Goal: Task Accomplishment & Management: Manage account settings

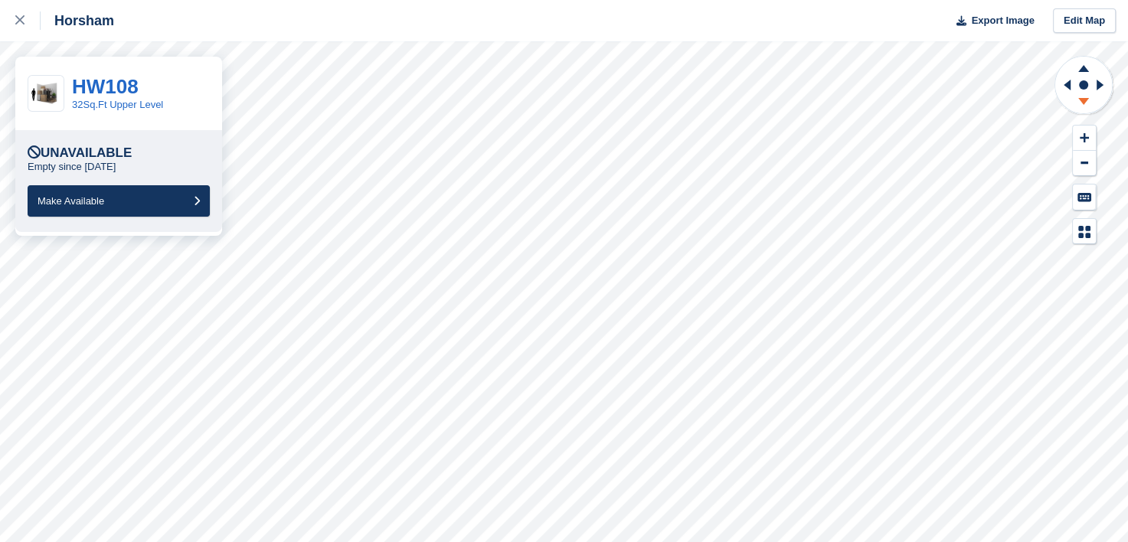
click at [1081, 100] on icon at bounding box center [1083, 101] width 11 height 7
click at [15, 23] on link at bounding box center [20, 20] width 41 height 41
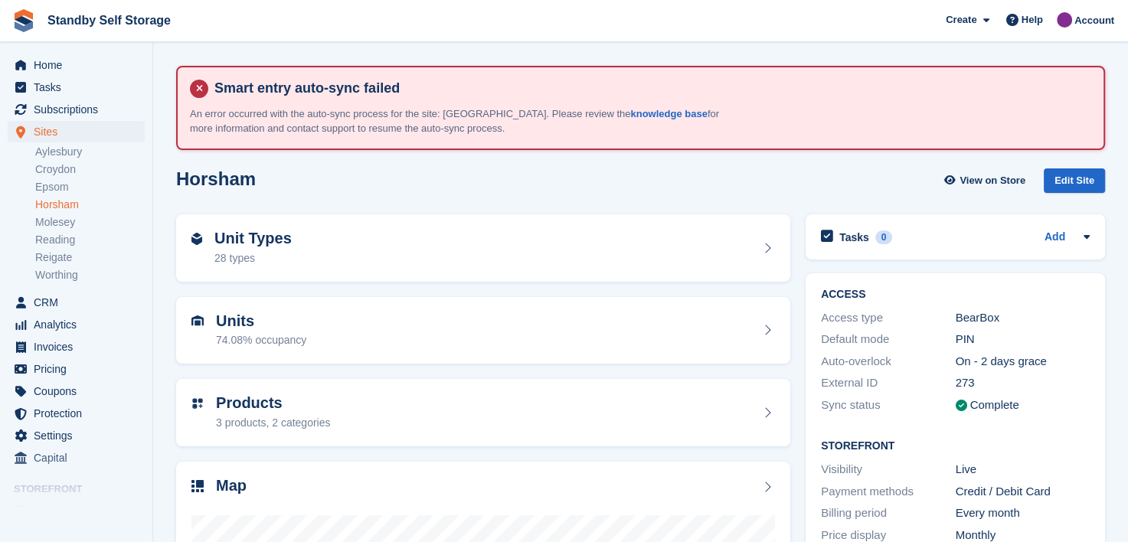
click at [46, 52] on div "Home Tasks Subscriptions Subscriptions Subscriptions Contracts Price increases …" at bounding box center [76, 258] width 152 height 421
click at [55, 73] on span "Home" at bounding box center [80, 64] width 92 height 21
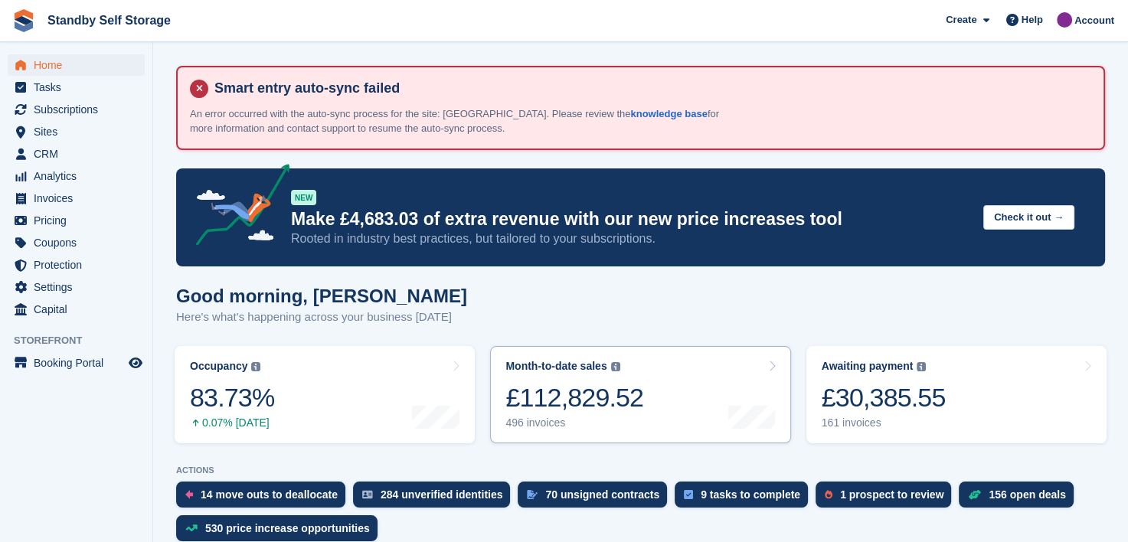
scroll to position [153, 0]
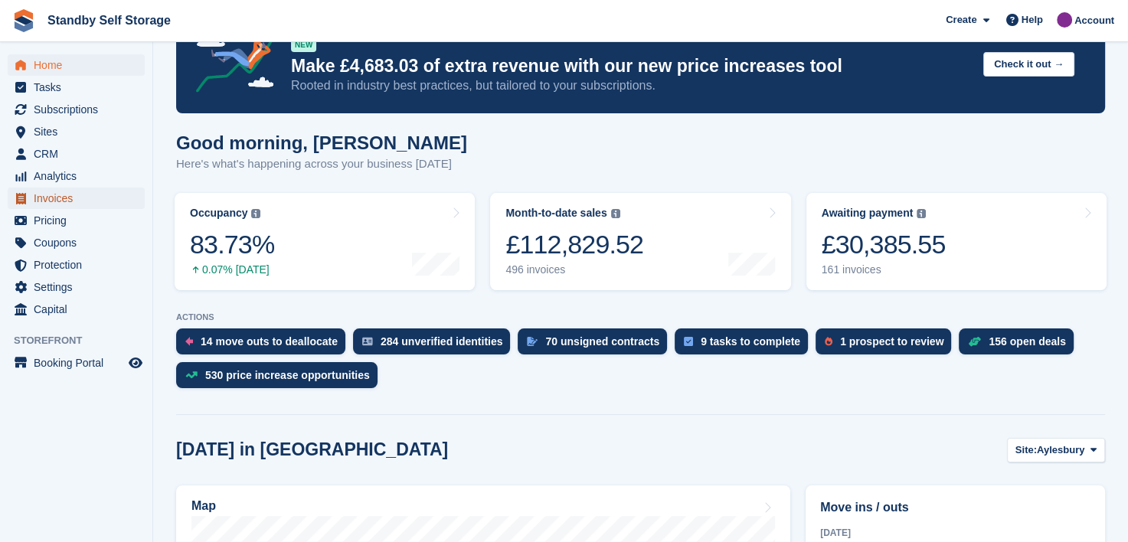
click at [47, 193] on span "Invoices" at bounding box center [80, 198] width 92 height 21
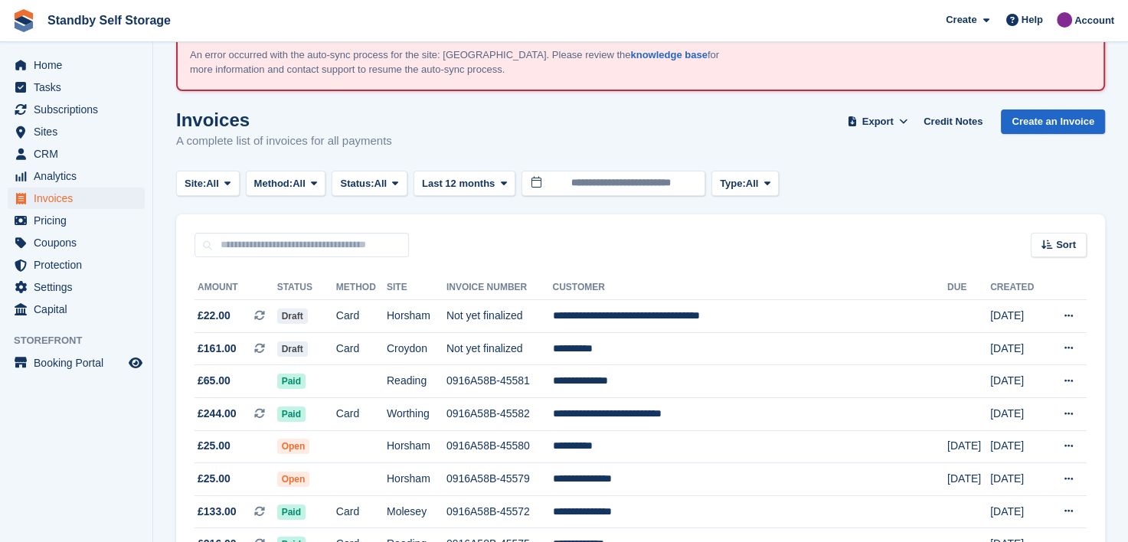
scroll to position [77, 0]
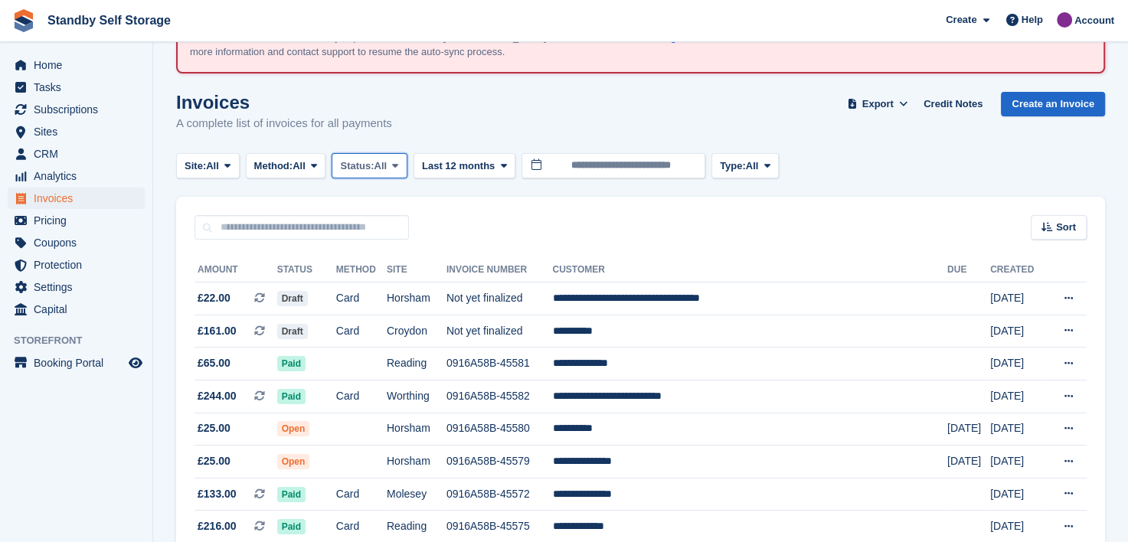
click at [401, 165] on span at bounding box center [395, 165] width 12 height 12
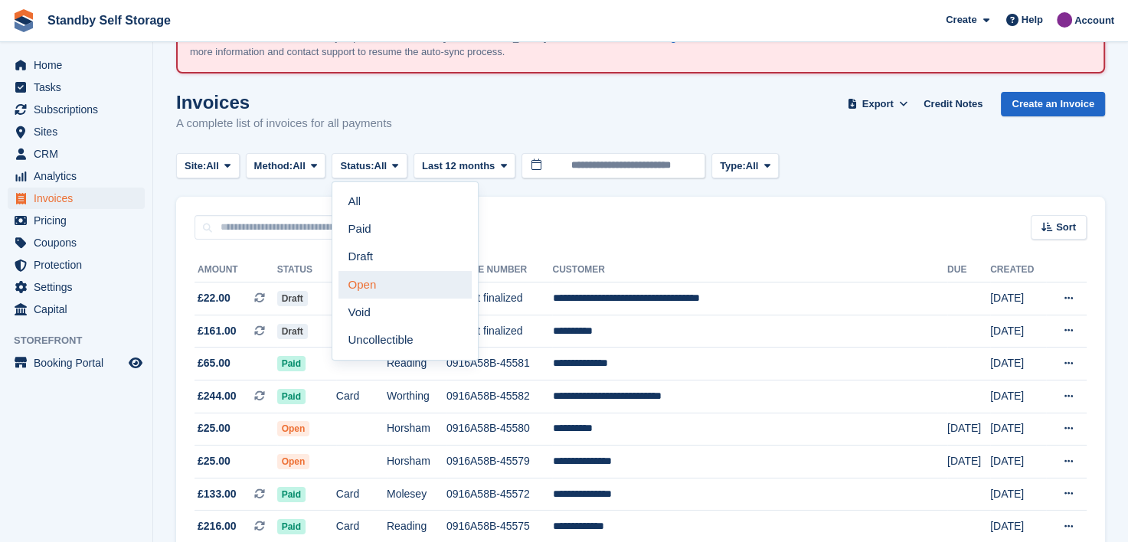
click at [384, 296] on link "Open" at bounding box center [405, 285] width 133 height 28
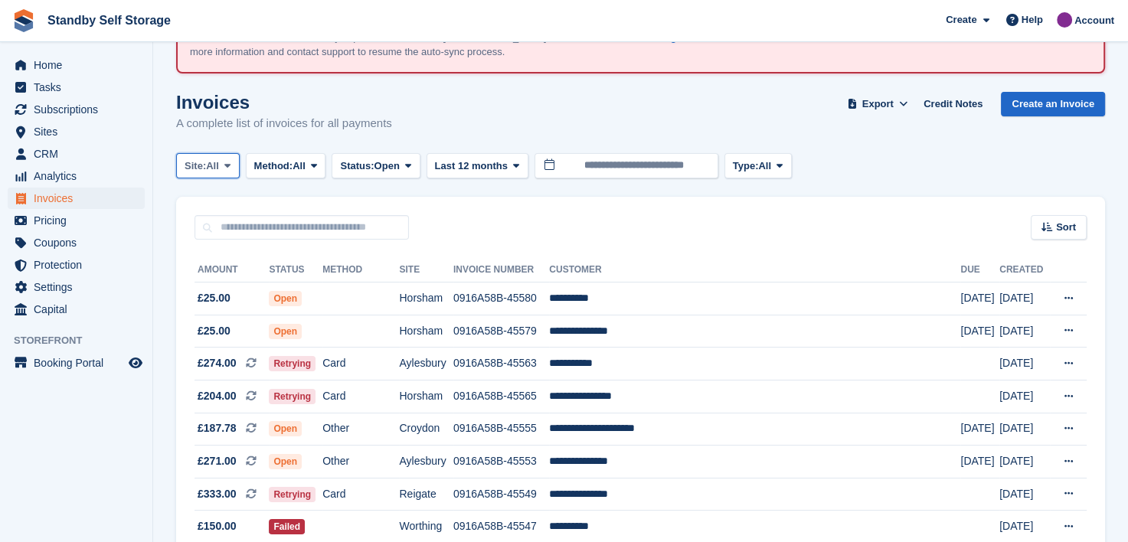
click at [231, 165] on icon at bounding box center [227, 166] width 6 height 10
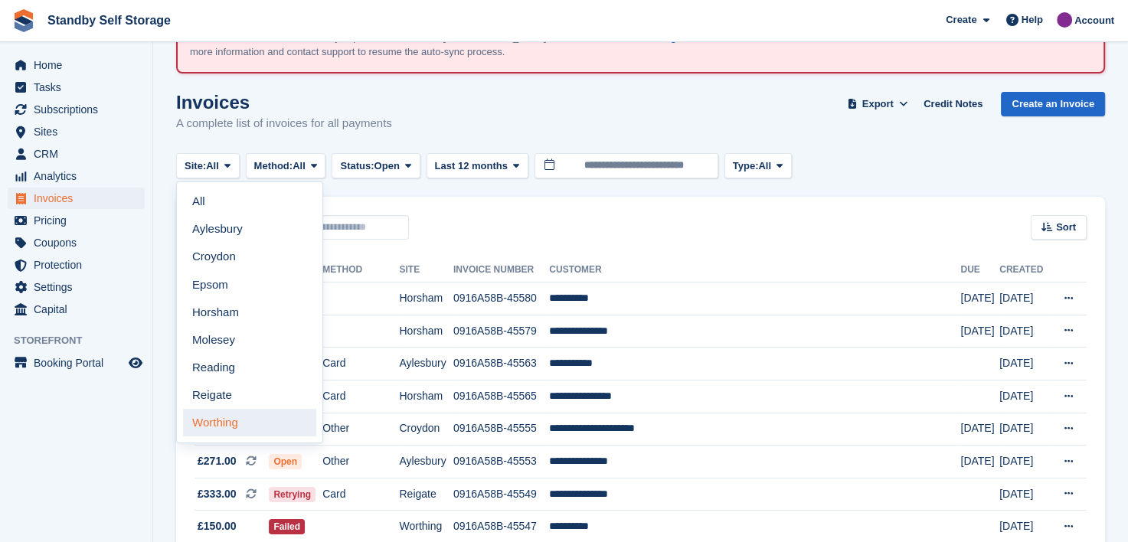
click at [237, 425] on link "Worthing" at bounding box center [249, 423] width 133 height 28
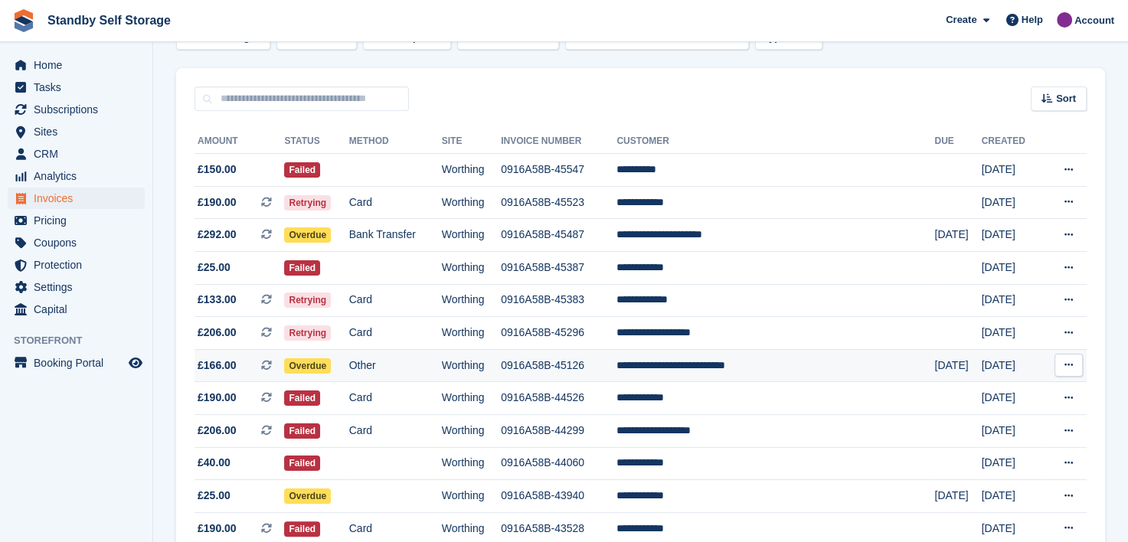
scroll to position [285, 0]
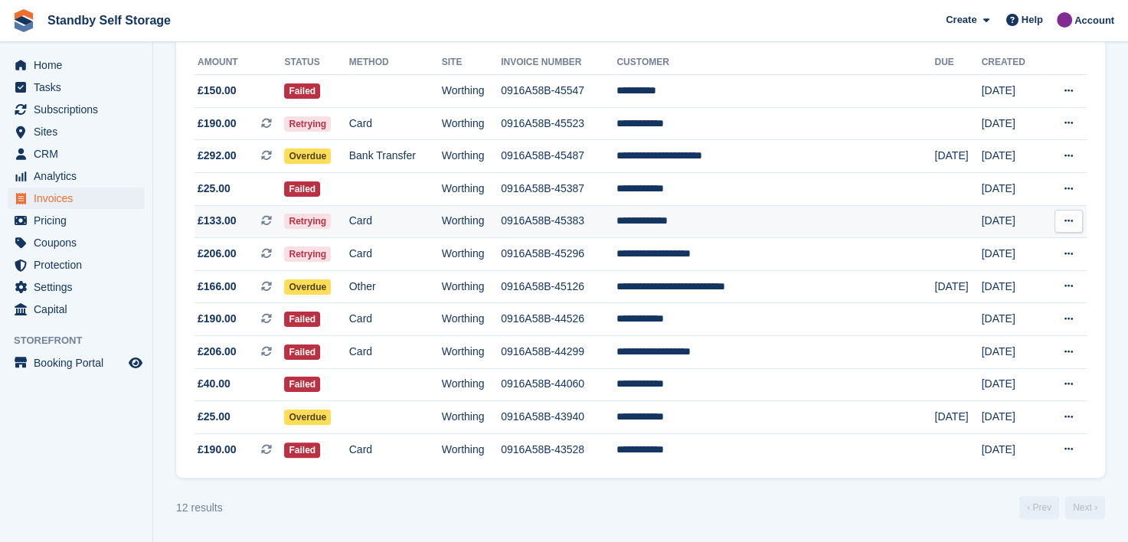
click at [592, 219] on td "0916A58B-45383" at bounding box center [559, 221] width 116 height 33
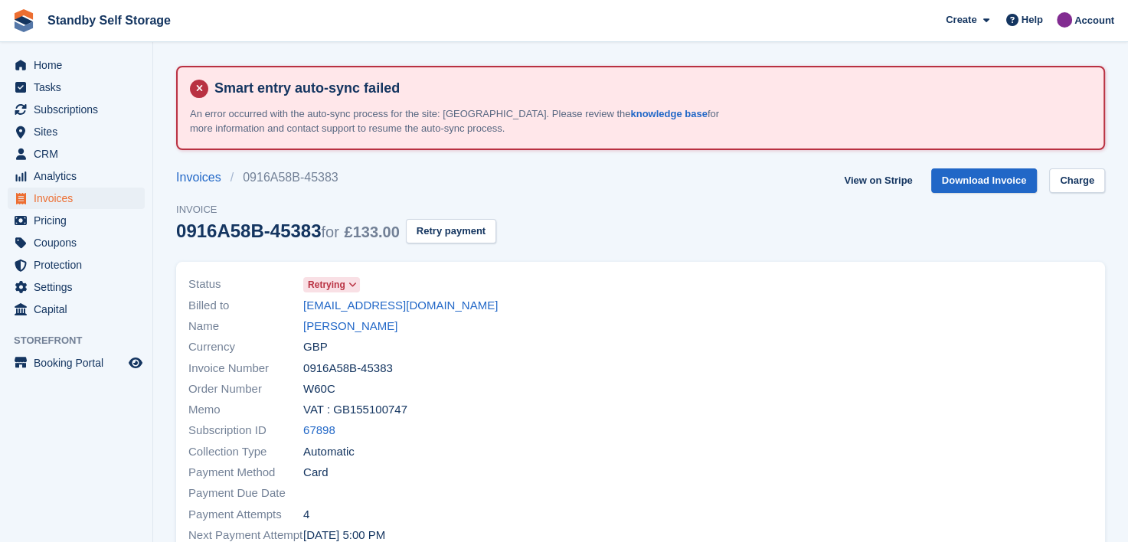
drag, startPoint x: 322, startPoint y: 322, endPoint x: 529, endPoint y: 332, distance: 207.8
click at [322, 322] on link "[PERSON_NAME]" at bounding box center [350, 327] width 94 height 18
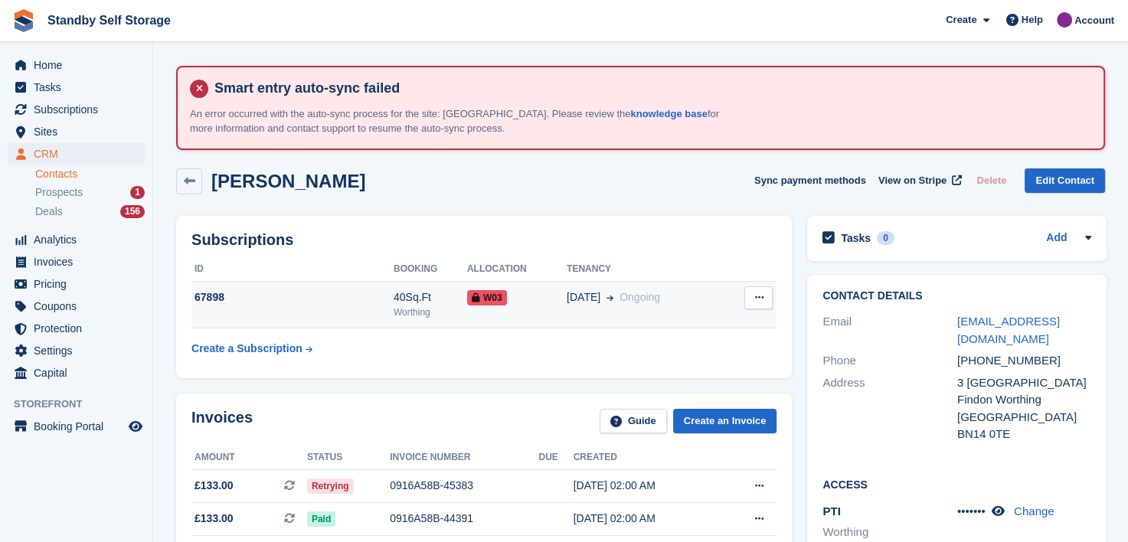
click at [754, 302] on icon at bounding box center [758, 298] width 8 height 10
click at [671, 297] on div "08 Jan Ongoing" at bounding box center [645, 298] width 156 height 16
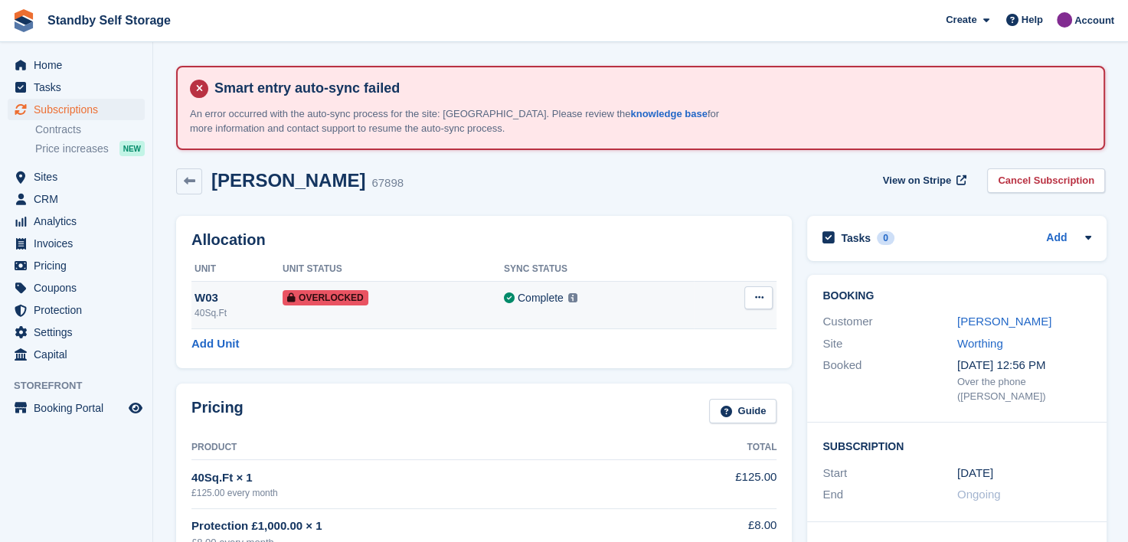
click at [751, 298] on button at bounding box center [758, 297] width 28 height 23
click at [625, 291] on div "Complete Last synced at 13 Aug, 10:36 AM Learn more →" at bounding box center [599, 299] width 190 height 18
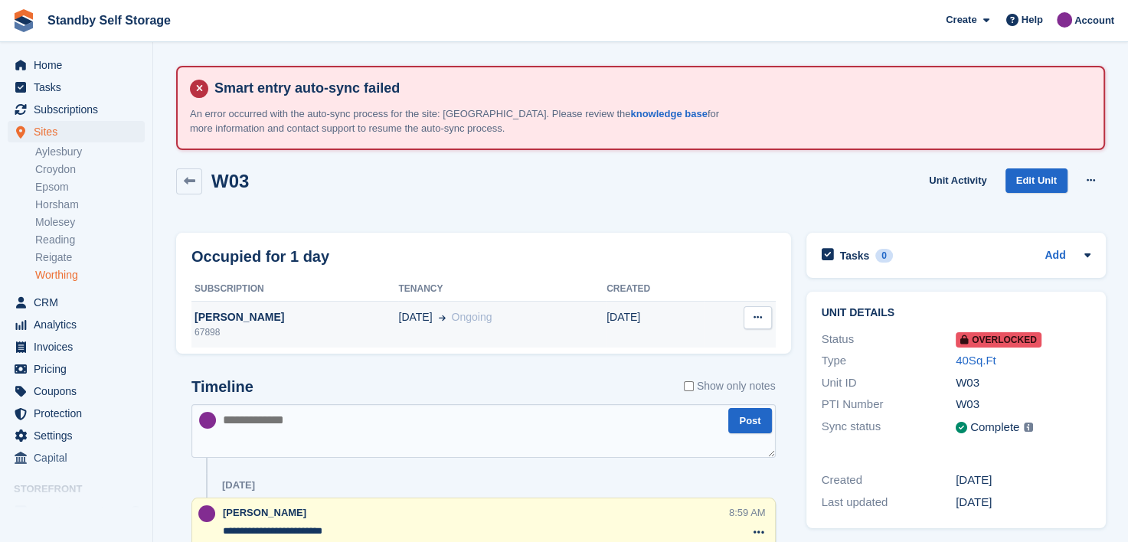
click at [756, 312] on icon at bounding box center [758, 317] width 8 height 10
click at [687, 317] on td "07 Jan" at bounding box center [655, 325] width 97 height 46
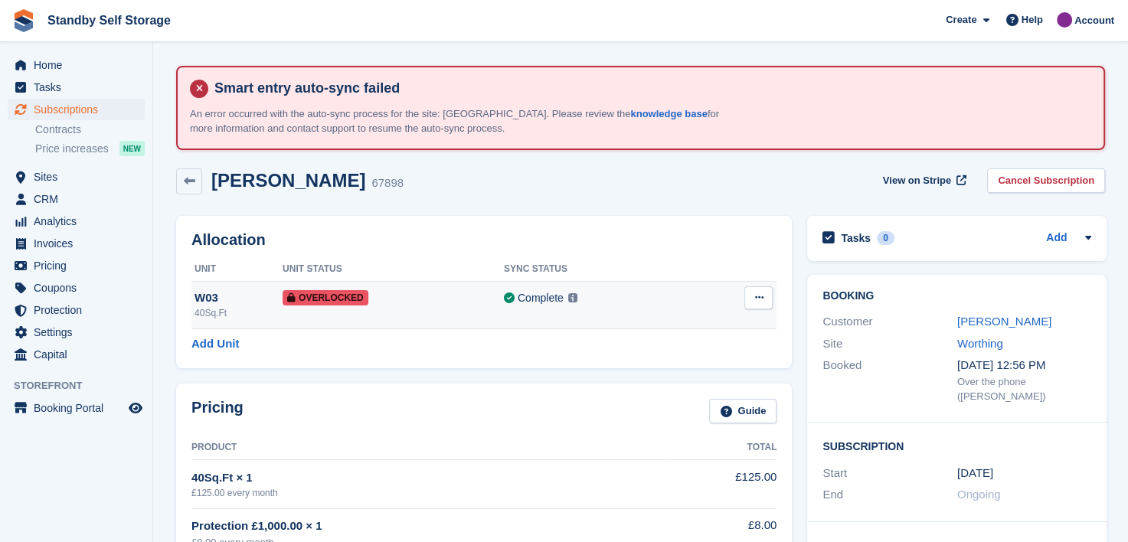
click at [757, 296] on icon at bounding box center [758, 298] width 8 height 10
click at [686, 330] on p "Remove Overlock" at bounding box center [699, 328] width 133 height 20
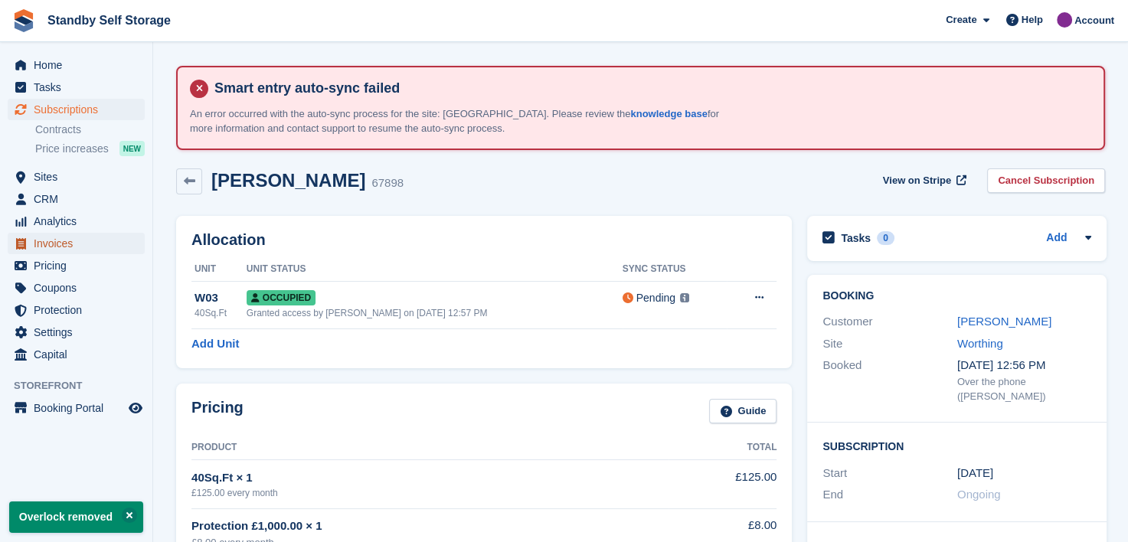
click at [46, 244] on span "Invoices" at bounding box center [80, 243] width 92 height 21
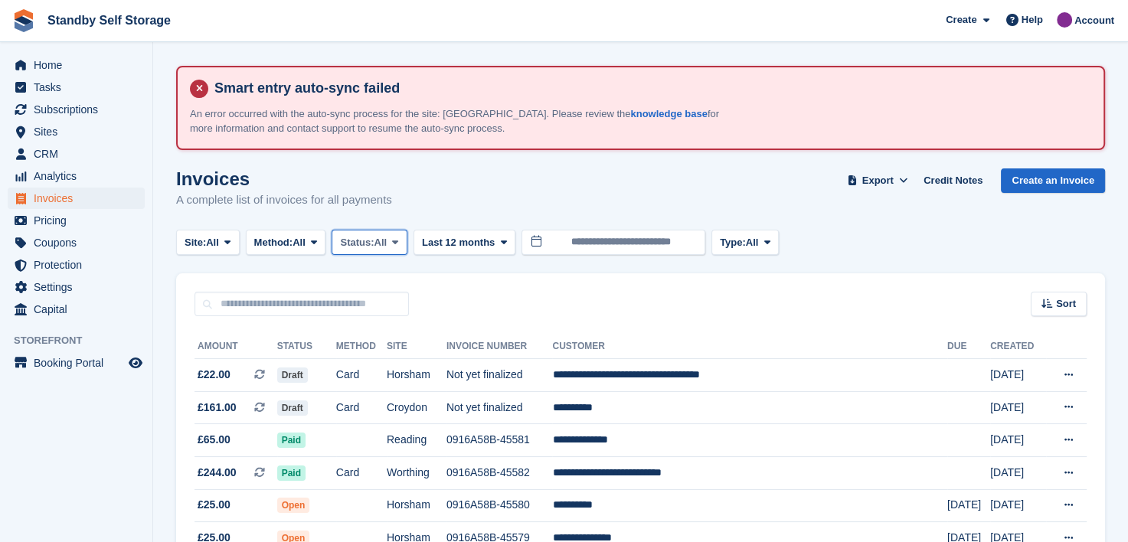
click at [398, 242] on icon at bounding box center [395, 242] width 6 height 10
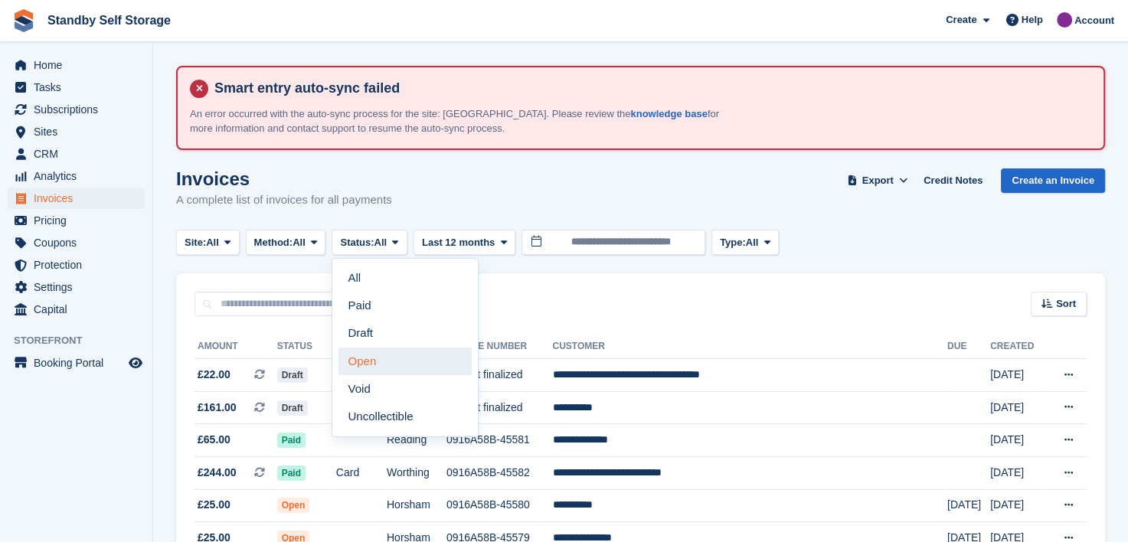
click at [369, 355] on link "Open" at bounding box center [405, 362] width 133 height 28
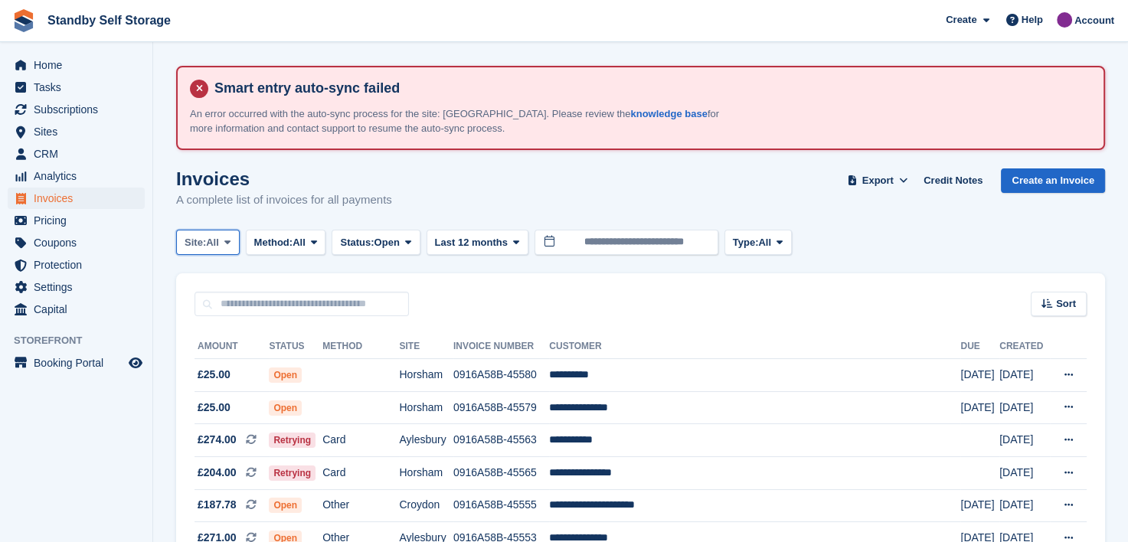
click at [225, 234] on button "Site: All" at bounding box center [208, 242] width 64 height 25
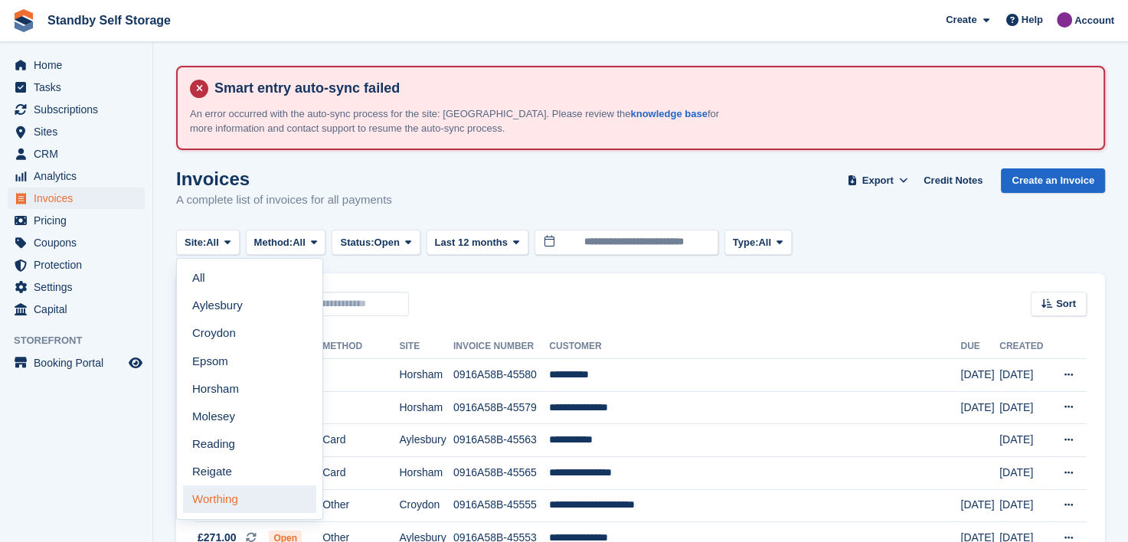
click at [211, 499] on link "Worthing" at bounding box center [249, 500] width 133 height 28
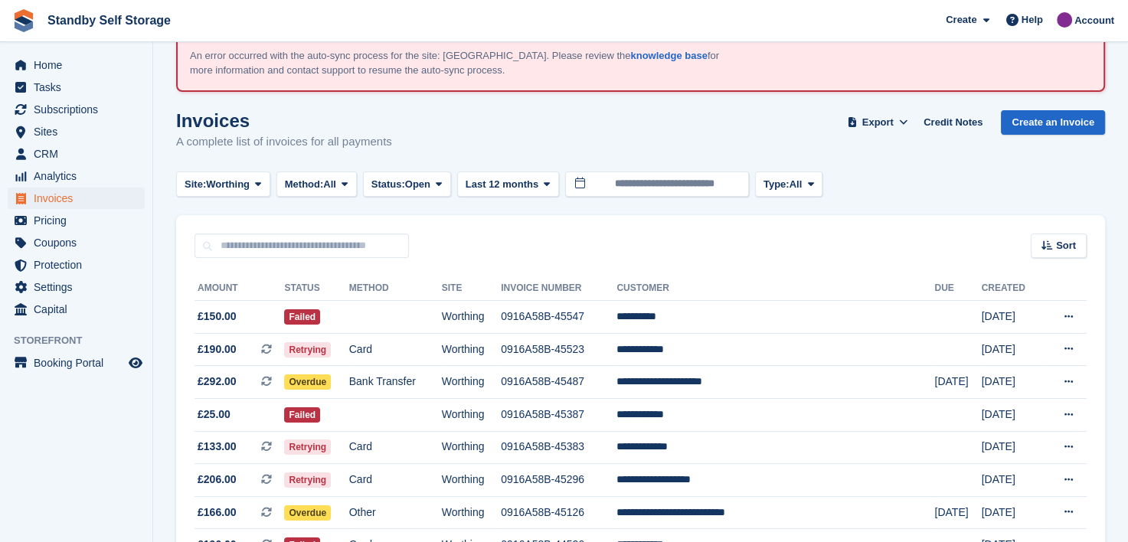
scroll to position [285, 0]
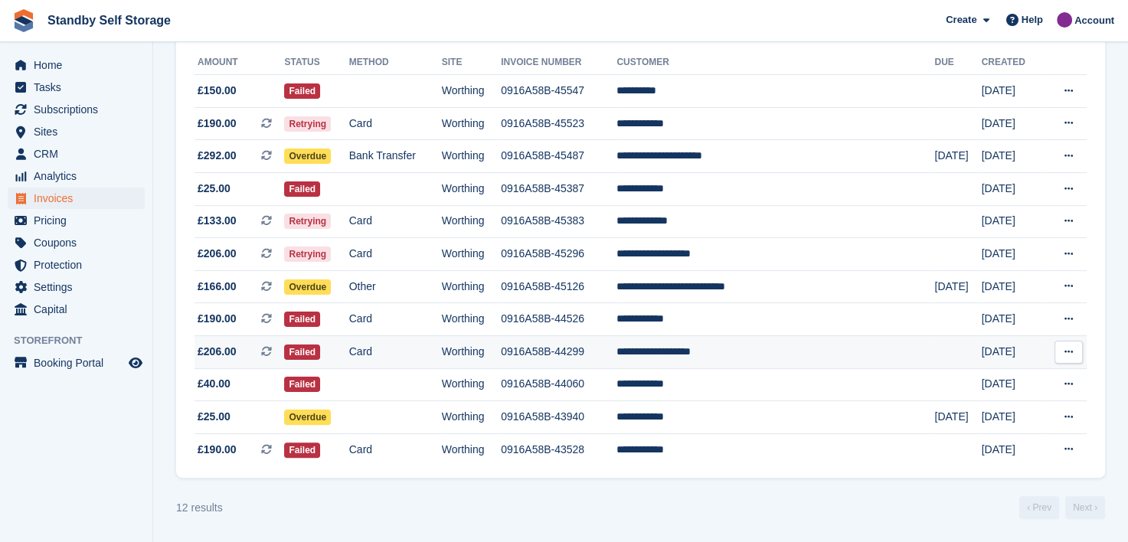
click at [703, 349] on td "**********" at bounding box center [776, 351] width 318 height 33
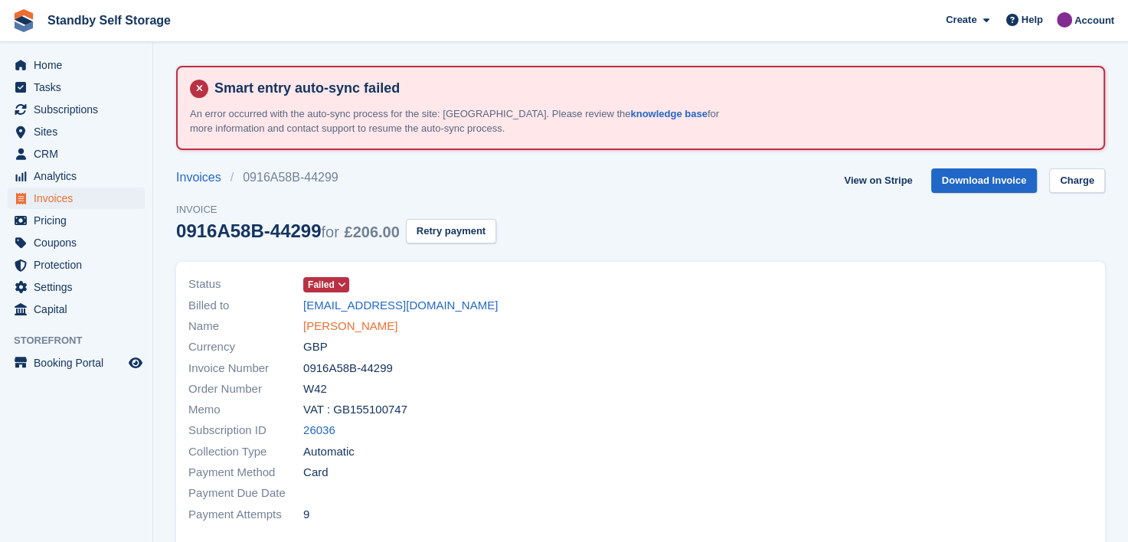
click at [359, 323] on link "[PERSON_NAME]" at bounding box center [350, 327] width 94 height 18
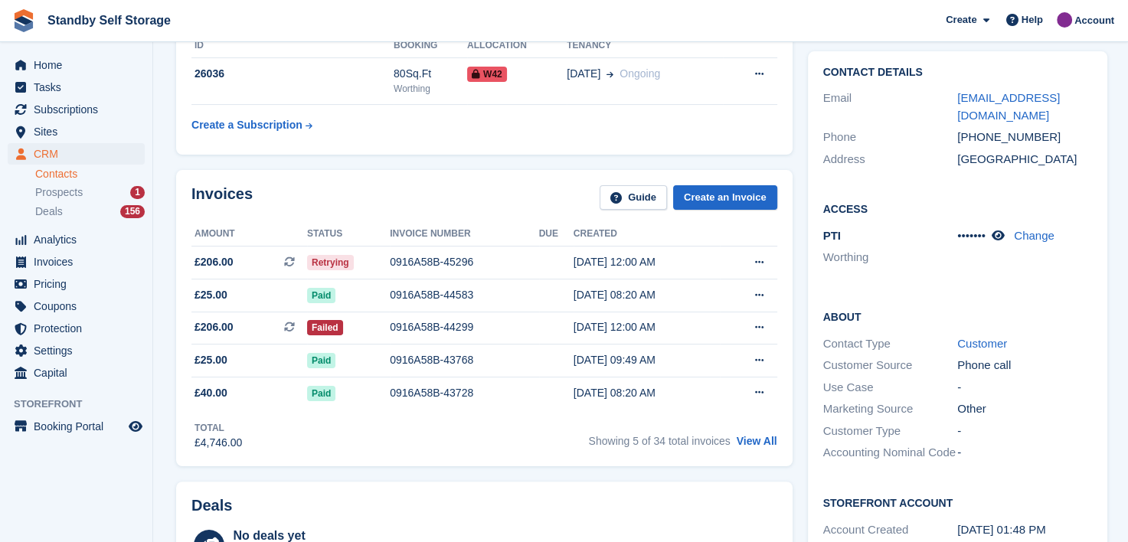
scroll to position [306, 0]
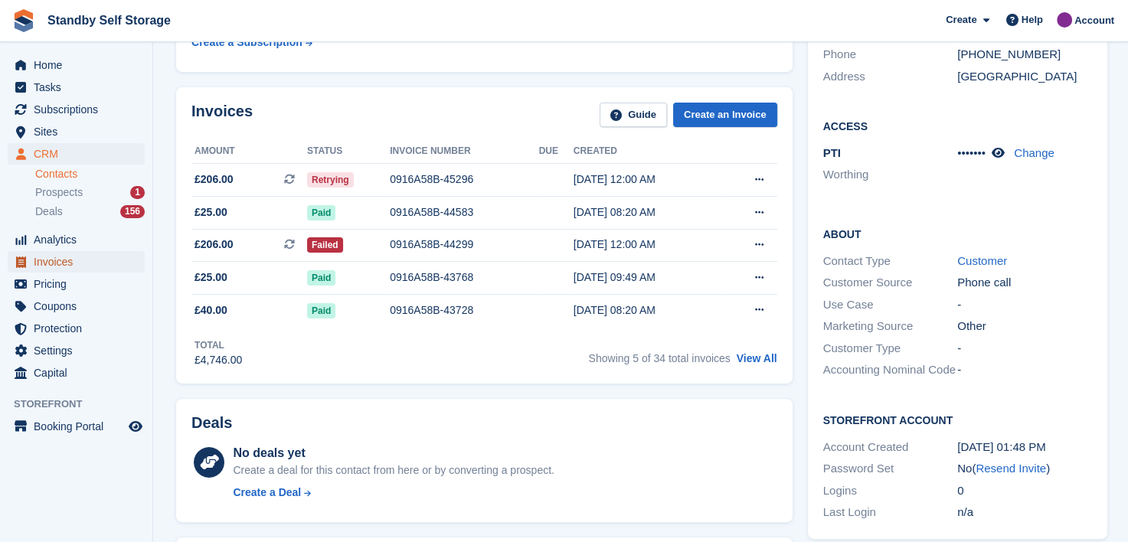
click at [48, 260] on span "Invoices" at bounding box center [80, 261] width 92 height 21
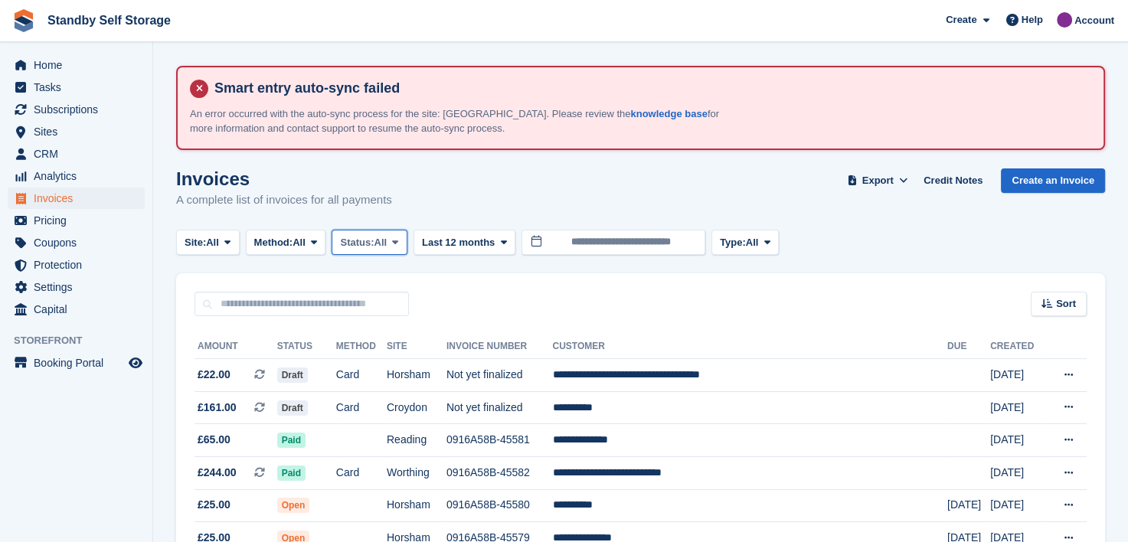
click at [401, 237] on span at bounding box center [395, 242] width 12 height 12
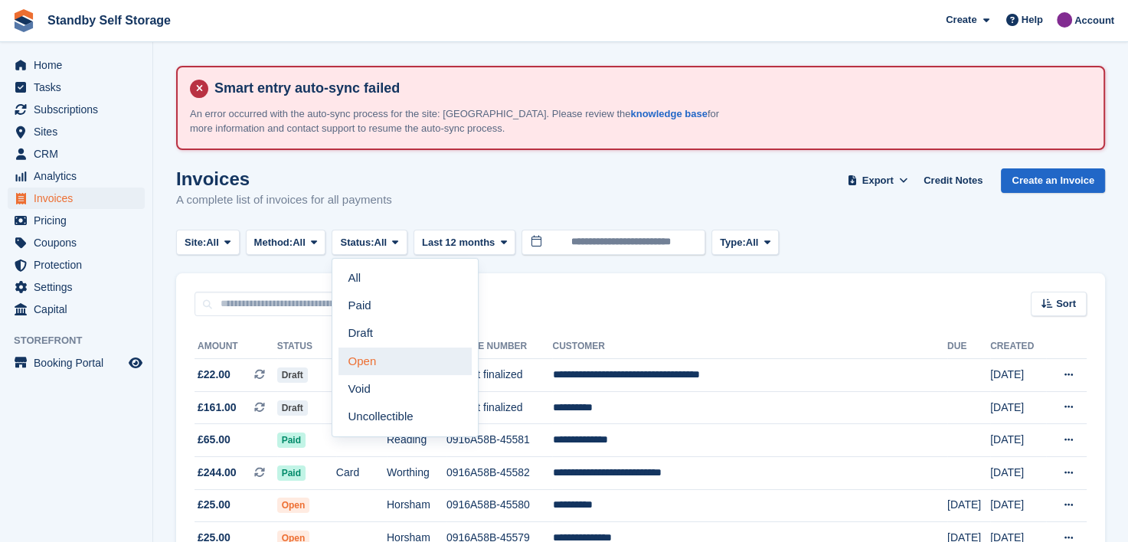
click at [383, 362] on link "Open" at bounding box center [405, 362] width 133 height 28
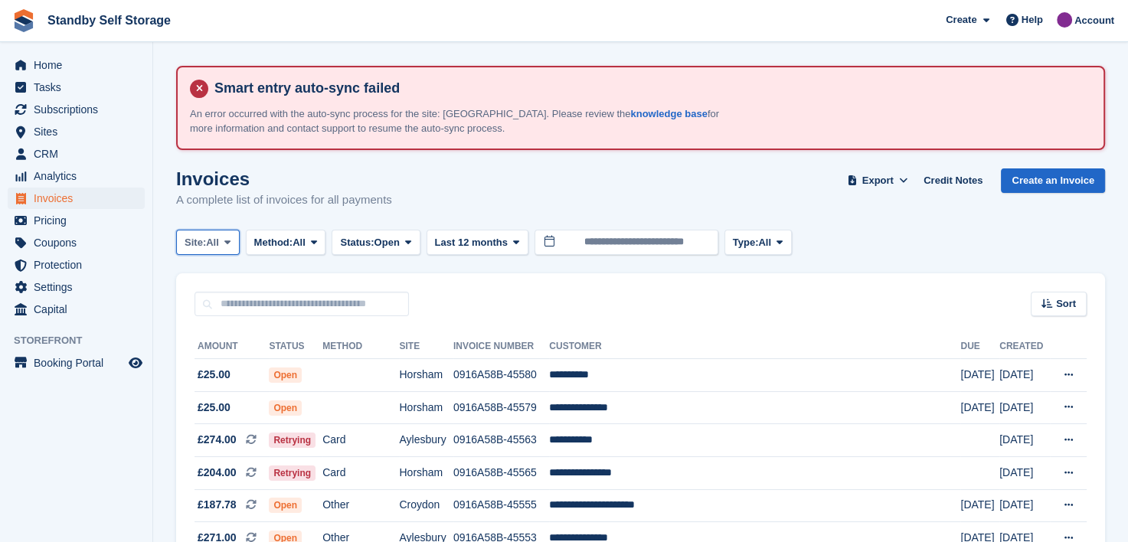
click at [232, 239] on span at bounding box center [227, 242] width 12 height 12
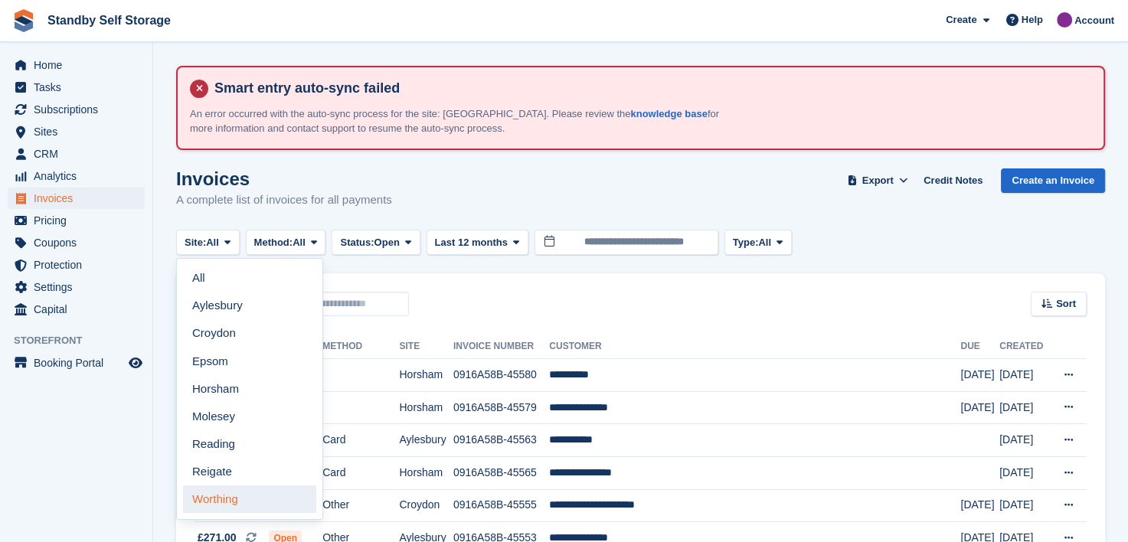
click at [212, 499] on link "Worthing" at bounding box center [249, 500] width 133 height 28
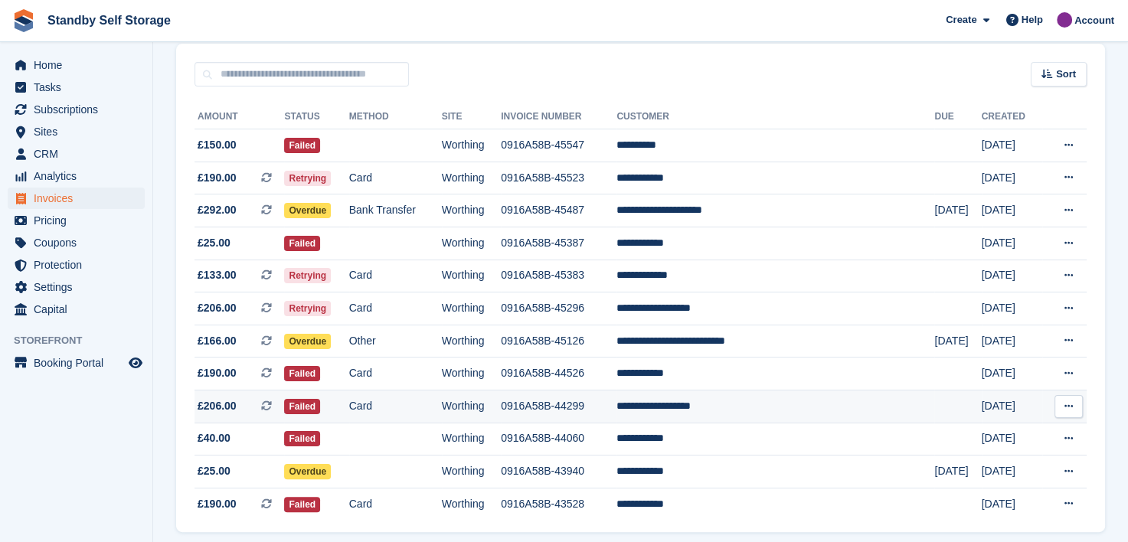
scroll to position [285, 0]
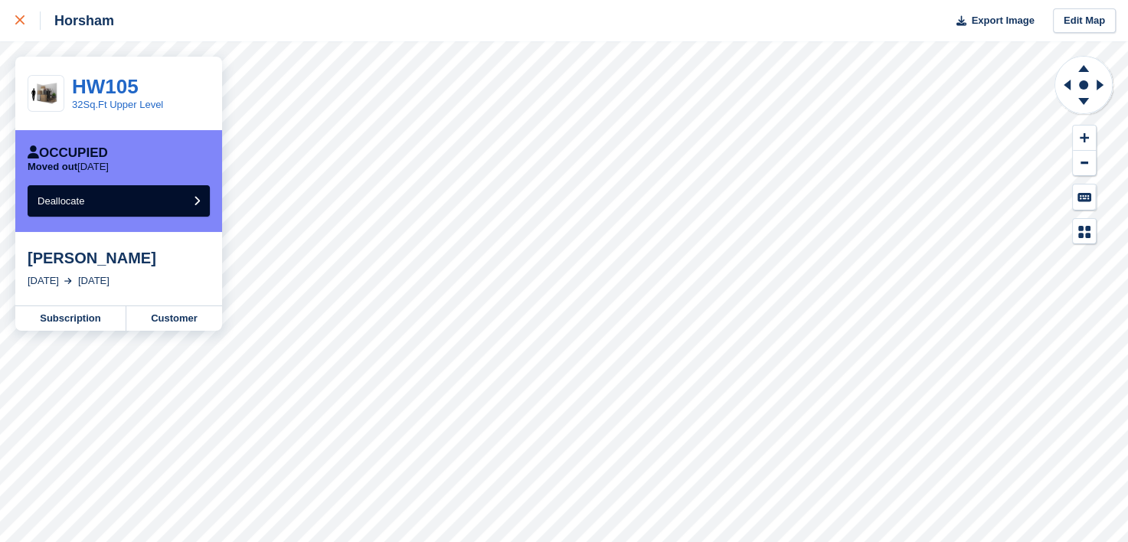
click at [15, 16] on link at bounding box center [20, 20] width 41 height 41
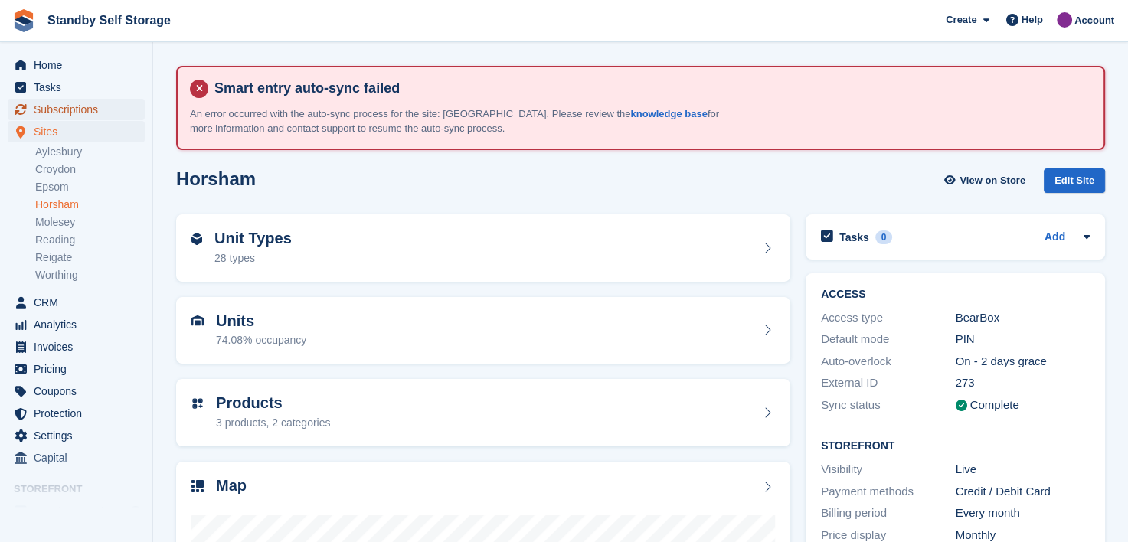
click at [81, 107] on span "Subscriptions" at bounding box center [80, 109] width 92 height 21
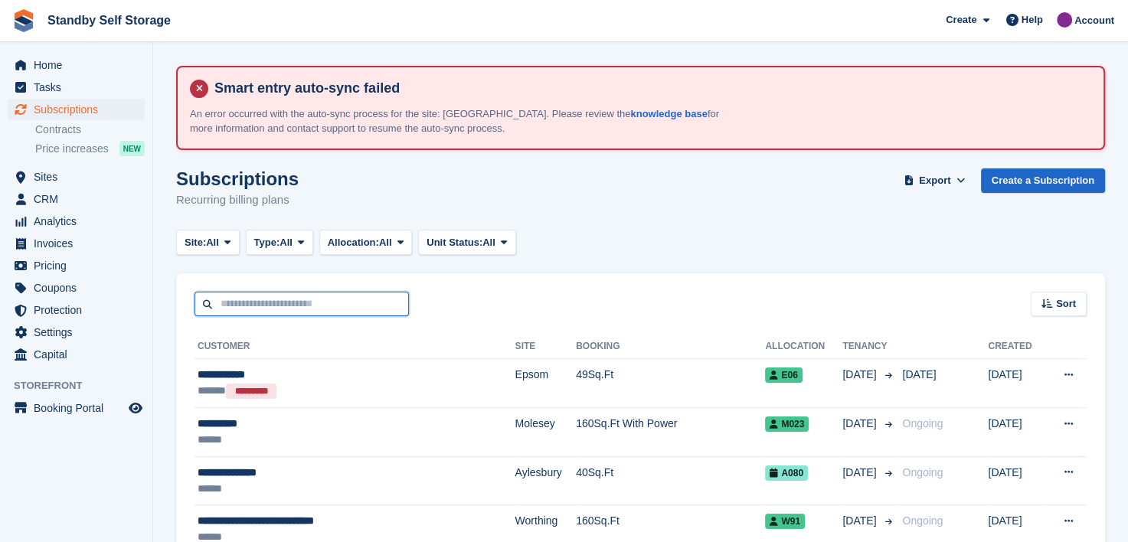
click at [322, 304] on input "text" at bounding box center [302, 304] width 214 height 25
type input "*****"
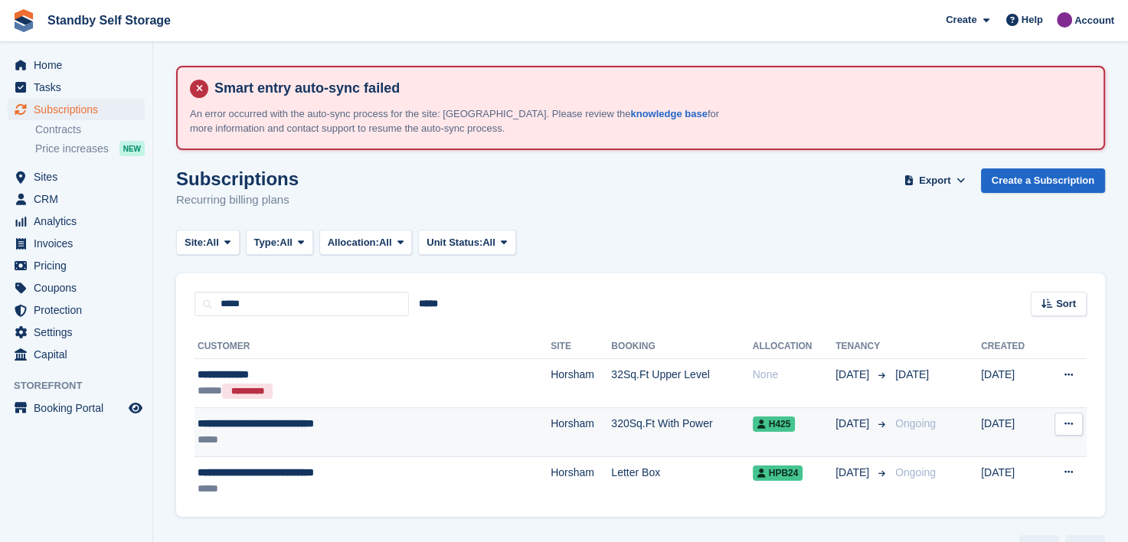
click at [262, 422] on span "**********" at bounding box center [256, 423] width 116 height 11
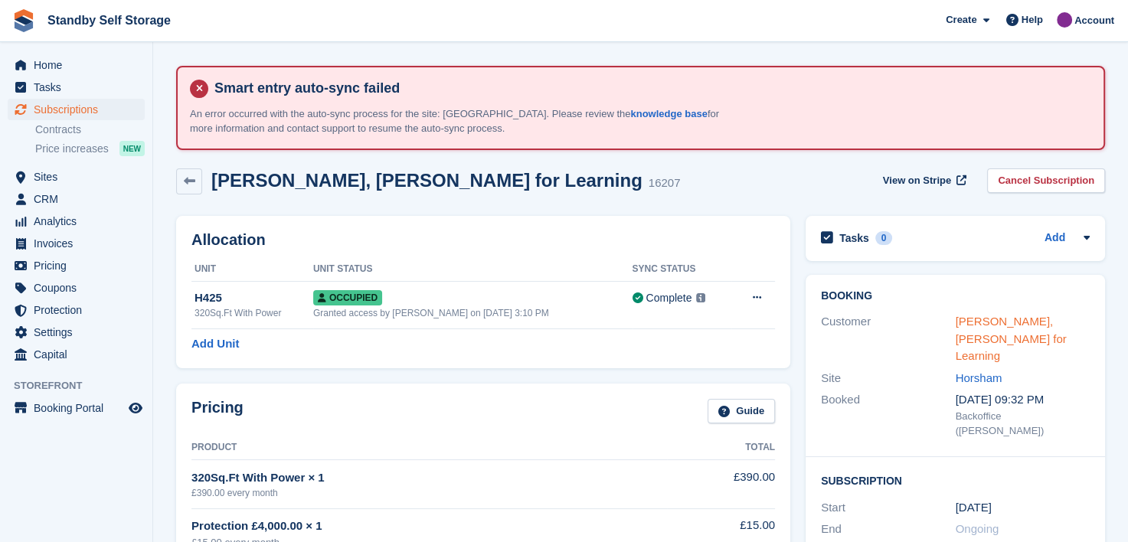
click at [964, 322] on link "[PERSON_NAME], [PERSON_NAME] for Learning" at bounding box center [1011, 338] width 111 height 47
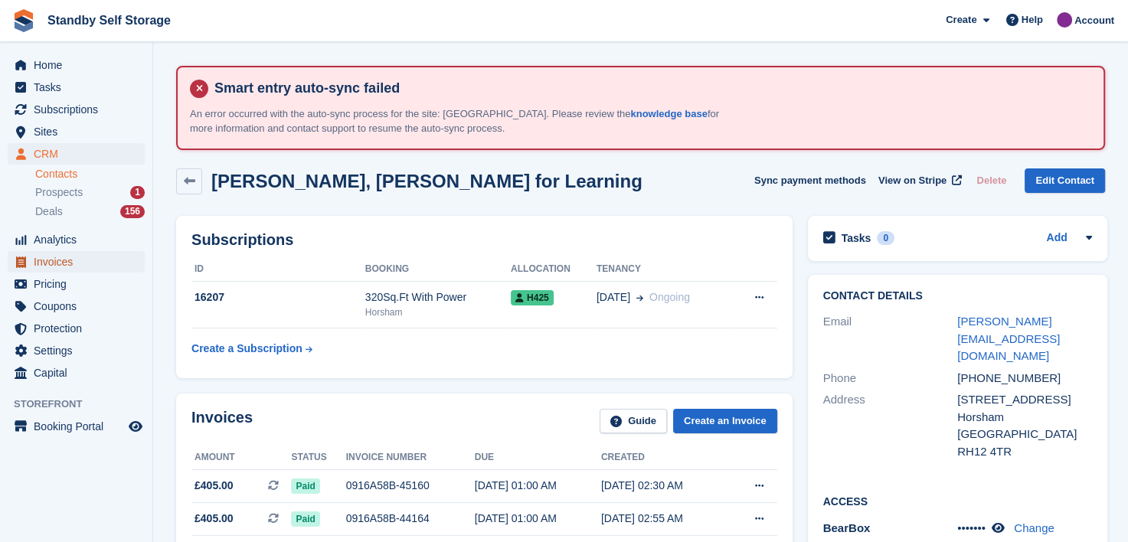
click at [52, 270] on span "Invoices" at bounding box center [80, 261] width 92 height 21
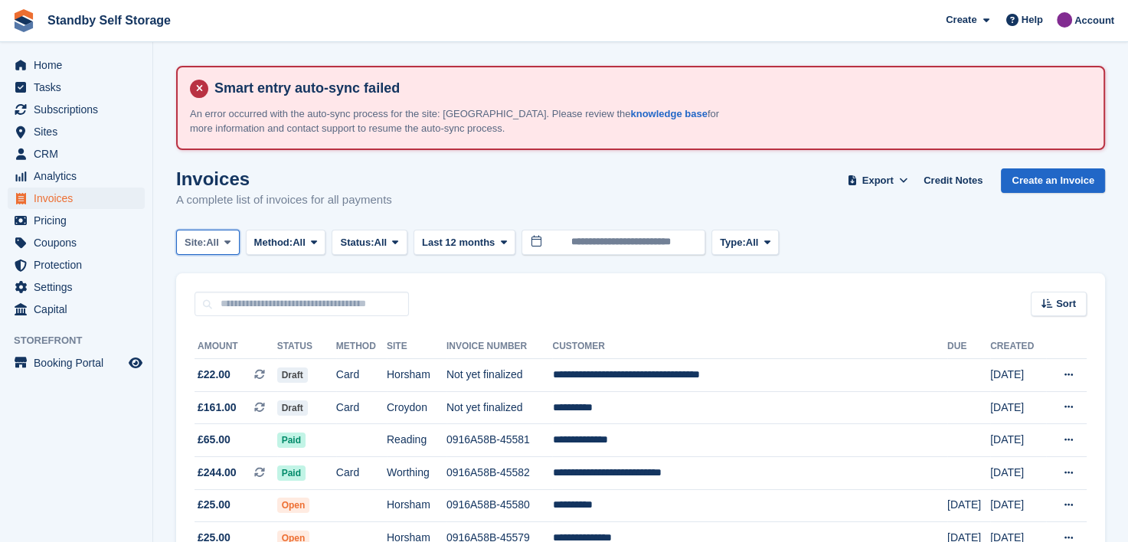
click at [234, 244] on span at bounding box center [227, 242] width 12 height 12
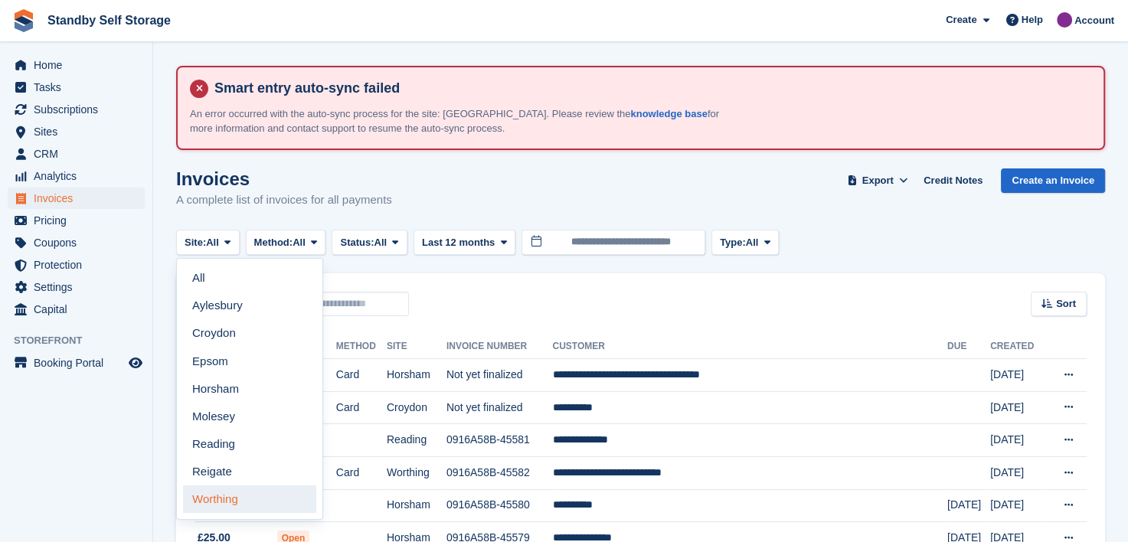
click at [232, 494] on link "Worthing" at bounding box center [249, 500] width 133 height 28
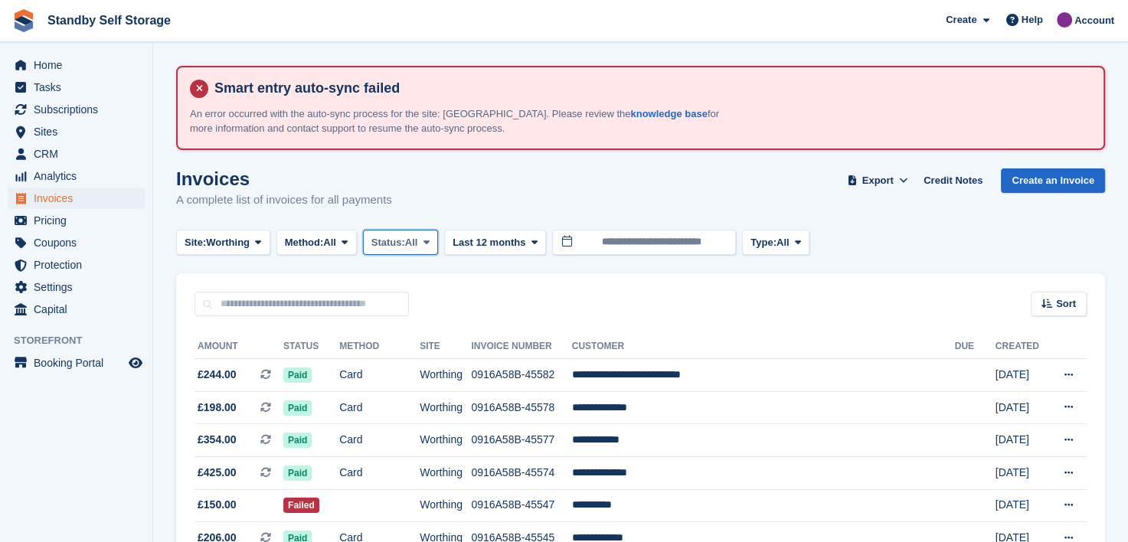
click at [430, 241] on icon at bounding box center [427, 242] width 6 height 10
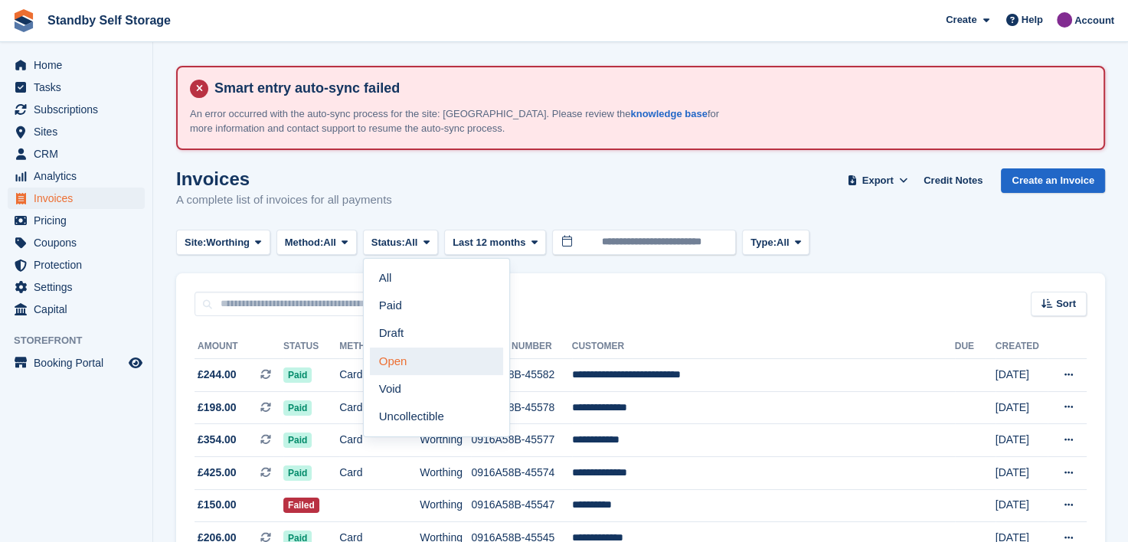
click at [392, 362] on link "Open" at bounding box center [436, 362] width 133 height 28
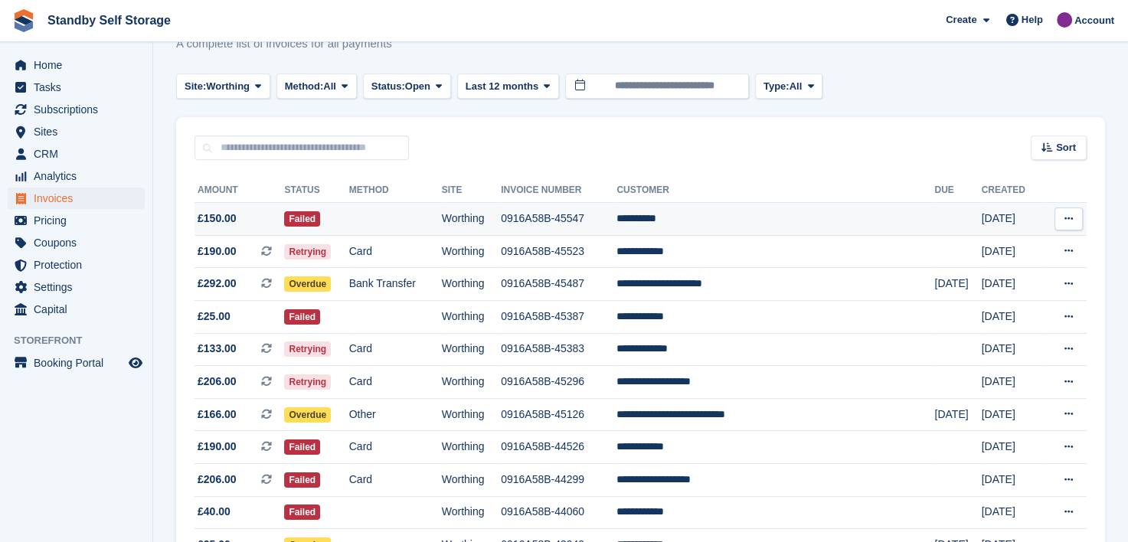
scroll to position [132, 0]
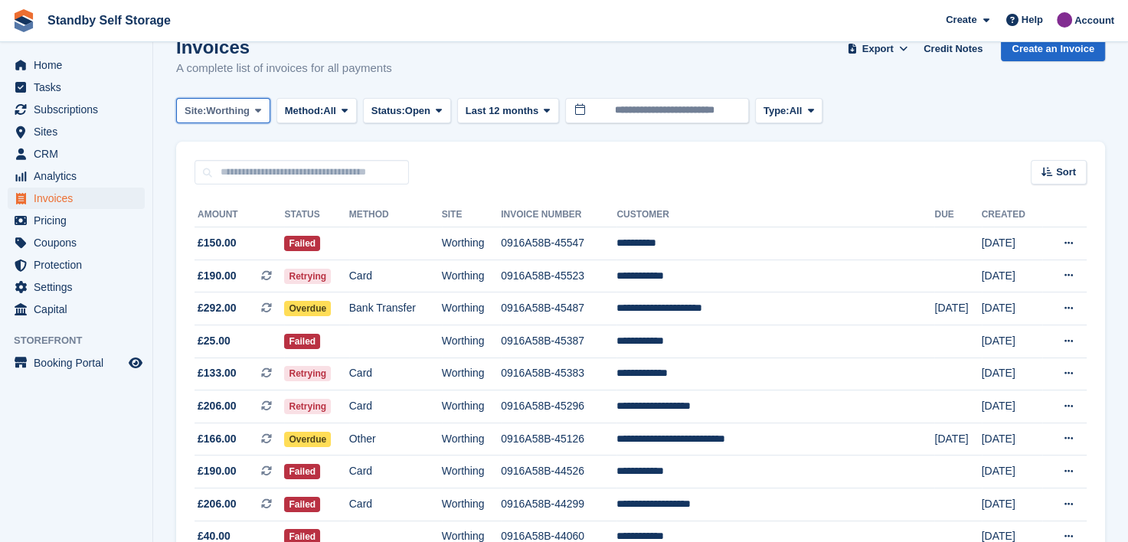
click at [261, 110] on icon at bounding box center [258, 111] width 6 height 10
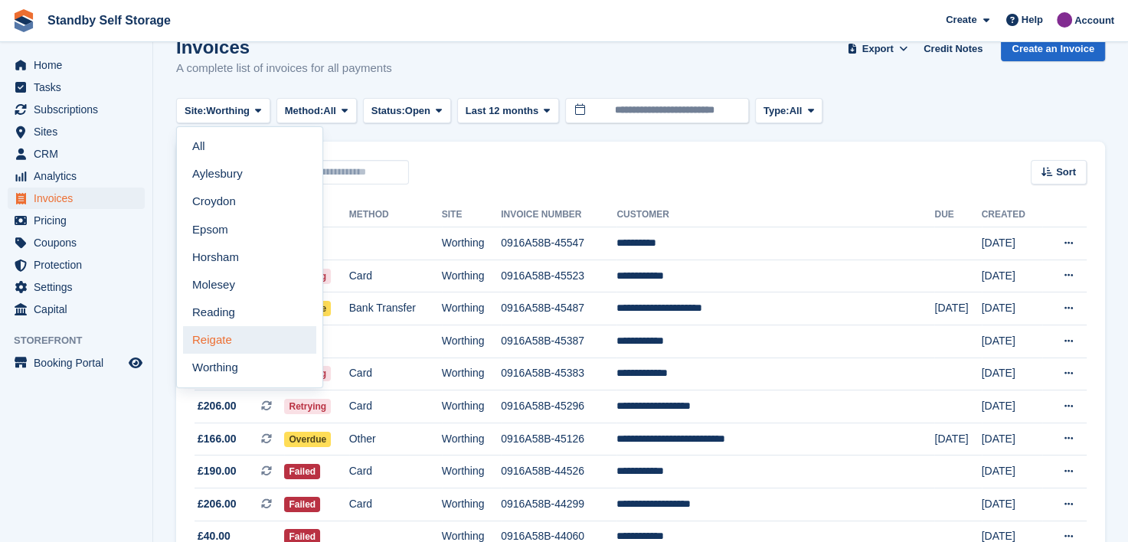
click at [250, 344] on link "Reigate" at bounding box center [249, 340] width 133 height 28
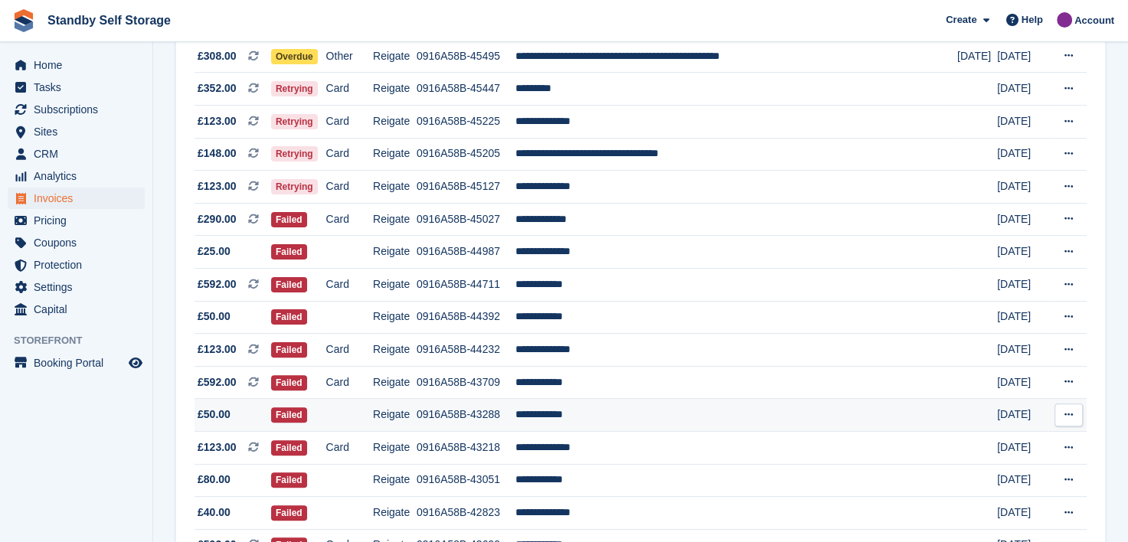
scroll to position [318, 0]
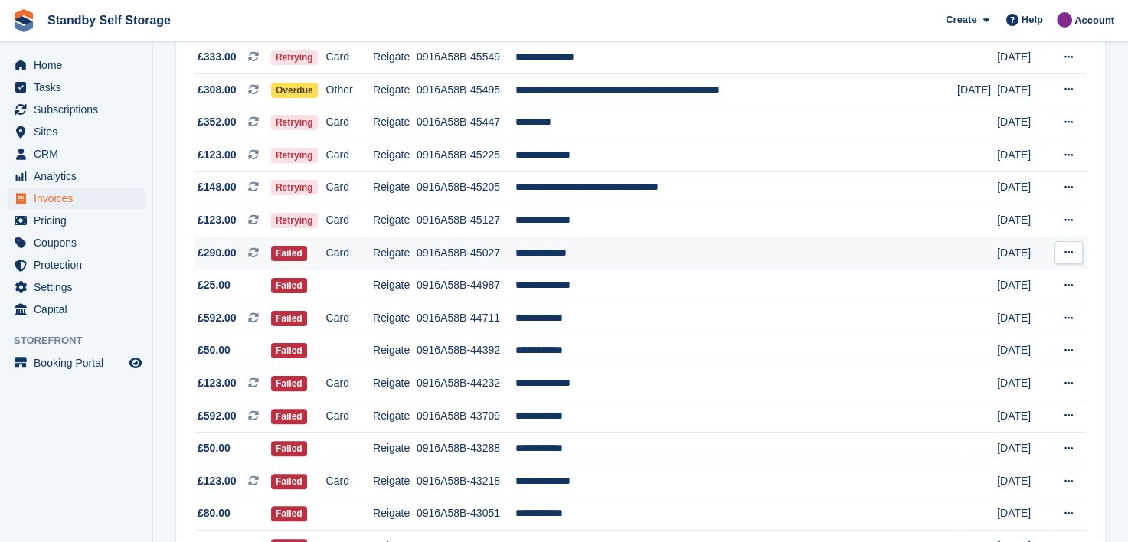
click at [579, 254] on td "**********" at bounding box center [736, 253] width 442 height 33
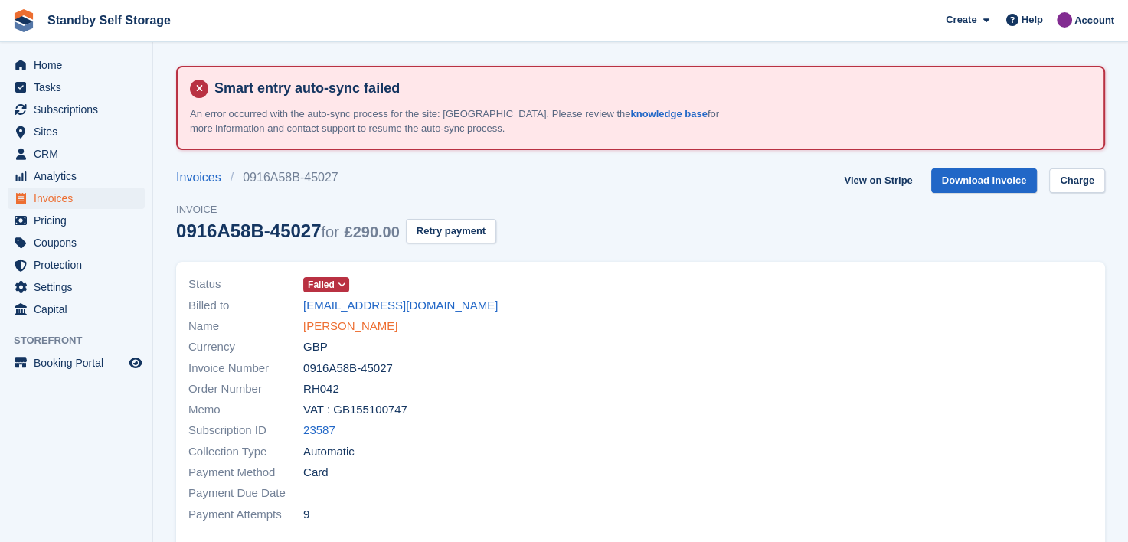
click at [356, 331] on link "[PERSON_NAME]" at bounding box center [350, 327] width 94 height 18
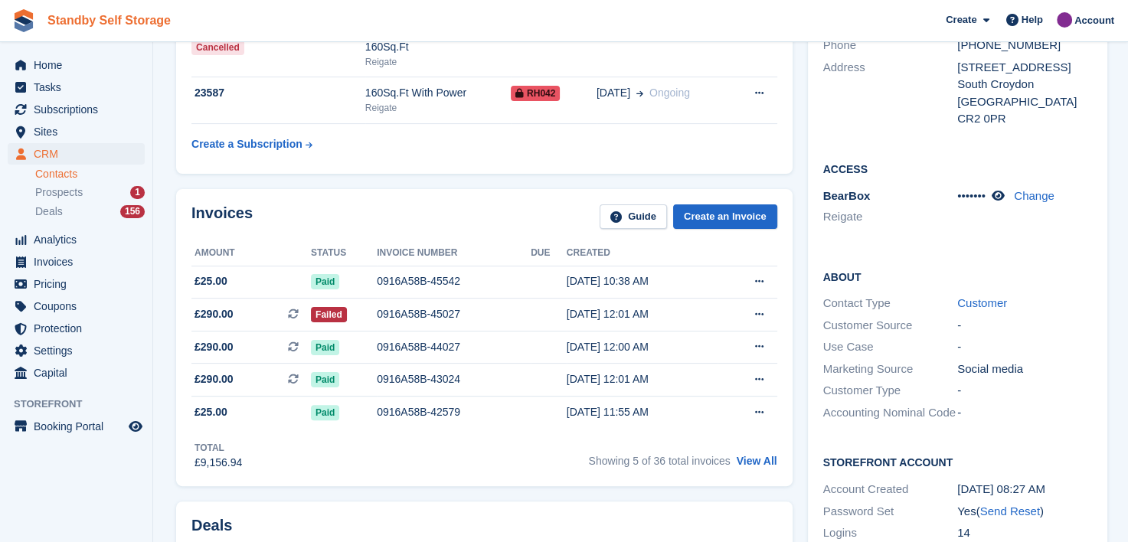
scroll to position [153, 0]
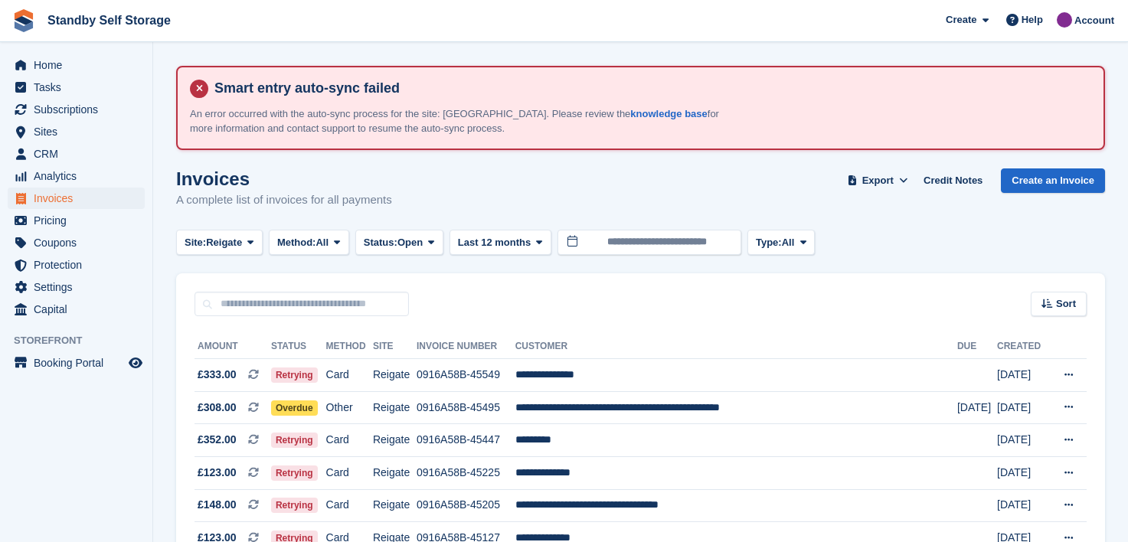
scroll to position [318, 0]
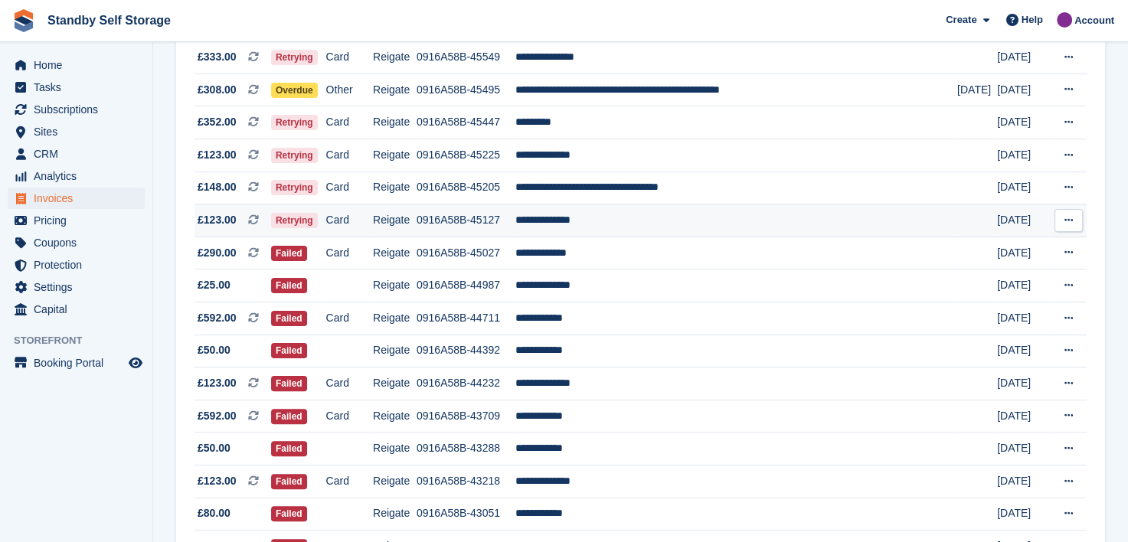
click at [512, 218] on td "0916A58B-45127" at bounding box center [466, 221] width 99 height 33
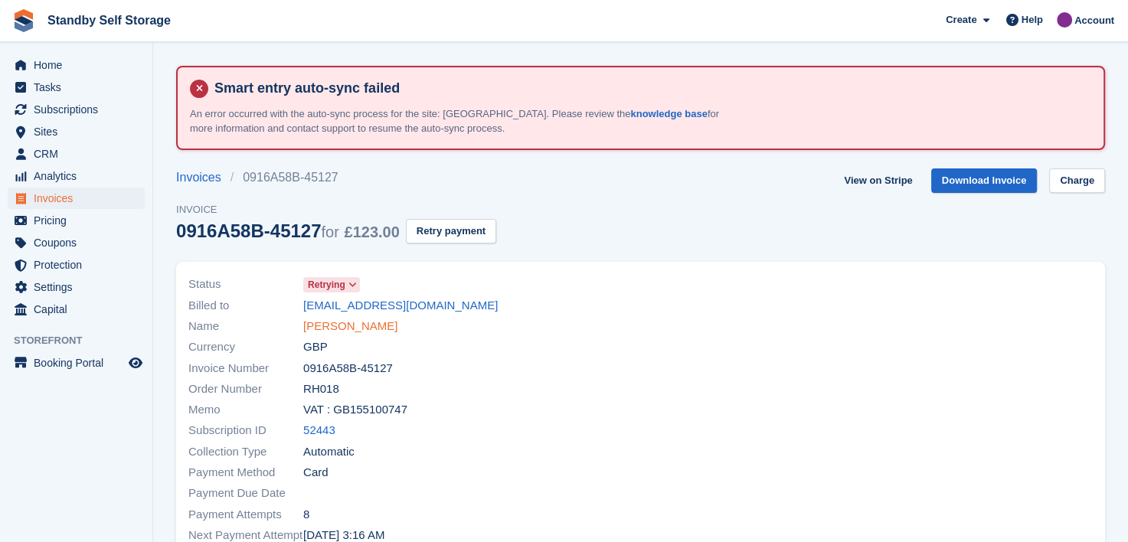
click at [355, 329] on link "[PERSON_NAME]" at bounding box center [350, 327] width 94 height 18
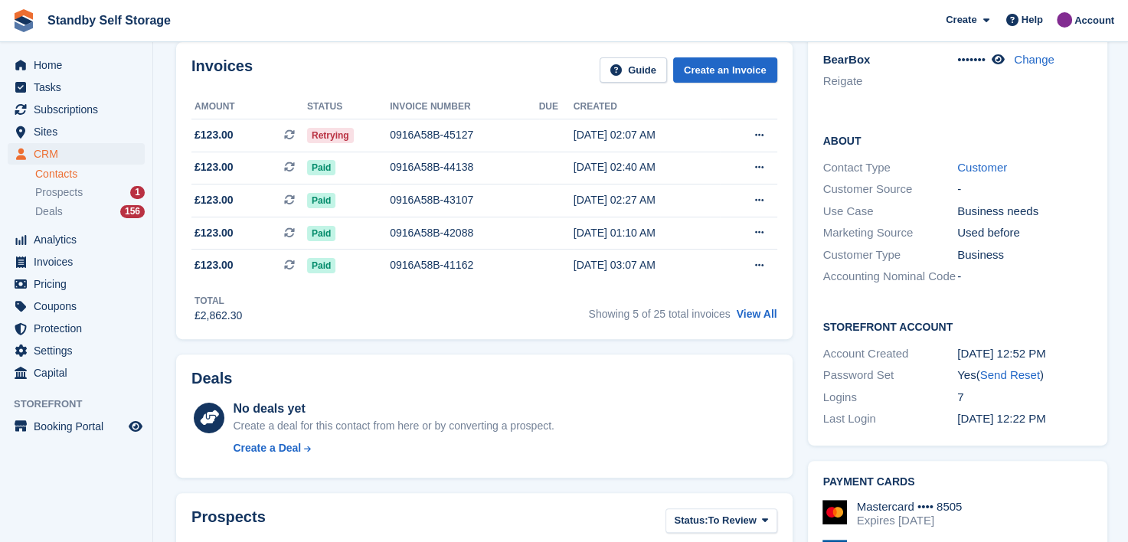
scroll to position [306, 0]
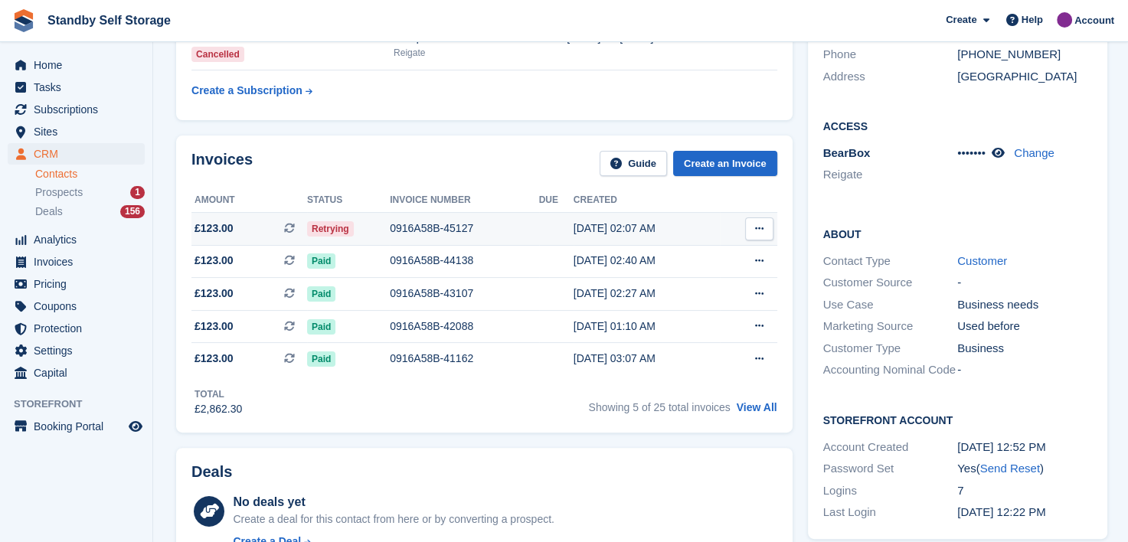
click at [423, 224] on div "0916A58B-45127" at bounding box center [464, 229] width 149 height 16
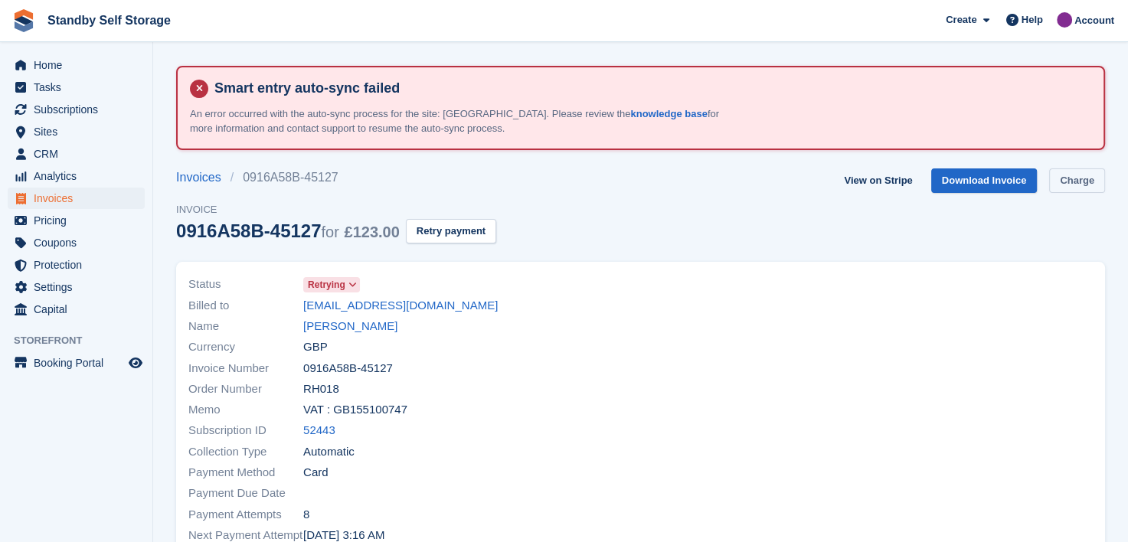
click at [1066, 183] on link "Charge" at bounding box center [1077, 181] width 56 height 25
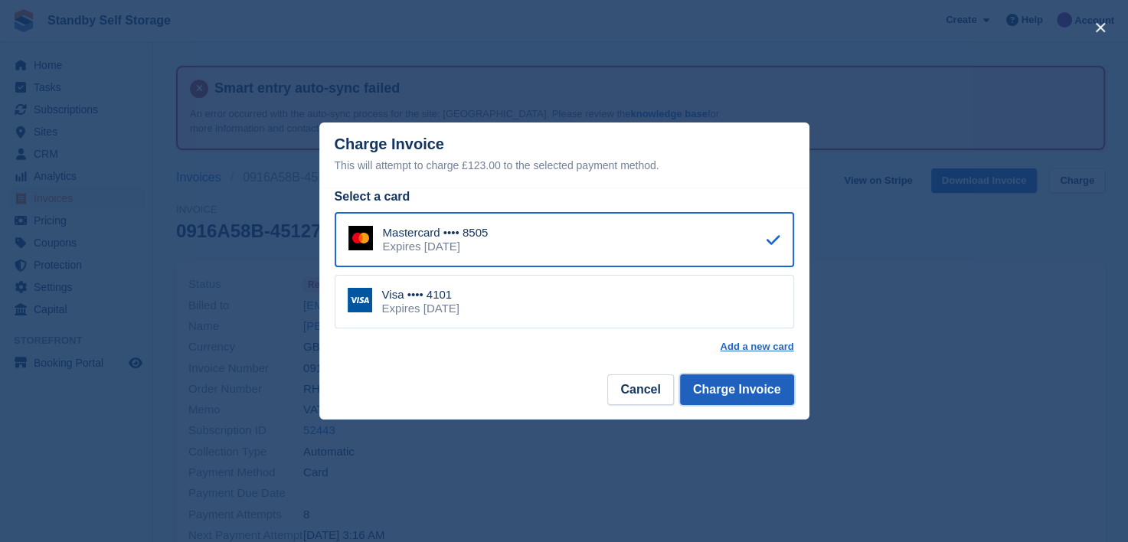
click at [748, 389] on button "Charge Invoice" at bounding box center [737, 390] width 114 height 31
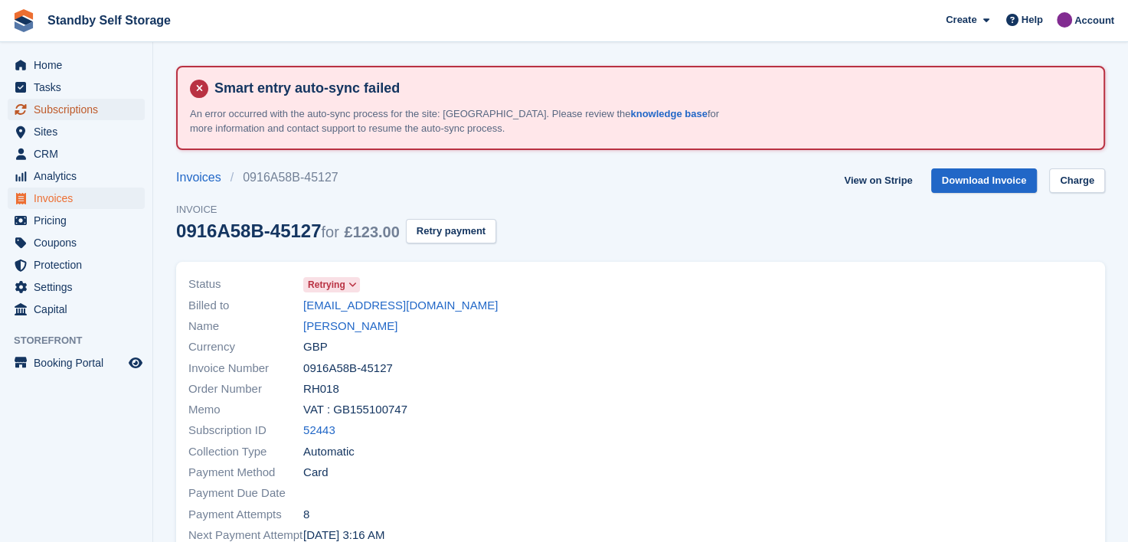
click at [89, 112] on span "Subscriptions" at bounding box center [80, 109] width 92 height 21
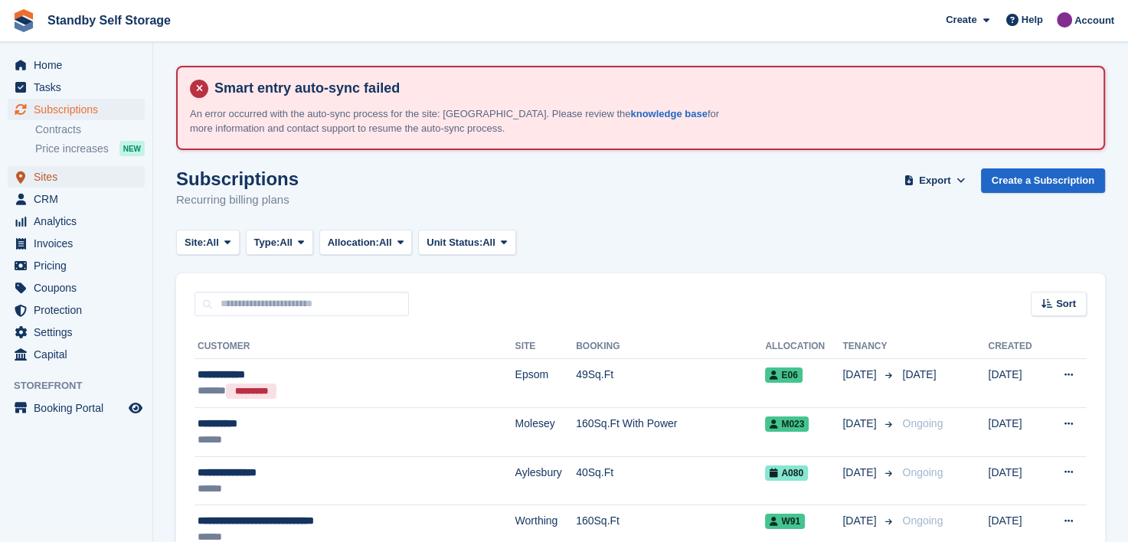
click at [48, 179] on span "Sites" at bounding box center [80, 176] width 92 height 21
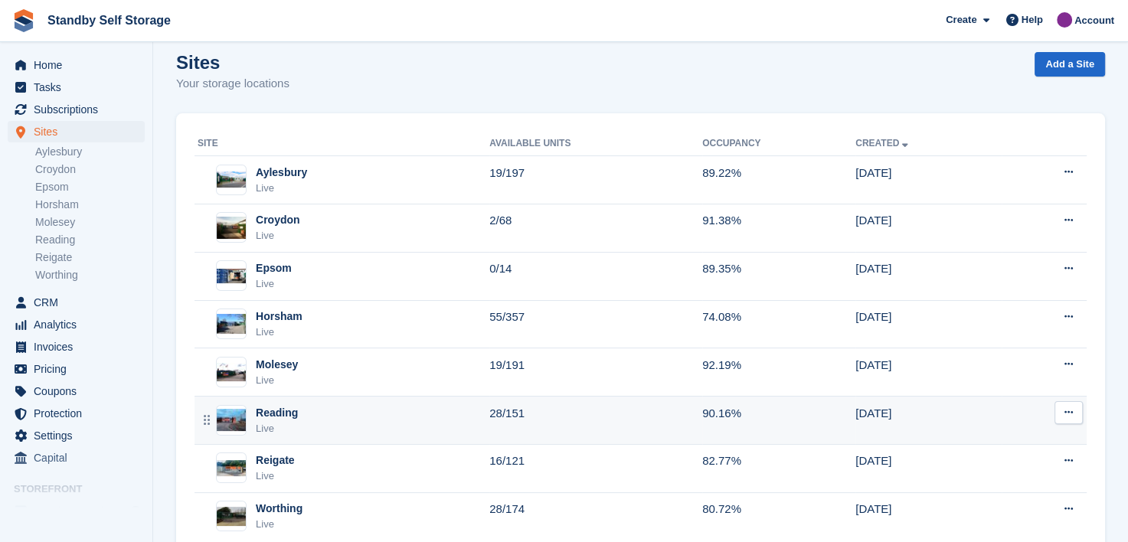
scroll to position [153, 0]
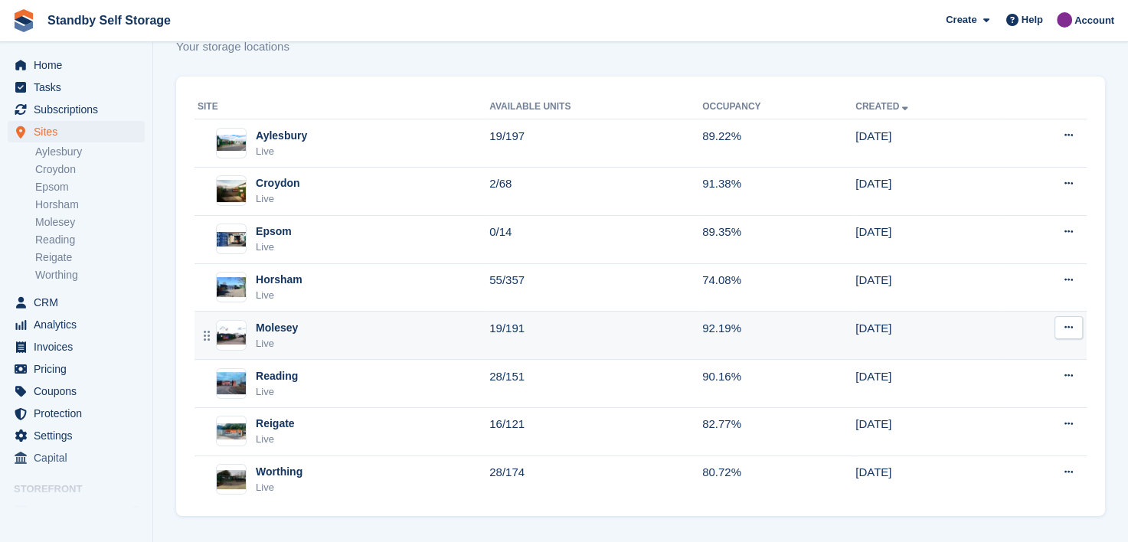
click at [263, 326] on div "Molesey" at bounding box center [277, 328] width 42 height 16
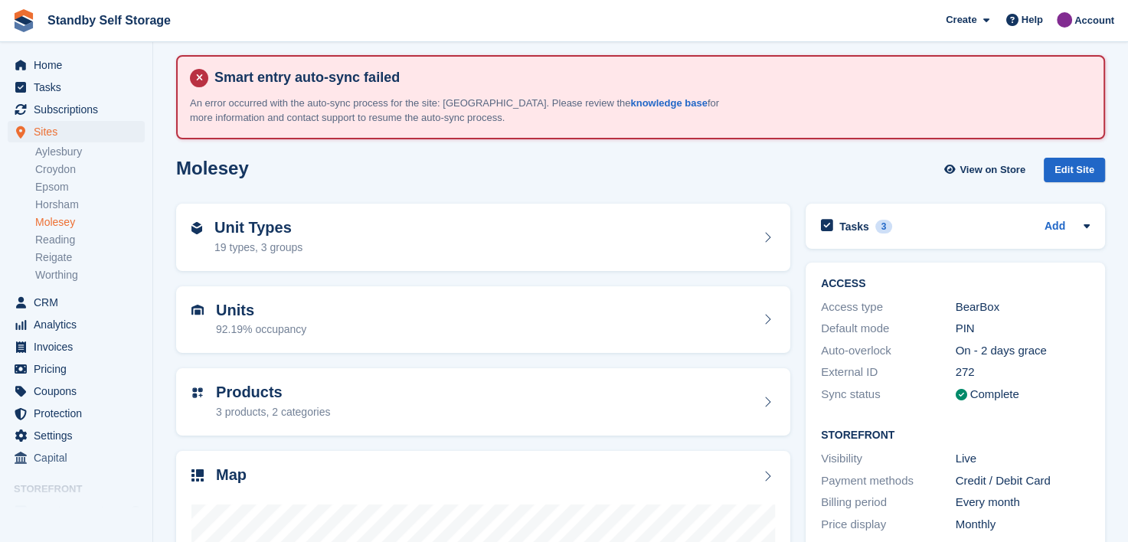
scroll to position [294, 0]
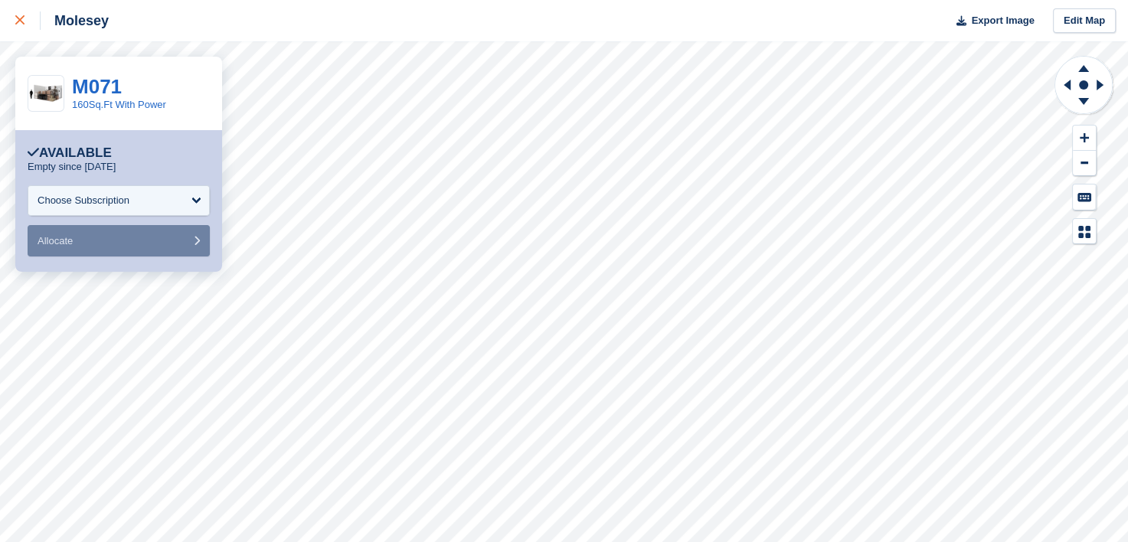
click at [23, 21] on icon at bounding box center [19, 19] width 9 height 9
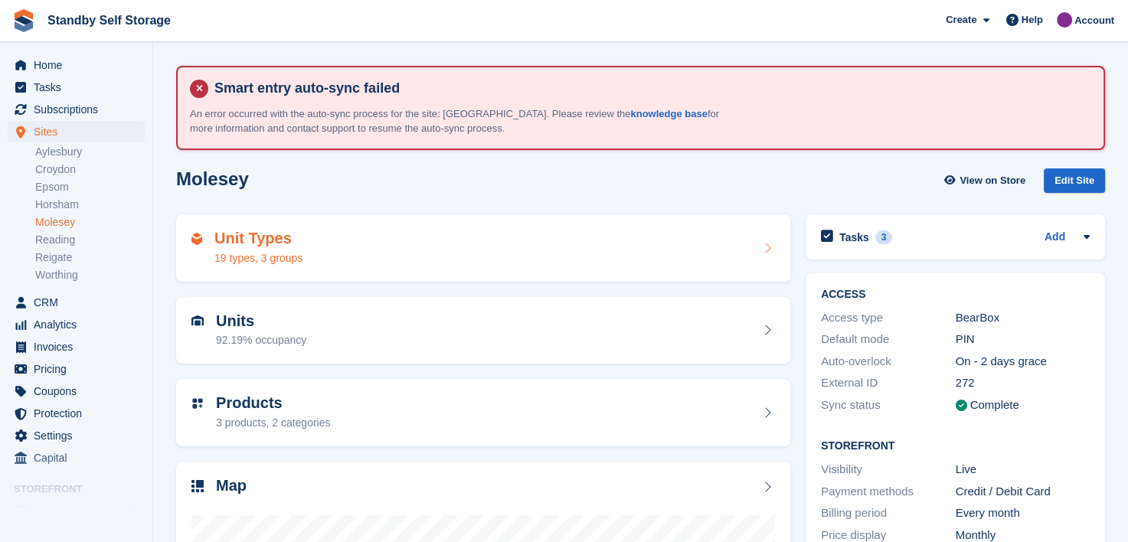
click at [267, 236] on h2 "Unit Types" at bounding box center [258, 239] width 88 height 18
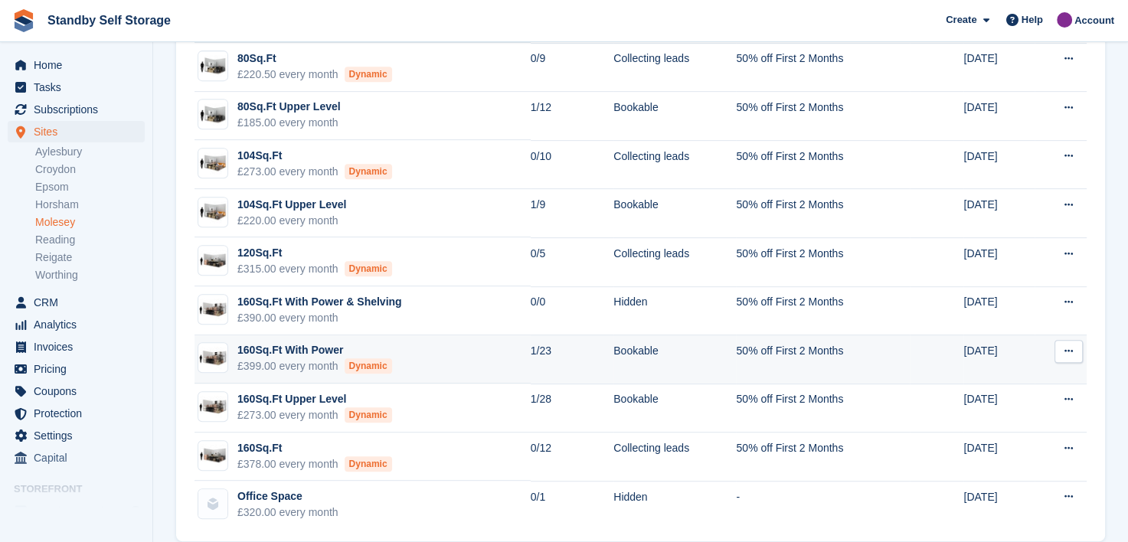
scroll to position [672, 0]
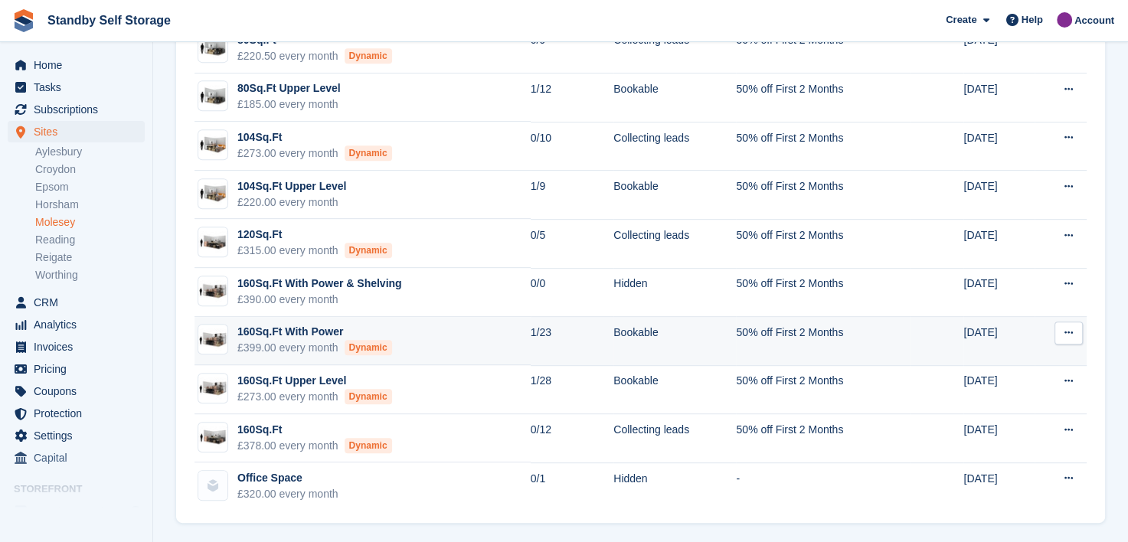
click at [458, 335] on td "160Sq.Ft With Power £399.00 every month Dynamic" at bounding box center [363, 341] width 336 height 49
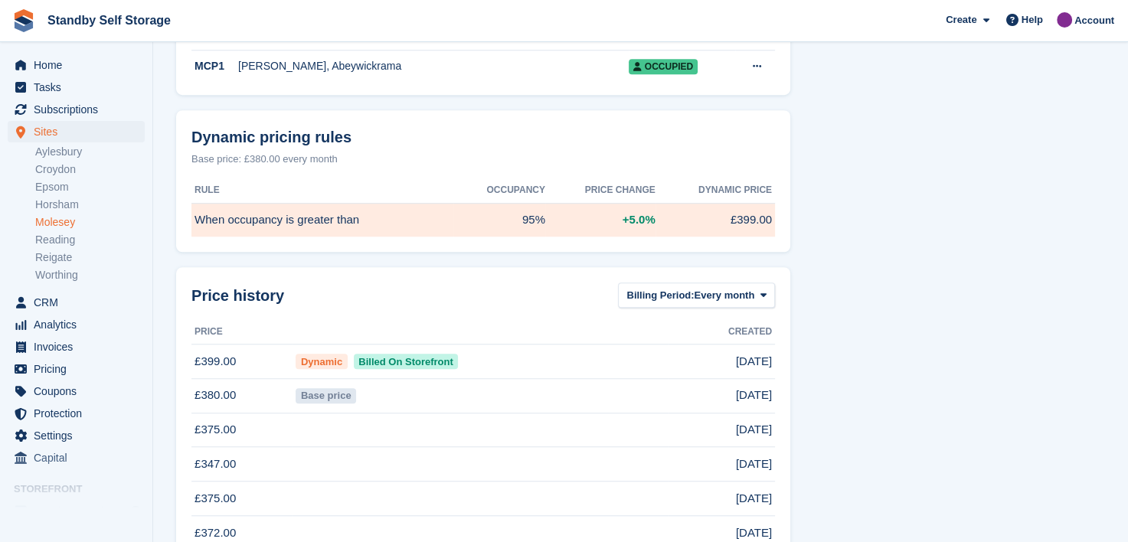
scroll to position [1225, 0]
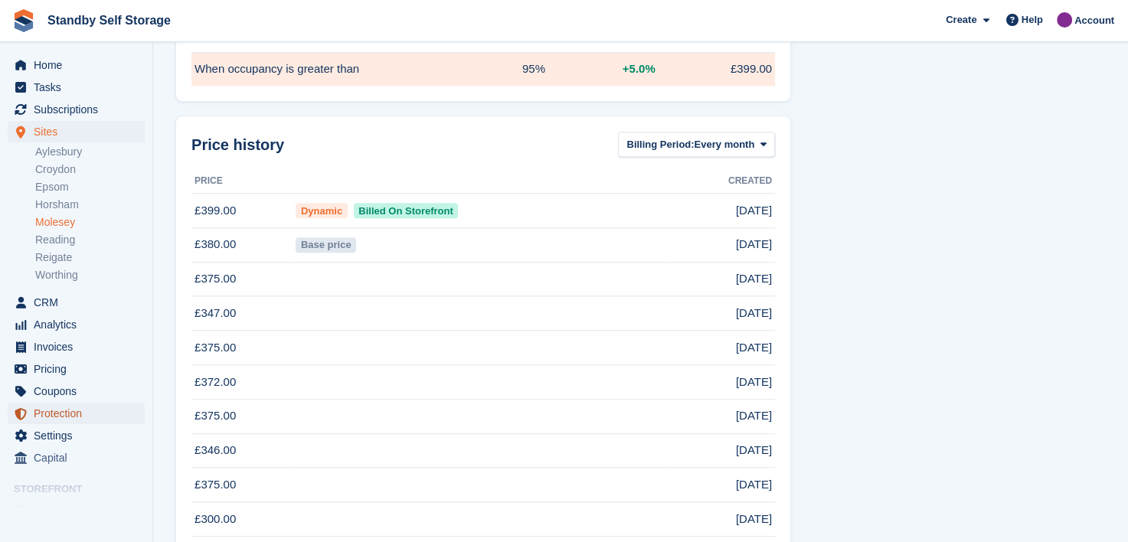
click at [50, 410] on span "Protection" at bounding box center [80, 413] width 92 height 21
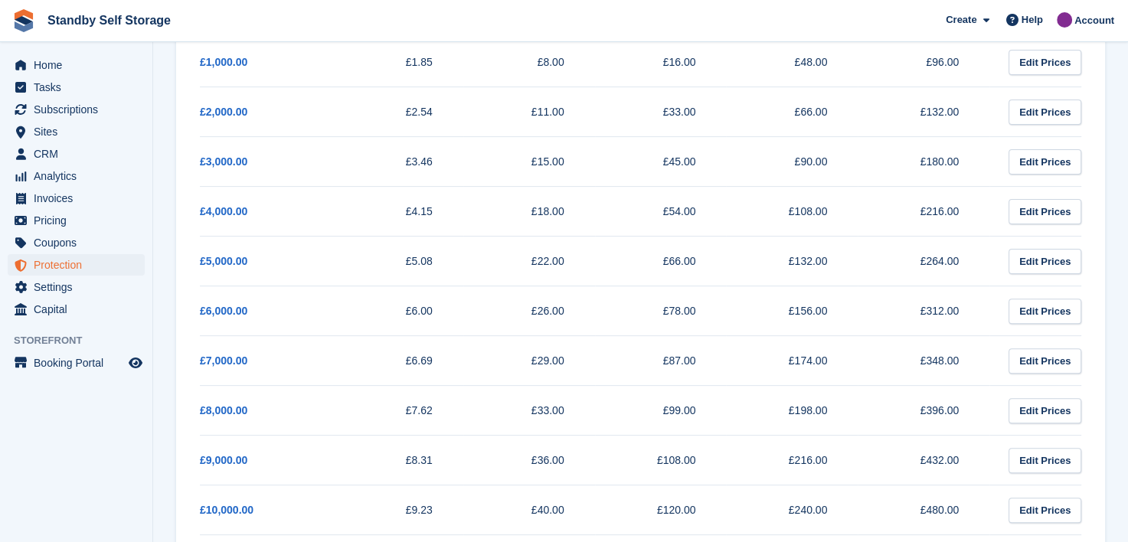
scroll to position [383, 0]
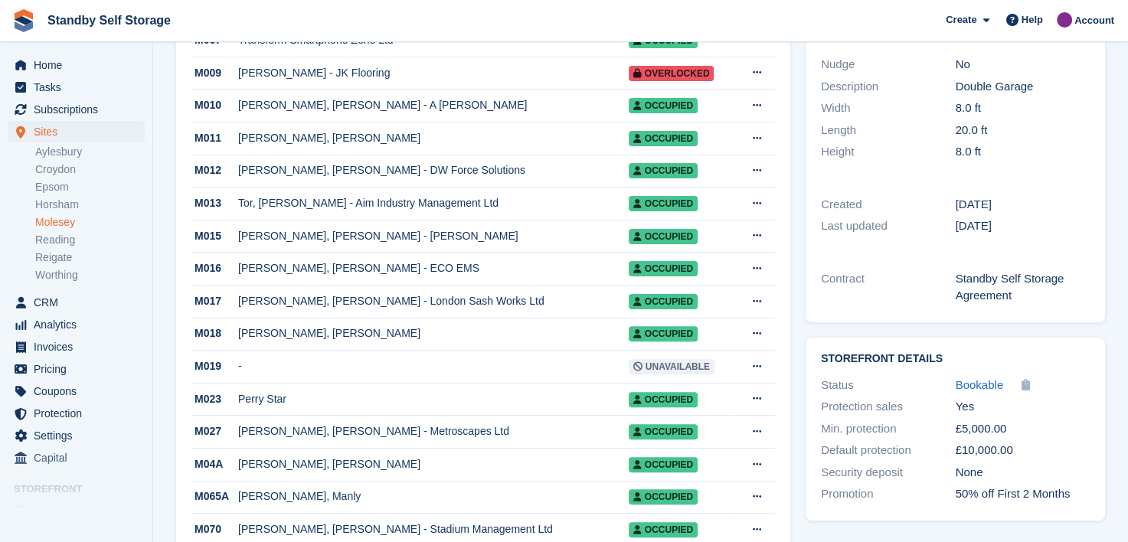
scroll to position [1225, 0]
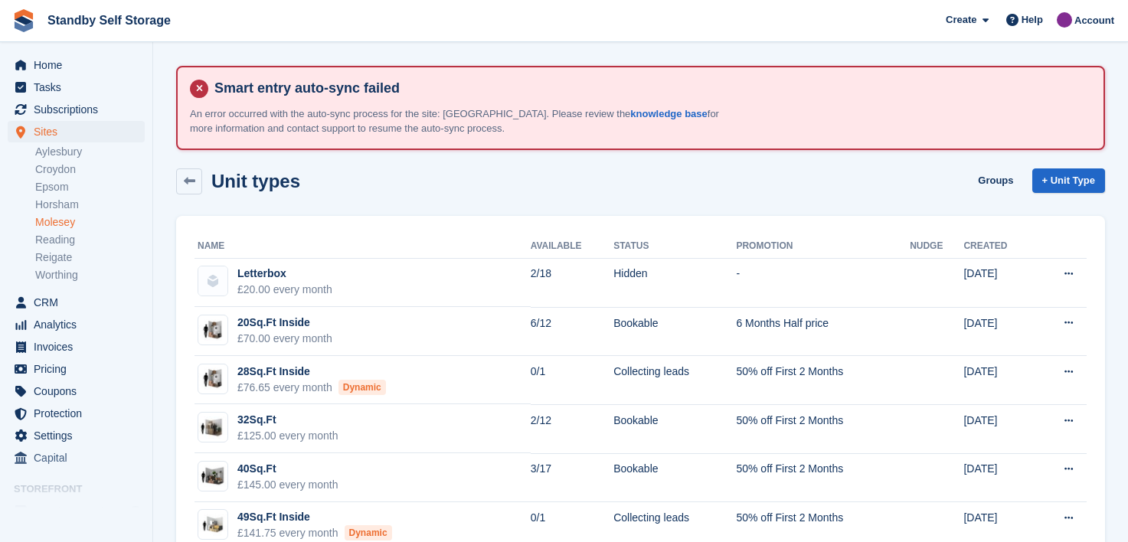
scroll to position [672, 0]
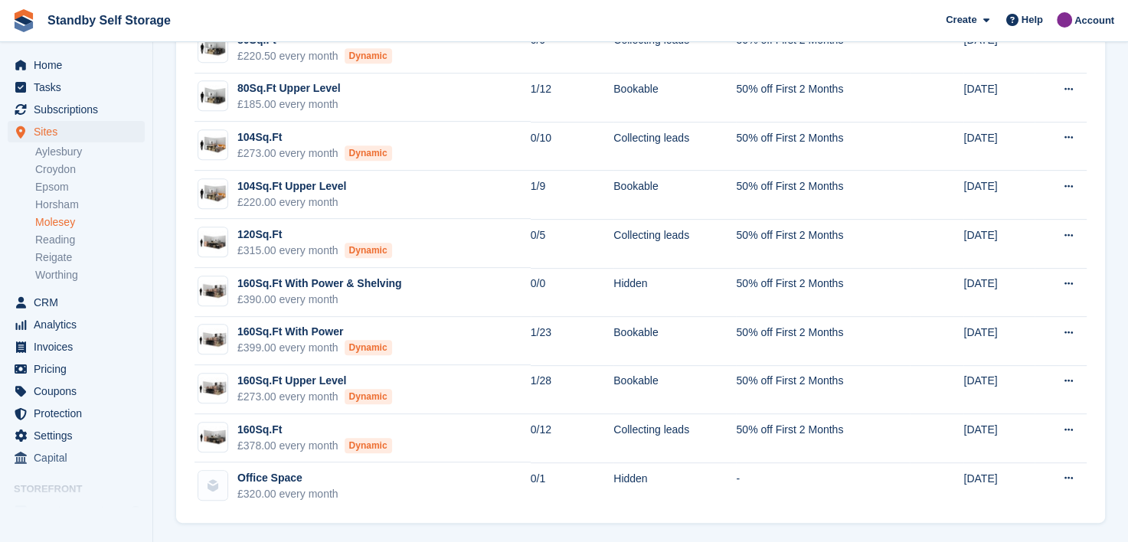
click at [55, 218] on link "Molesey" at bounding box center [90, 222] width 110 height 15
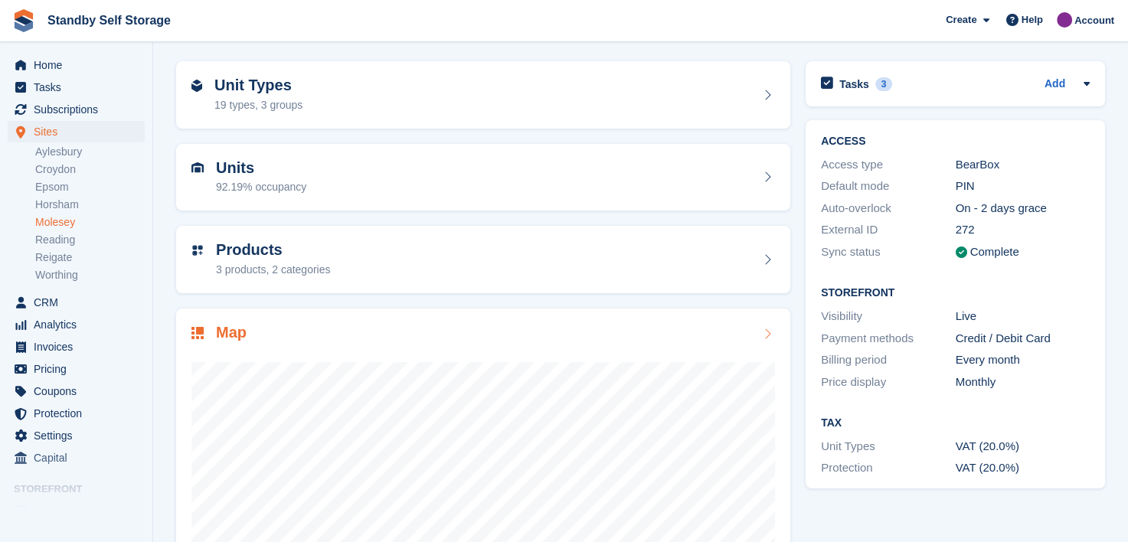
scroll to position [294, 0]
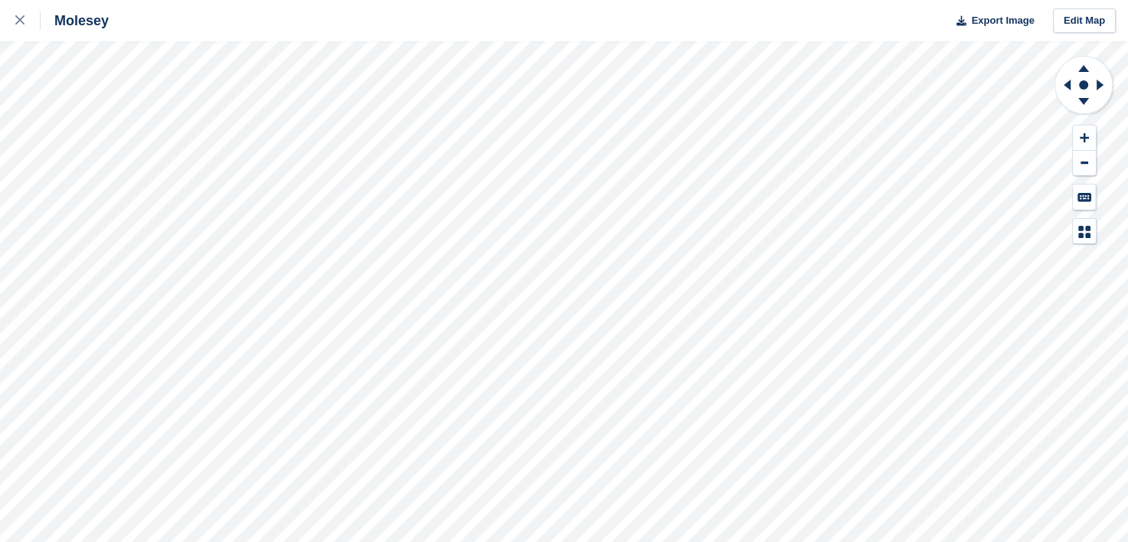
click at [169, 149] on div "Molesey Export Image Edit Map" at bounding box center [564, 271] width 1128 height 542
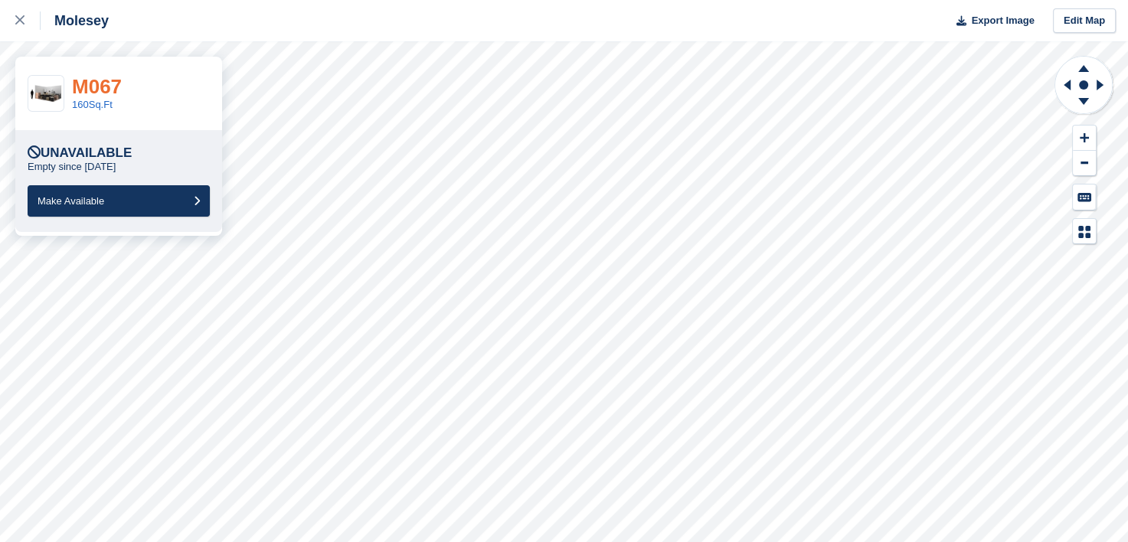
click at [110, 95] on link "M067" at bounding box center [97, 86] width 50 height 23
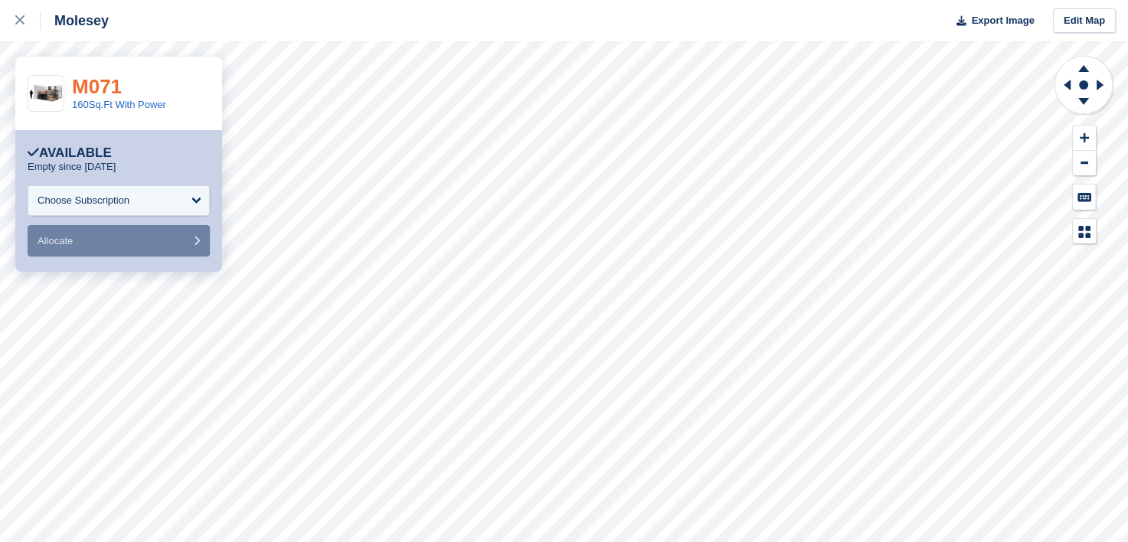
click at [97, 82] on link "M071" at bounding box center [97, 86] width 50 height 23
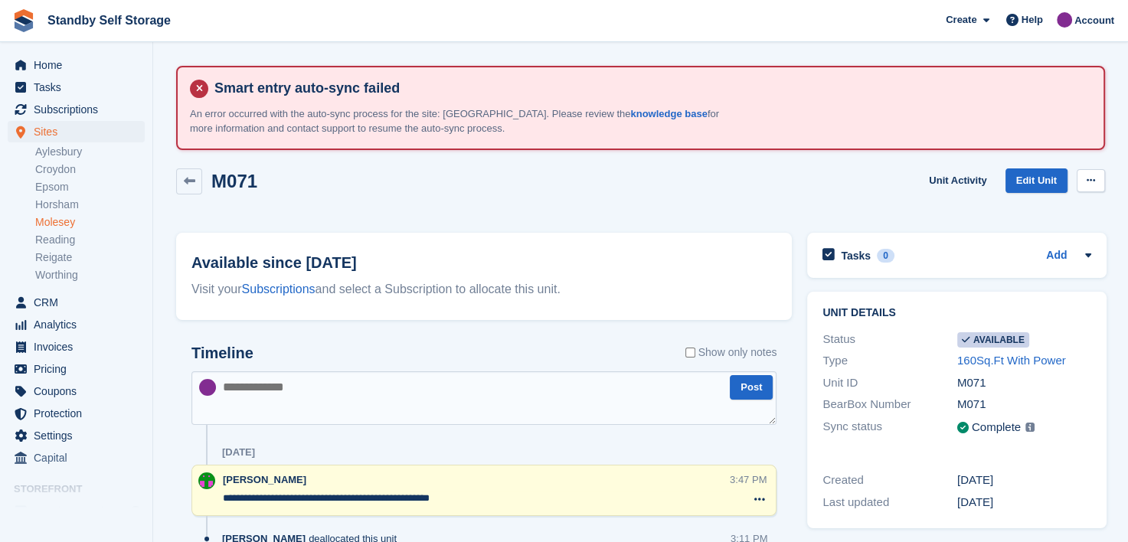
click at [1091, 182] on icon at bounding box center [1091, 180] width 8 height 10
click at [984, 209] on p "Make unavailable" at bounding box center [1031, 211] width 133 height 20
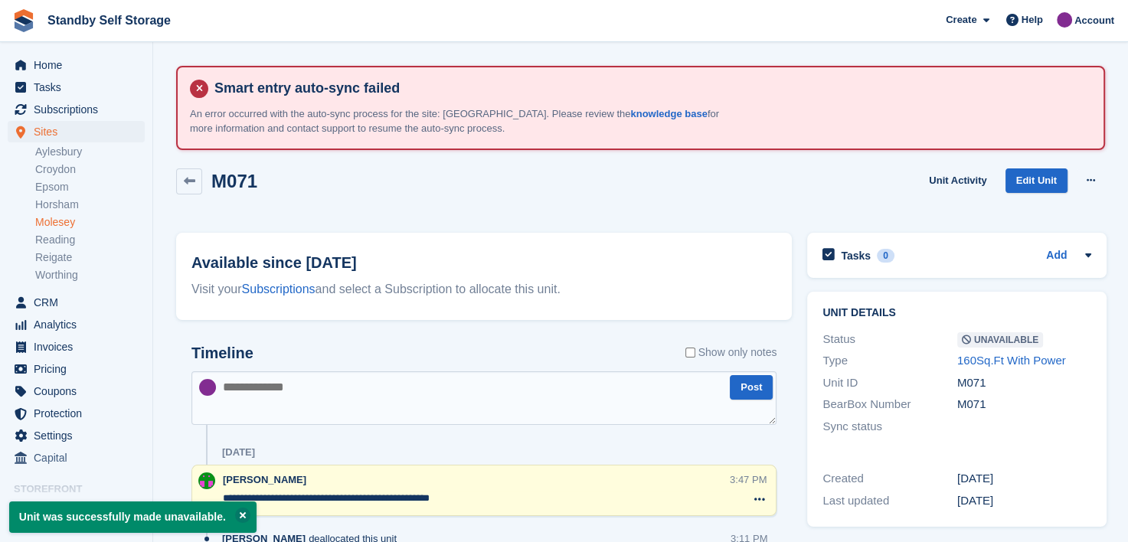
click at [323, 392] on textarea at bounding box center [483, 398] width 585 height 54
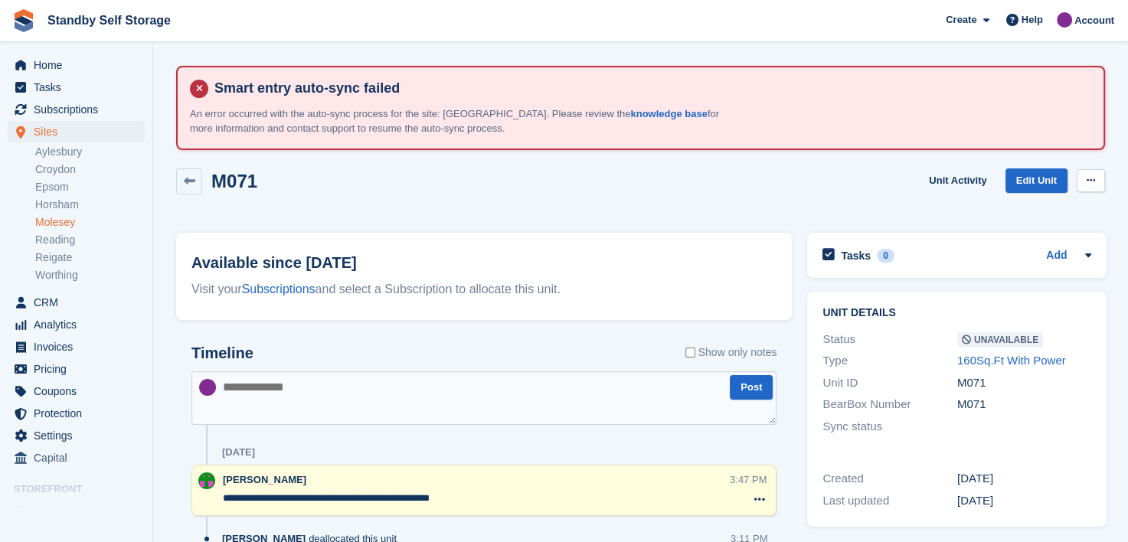
click at [1091, 183] on icon at bounding box center [1091, 180] width 8 height 10
click at [757, 496] on icon at bounding box center [759, 499] width 11 height 12
click at [668, 526] on p "Delete note" at bounding box center [696, 528] width 133 height 20
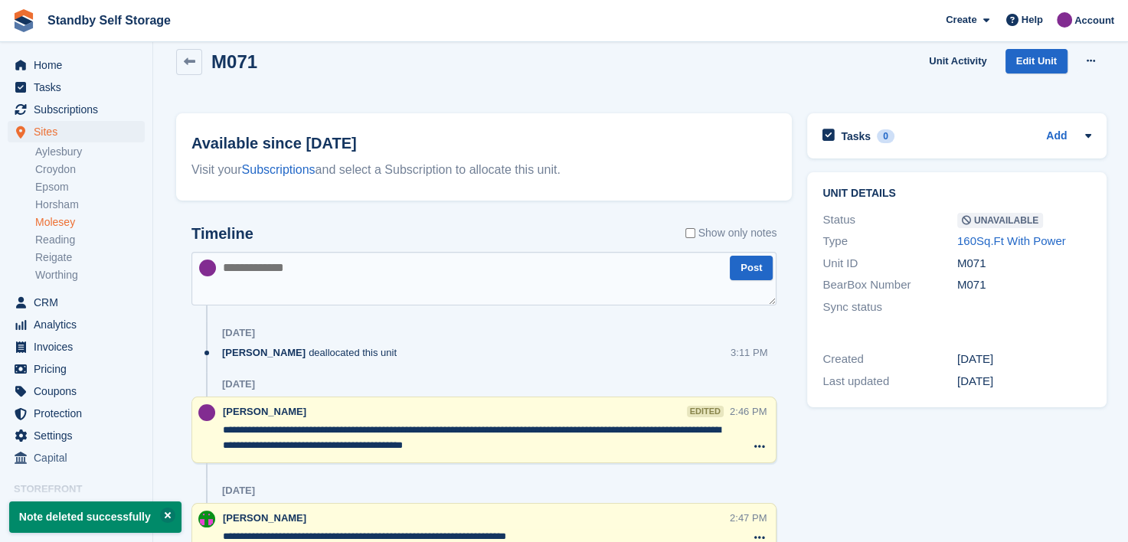
scroll to position [230, 0]
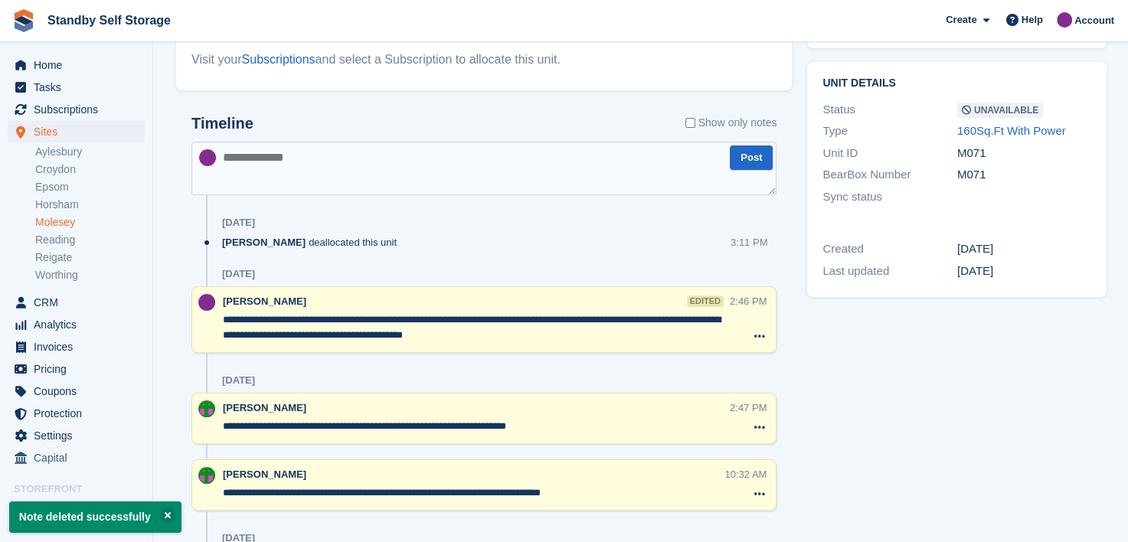
click at [272, 176] on textarea at bounding box center [483, 169] width 585 height 54
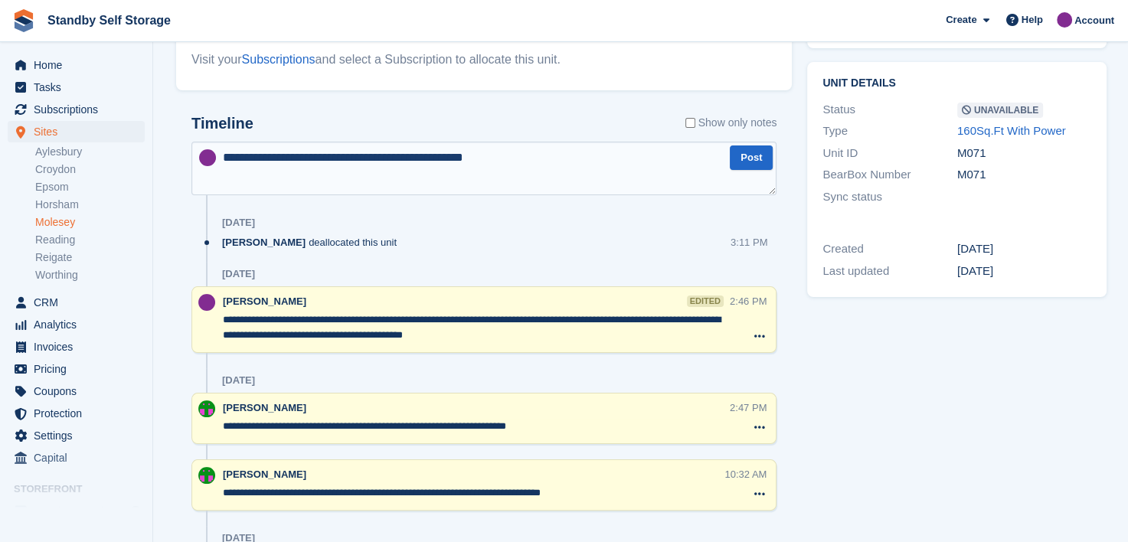
type textarea "**********"
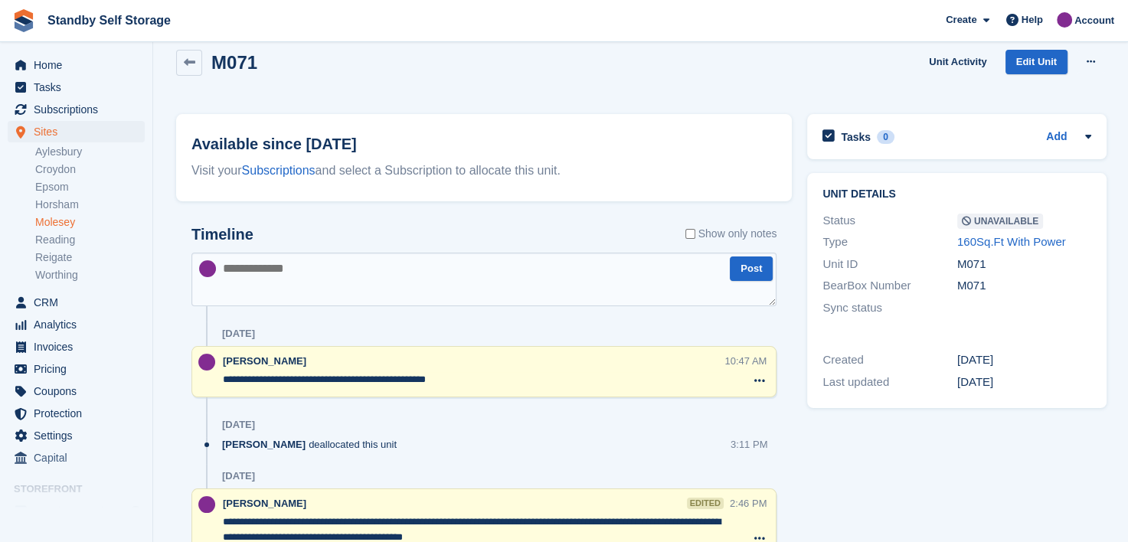
scroll to position [0, 0]
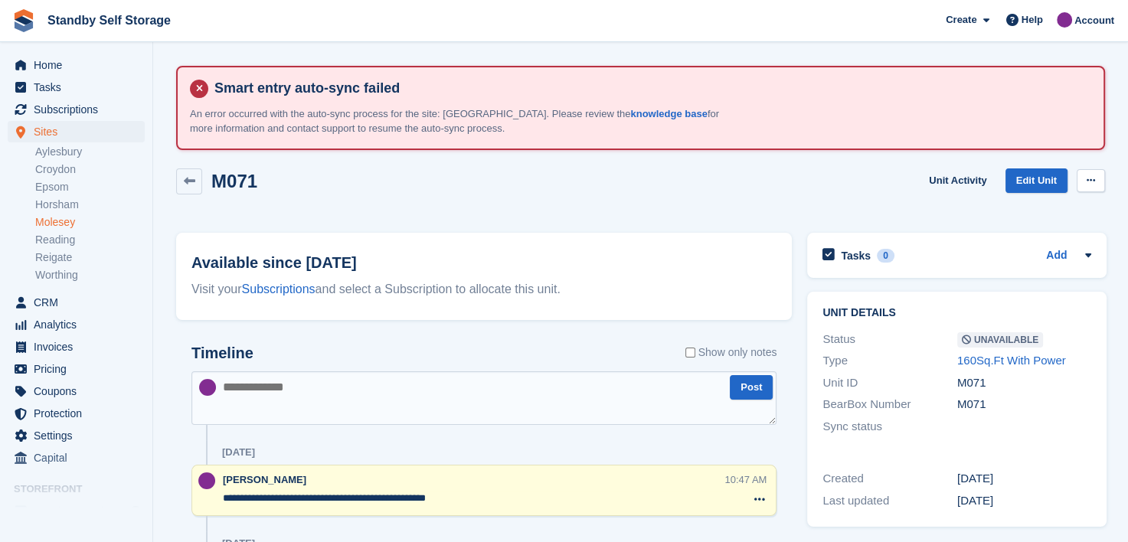
click at [1088, 173] on button at bounding box center [1091, 180] width 28 height 23
click at [47, 217] on link "Molesey" at bounding box center [90, 222] width 110 height 15
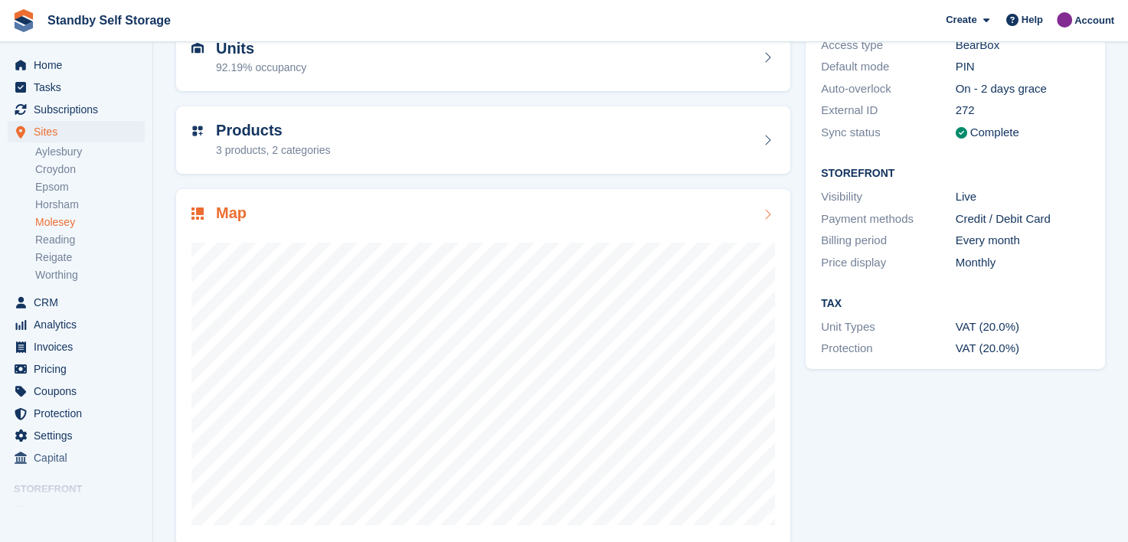
scroll to position [294, 0]
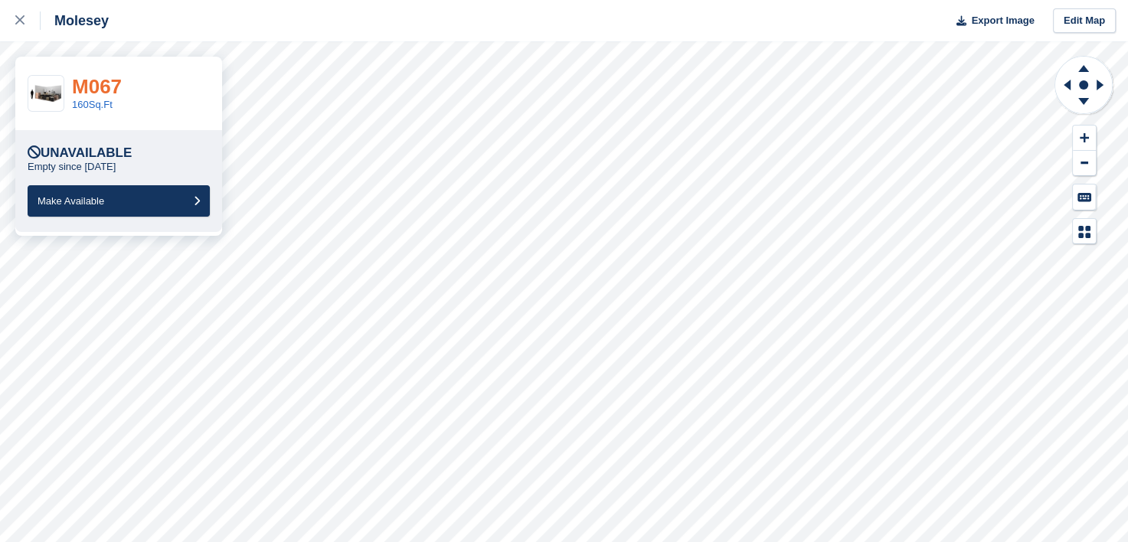
click at [103, 90] on link "M067" at bounding box center [97, 86] width 50 height 23
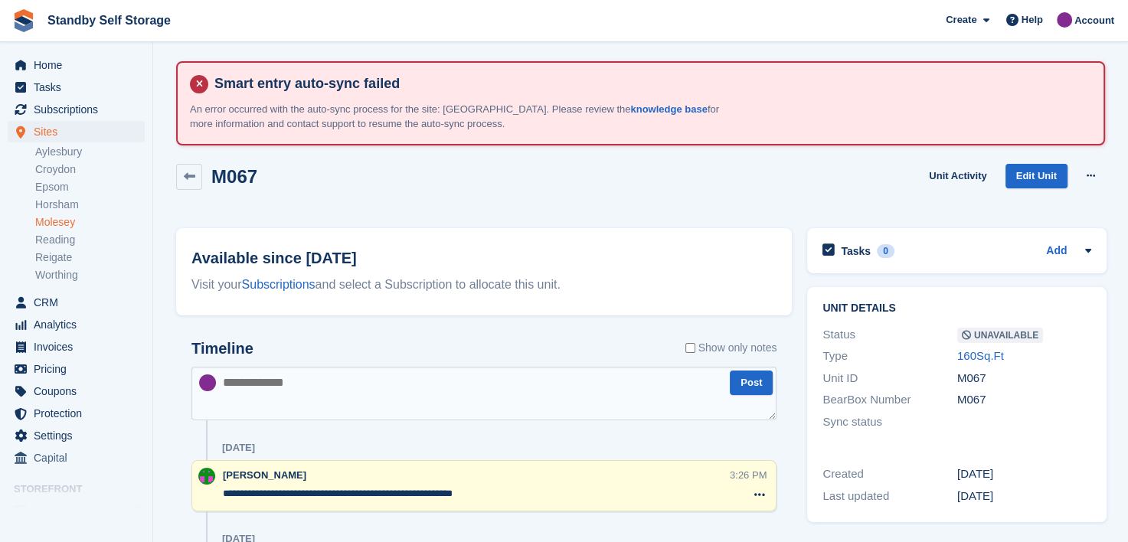
scroll to position [77, 0]
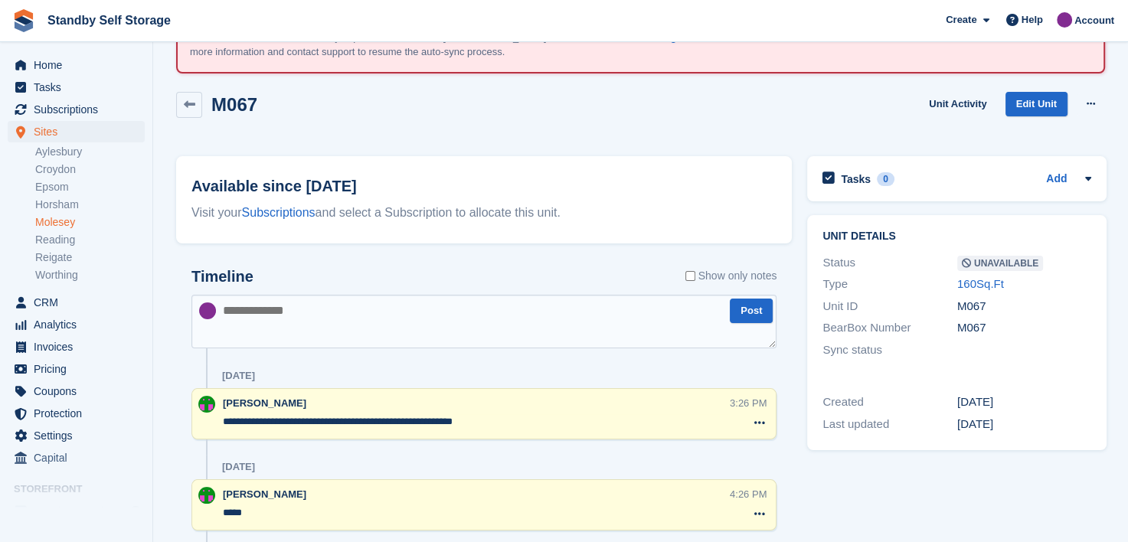
click at [532, 423] on textarea "**********" at bounding box center [476, 421] width 507 height 15
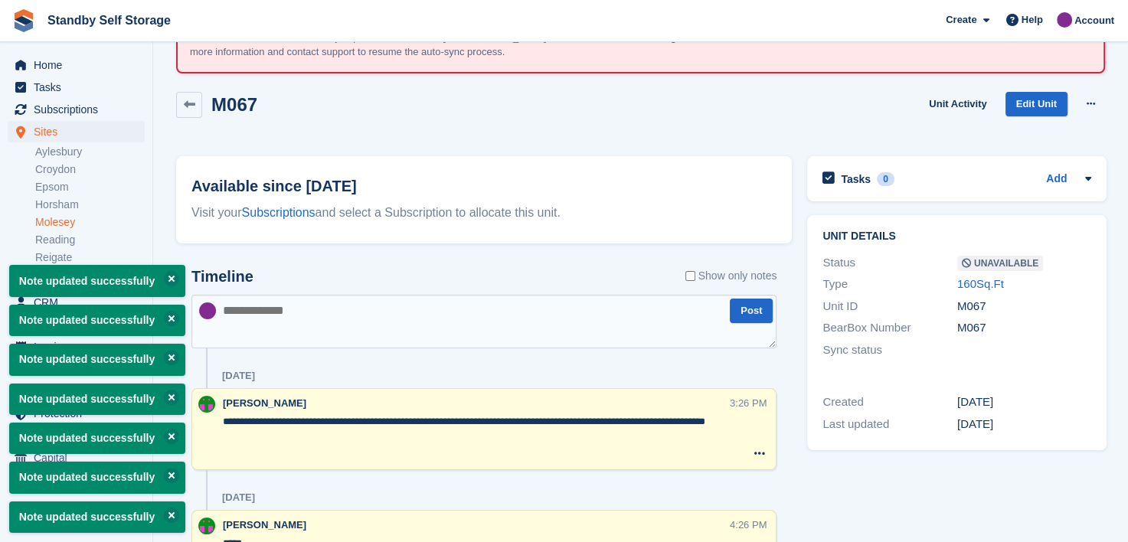
click at [416, 307] on textarea at bounding box center [483, 322] width 585 height 54
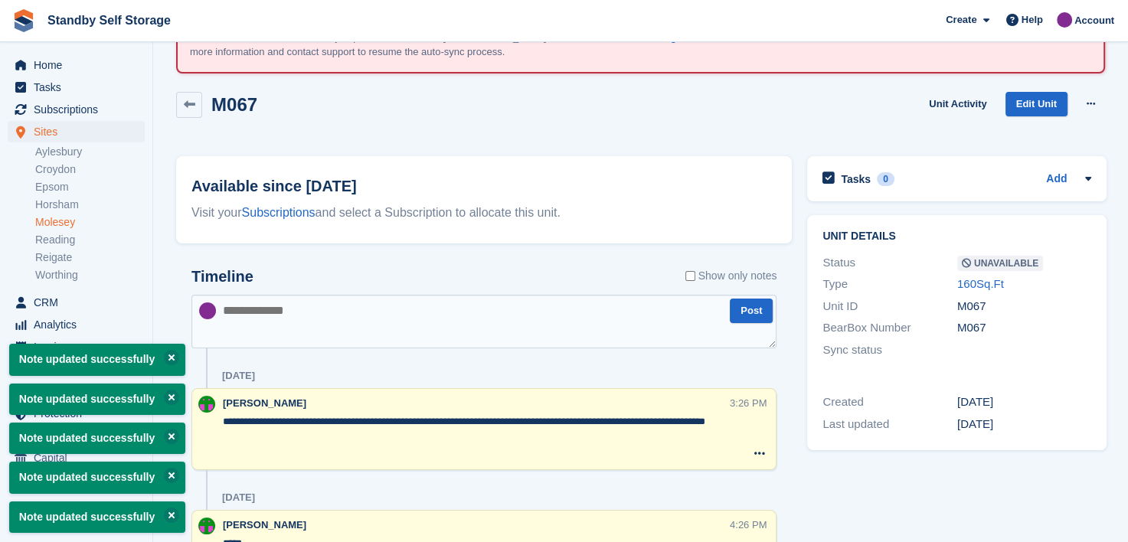
click at [502, 423] on textarea "**********" at bounding box center [476, 437] width 507 height 46
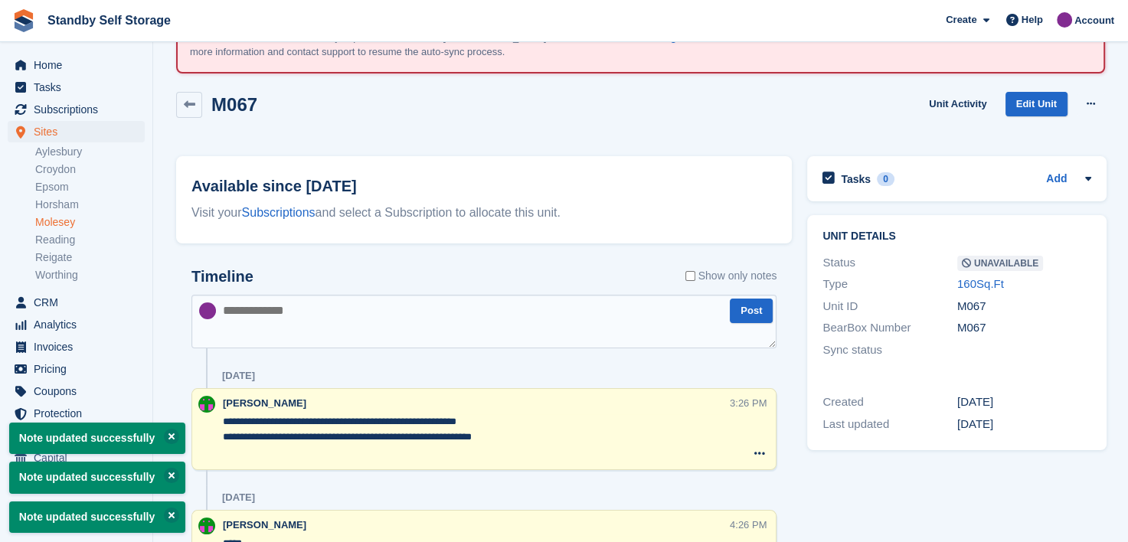
click at [504, 435] on textarea "**********" at bounding box center [476, 437] width 507 height 46
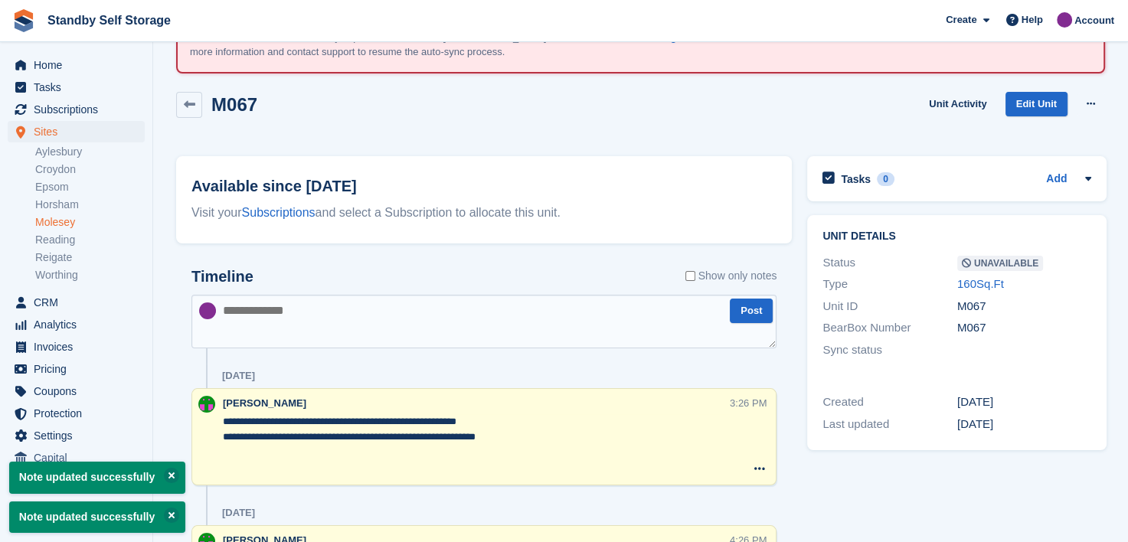
type textarea "**********"
drag, startPoint x: 41, startPoint y: 221, endPoint x: 57, endPoint y: 221, distance: 16.1
click at [41, 221] on link "Molesey" at bounding box center [90, 222] width 110 height 15
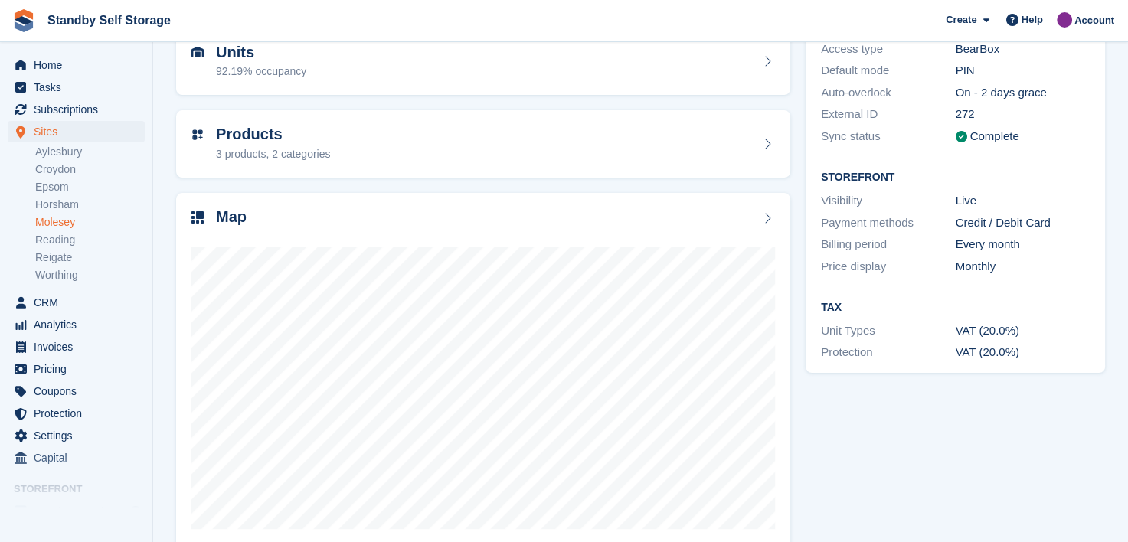
scroll to position [294, 0]
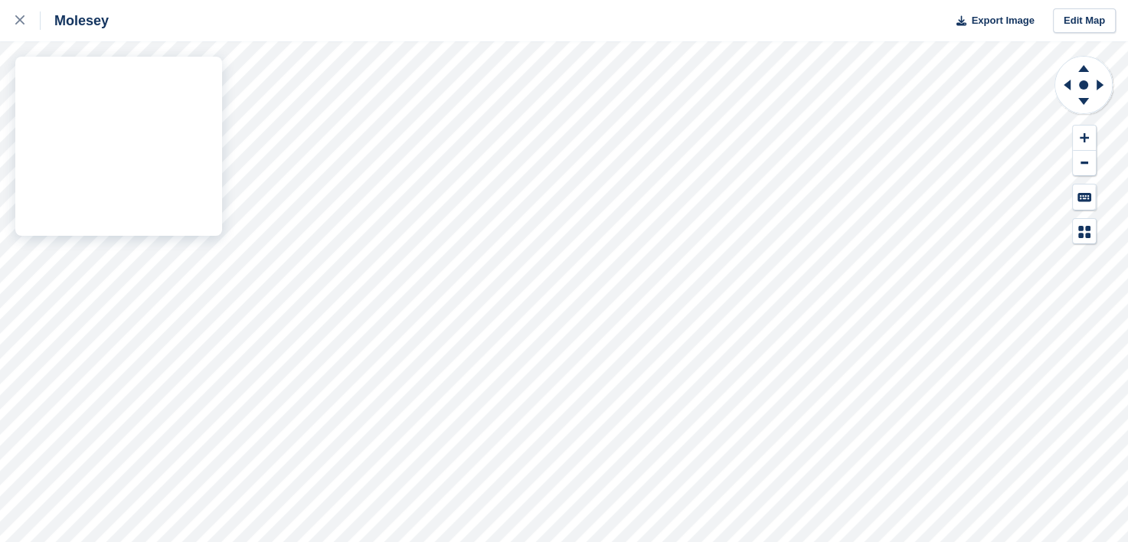
click at [205, 98] on div "Molesey Export Image Edit Map" at bounding box center [564, 271] width 1128 height 542
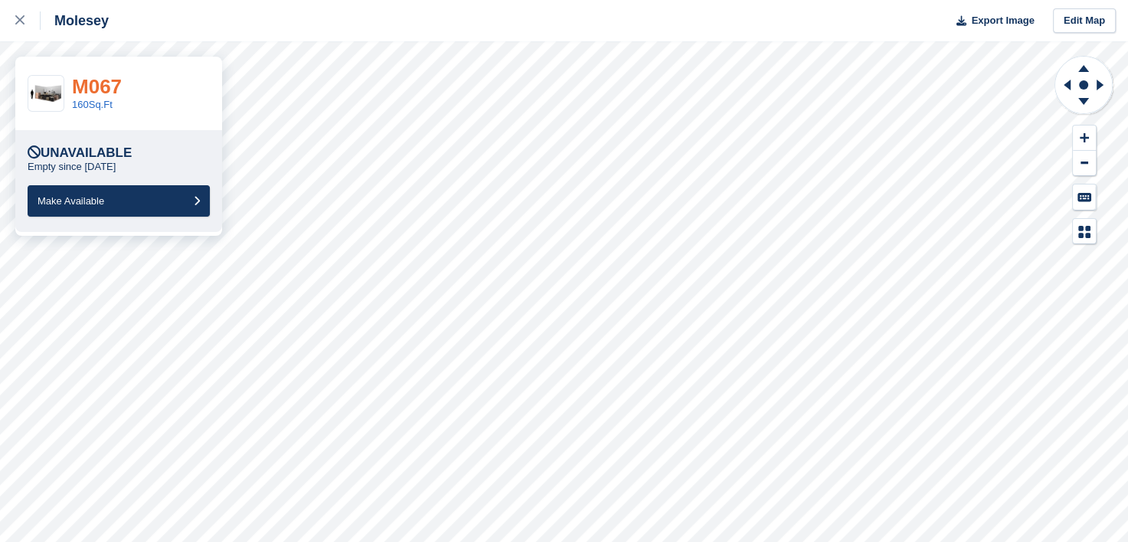
click at [97, 84] on link "M067" at bounding box center [97, 86] width 50 height 23
click at [14, 13] on link at bounding box center [20, 20] width 41 height 41
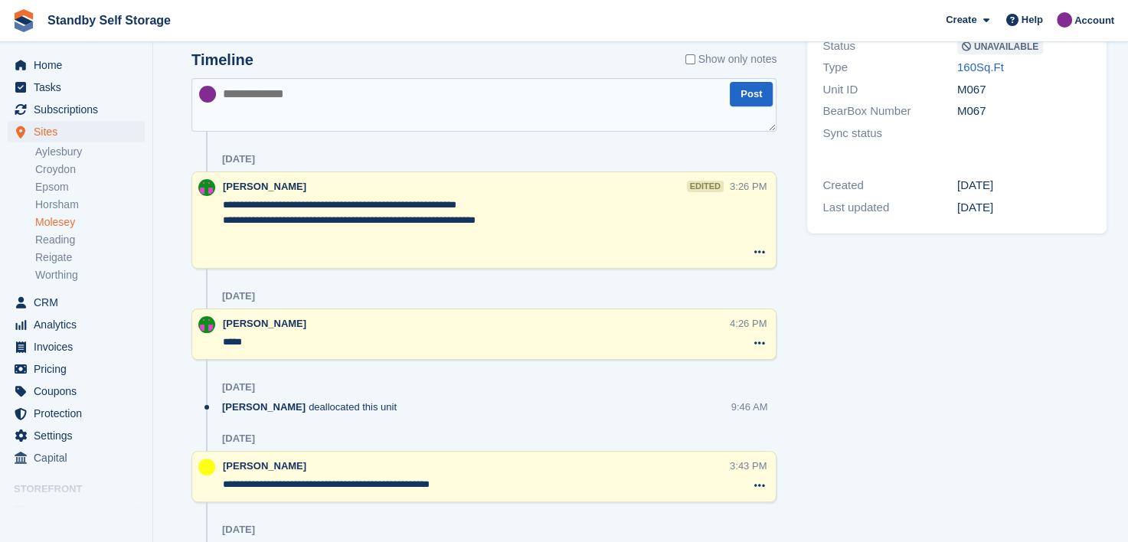
scroll to position [306, 0]
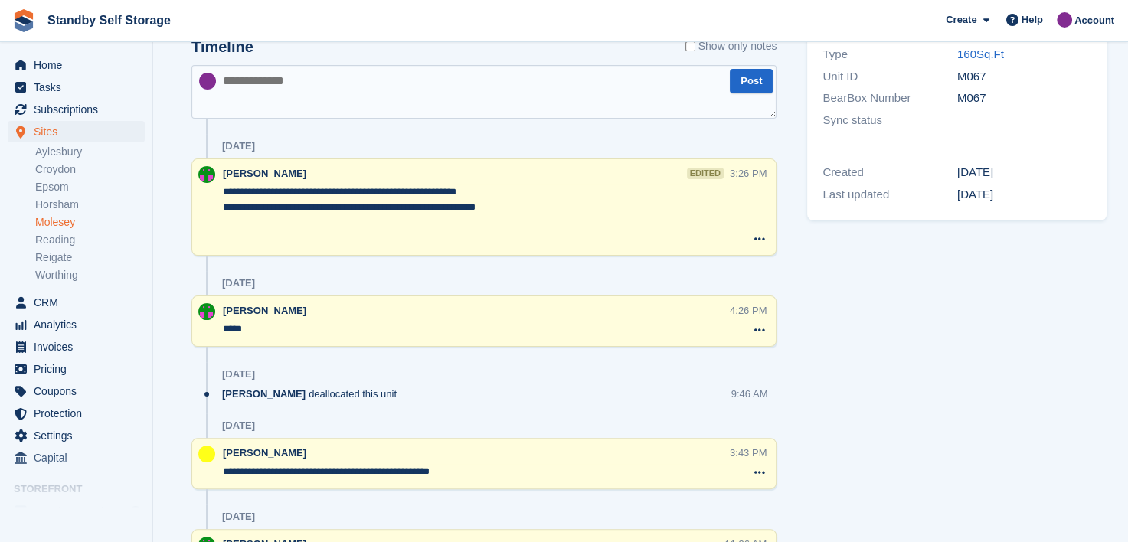
click at [490, 205] on textarea "**********" at bounding box center [476, 215] width 507 height 61
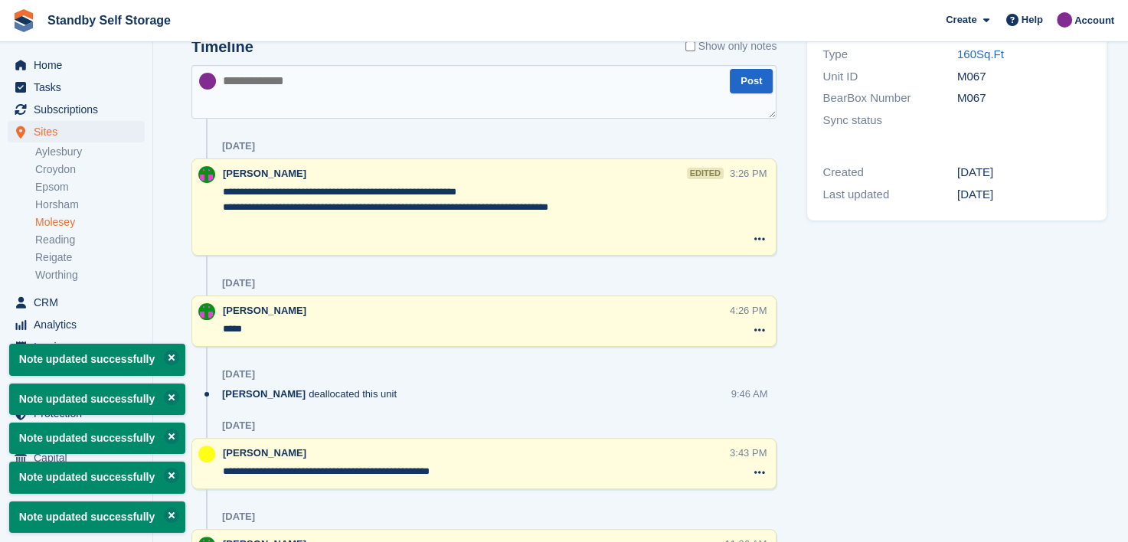
click at [369, 207] on textarea "**********" at bounding box center [476, 215] width 507 height 61
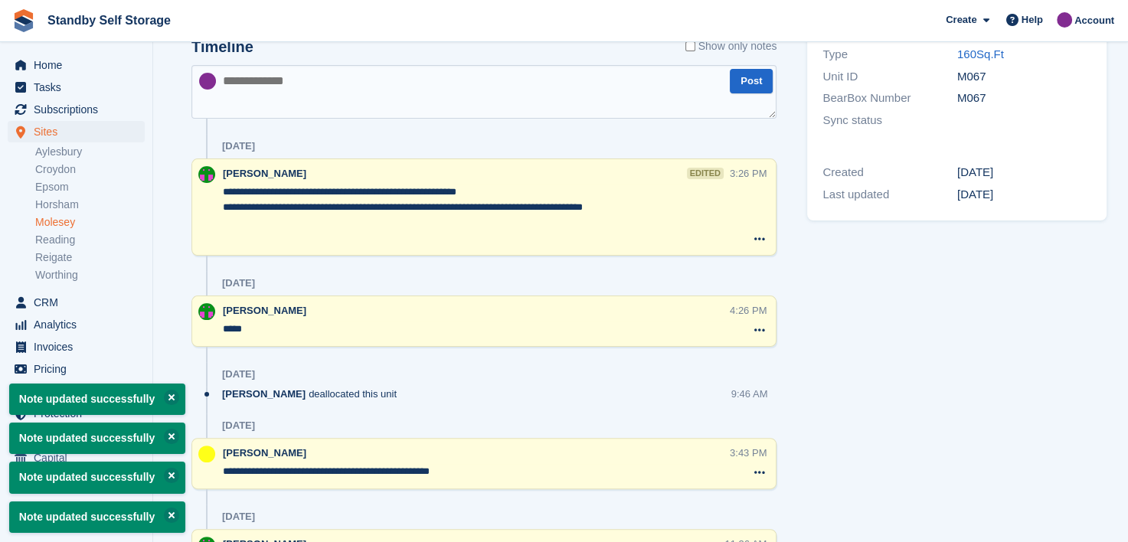
click at [401, 211] on textarea "**********" at bounding box center [476, 215] width 507 height 61
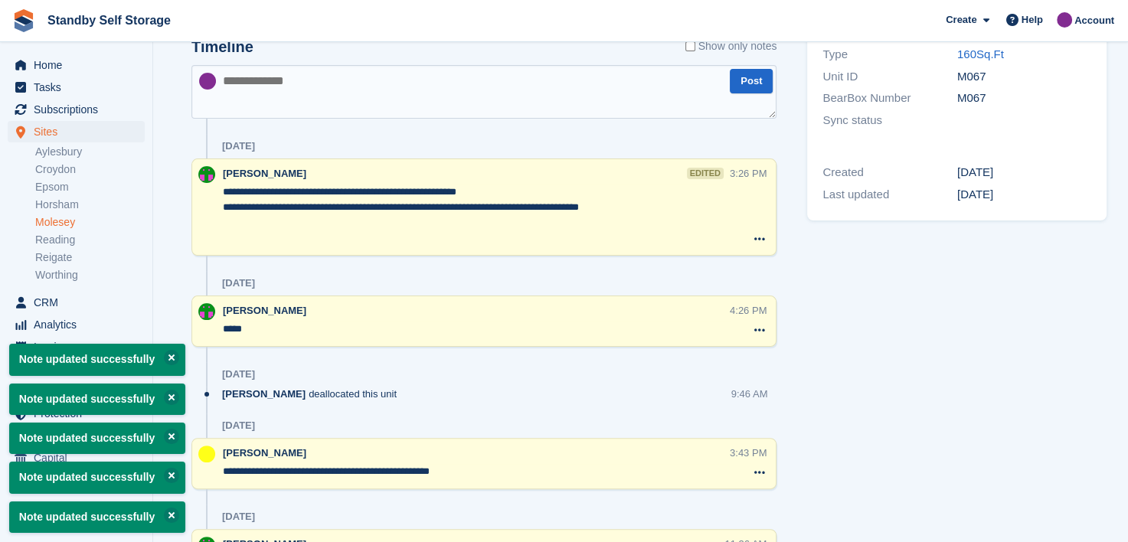
click at [637, 214] on textarea "**********" at bounding box center [476, 215] width 507 height 61
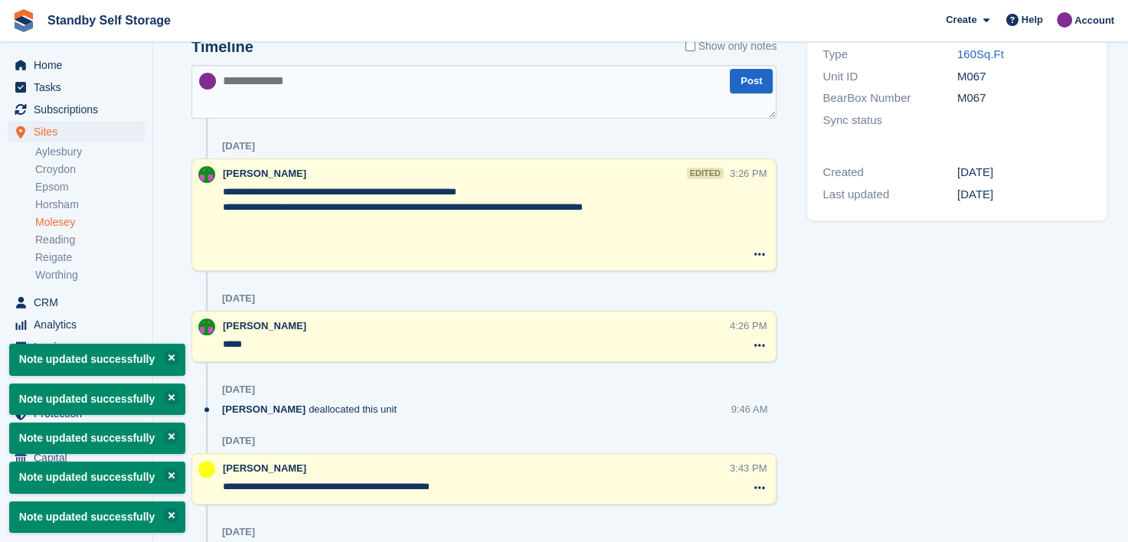
type textarea "**********"
click at [353, 110] on textarea at bounding box center [483, 92] width 585 height 54
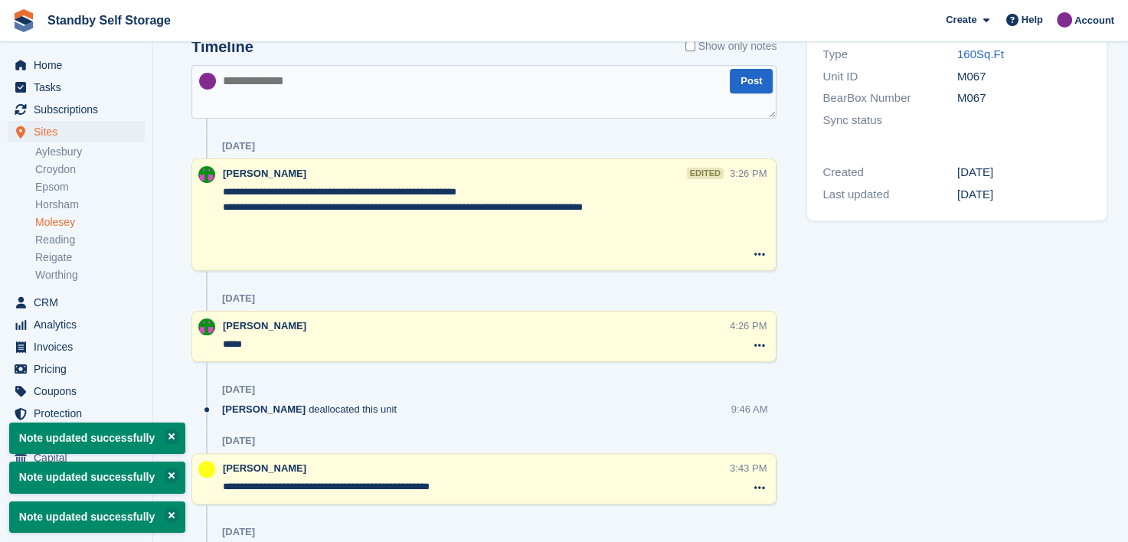
click at [64, 227] on link "Molesey" at bounding box center [90, 222] width 110 height 15
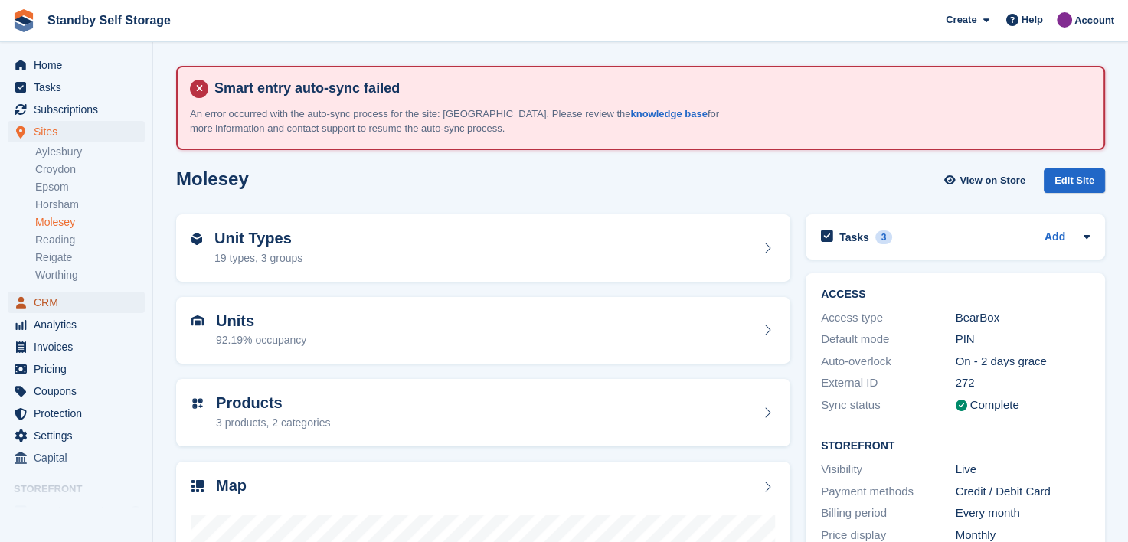
click at [42, 296] on span "CRM" at bounding box center [80, 302] width 92 height 21
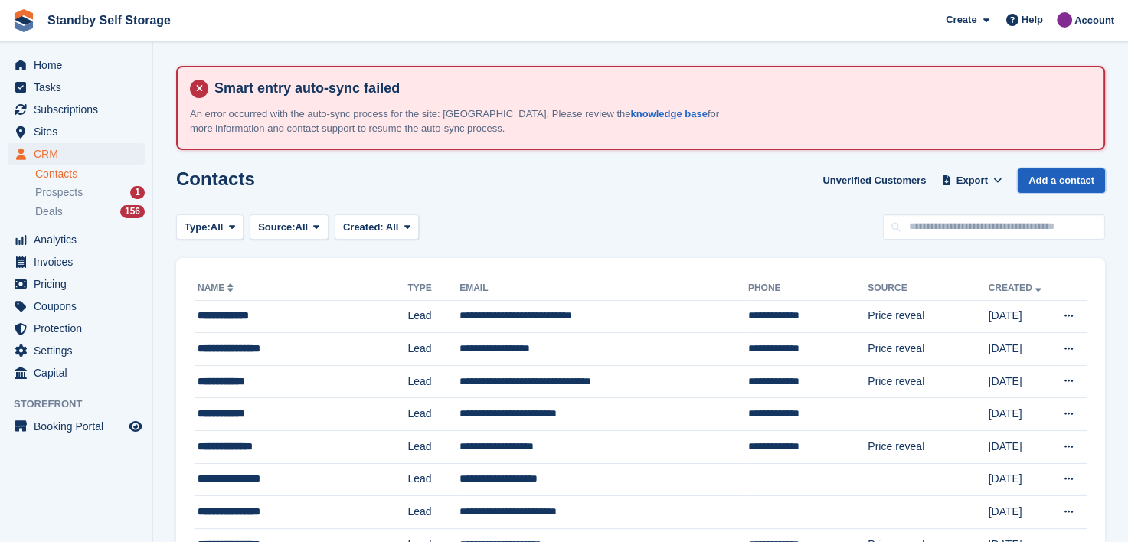
click at [1045, 175] on link "Add a contact" at bounding box center [1061, 181] width 87 height 25
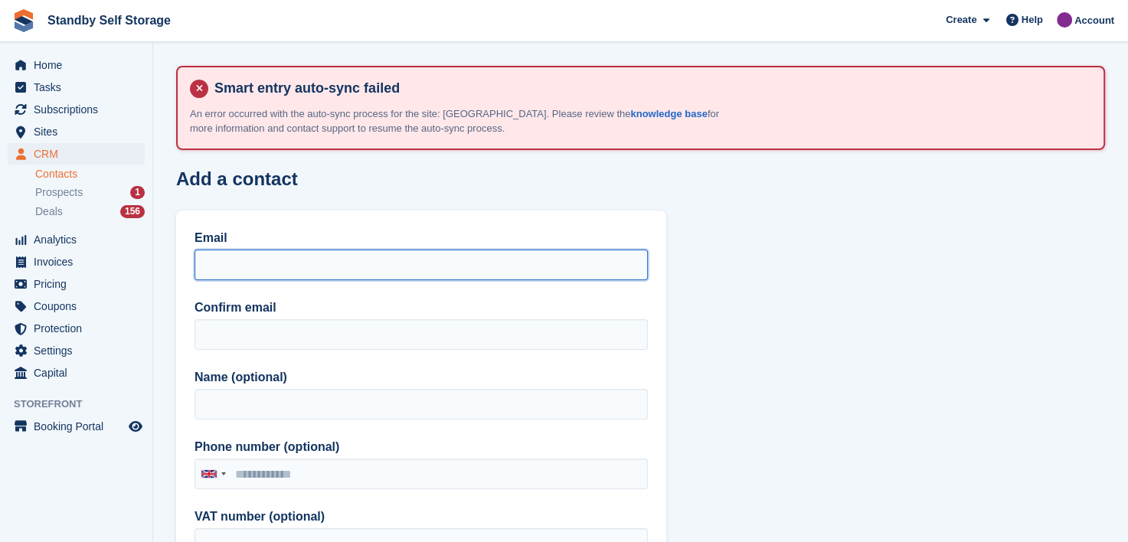
click at [211, 267] on input "Email" at bounding box center [421, 265] width 453 height 31
drag, startPoint x: 333, startPoint y: 265, endPoint x: 149, endPoint y: 245, distance: 184.9
type input "**********"
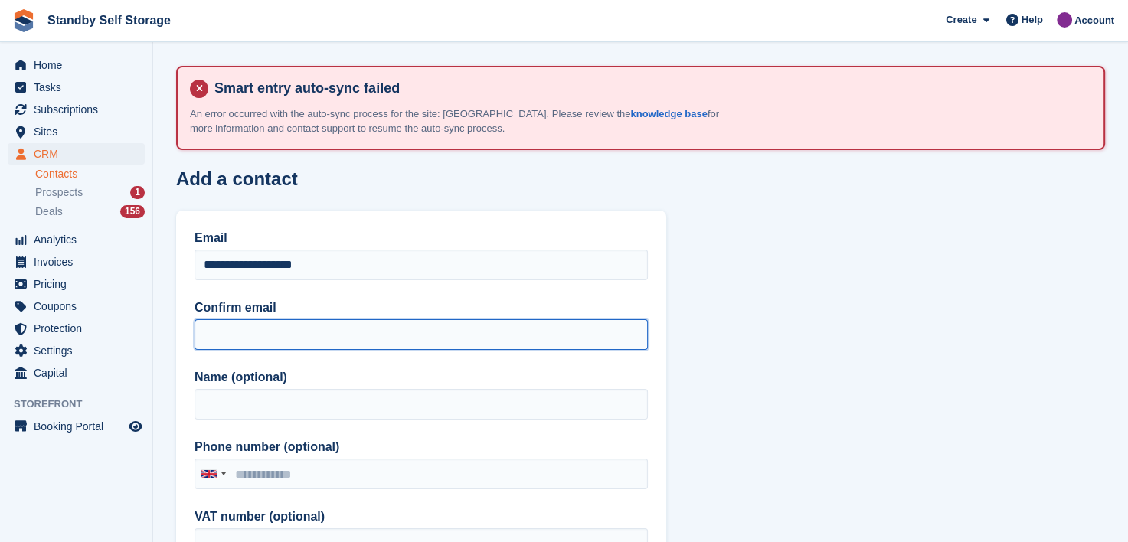
click at [213, 323] on input "Confirm email" at bounding box center [421, 334] width 453 height 31
paste input "**********"
type input "**********"
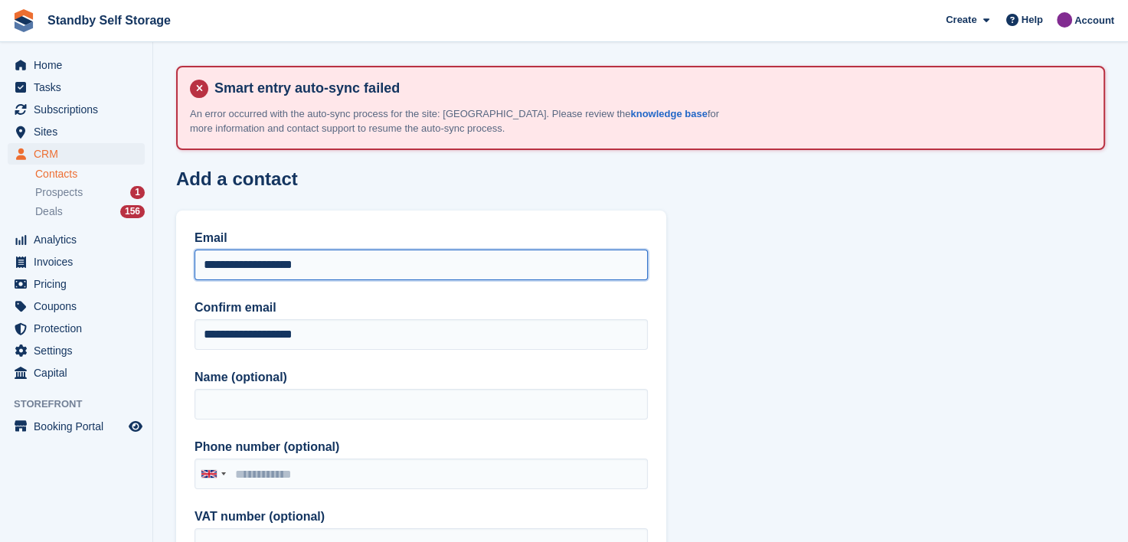
click at [208, 259] on input "**********" at bounding box center [421, 265] width 453 height 31
type input "**********"
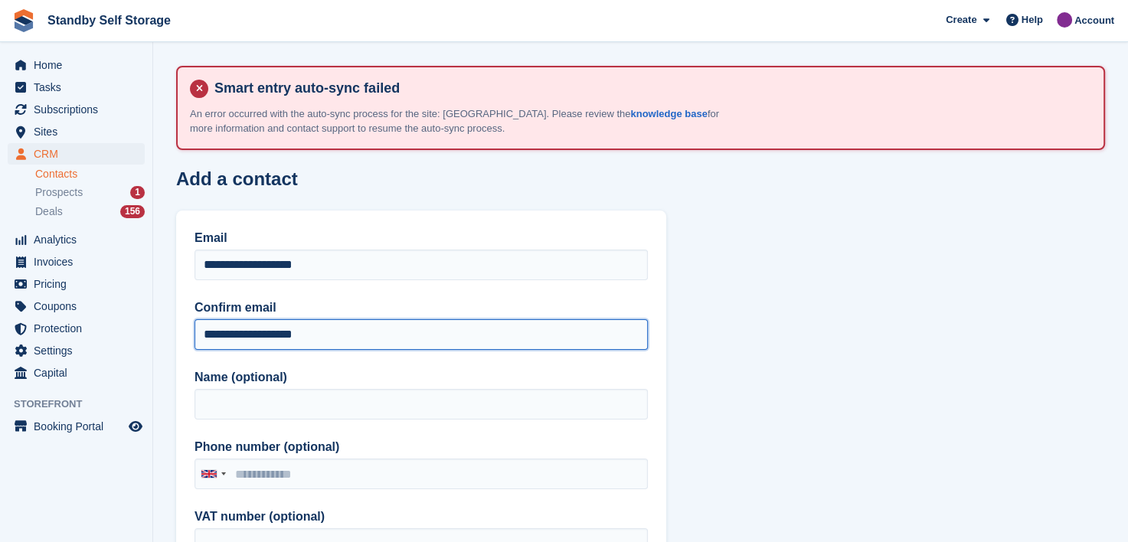
click at [214, 334] on input "**********" at bounding box center [421, 334] width 453 height 31
type input "**********"
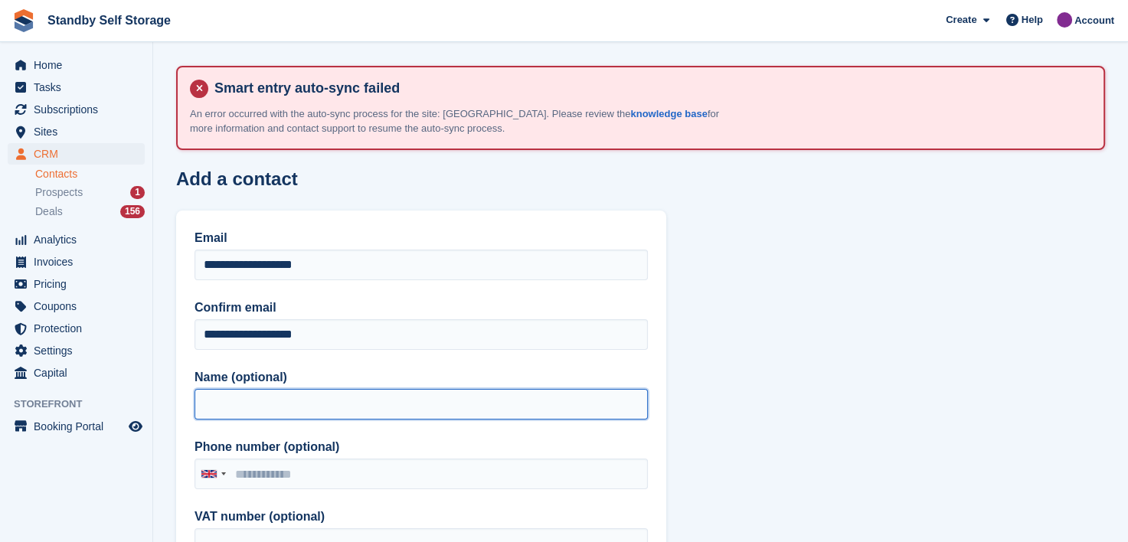
click at [227, 410] on input "Name (optional)" at bounding box center [421, 404] width 453 height 31
type input "*******"
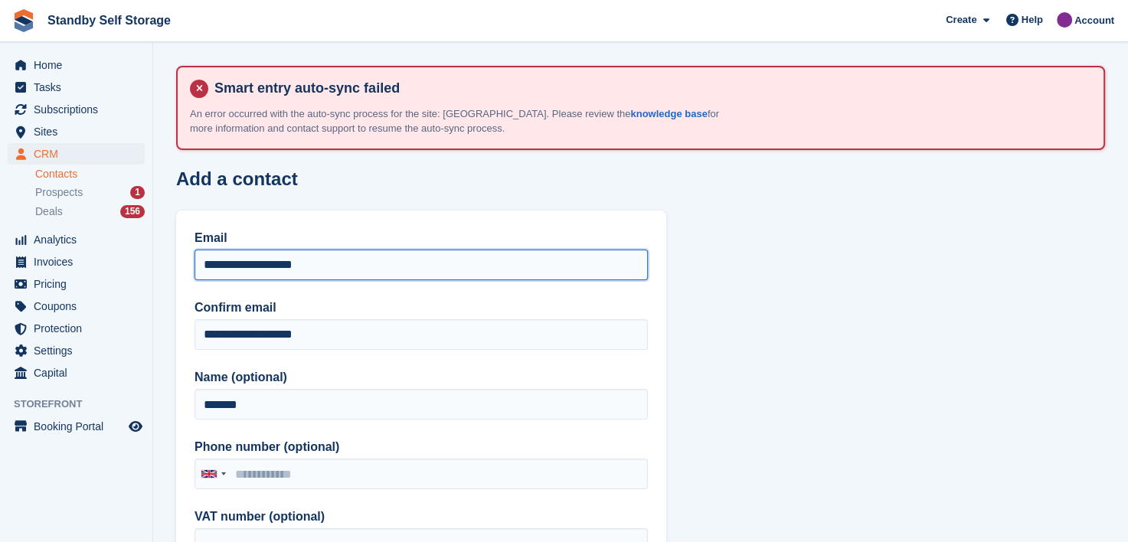
click at [235, 268] on input "**********" at bounding box center [421, 265] width 453 height 31
type input "**********"
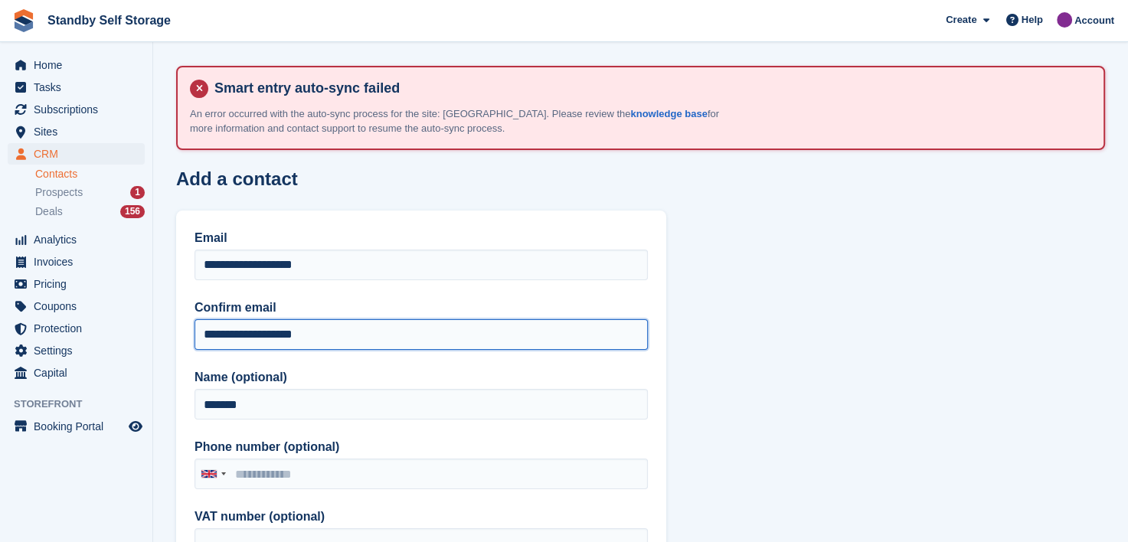
click at [236, 337] on input "**********" at bounding box center [421, 334] width 453 height 31
type input "**********"
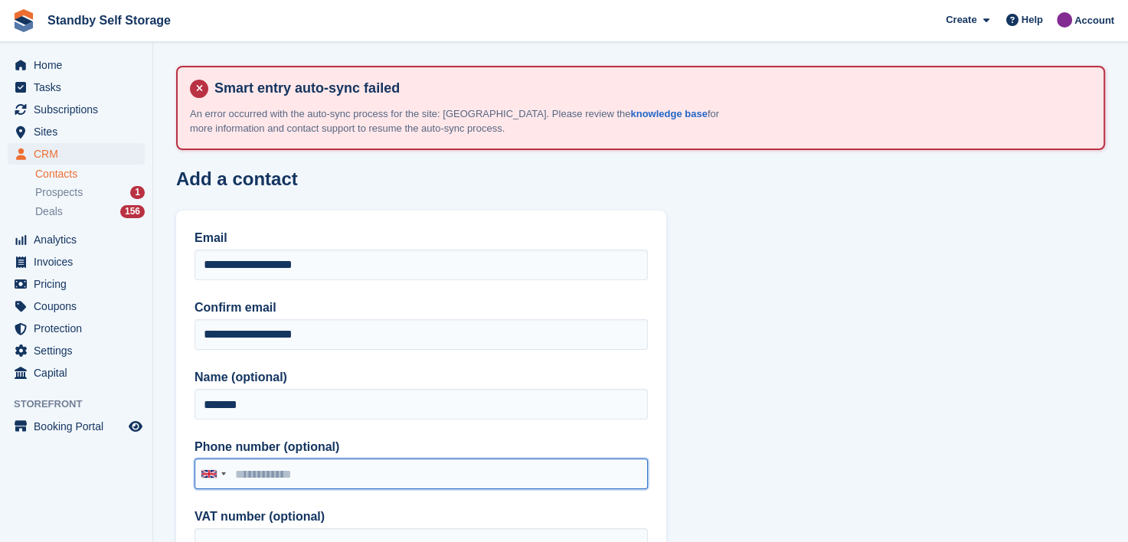
click at [262, 472] on input "Phone number (optional)" at bounding box center [421, 474] width 453 height 31
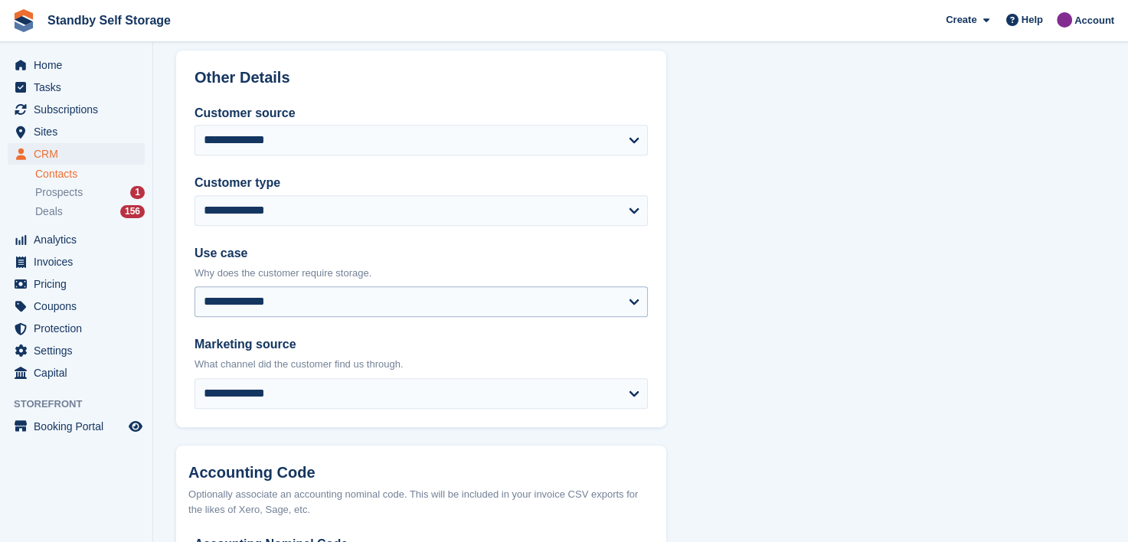
scroll to position [909, 0]
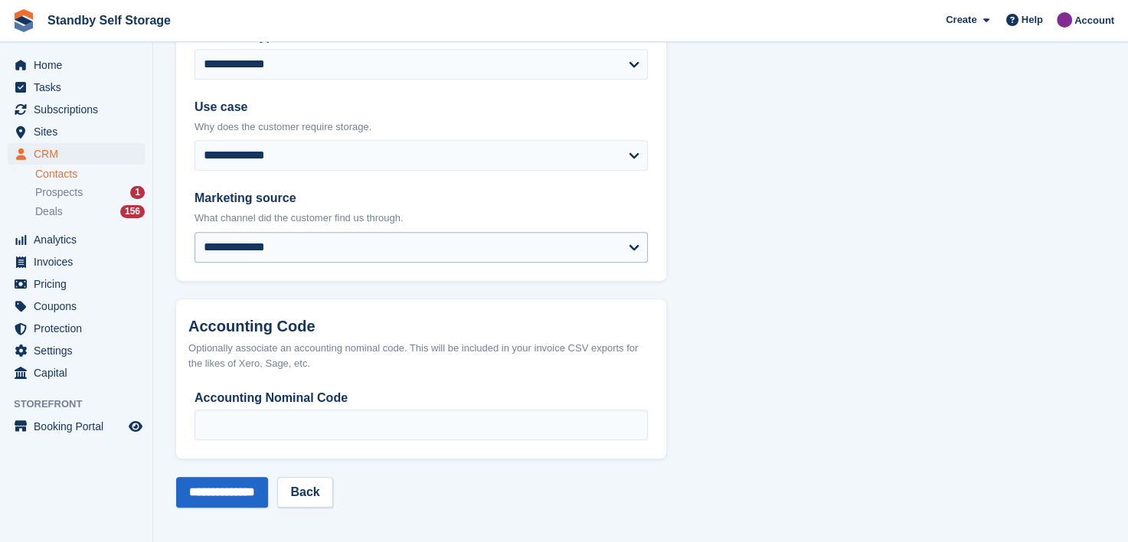
type input "**********"
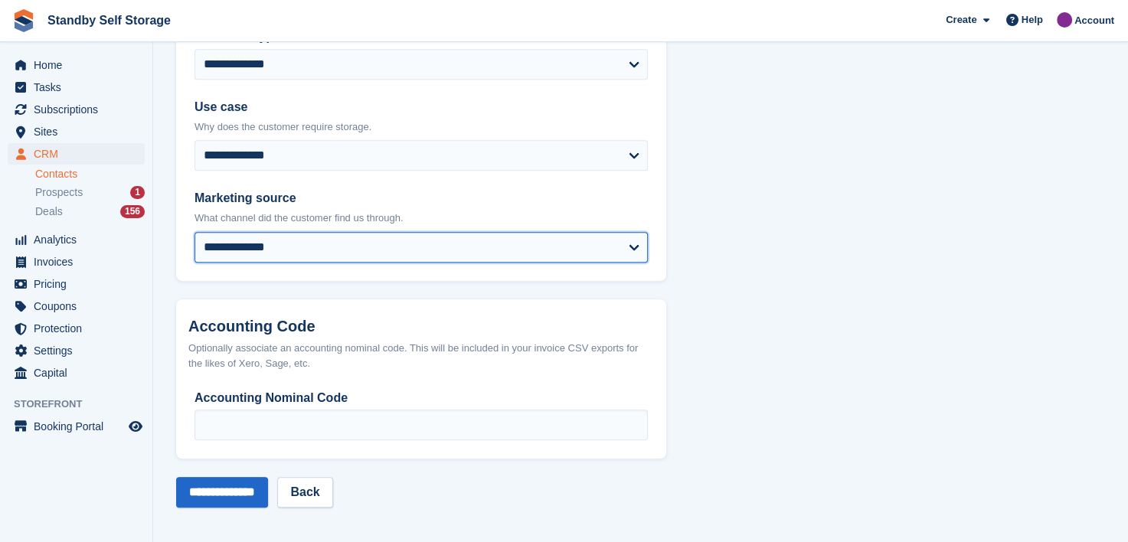
click at [220, 250] on select "**********" at bounding box center [421, 247] width 453 height 31
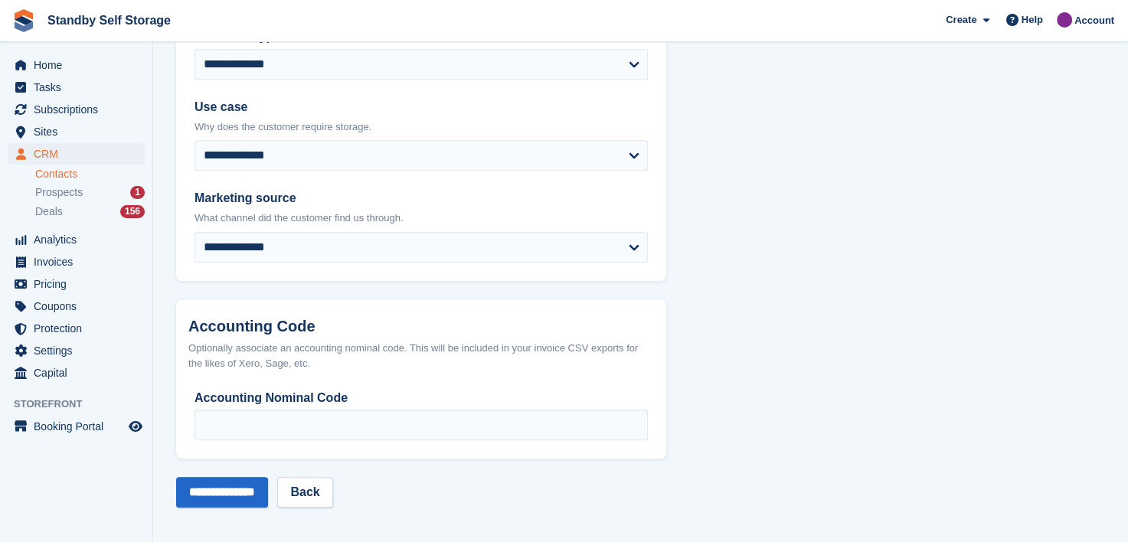
drag, startPoint x: 843, startPoint y: 344, endPoint x: 804, endPoint y: 342, distance: 39.1
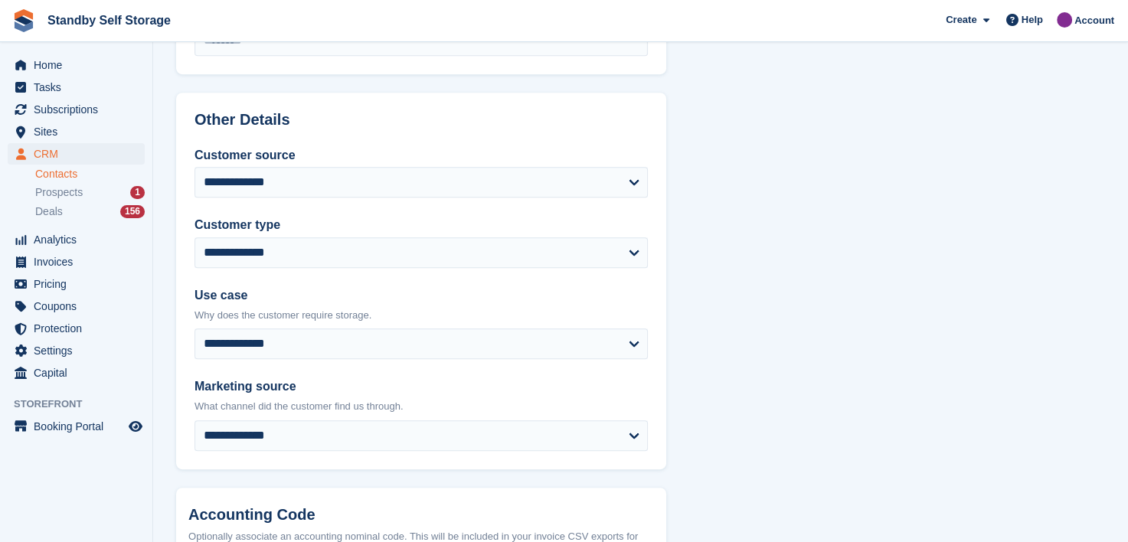
scroll to position [526, 0]
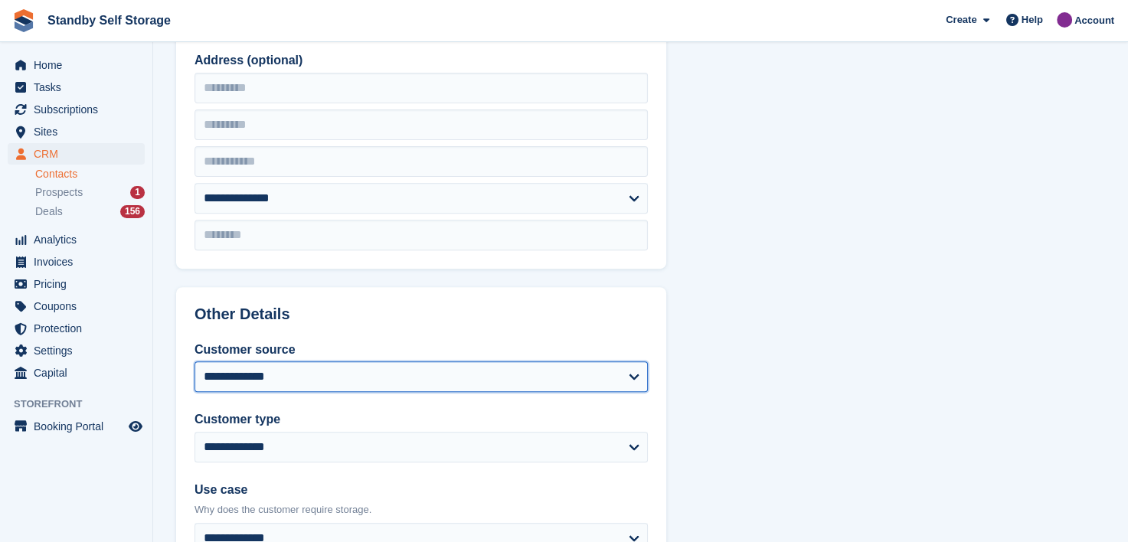
click at [282, 385] on select "**********" at bounding box center [421, 377] width 453 height 31
select select "*****"
click at [195, 362] on select "**********" at bounding box center [421, 377] width 453 height 31
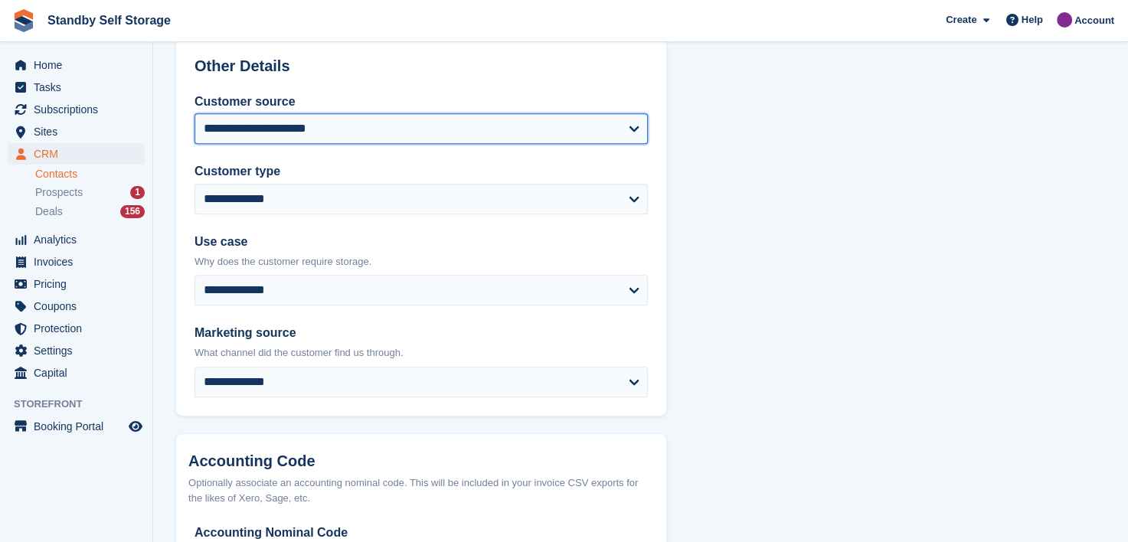
scroll to position [909, 0]
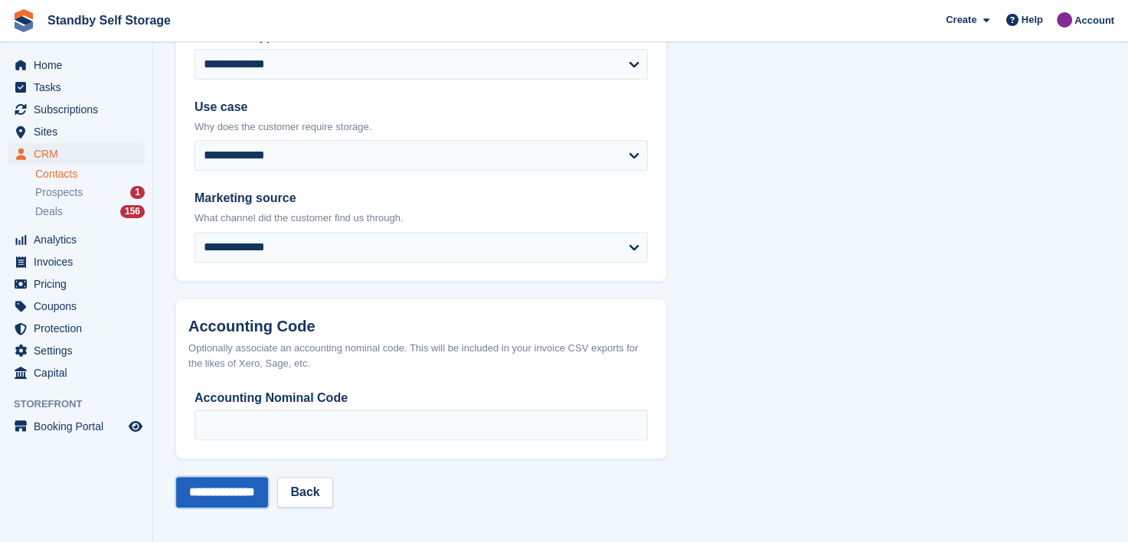
click at [237, 486] on input "**********" at bounding box center [222, 492] width 92 height 31
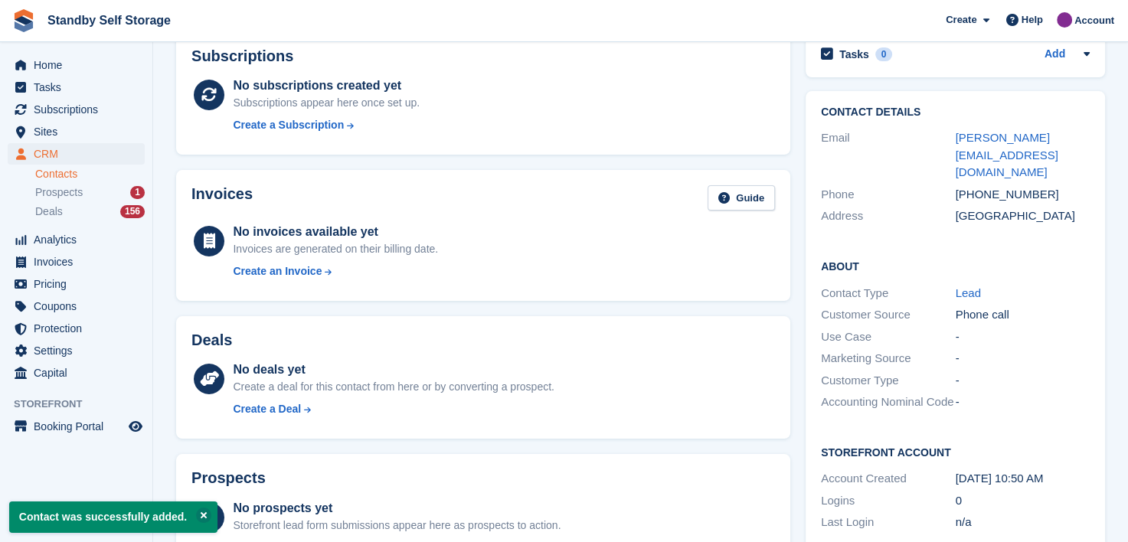
scroll to position [450, 0]
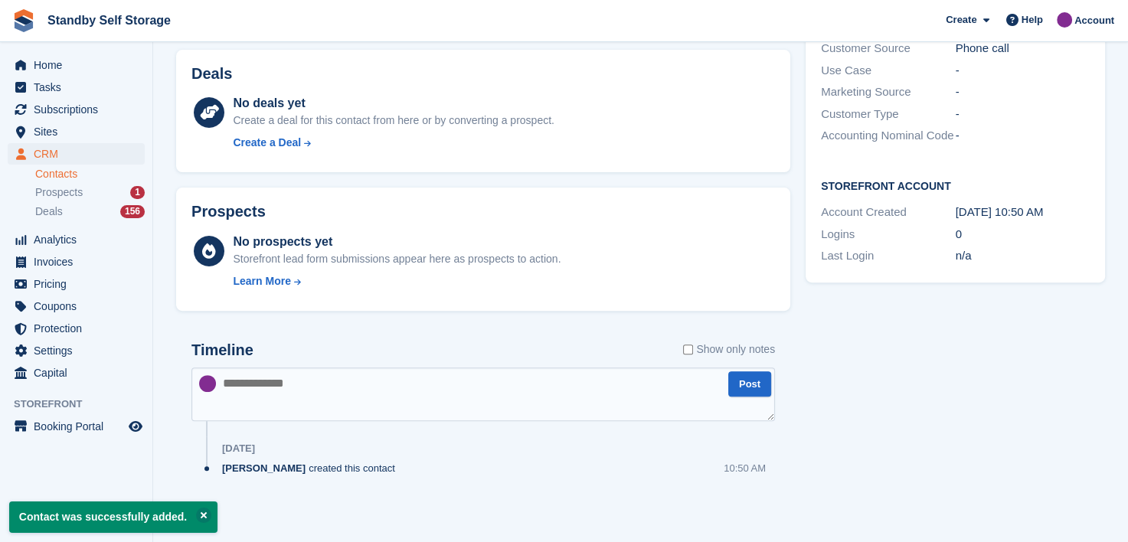
click at [282, 383] on textarea at bounding box center [483, 395] width 584 height 54
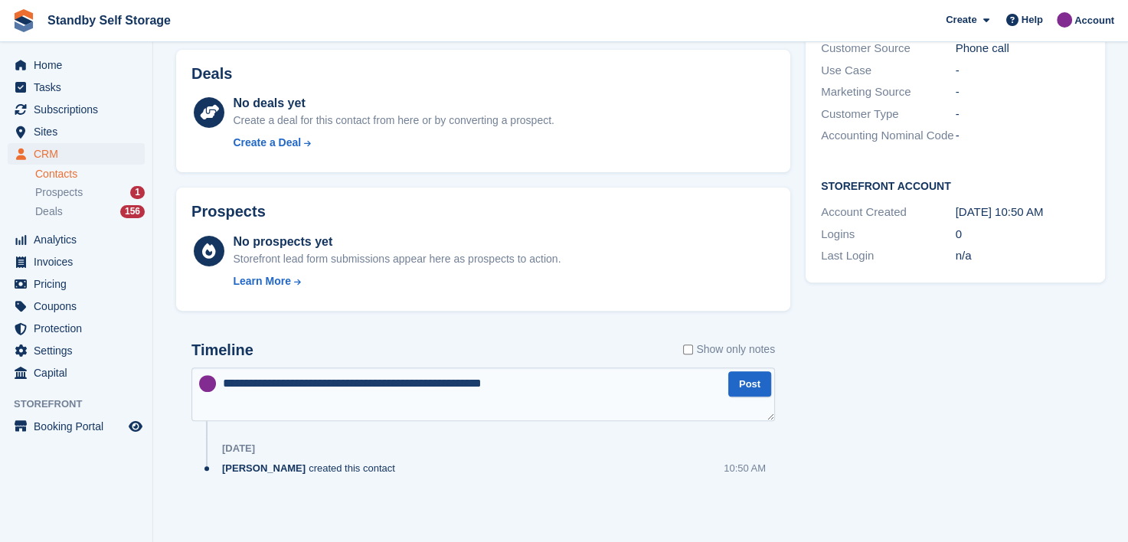
type textarea "**********"
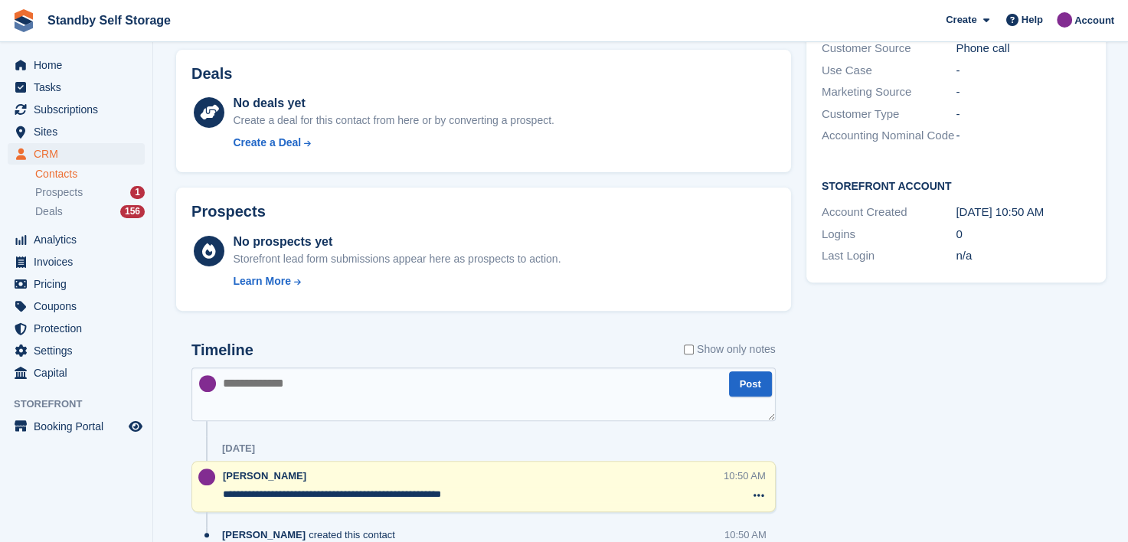
click at [536, 494] on textarea "**********" at bounding box center [473, 494] width 501 height 15
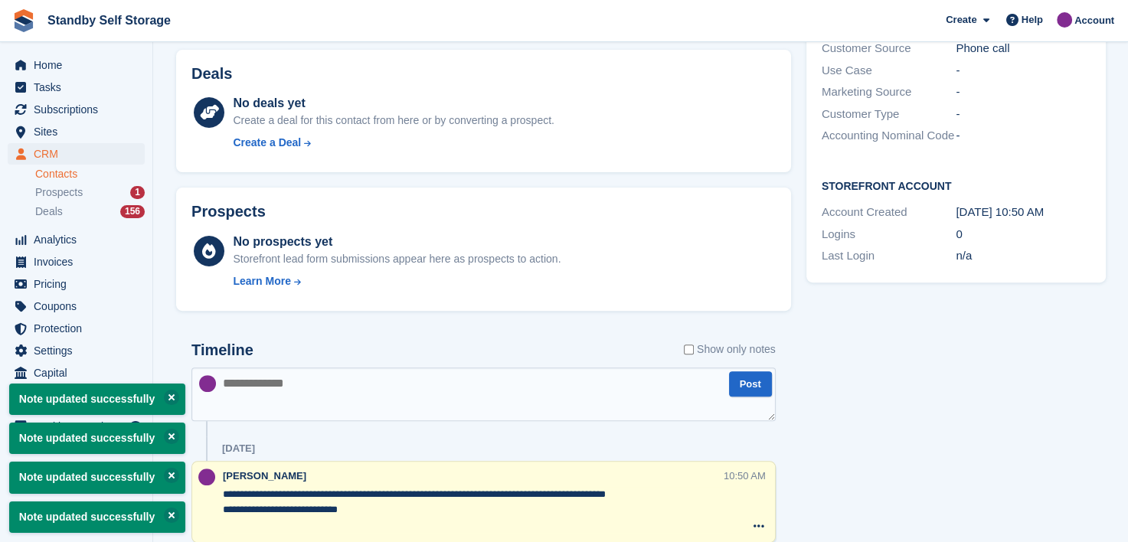
click at [443, 487] on textarea "**********" at bounding box center [473, 510] width 501 height 46
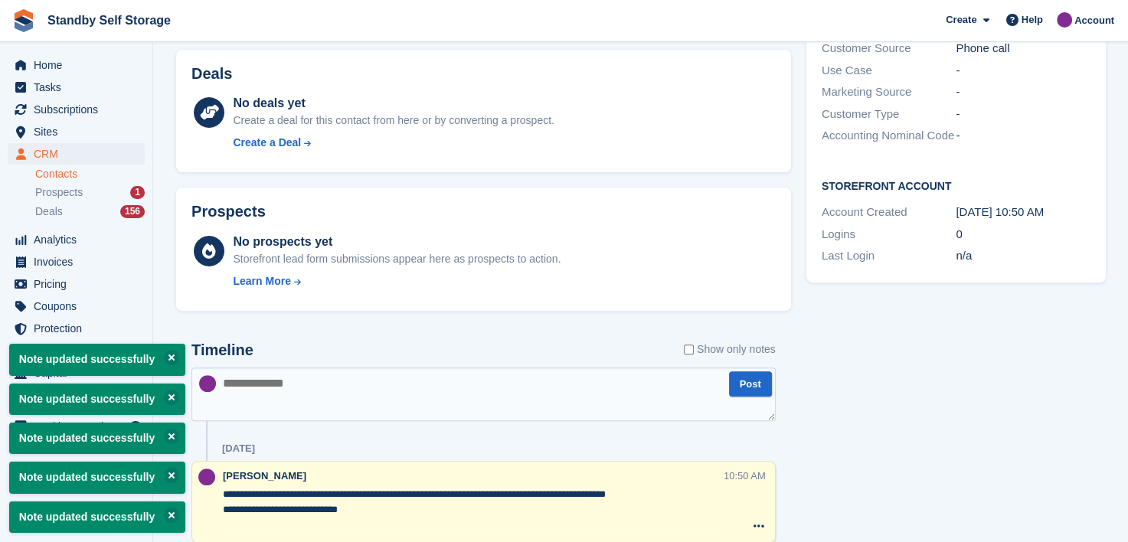
type textarea "**********"
click at [411, 388] on textarea at bounding box center [483, 395] width 584 height 54
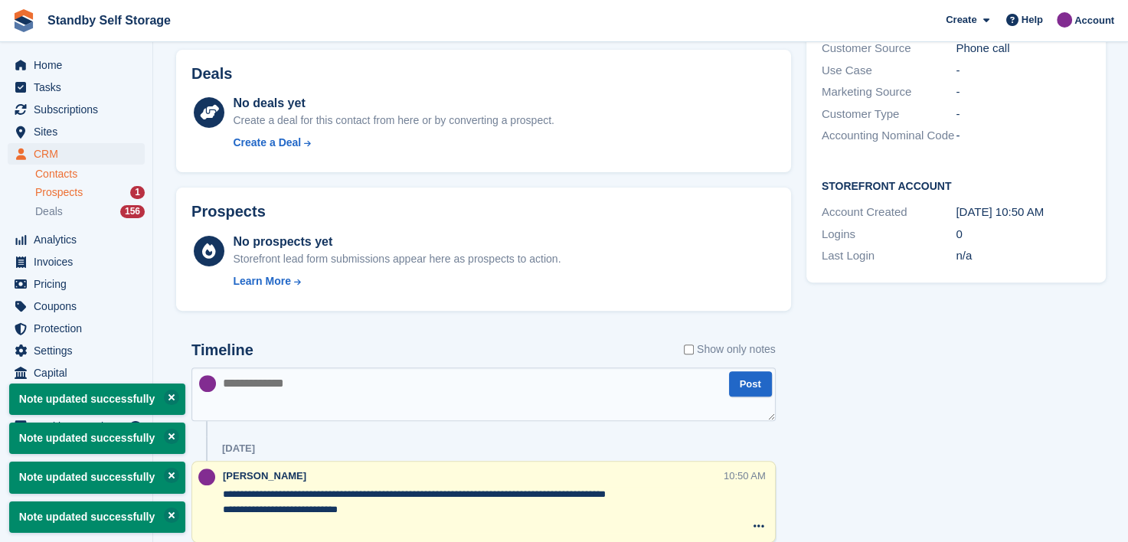
click at [56, 187] on span "Prospects" at bounding box center [58, 192] width 47 height 15
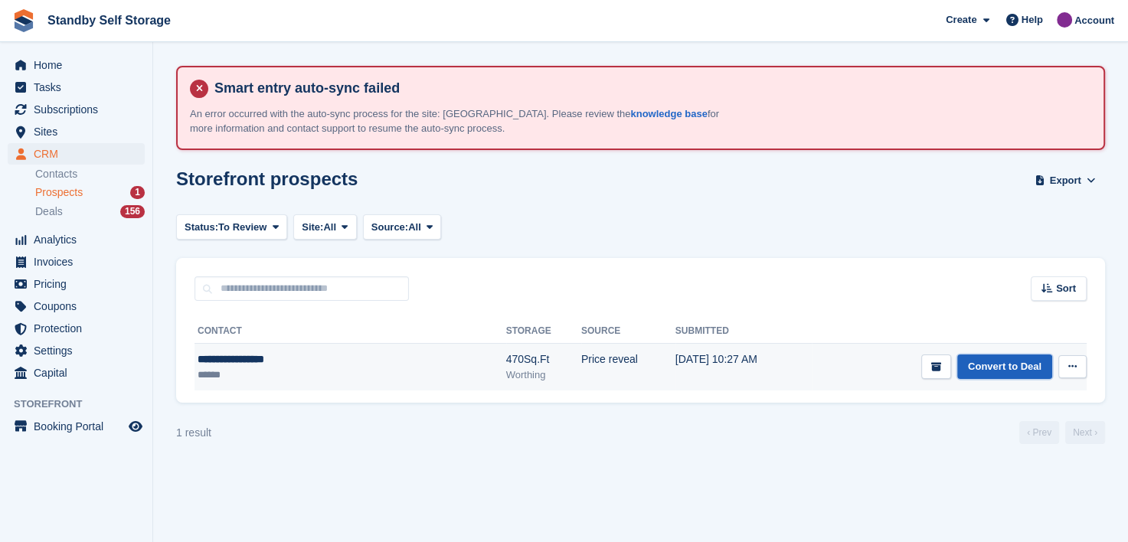
click at [985, 367] on link "Convert to Deal" at bounding box center [1004, 367] width 95 height 25
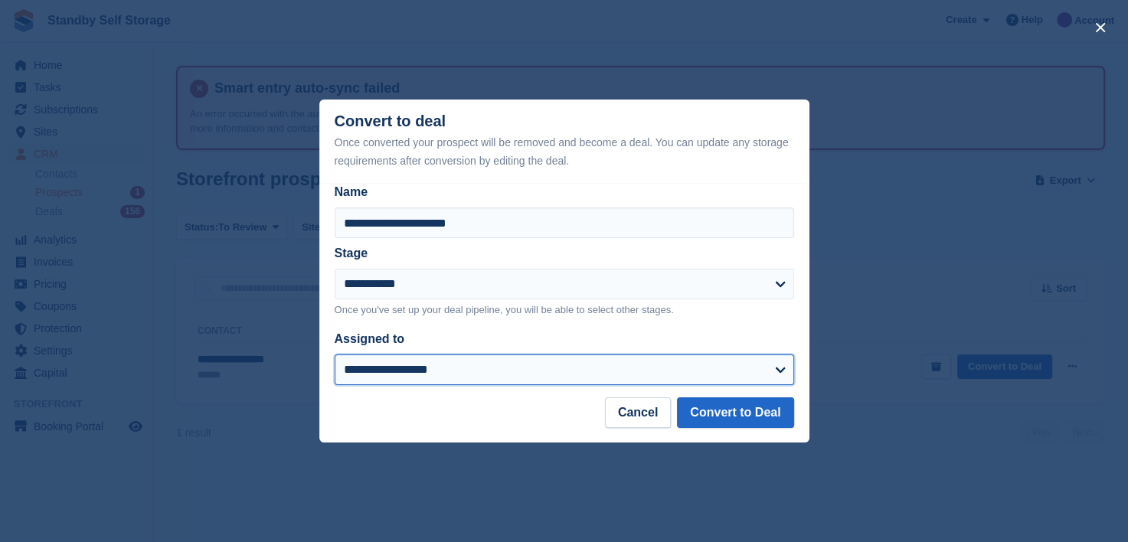
click at [378, 371] on select "**********" at bounding box center [565, 370] width 460 height 31
select select "****"
click at [335, 355] on select "**********" at bounding box center [565, 370] width 460 height 31
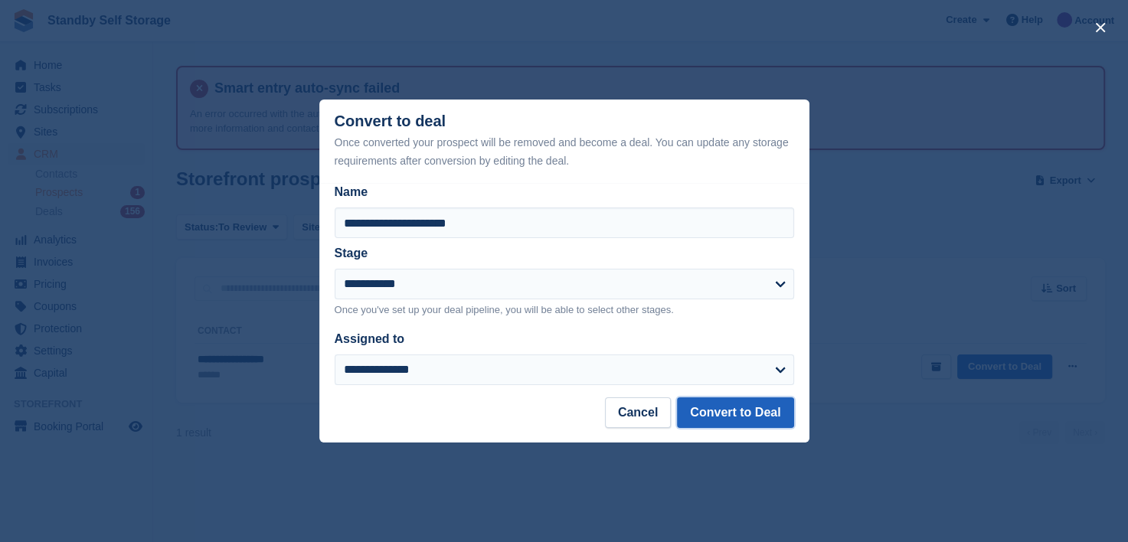
click at [702, 407] on button "Convert to Deal" at bounding box center [735, 413] width 116 height 31
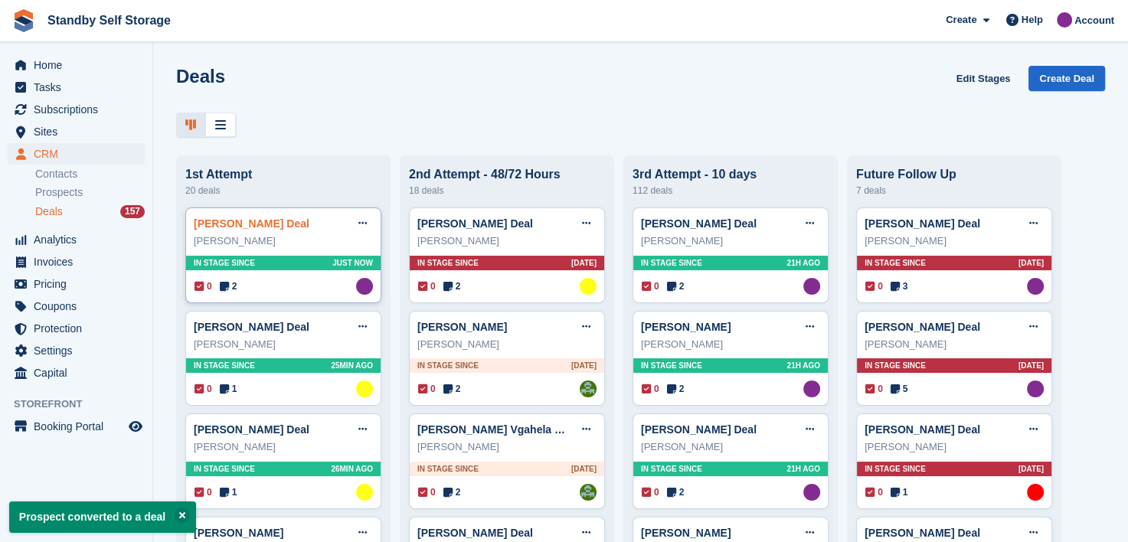
click at [228, 230] on link "Mr Robert S Wells Deal" at bounding box center [252, 224] width 116 height 12
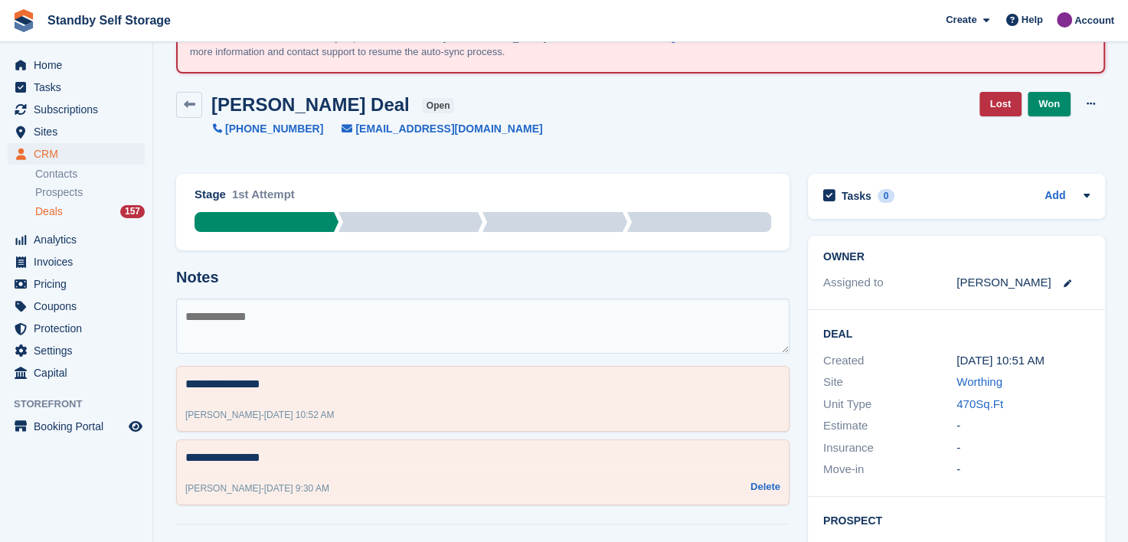
scroll to position [153, 0]
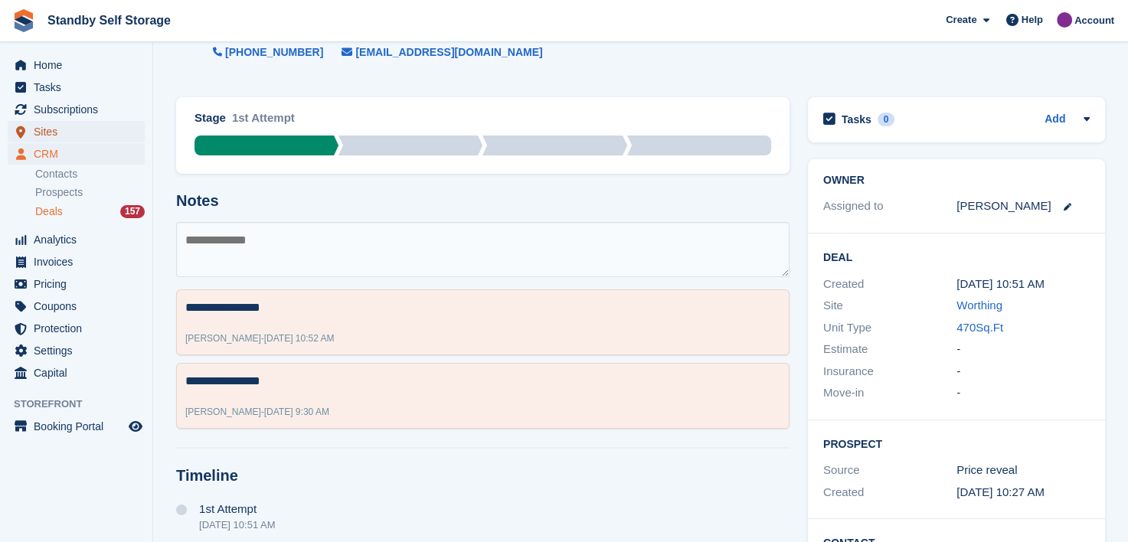
click at [40, 131] on span "Sites" at bounding box center [80, 131] width 92 height 21
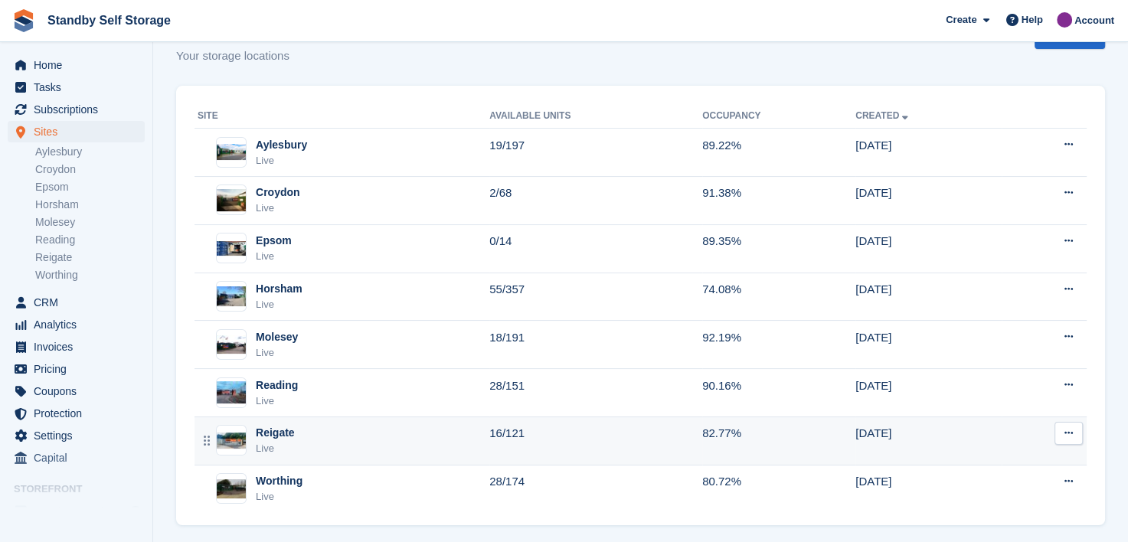
scroll to position [157, 0]
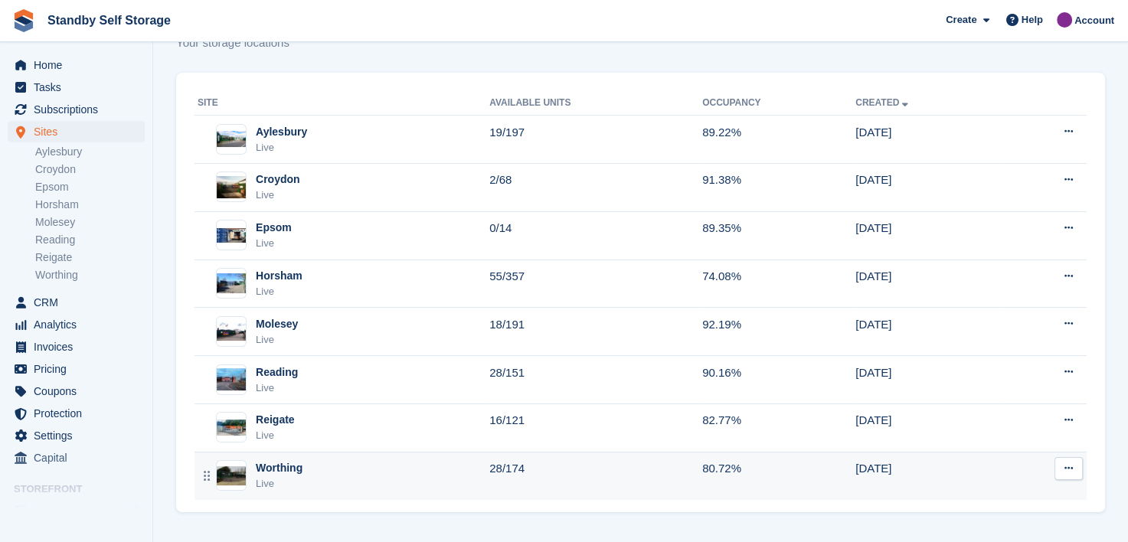
click at [273, 464] on div "Worthing" at bounding box center [279, 468] width 47 height 16
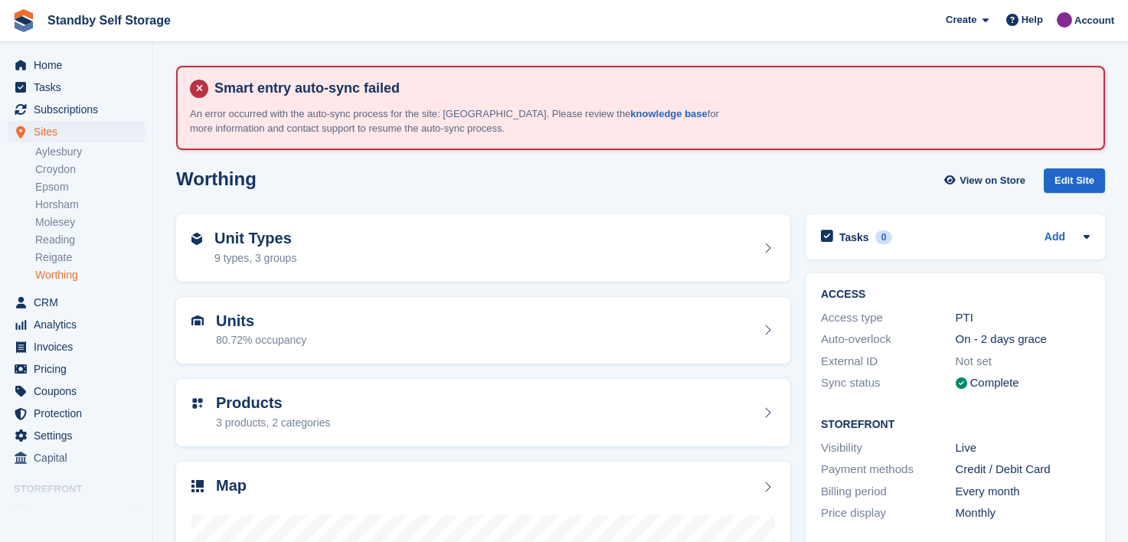
scroll to position [294, 0]
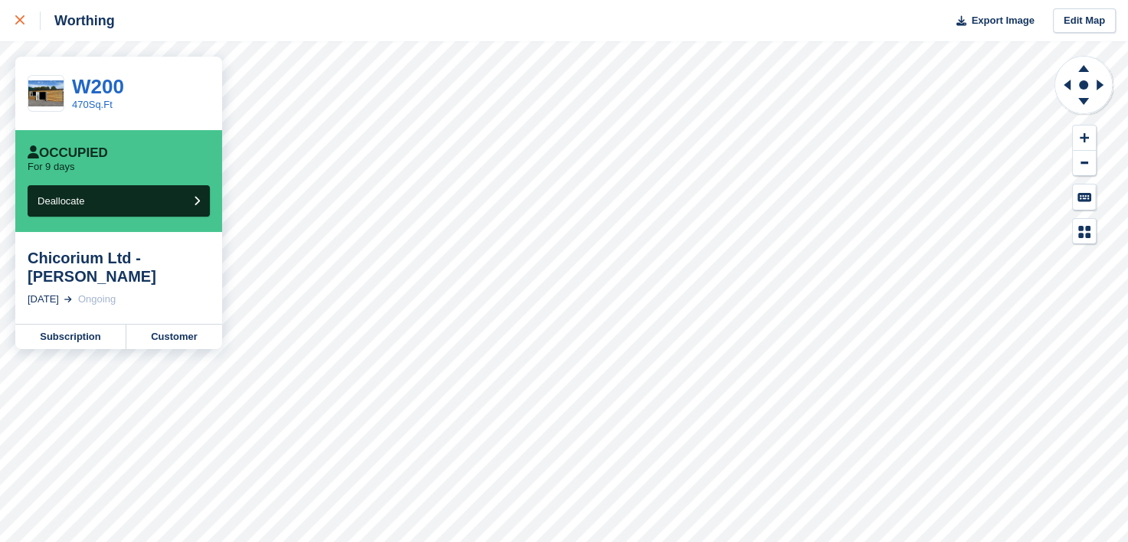
drag, startPoint x: 19, startPoint y: 20, endPoint x: 33, endPoint y: 28, distance: 15.8
click at [19, 20] on icon at bounding box center [19, 19] width 9 height 9
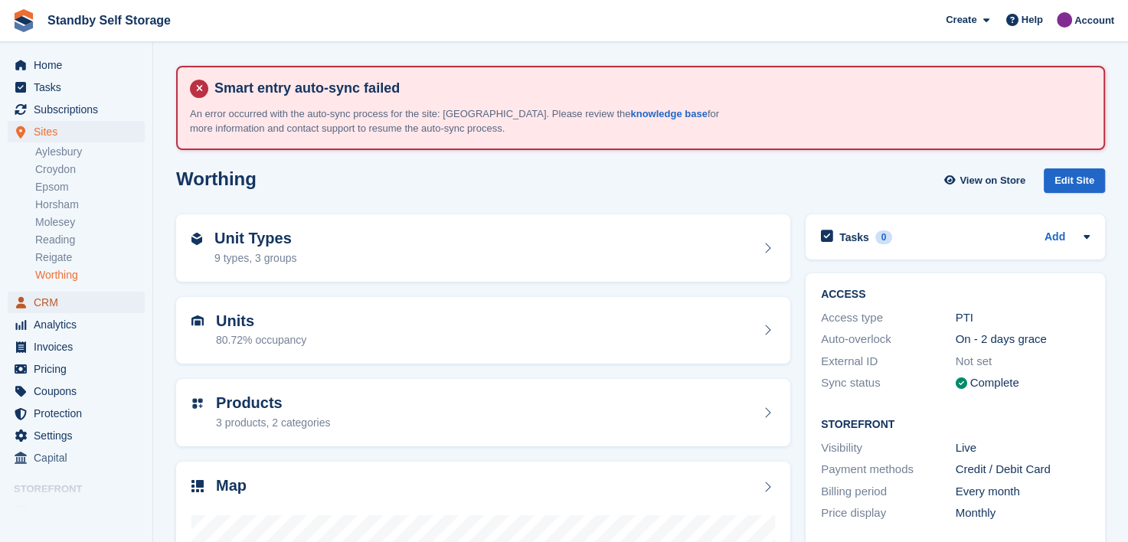
click at [52, 303] on span "CRM" at bounding box center [80, 302] width 92 height 21
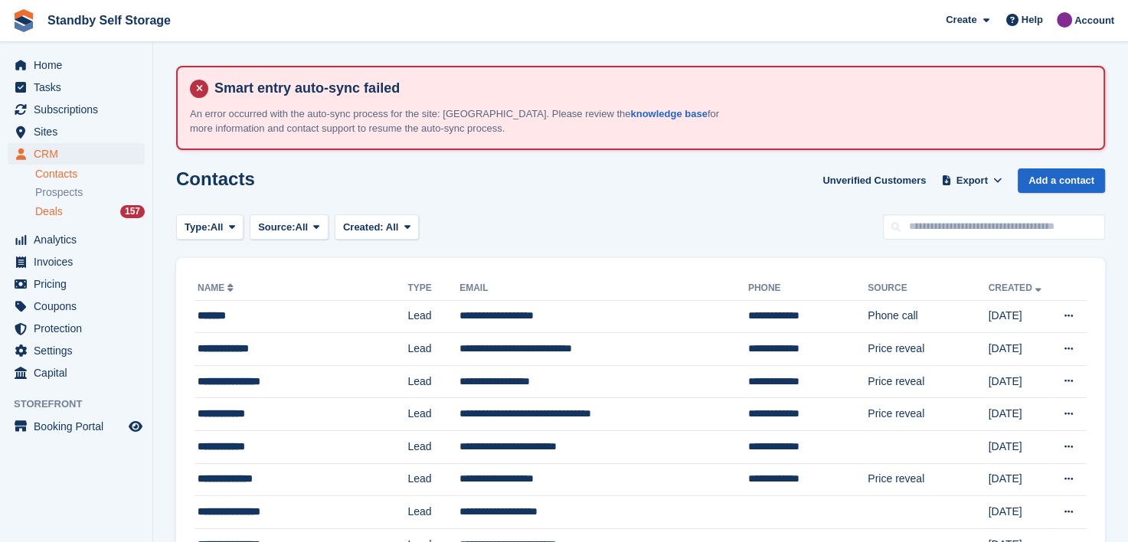
click at [47, 205] on span "Deals" at bounding box center [49, 212] width 28 height 15
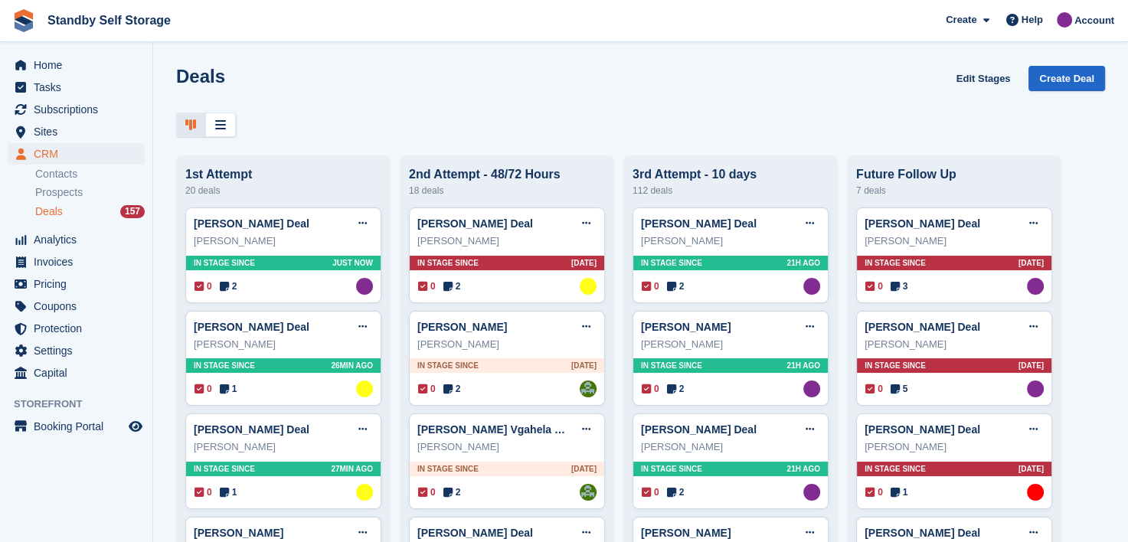
click at [50, 212] on span "Deals" at bounding box center [49, 212] width 28 height 15
click at [234, 230] on link "Mr Robert S Wells Deal" at bounding box center [252, 224] width 116 height 12
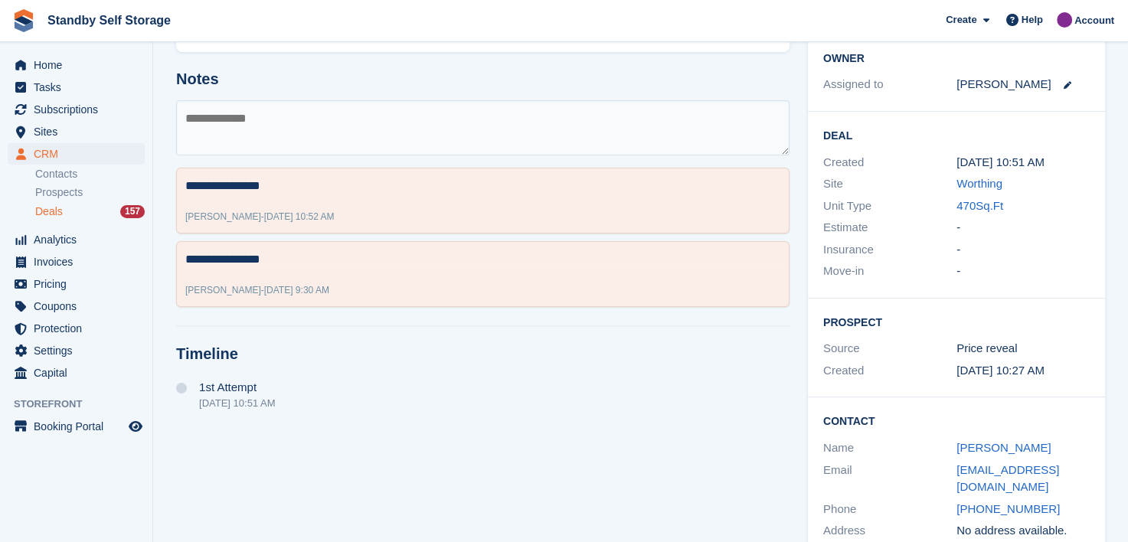
scroll to position [295, 0]
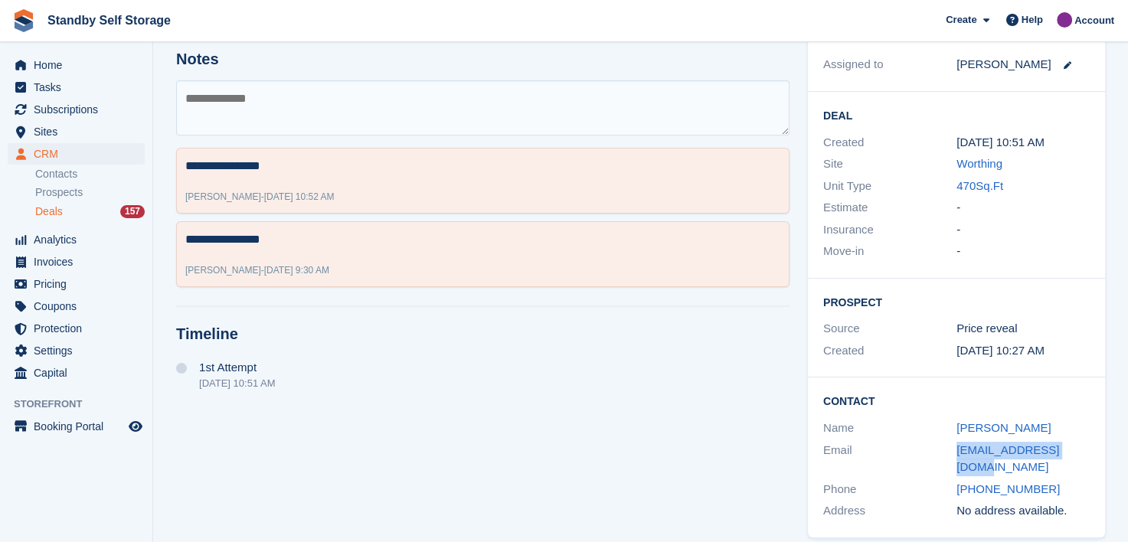
drag, startPoint x: 946, startPoint y: 445, endPoint x: 1090, endPoint y: 456, distance: 144.5
click at [1090, 456] on div "Contact Name Mr Robert S Wells Email rbrtwells3@gmail.com Phone +447803877162 A…" at bounding box center [956, 458] width 297 height 160
click at [347, 318] on div "**********" at bounding box center [483, 246] width 632 height 601
click at [39, 129] on span "Sites" at bounding box center [80, 131] width 92 height 21
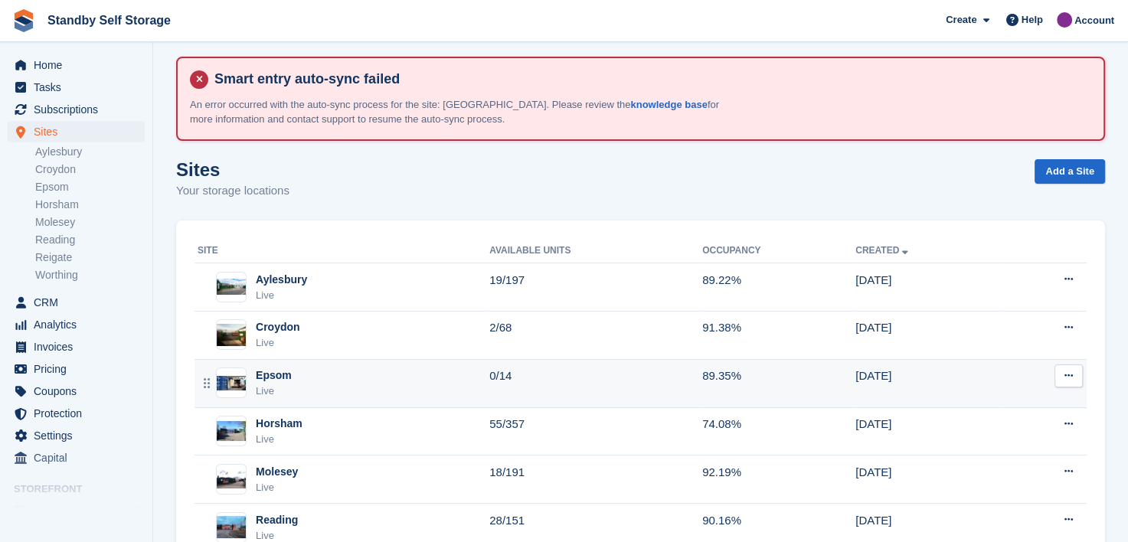
scroll to position [153, 0]
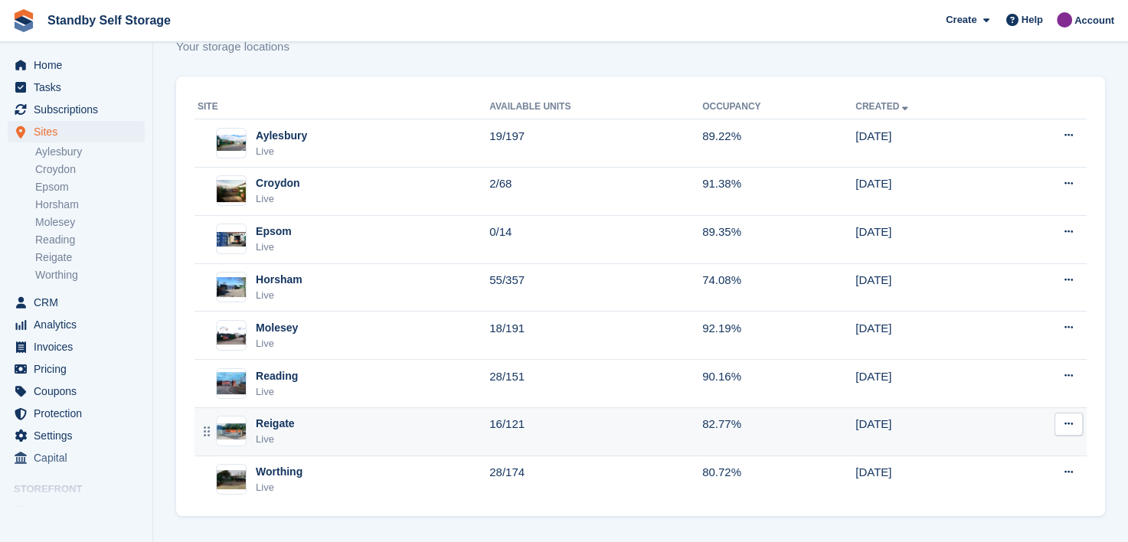
drag, startPoint x: 282, startPoint y: 471, endPoint x: 241, endPoint y: 450, distance: 45.6
click at [282, 470] on div "Worthing" at bounding box center [279, 472] width 47 height 16
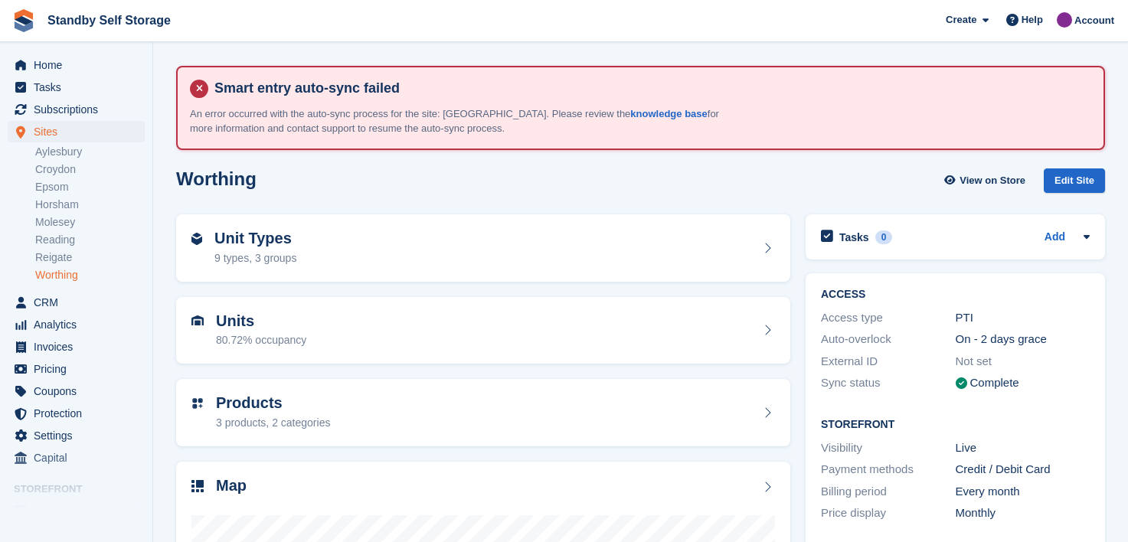
scroll to position [77, 0]
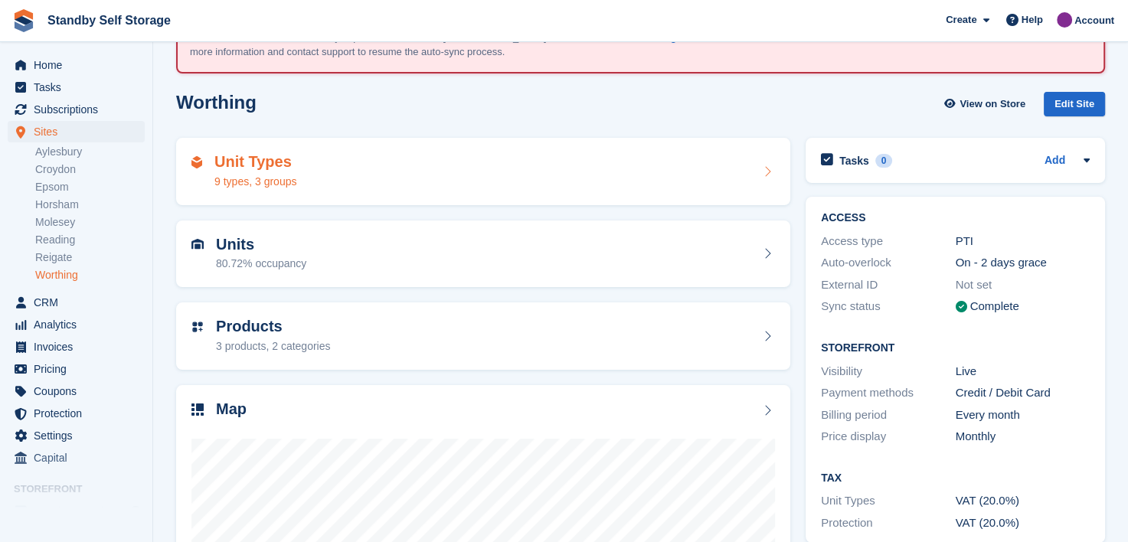
click at [367, 164] on div "Unit Types 9 types, 3 groups" at bounding box center [483, 171] width 584 height 37
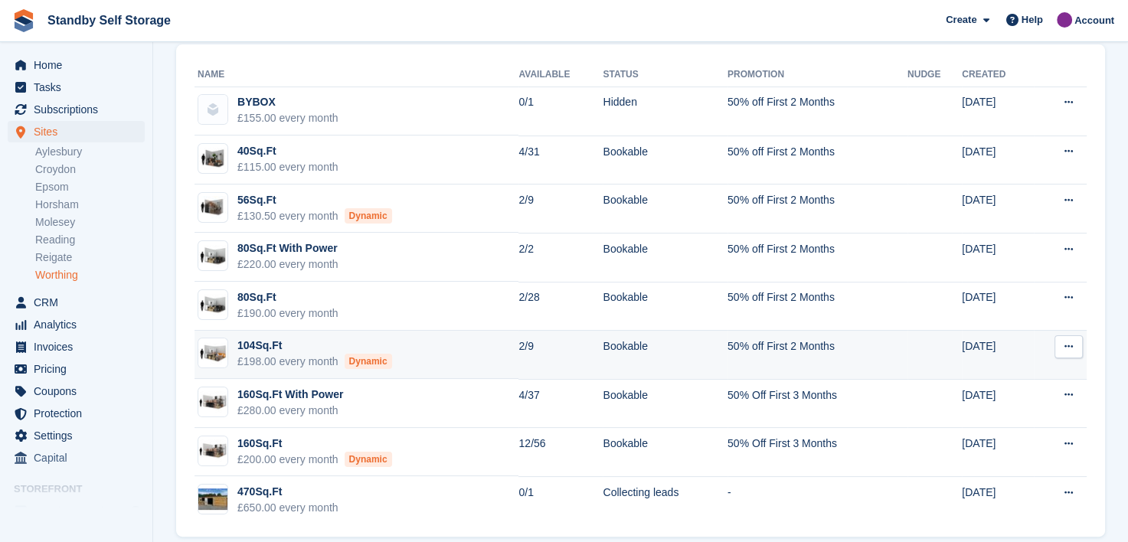
scroll to position [187, 0]
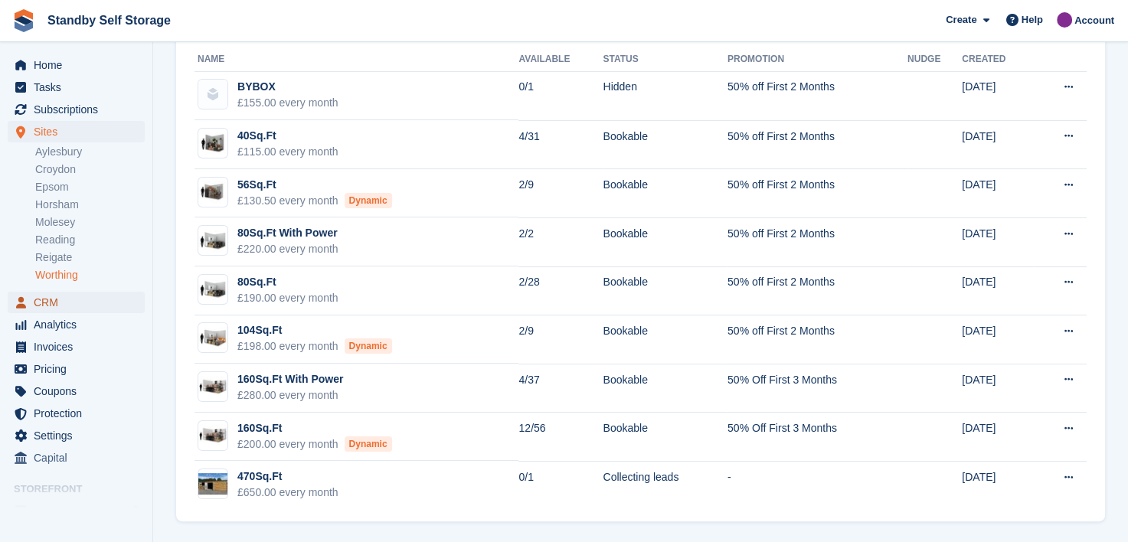
click at [48, 303] on span "CRM" at bounding box center [80, 302] width 92 height 21
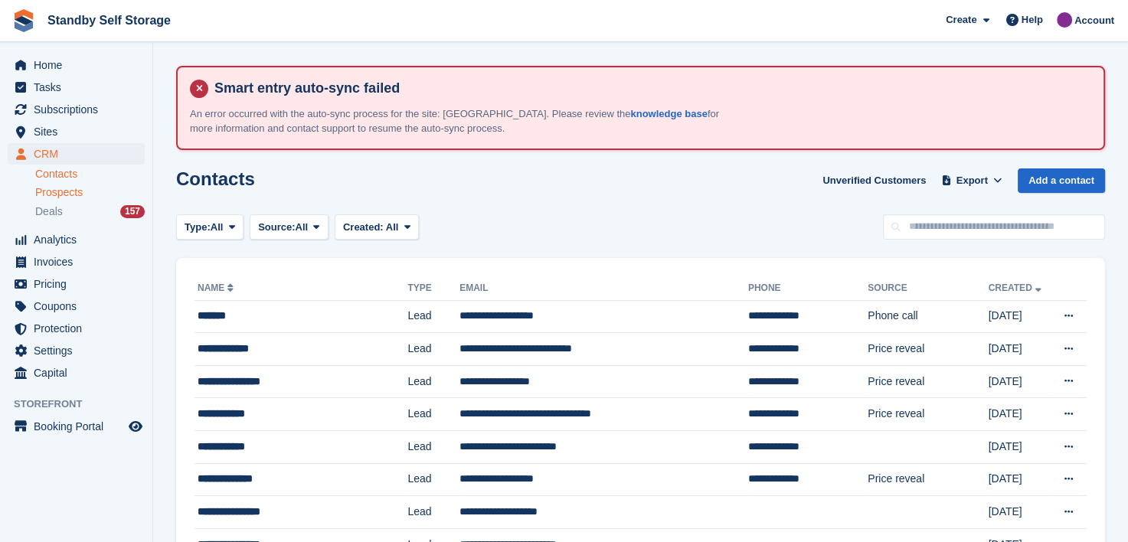
click at [52, 195] on span "Prospects" at bounding box center [58, 192] width 47 height 15
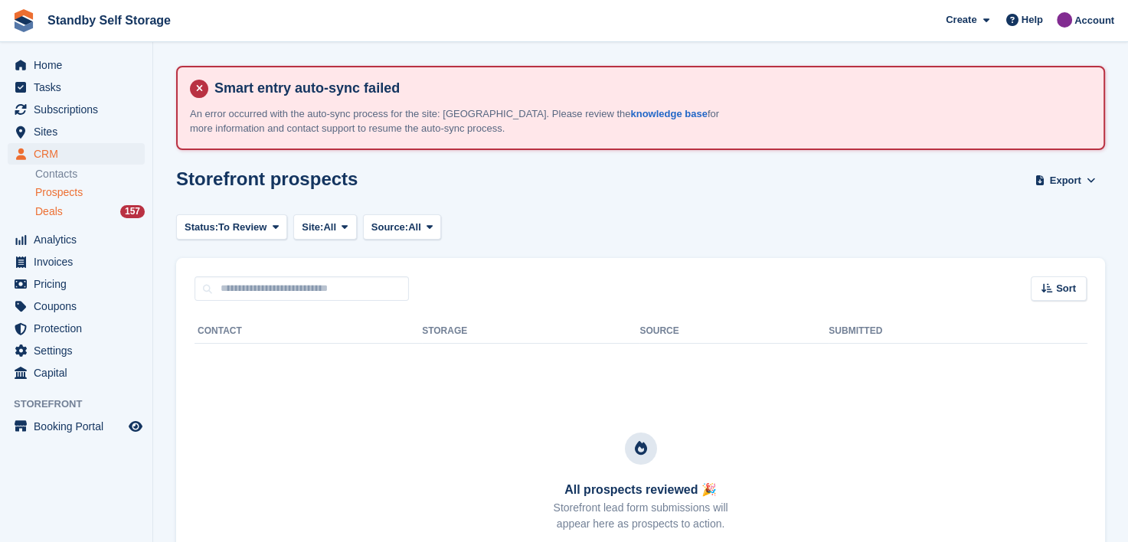
click at [46, 211] on span "Deals" at bounding box center [49, 212] width 28 height 15
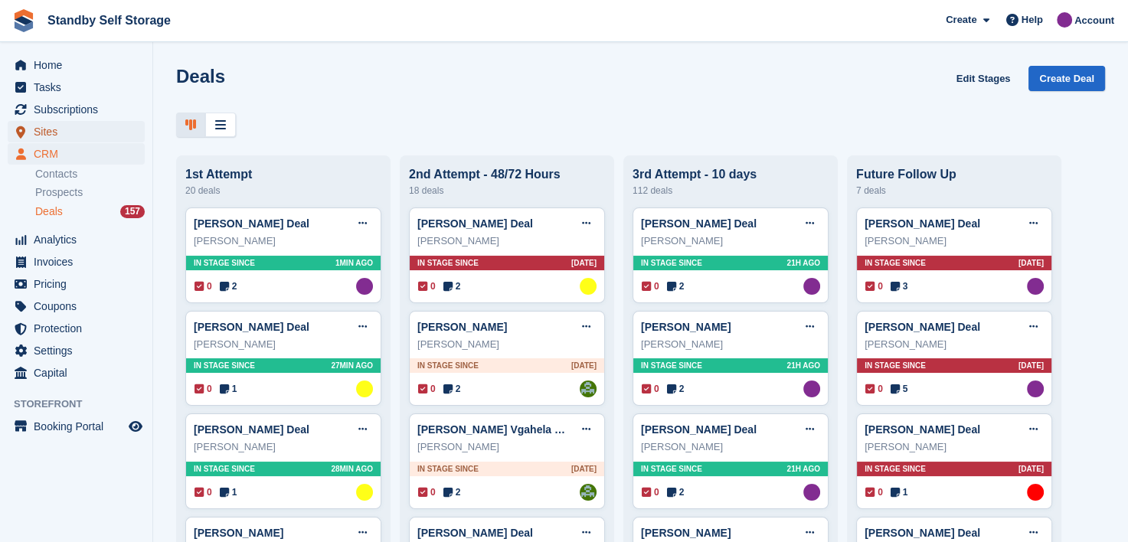
click at [46, 131] on span "Sites" at bounding box center [80, 131] width 92 height 21
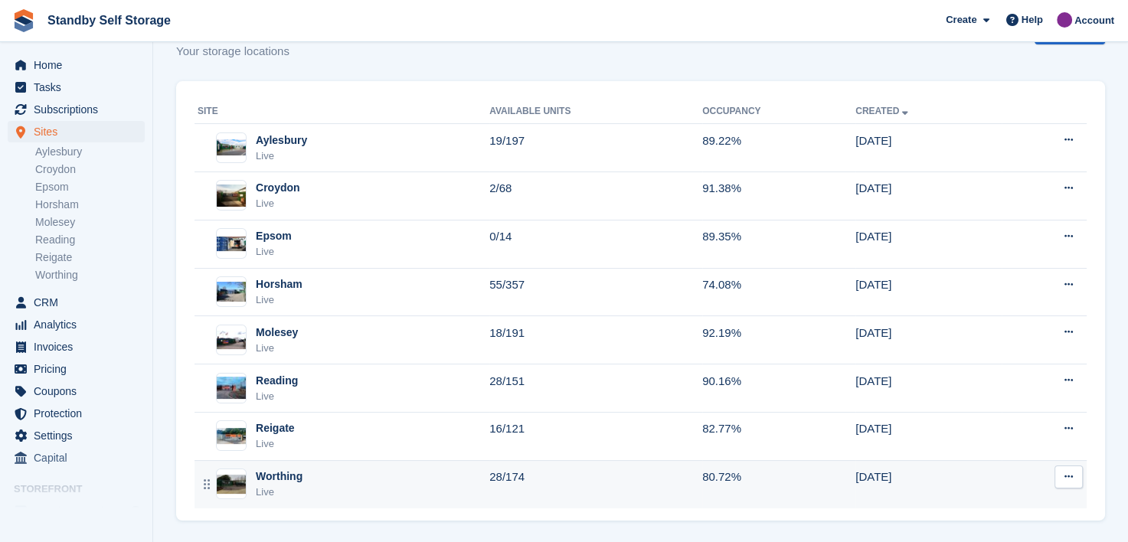
scroll to position [157, 0]
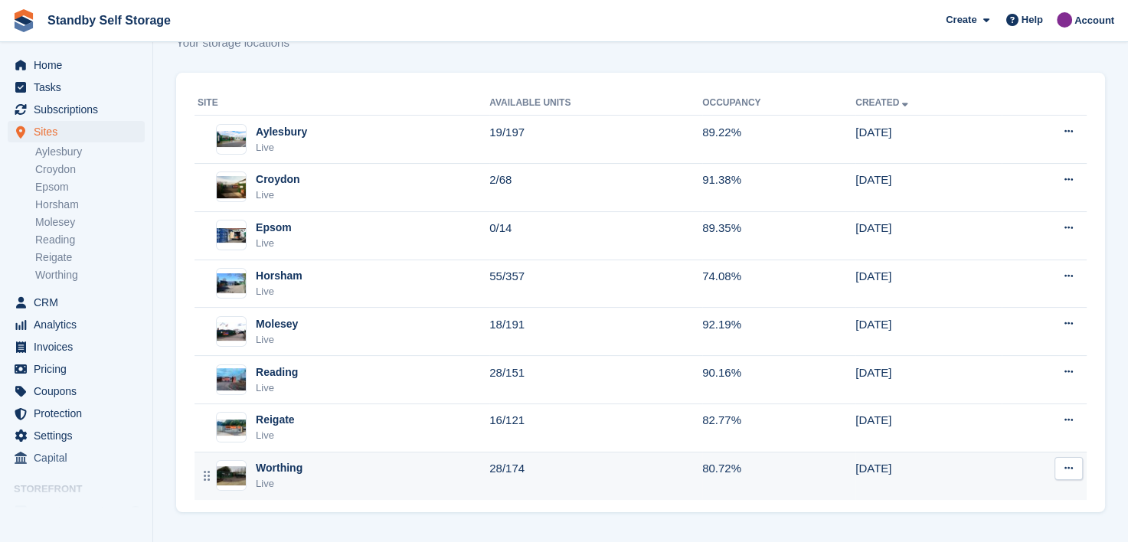
click at [276, 466] on div "Worthing" at bounding box center [279, 468] width 47 height 16
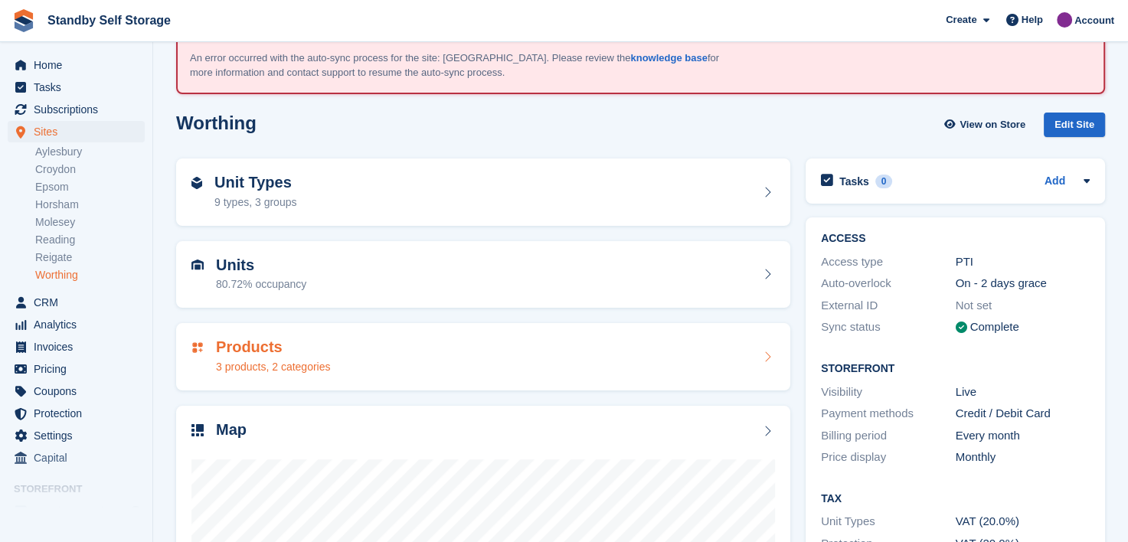
scroll to position [153, 0]
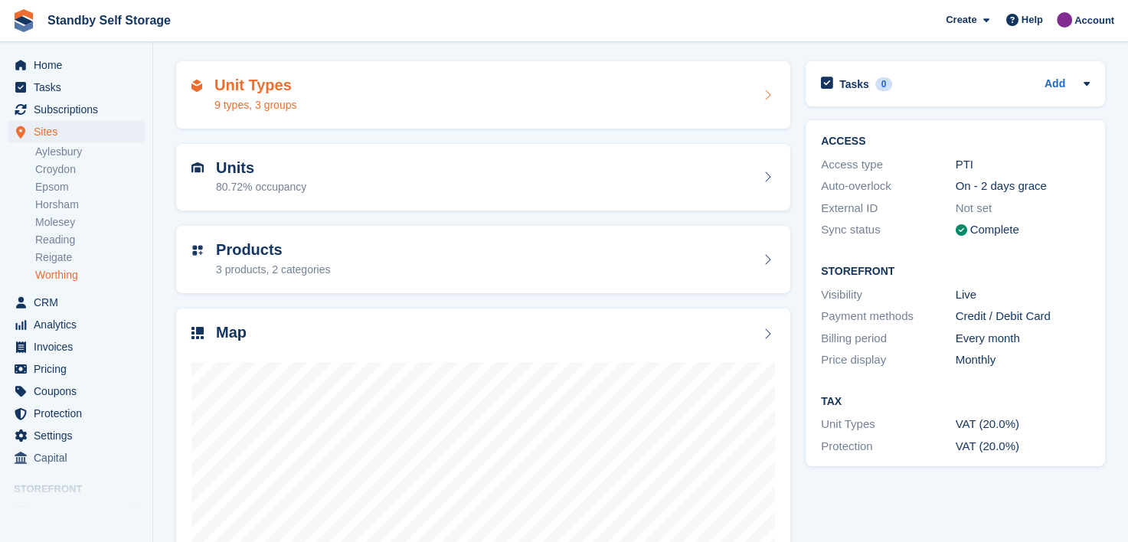
click at [366, 101] on div "Unit Types 9 types, 3 groups" at bounding box center [483, 95] width 584 height 37
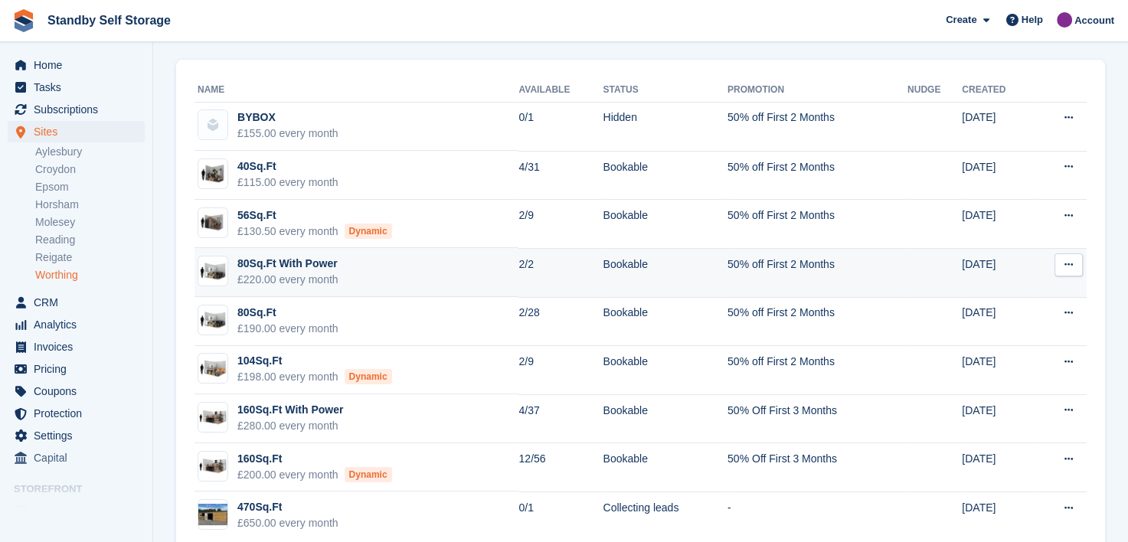
scroll to position [187, 0]
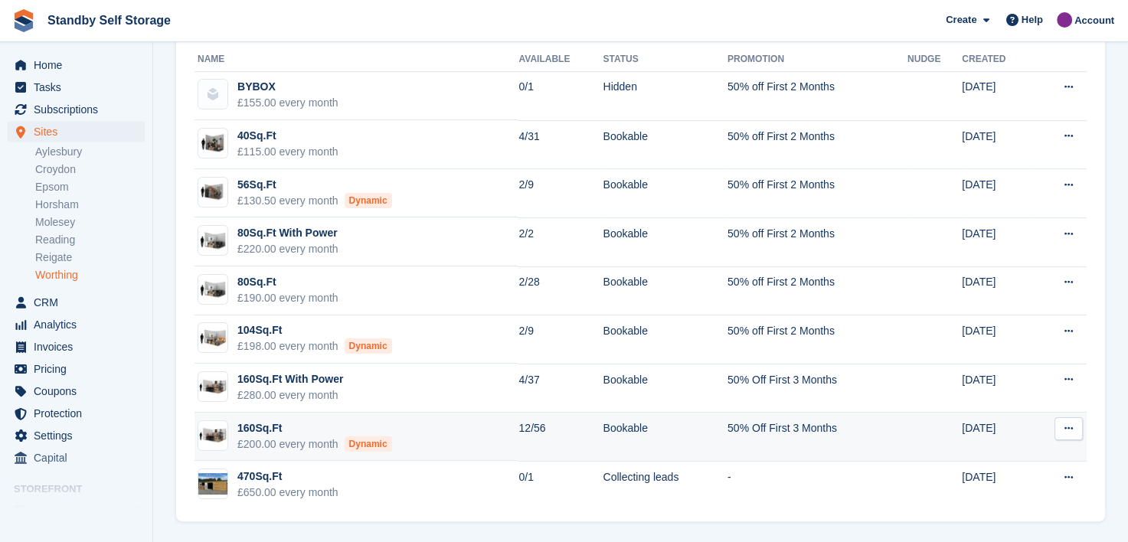
click at [414, 431] on td "160Sq.Ft £200.00 every month Dynamic" at bounding box center [357, 437] width 324 height 49
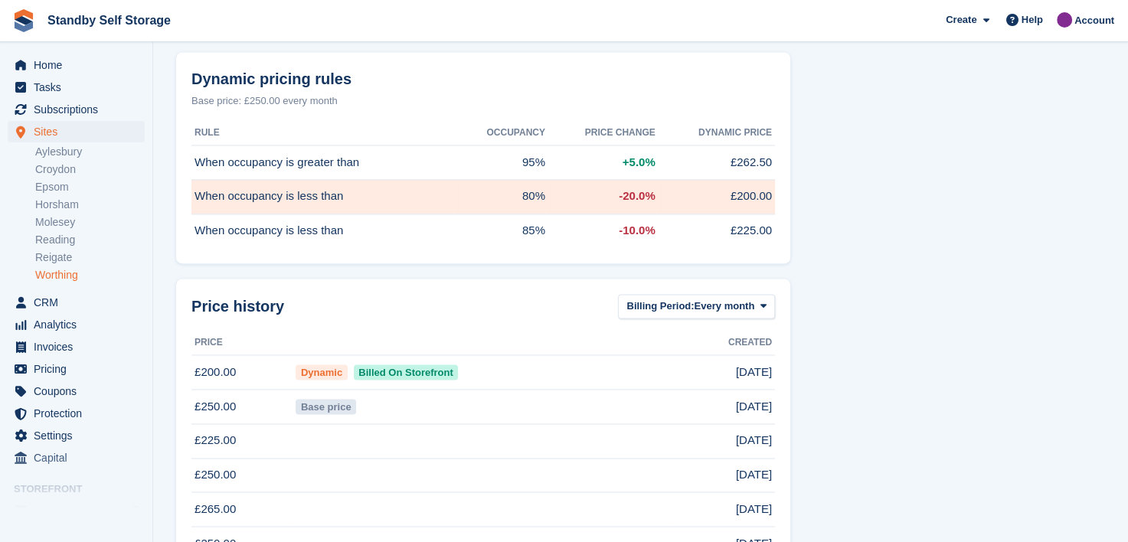
scroll to position [2298, 0]
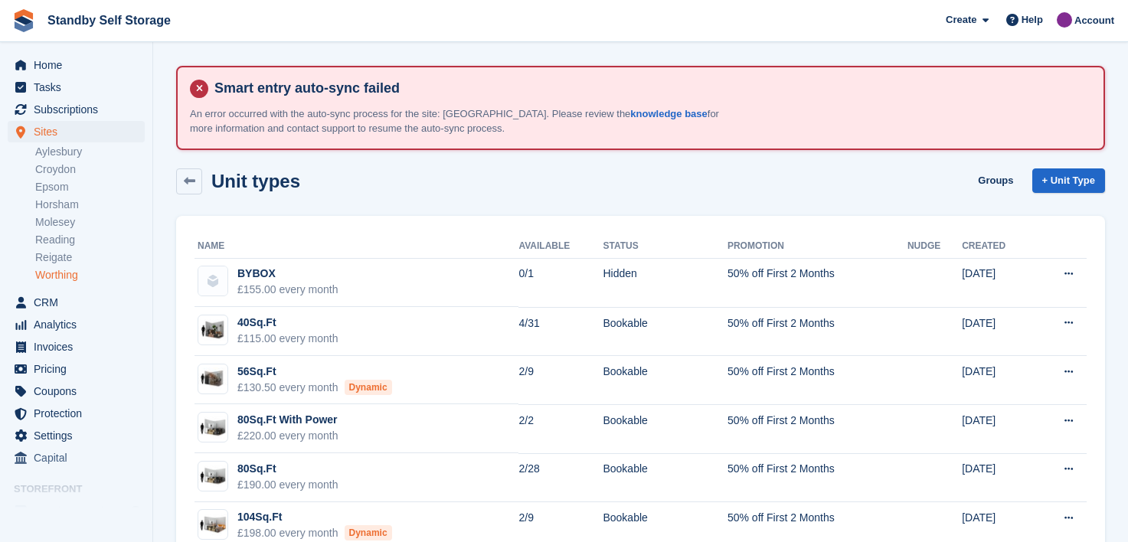
scroll to position [187, 0]
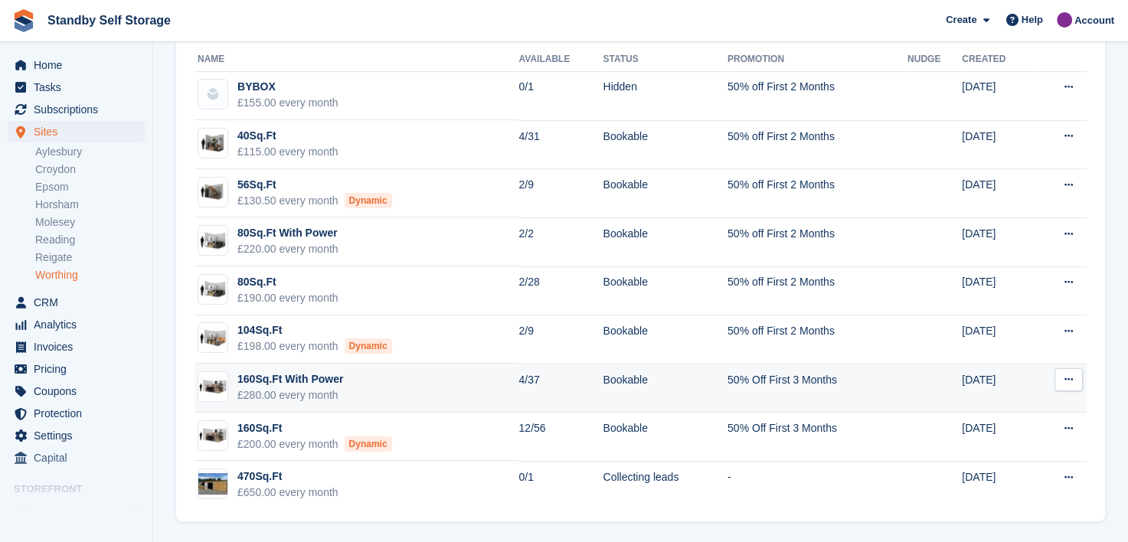
click at [374, 383] on td "160Sq.Ft With Power £280.00 every month" at bounding box center [357, 388] width 324 height 49
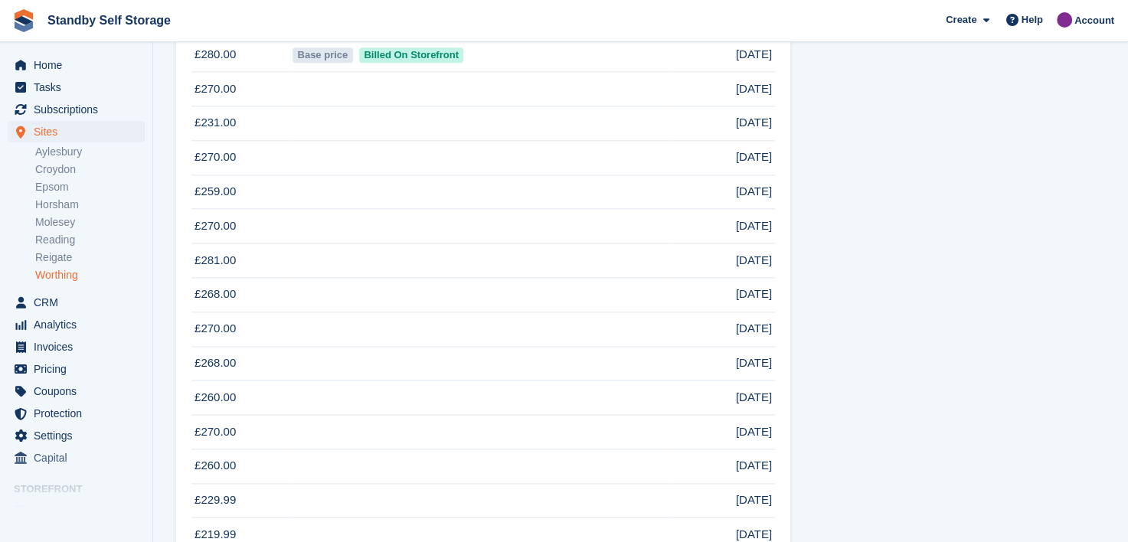
scroll to position [1762, 0]
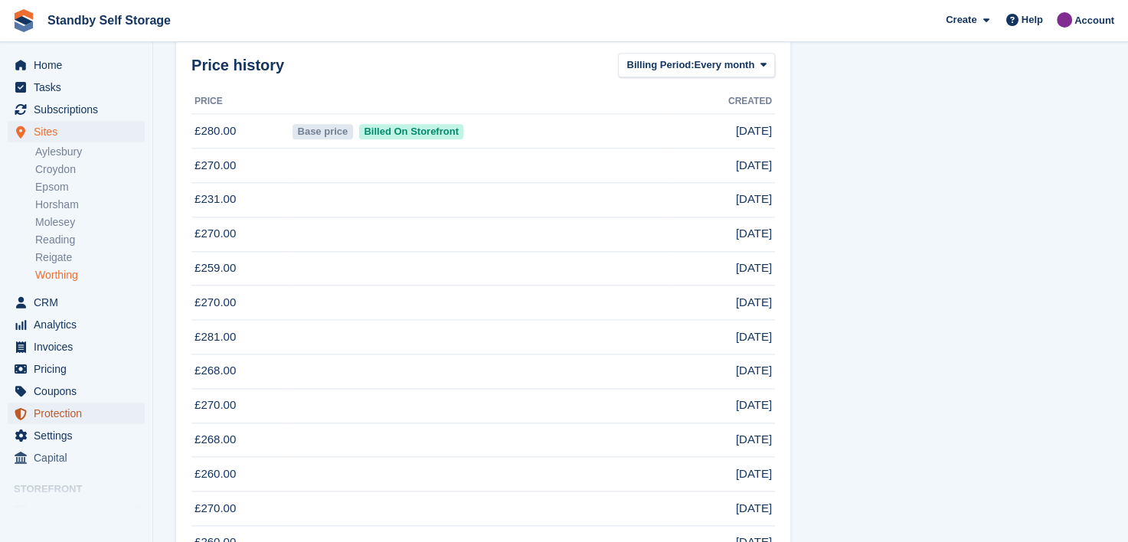
click at [37, 412] on span "Protection" at bounding box center [80, 413] width 92 height 21
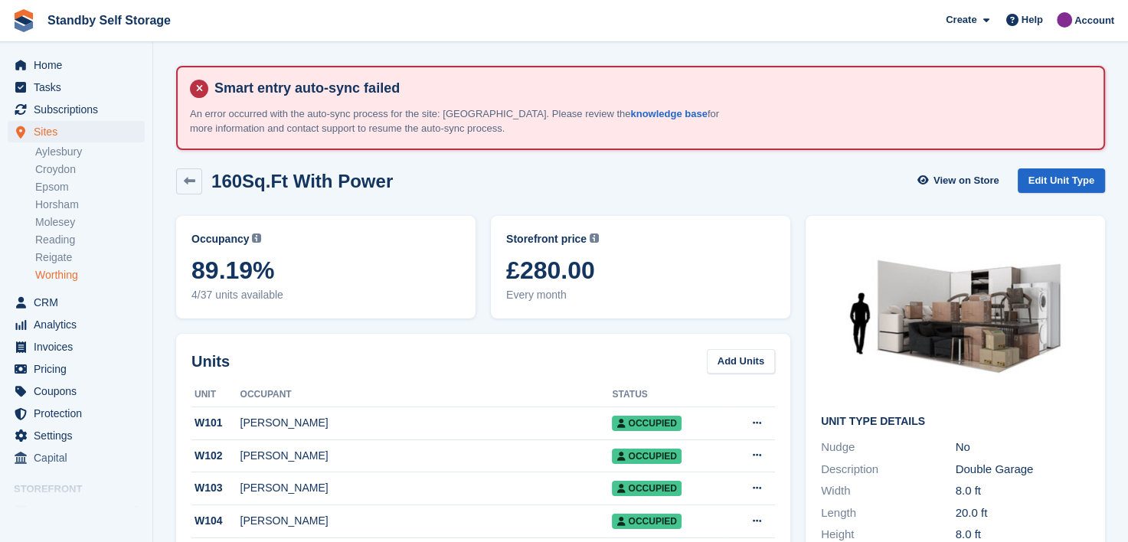
scroll to position [1762, 0]
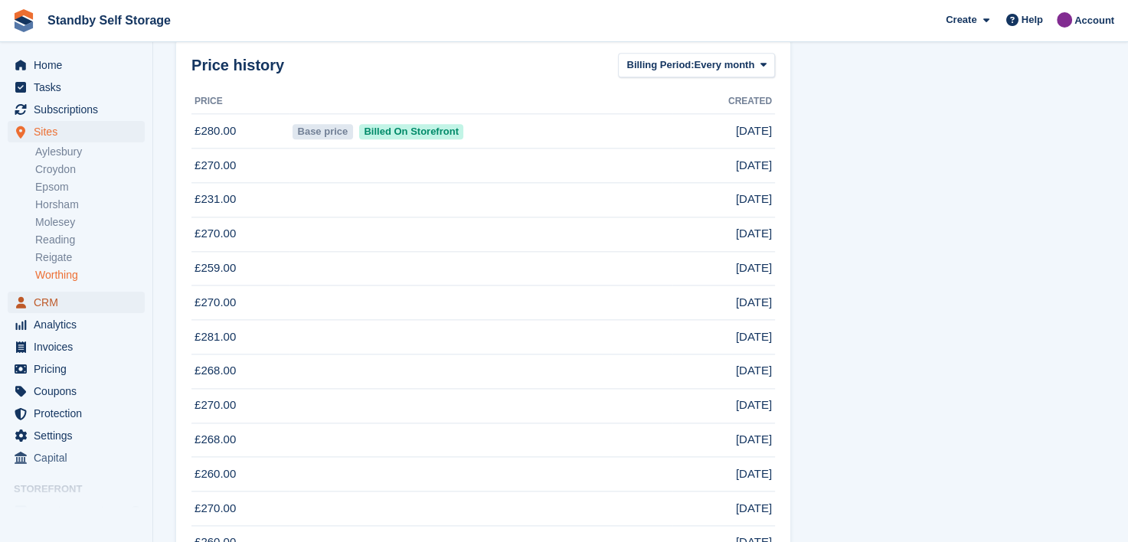
click at [43, 300] on span "CRM" at bounding box center [80, 302] width 92 height 21
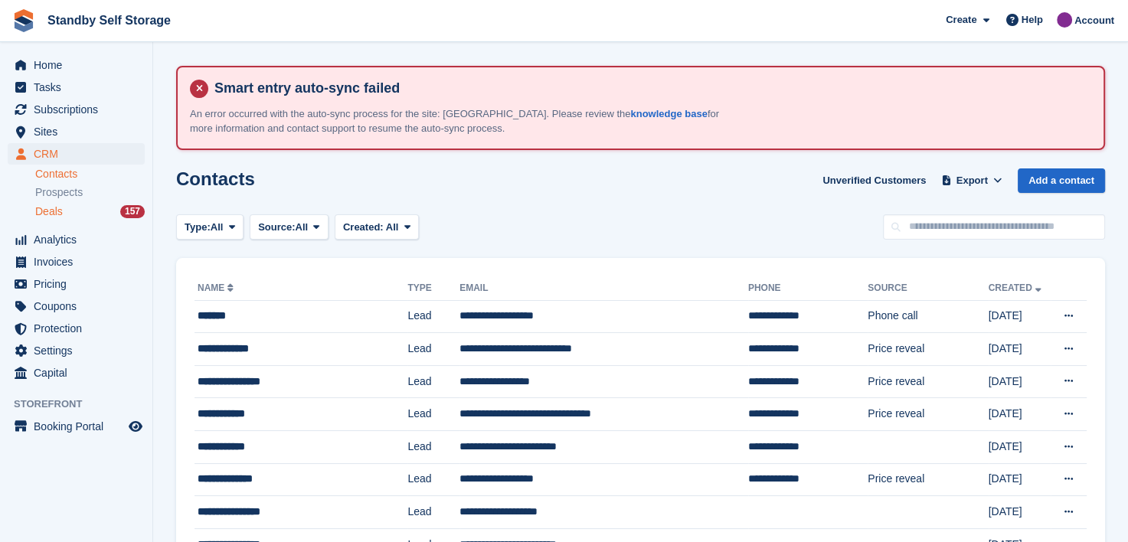
click at [46, 214] on span "Deals" at bounding box center [49, 212] width 28 height 15
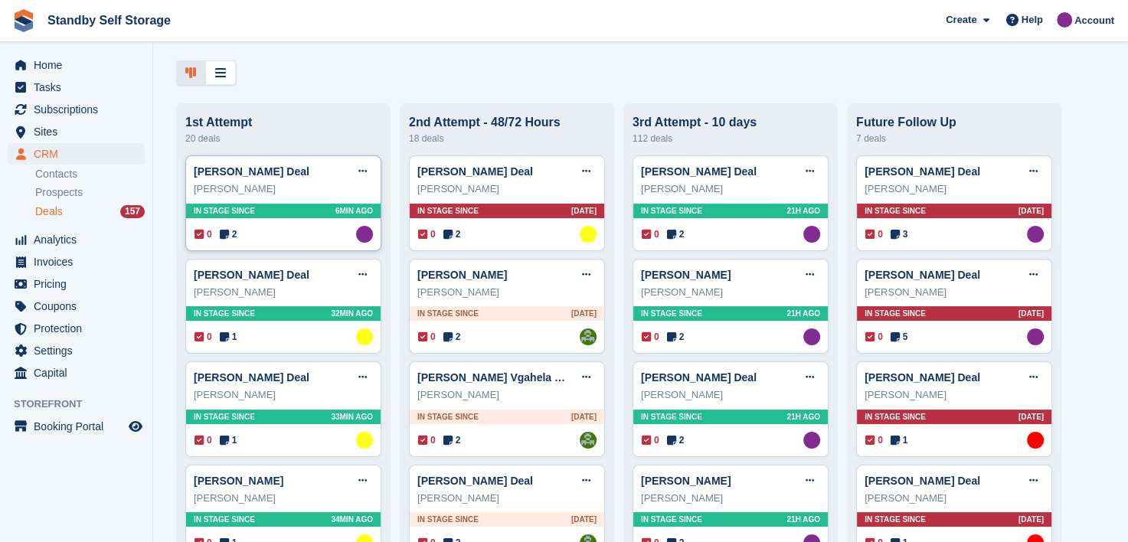
scroll to position [77, 0]
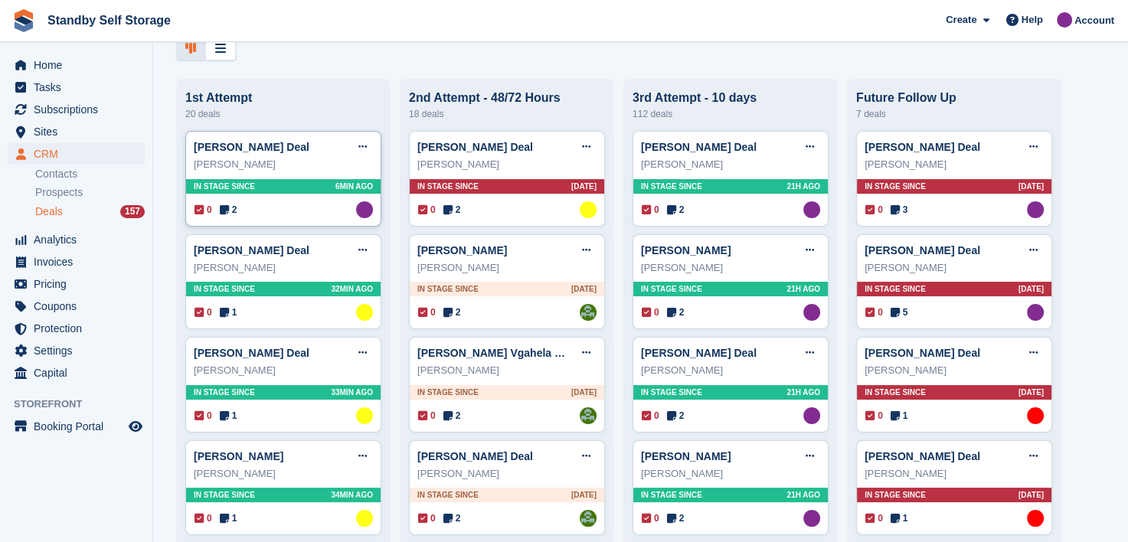
click at [227, 152] on link "Mr Robert S Wells Deal" at bounding box center [252, 147] width 116 height 12
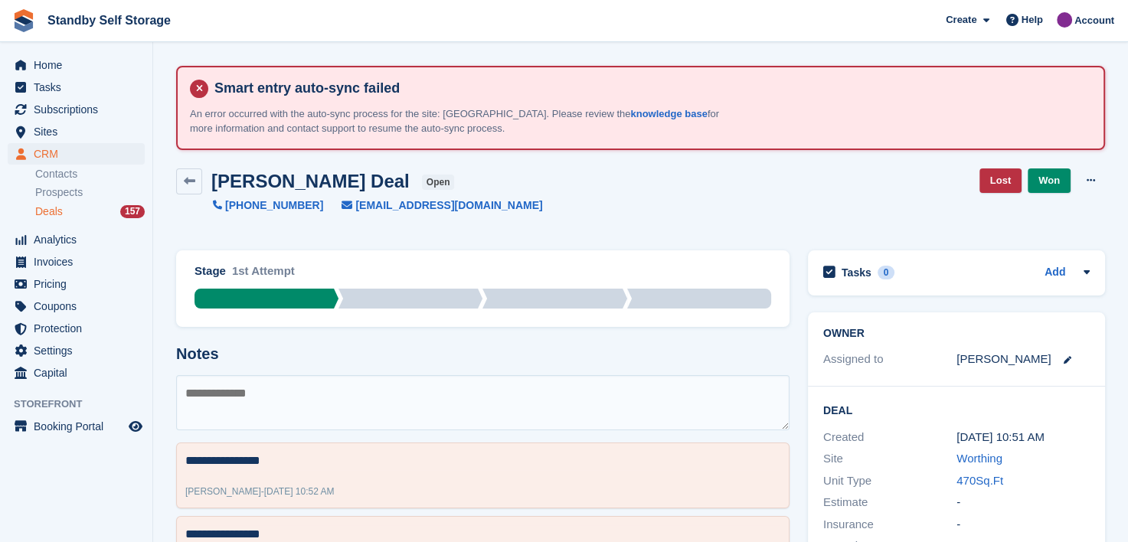
click at [267, 395] on textarea at bounding box center [483, 402] width 614 height 55
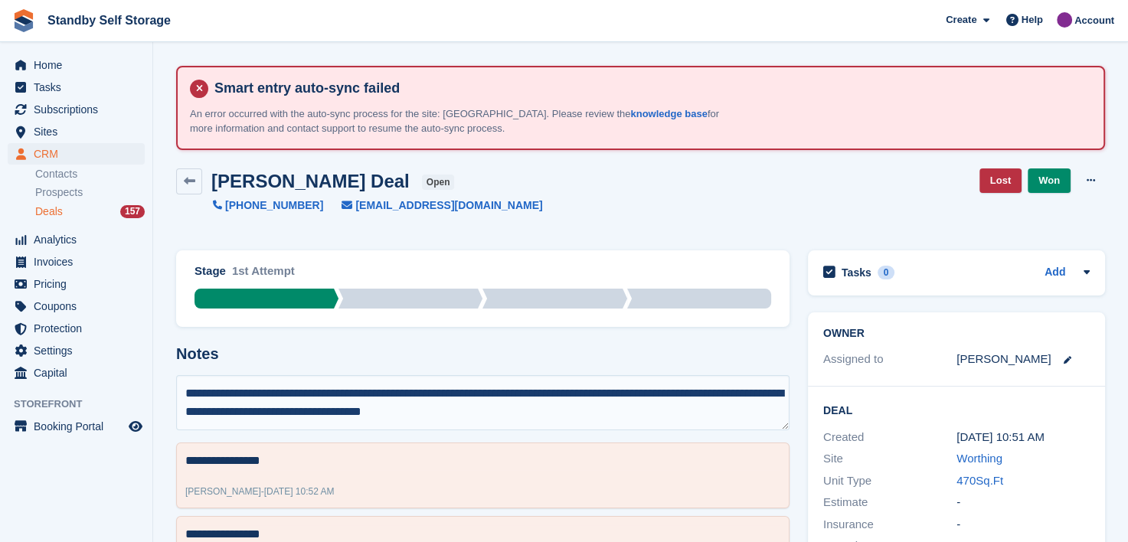
type textarea "**********"
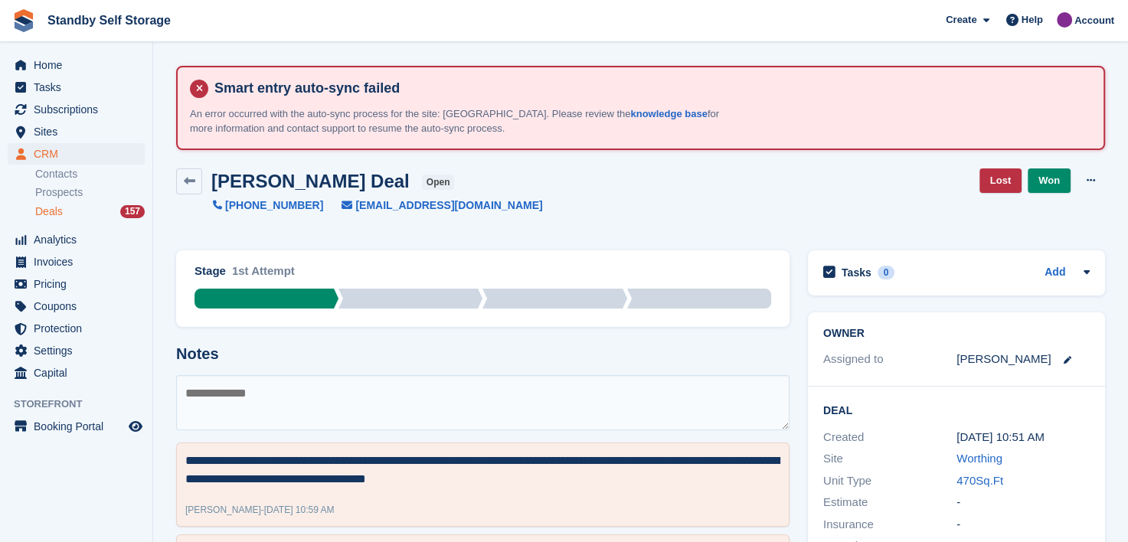
click at [41, 211] on span "Deals" at bounding box center [49, 212] width 28 height 15
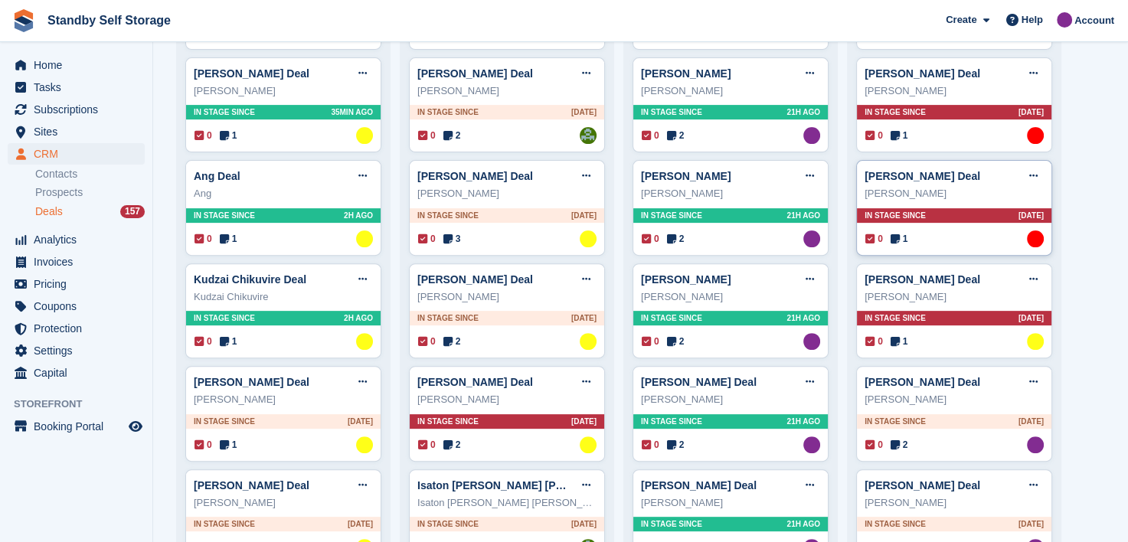
scroll to position [689, 0]
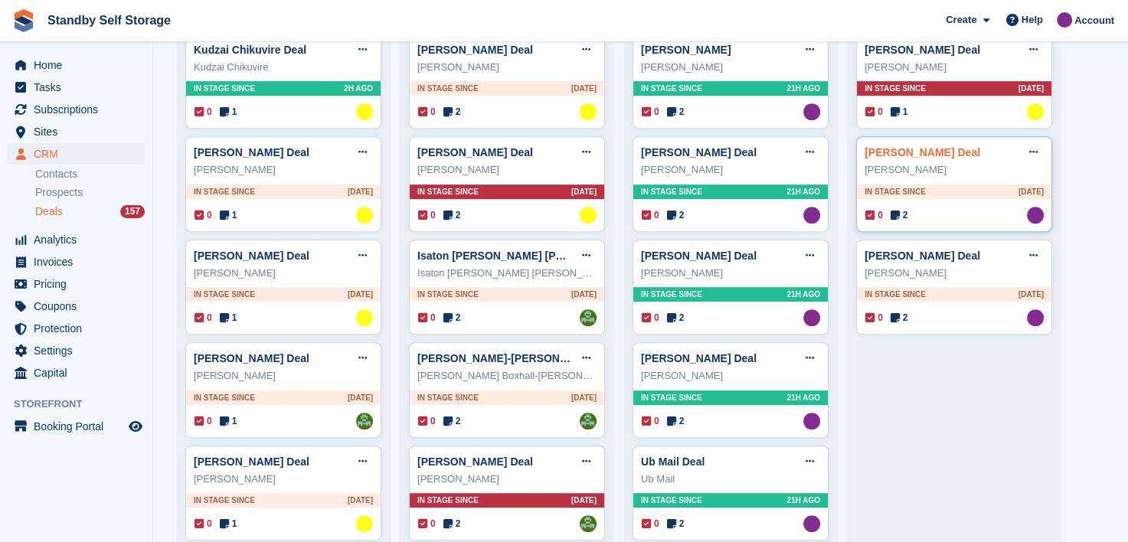
click at [882, 155] on link "Linda Dadd Deal" at bounding box center [923, 152] width 116 height 12
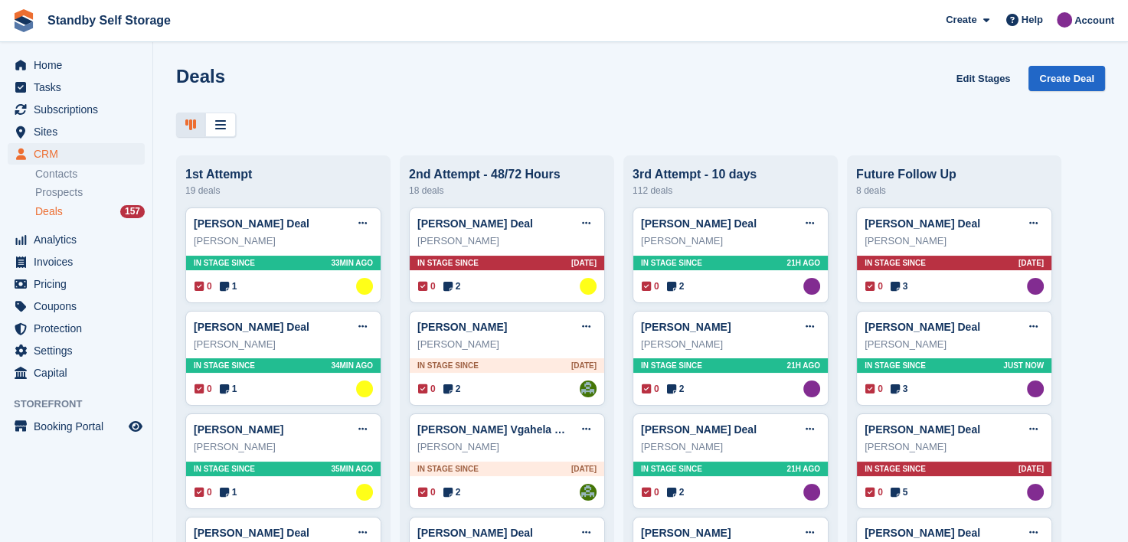
click at [40, 206] on span "Deals" at bounding box center [49, 212] width 28 height 15
click at [46, 208] on span "Deals" at bounding box center [49, 212] width 28 height 15
click at [41, 218] on span "Deals" at bounding box center [49, 212] width 28 height 15
click at [51, 260] on span "Invoices" at bounding box center [80, 261] width 92 height 21
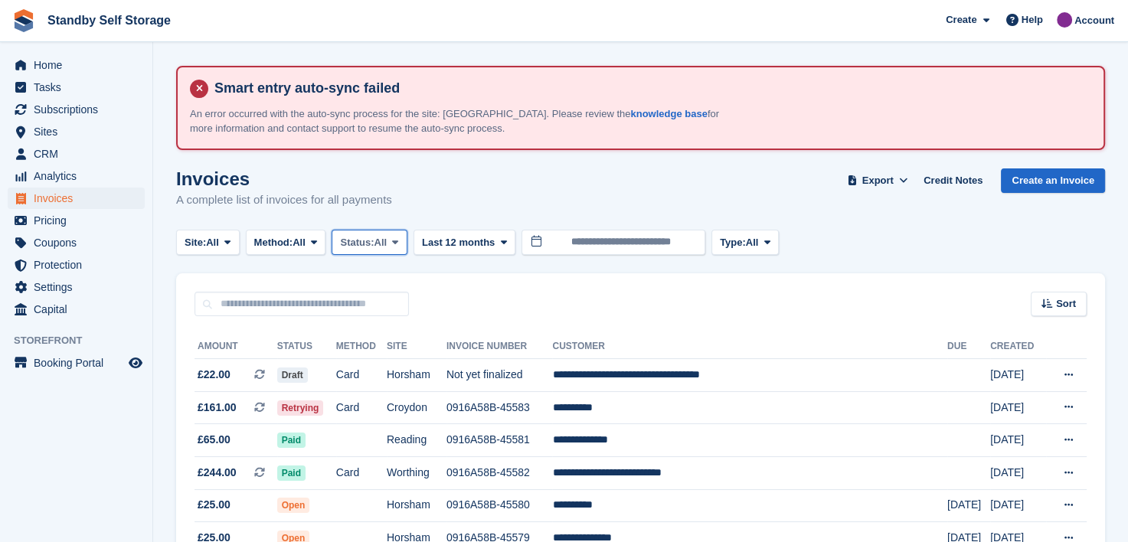
click at [398, 241] on icon at bounding box center [395, 242] width 6 height 10
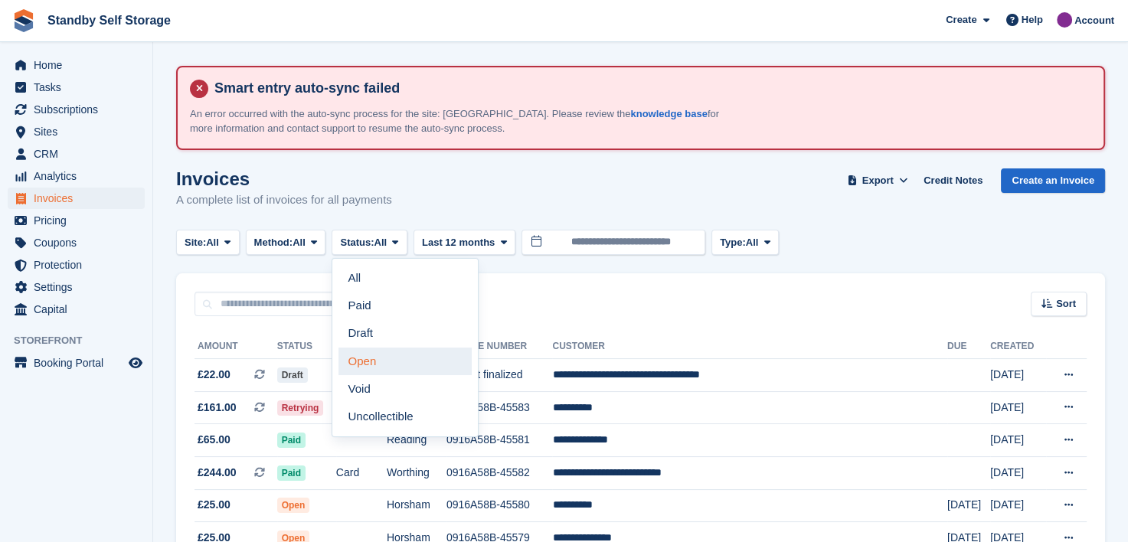
click at [383, 358] on link "Open" at bounding box center [405, 362] width 133 height 28
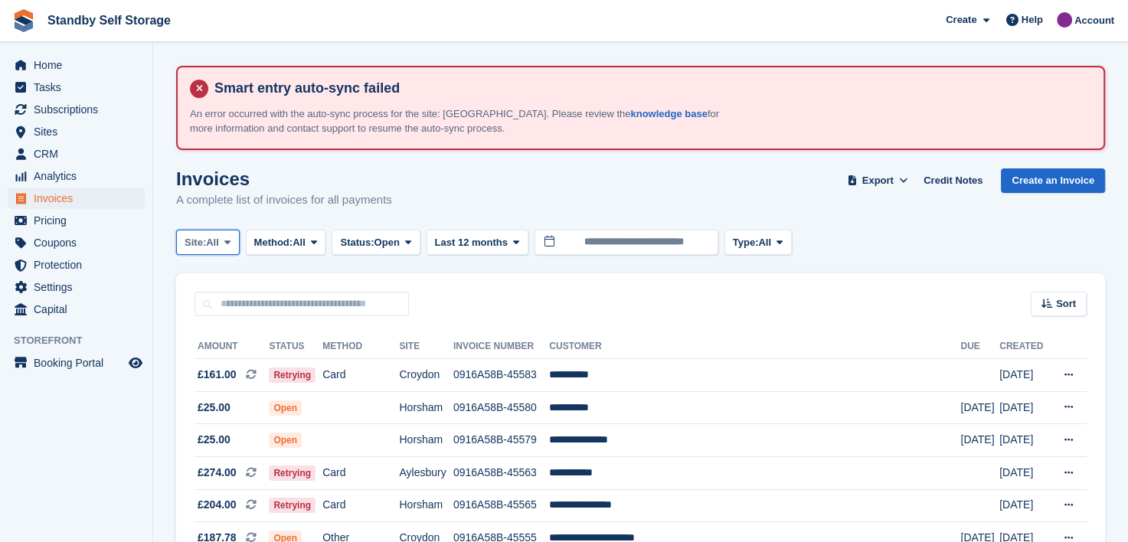
click at [224, 239] on span at bounding box center [227, 242] width 12 height 12
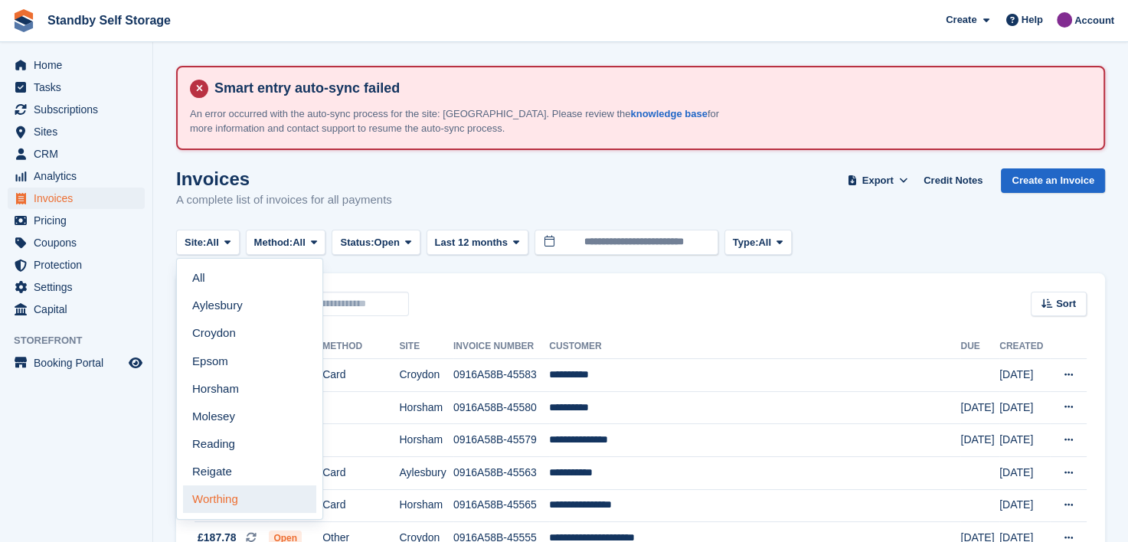
click at [236, 496] on link "Worthing" at bounding box center [249, 500] width 133 height 28
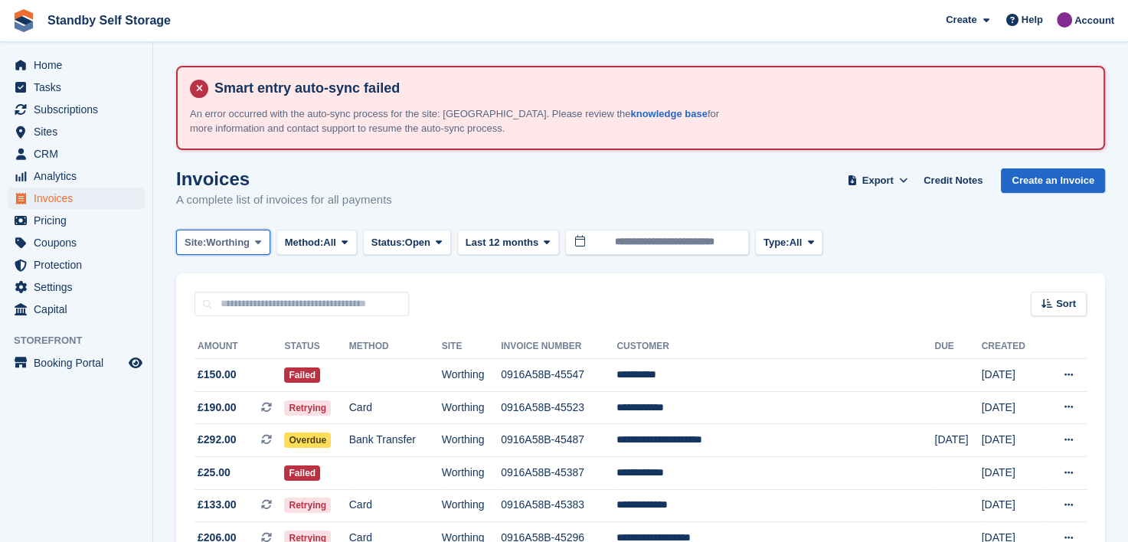
click at [261, 243] on icon at bounding box center [258, 242] width 6 height 10
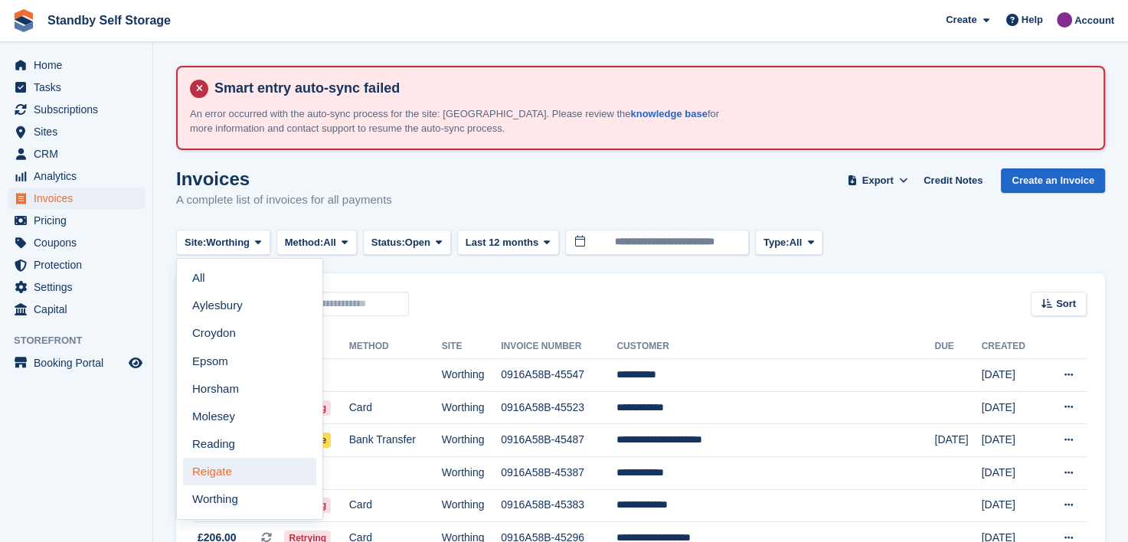
click at [257, 472] on link "Reigate" at bounding box center [249, 472] width 133 height 28
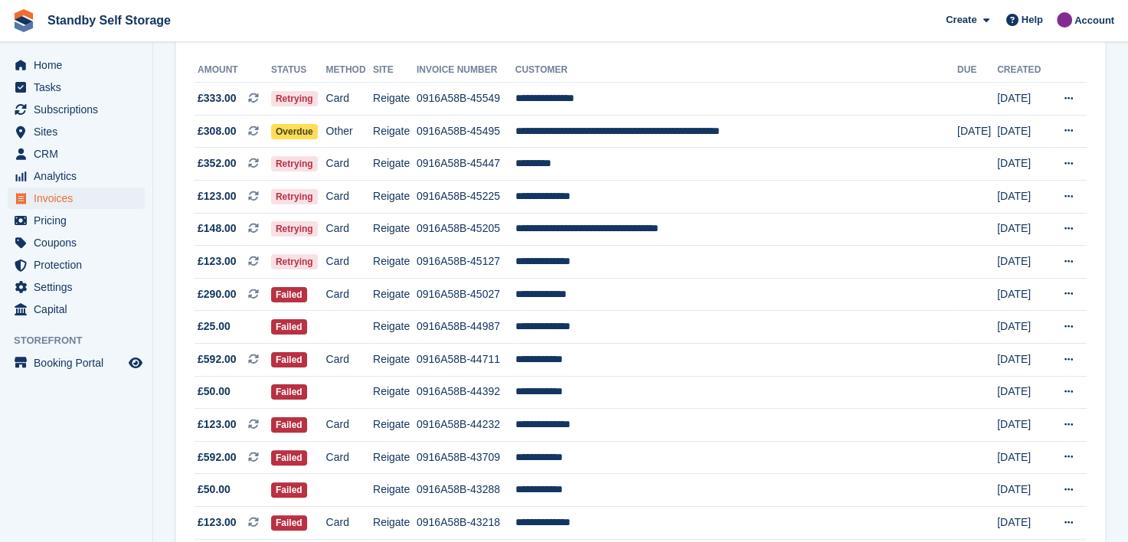
scroll to position [241, 0]
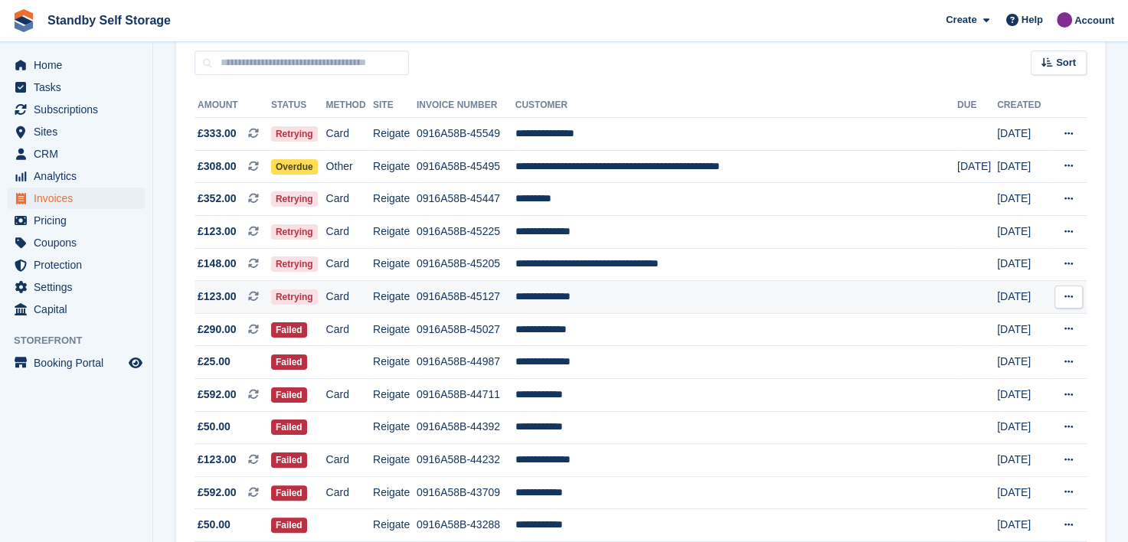
click at [492, 300] on td "0916A58B-45127" at bounding box center [466, 297] width 99 height 33
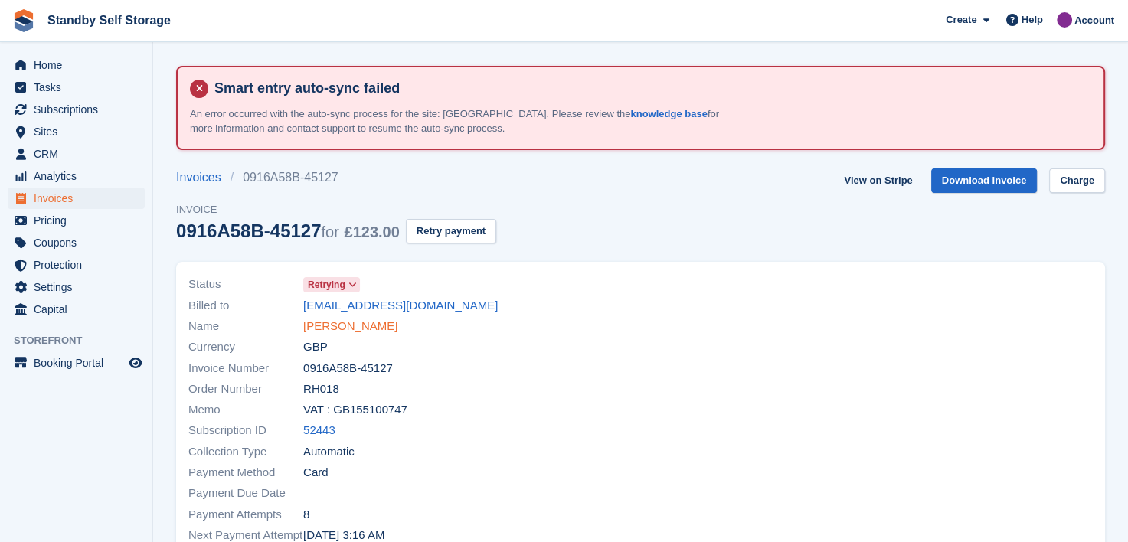
click at [339, 326] on link "[PERSON_NAME]" at bounding box center [350, 327] width 94 height 18
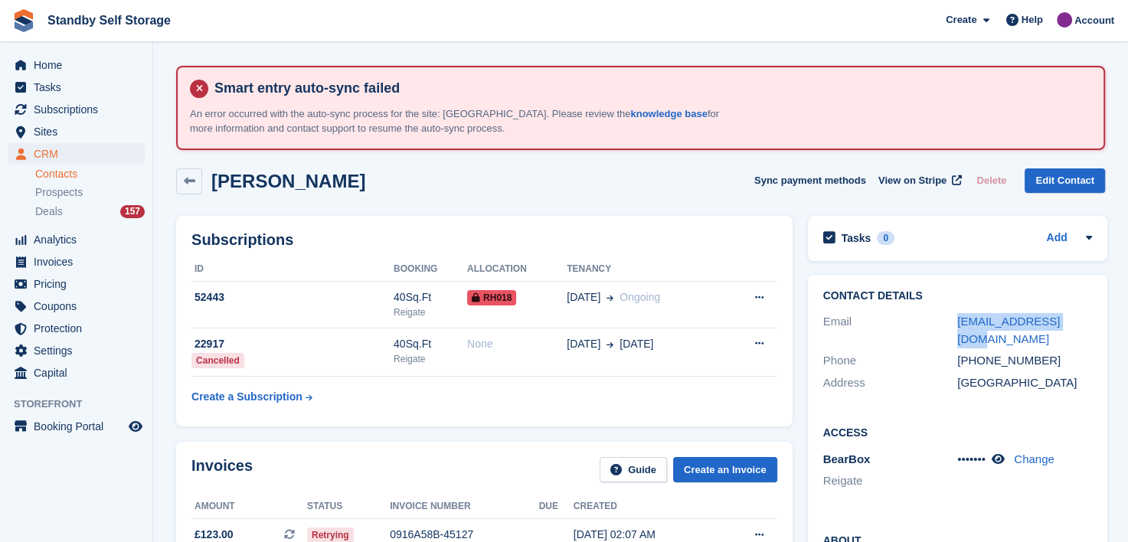
drag, startPoint x: 947, startPoint y: 319, endPoint x: 1073, endPoint y: 322, distance: 125.6
click at [1073, 322] on div "Email [EMAIL_ADDRESS][DOMAIN_NAME]" at bounding box center [957, 330] width 269 height 39
copy div "[EMAIL_ADDRESS][DOMAIN_NAME]"
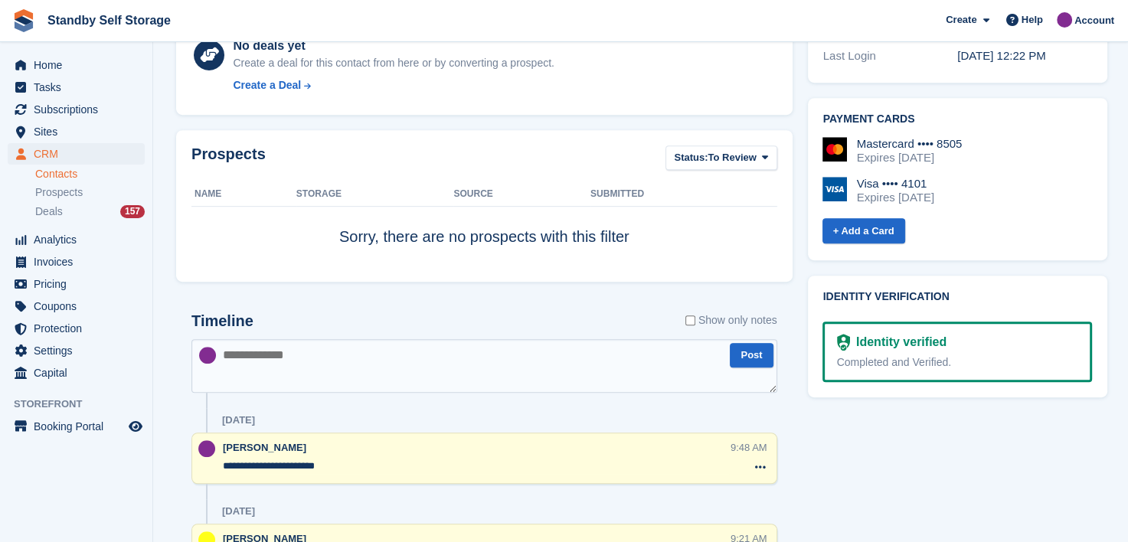
scroll to position [843, 0]
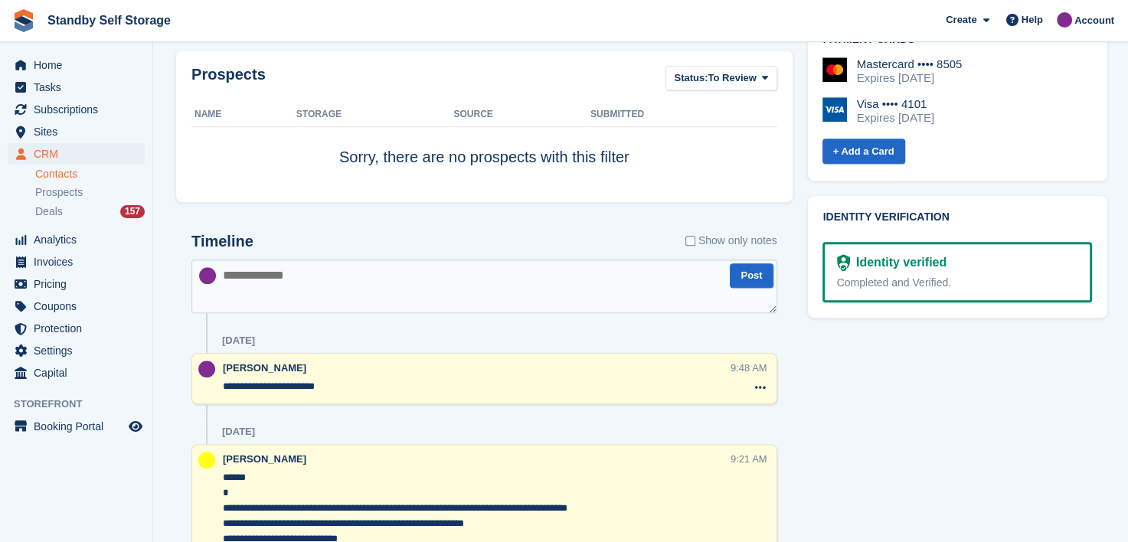
click at [331, 278] on textarea at bounding box center [484, 287] width 586 height 54
type textarea "**********"
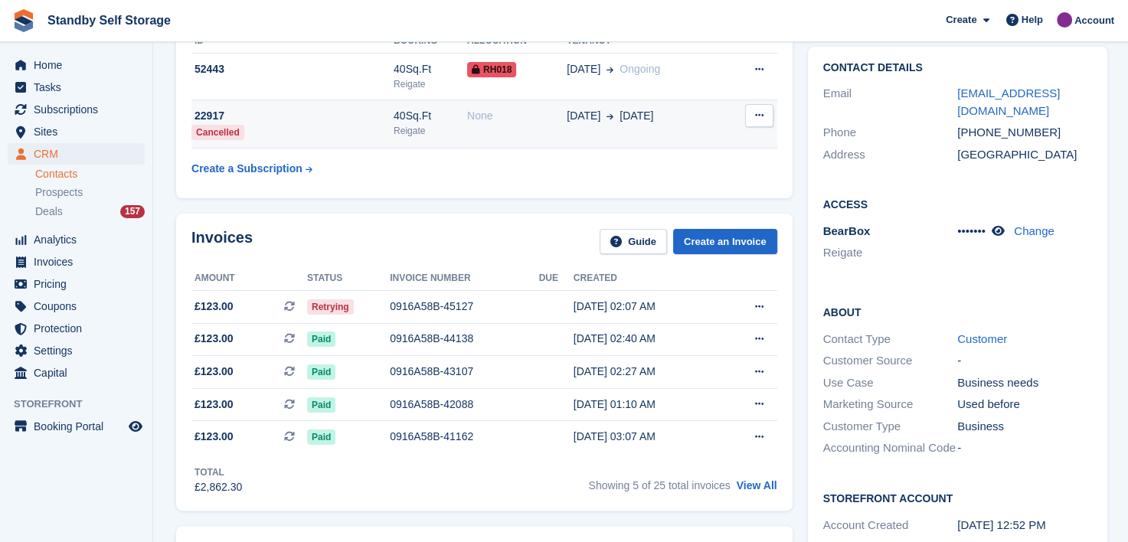
scroll to position [153, 0]
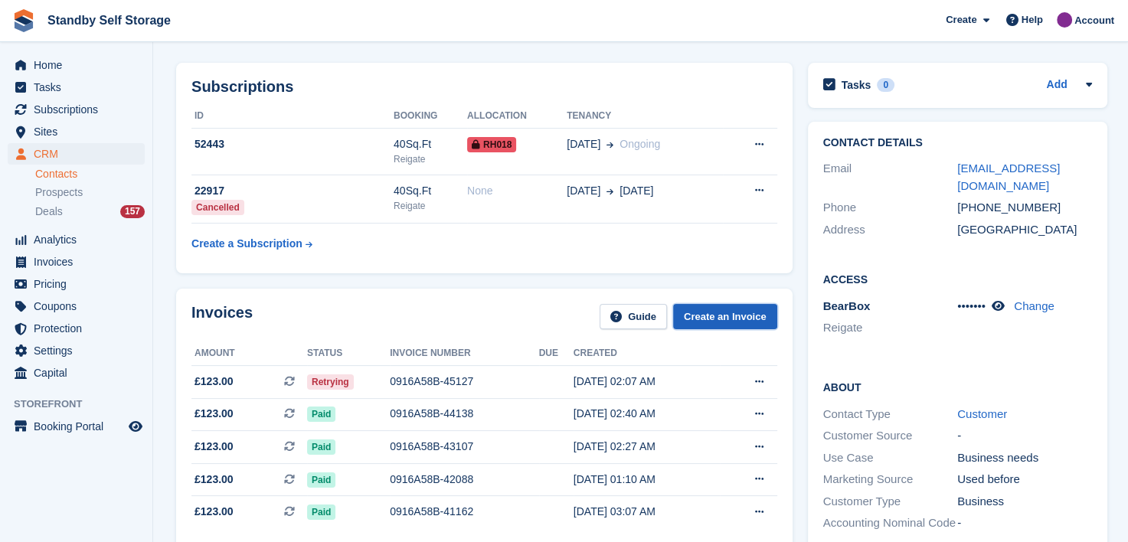
click at [724, 322] on link "Create an Invoice" at bounding box center [725, 316] width 104 height 25
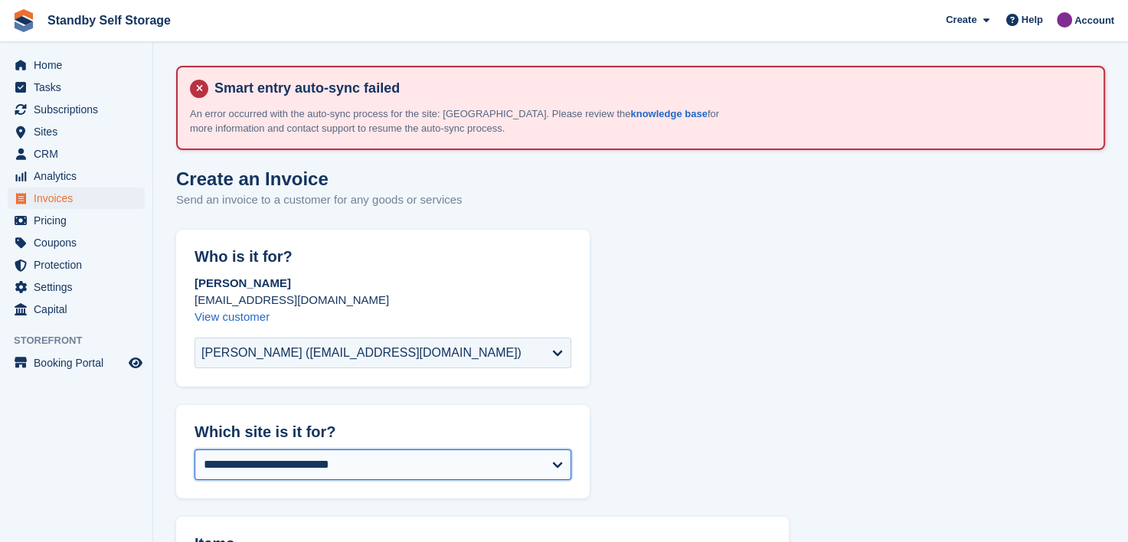
click at [265, 468] on select "**********" at bounding box center [383, 465] width 377 height 31
select select "****"
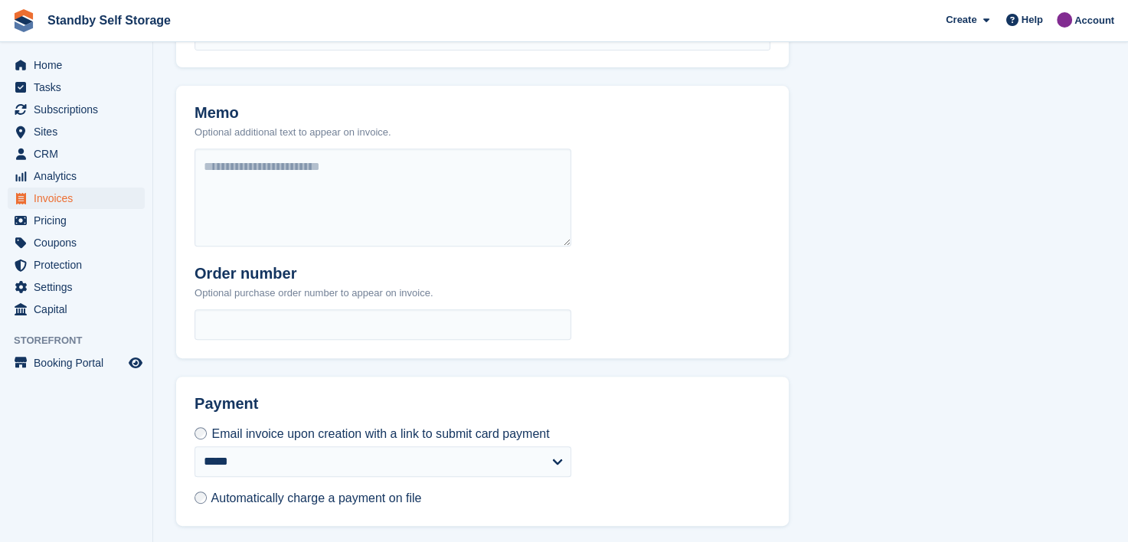
scroll to position [613, 0]
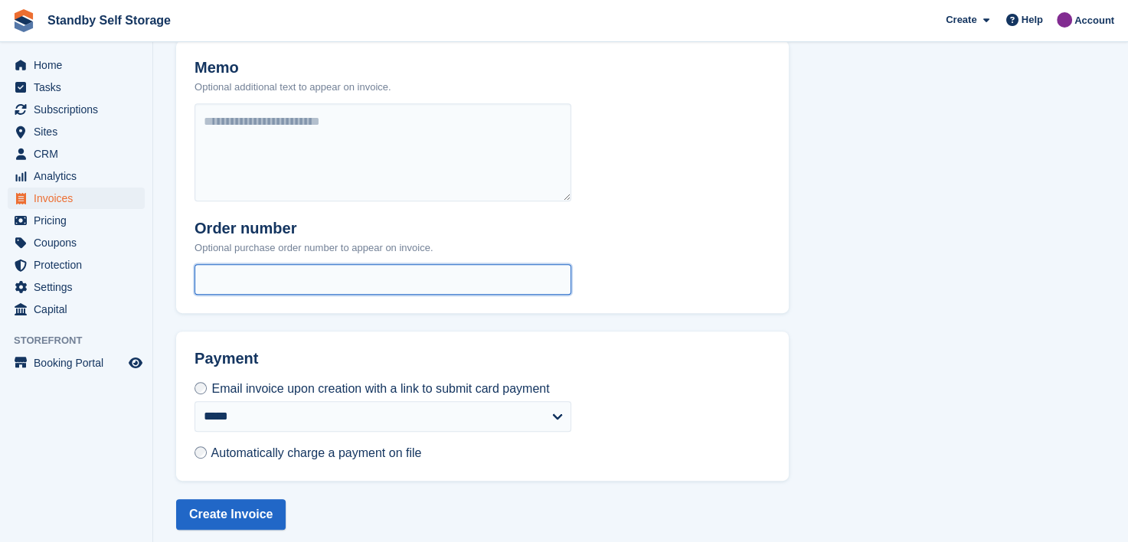
click at [218, 279] on input "text" at bounding box center [383, 279] width 377 height 31
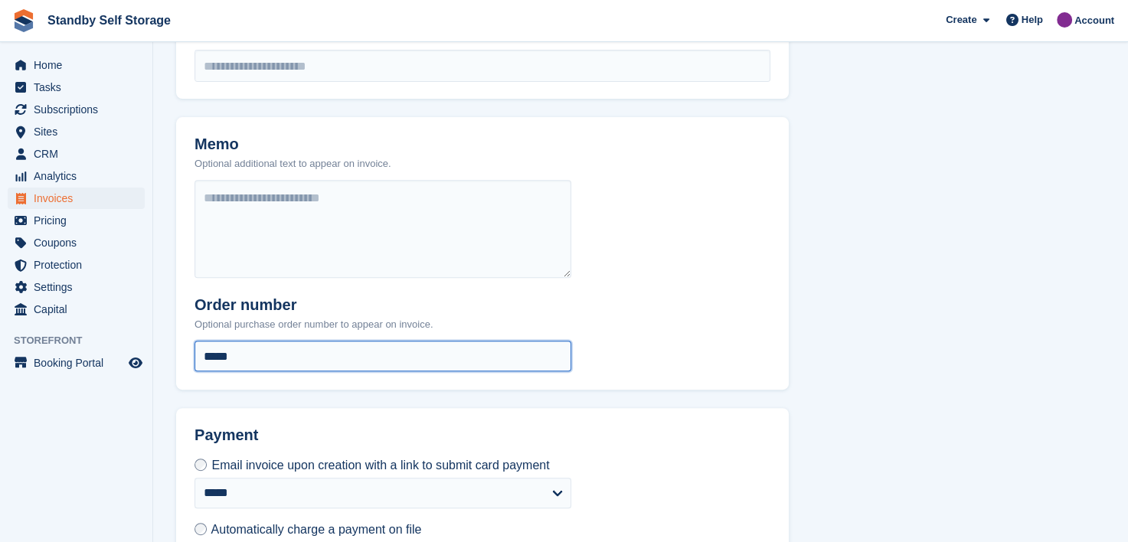
scroll to position [383, 0]
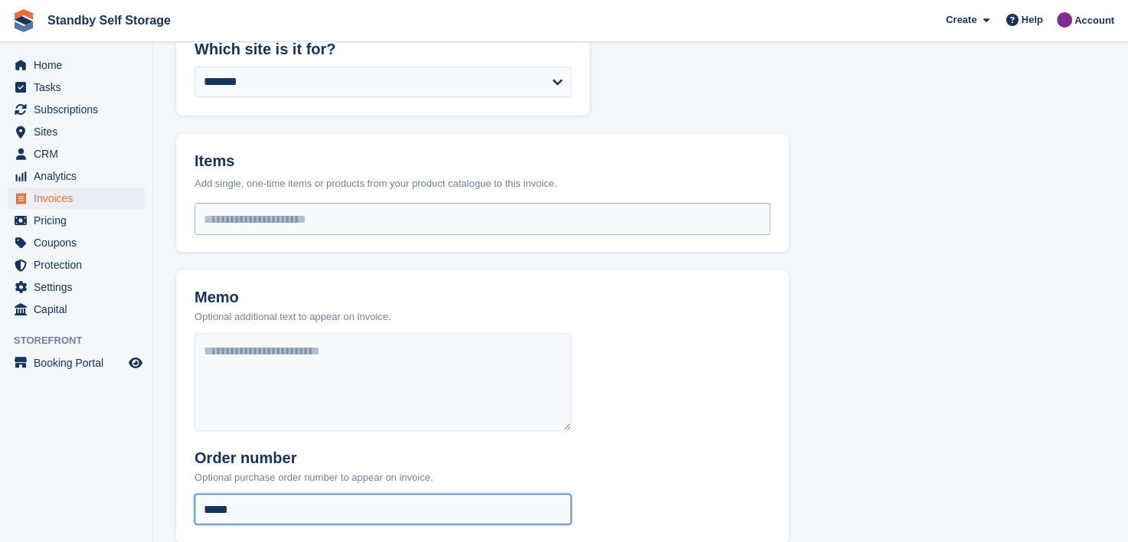
click at [240, 214] on input "select-one" at bounding box center [482, 219] width 574 height 31
type input "*****"
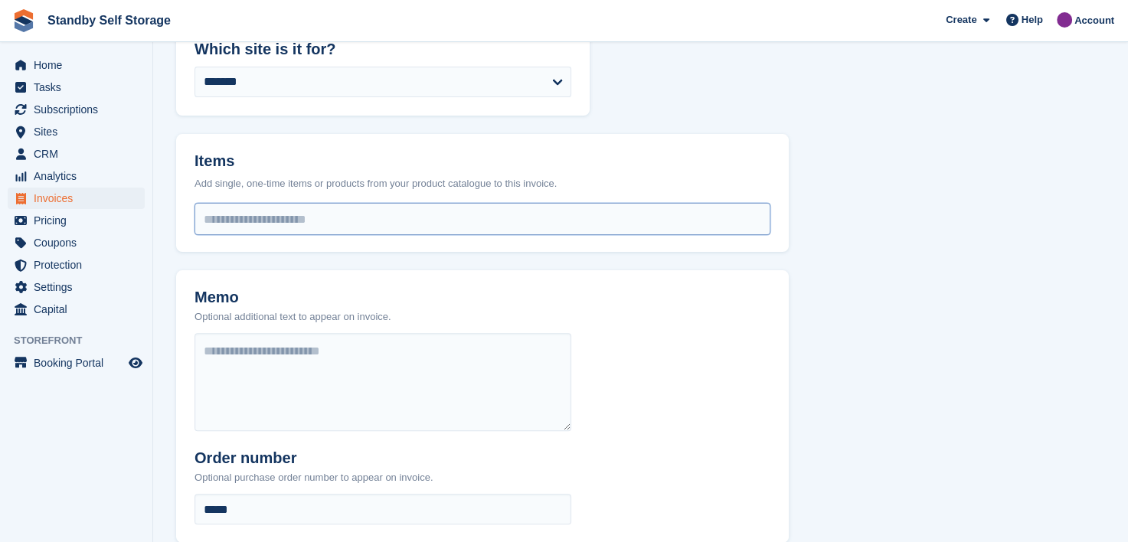
type input "*"
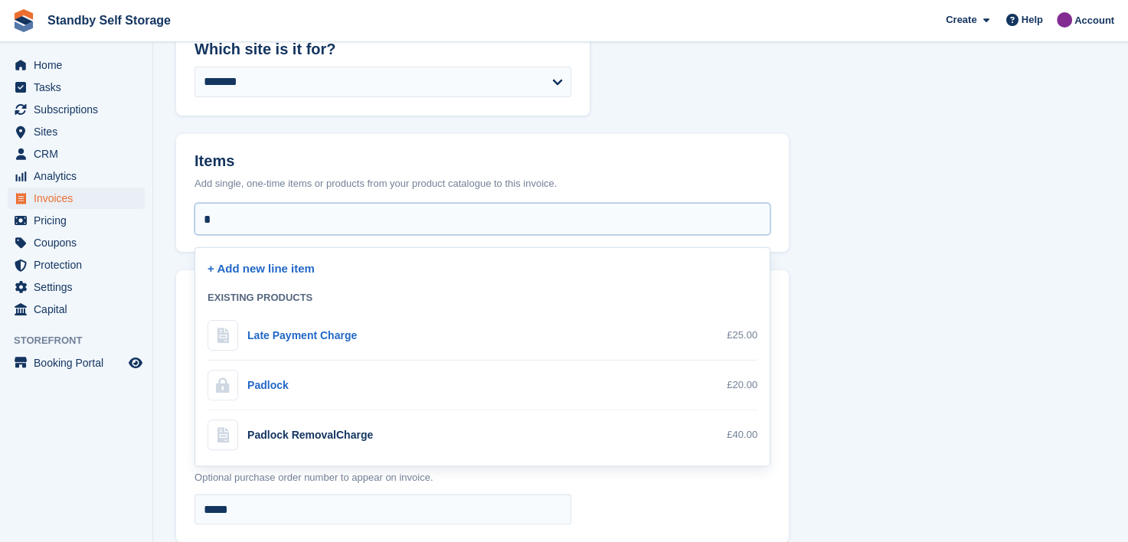
click at [277, 331] on div "L ate Payment Charge" at bounding box center [302, 336] width 110 height 16
select select "**"
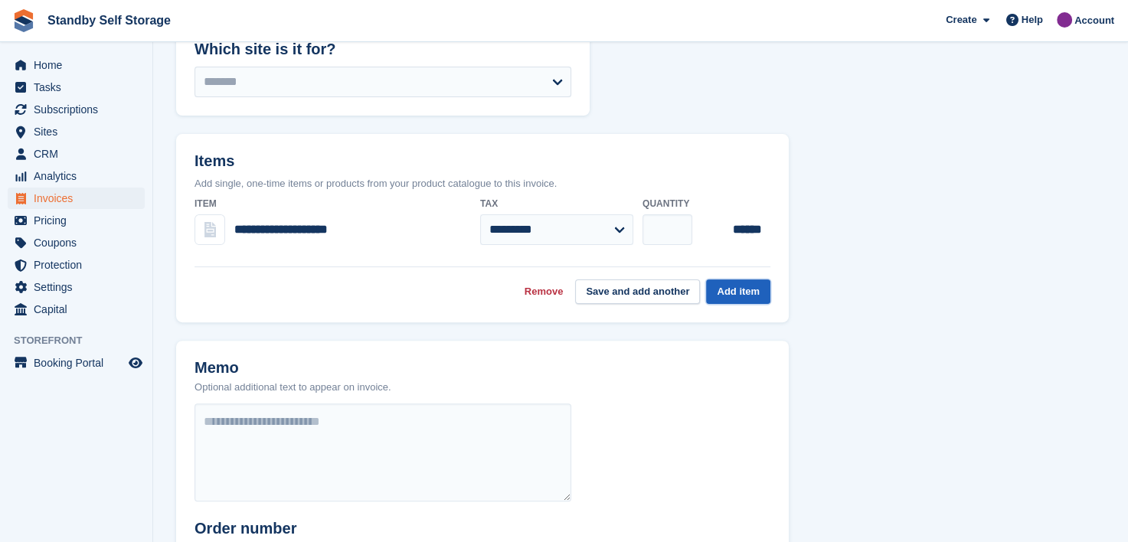
click at [743, 291] on button "Add item" at bounding box center [738, 292] width 64 height 25
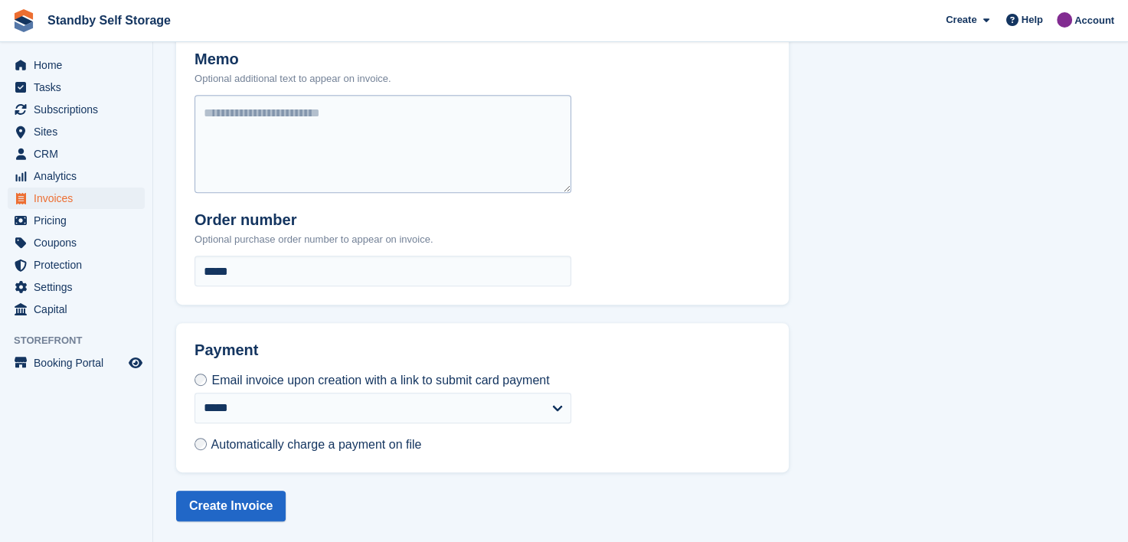
scroll to position [690, 0]
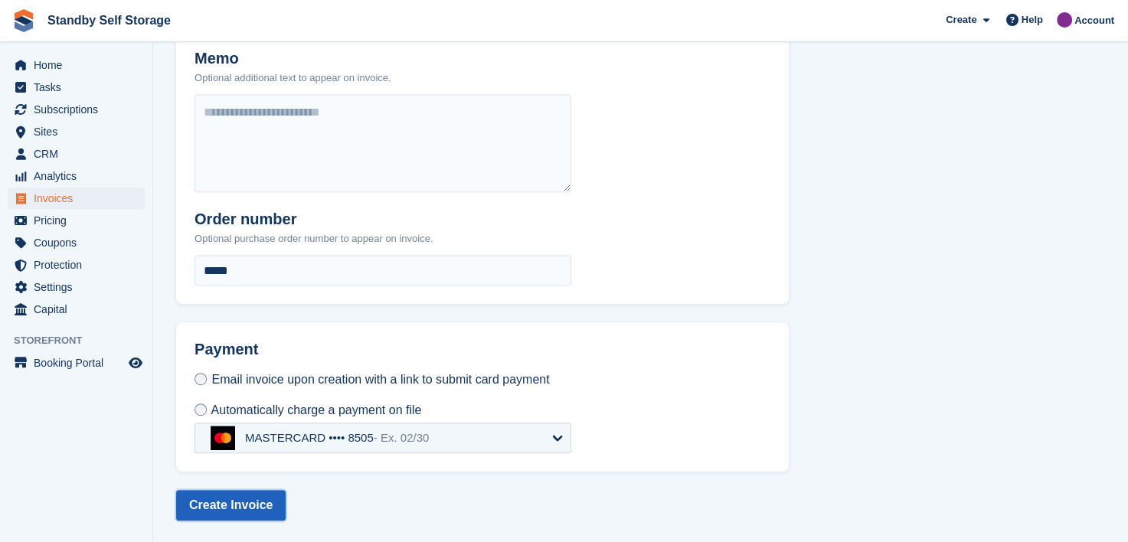
click at [210, 498] on button "Create Invoice" at bounding box center [231, 505] width 110 height 31
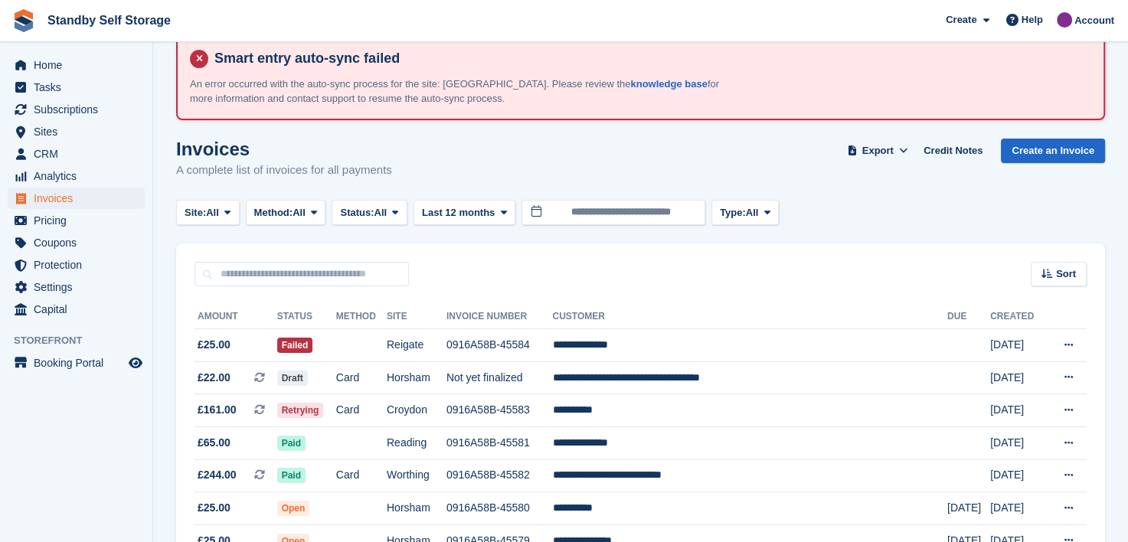
scroll to position [77, 0]
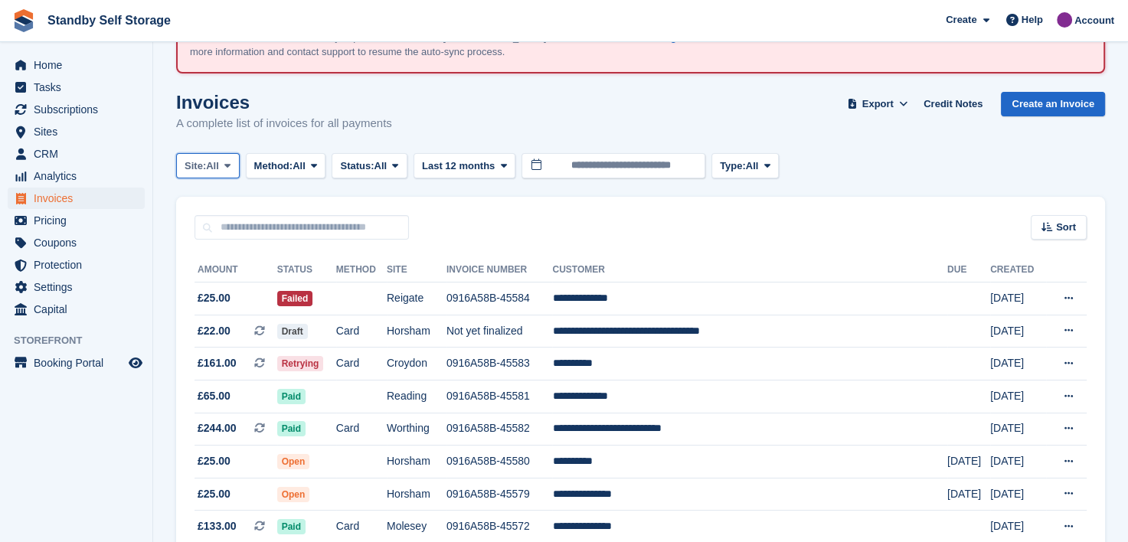
click at [227, 164] on icon at bounding box center [227, 166] width 6 height 10
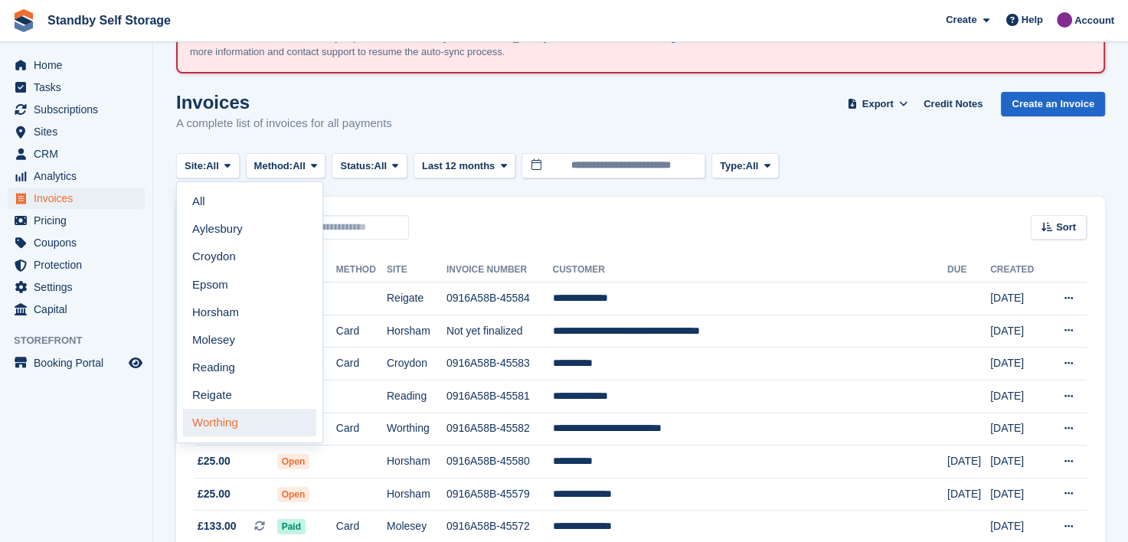
click at [214, 419] on link "Worthing" at bounding box center [249, 423] width 133 height 28
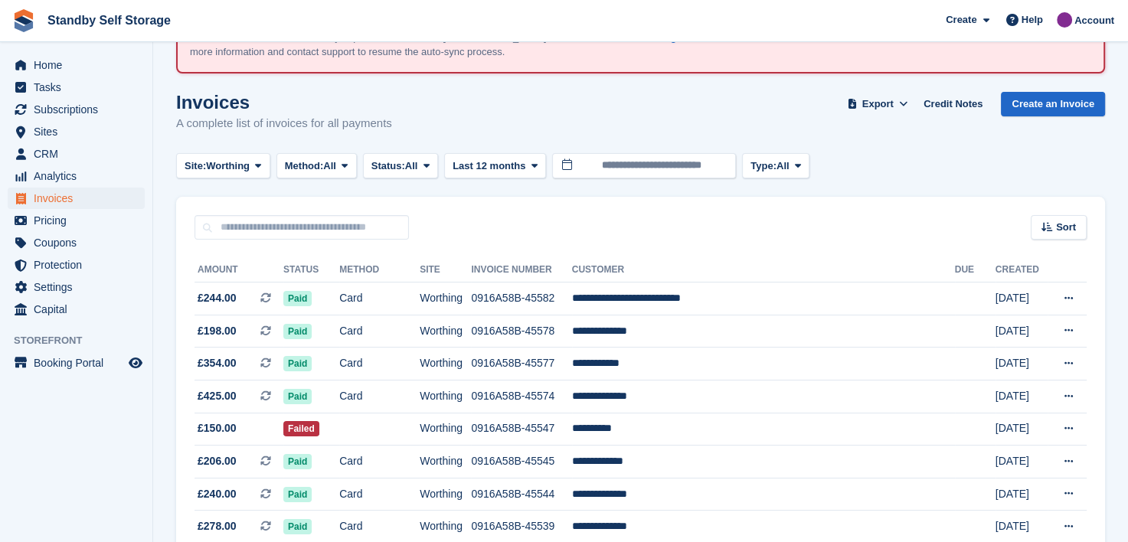
click at [400, 164] on span "Status:" at bounding box center [388, 166] width 34 height 15
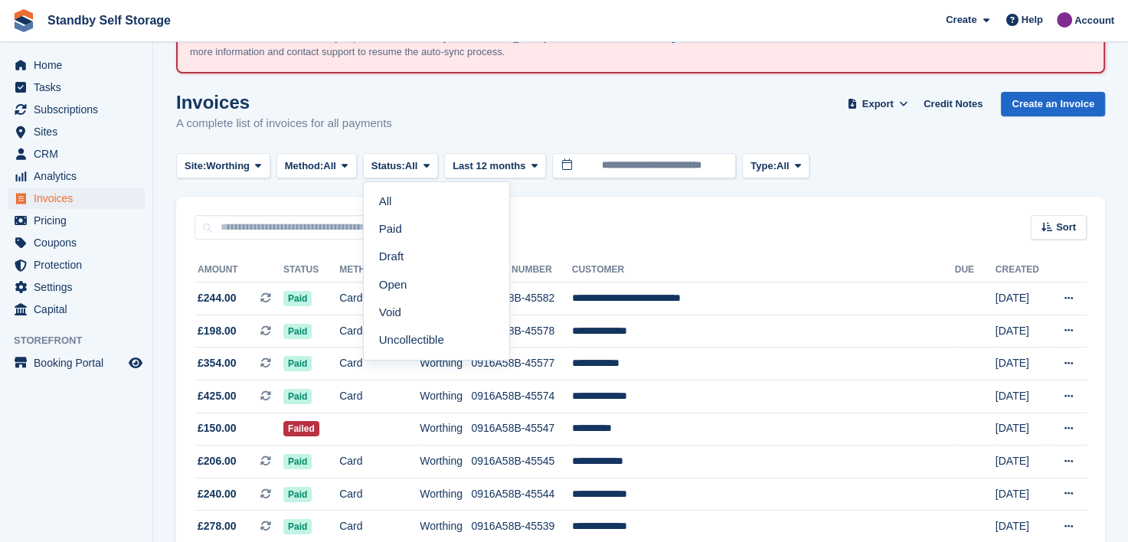
click at [414, 285] on link "Open" at bounding box center [436, 285] width 133 height 28
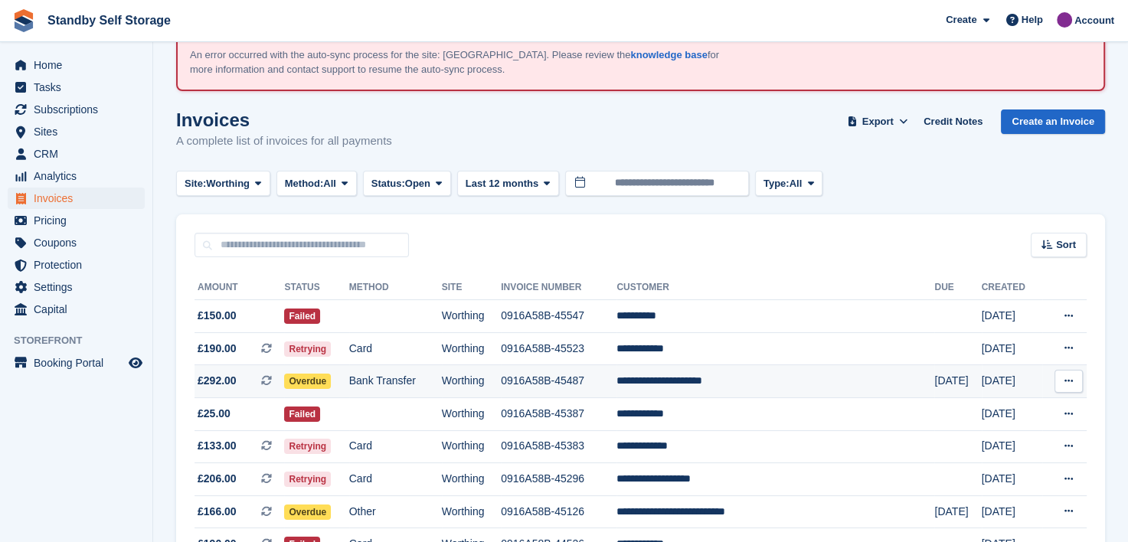
scroll to position [55, 0]
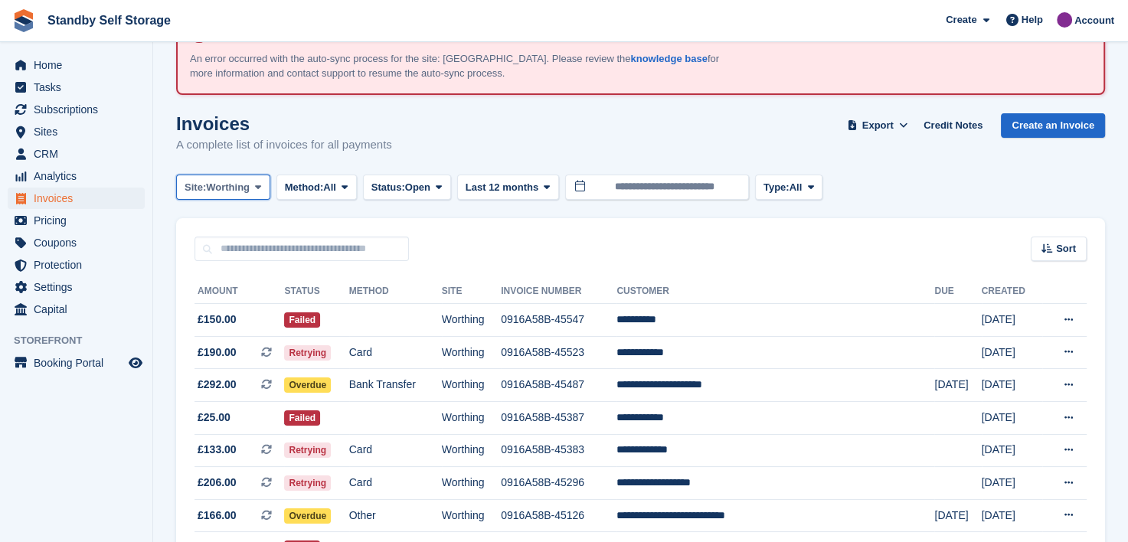
drag, startPoint x: 255, startPoint y: 185, endPoint x: 256, endPoint y: 232, distance: 46.7
click at [256, 185] on span at bounding box center [258, 187] width 12 height 12
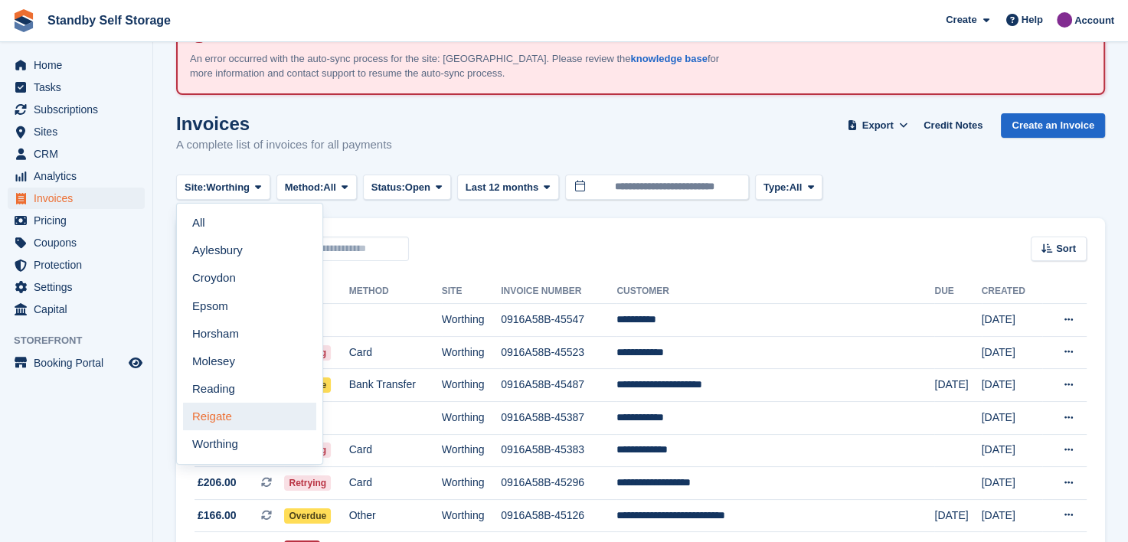
click at [237, 420] on link "Reigate" at bounding box center [249, 417] width 133 height 28
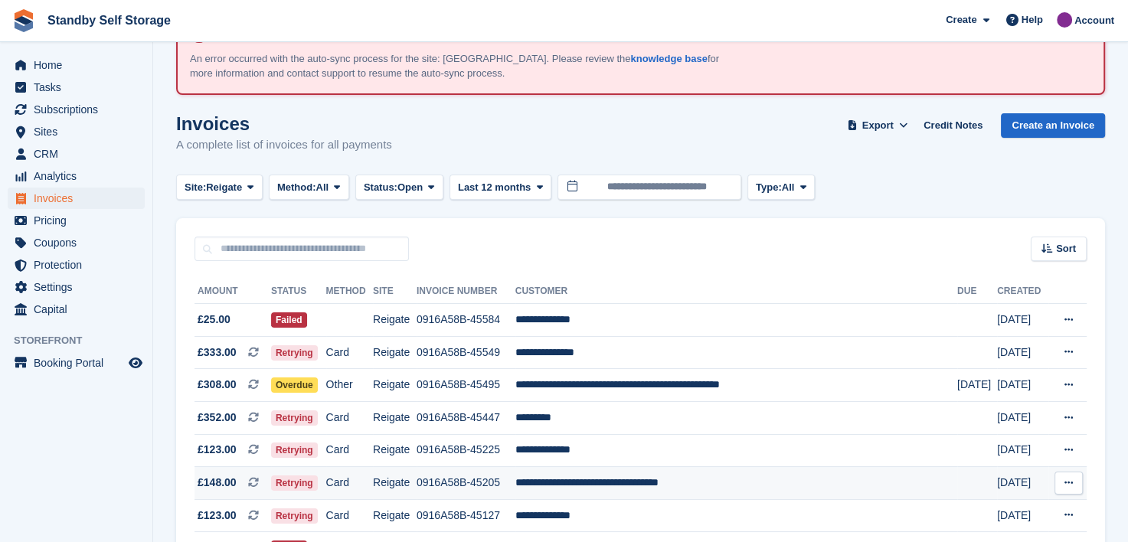
scroll to position [208, 0]
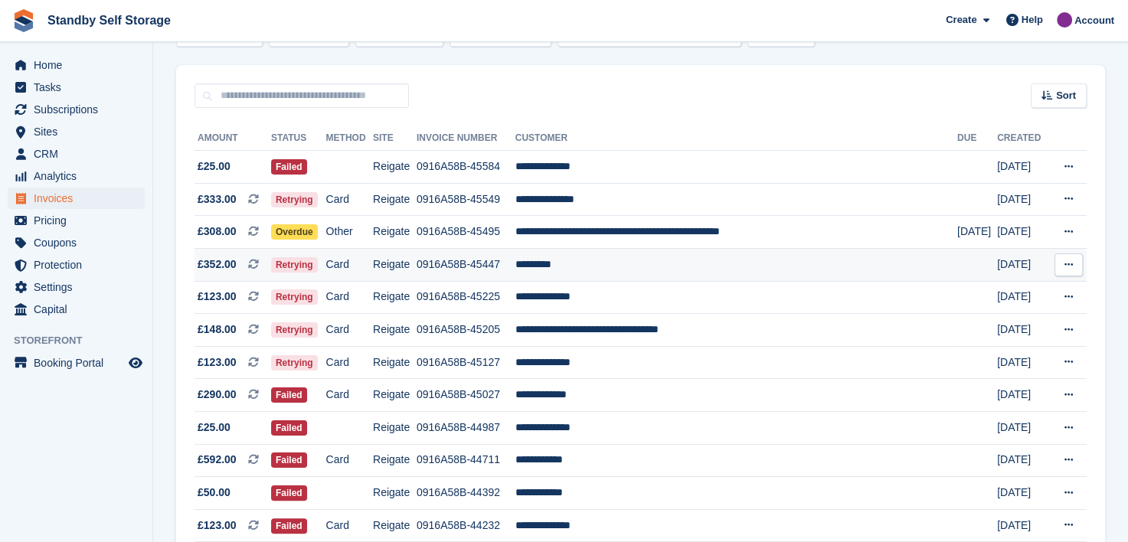
click at [580, 266] on td "*********" at bounding box center [736, 264] width 442 height 33
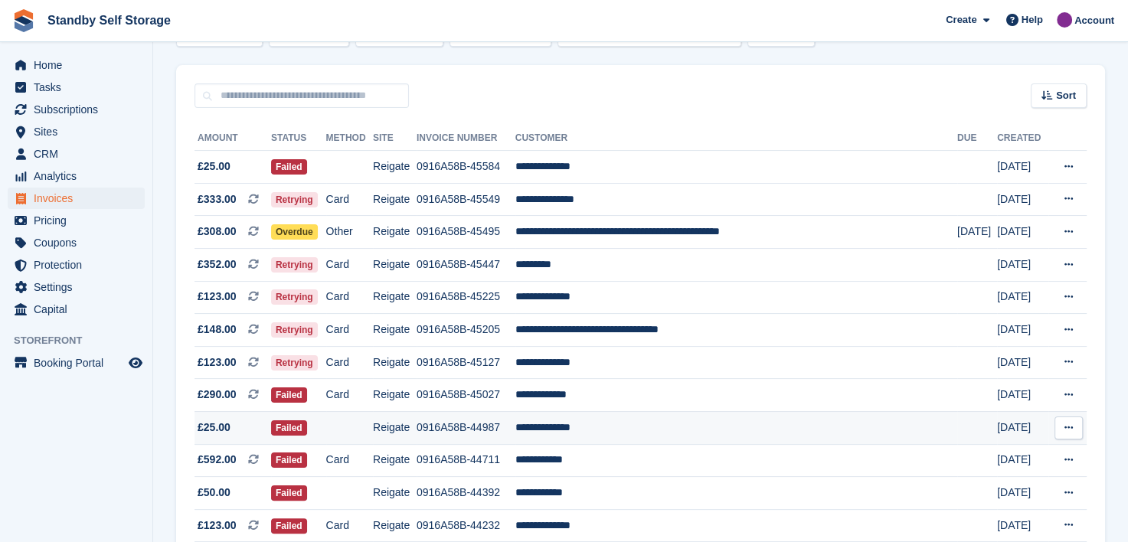
click at [591, 427] on td "**********" at bounding box center [736, 427] width 442 height 33
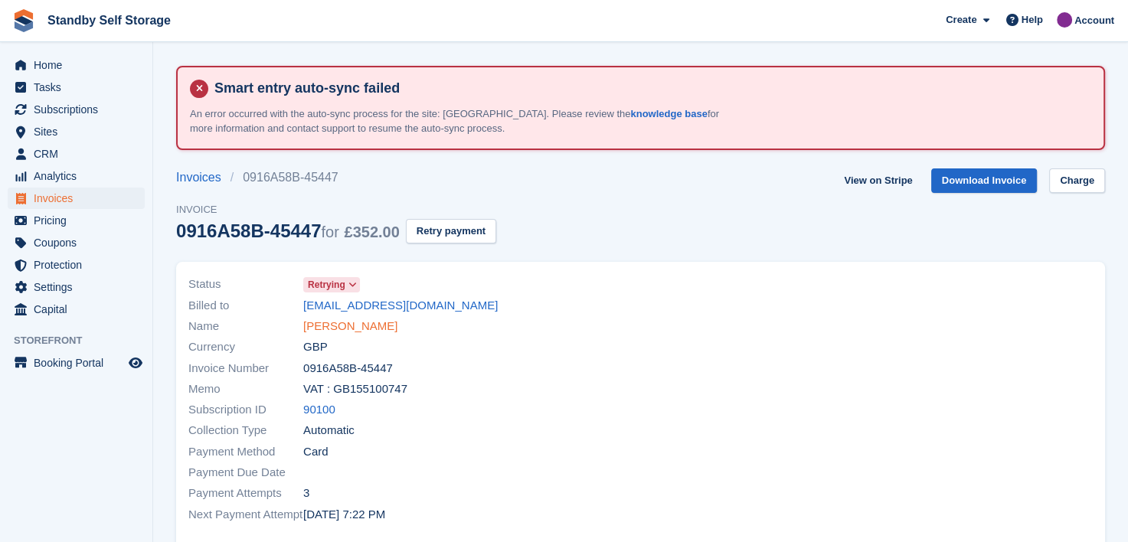
click at [333, 324] on link "[PERSON_NAME]" at bounding box center [350, 327] width 94 height 18
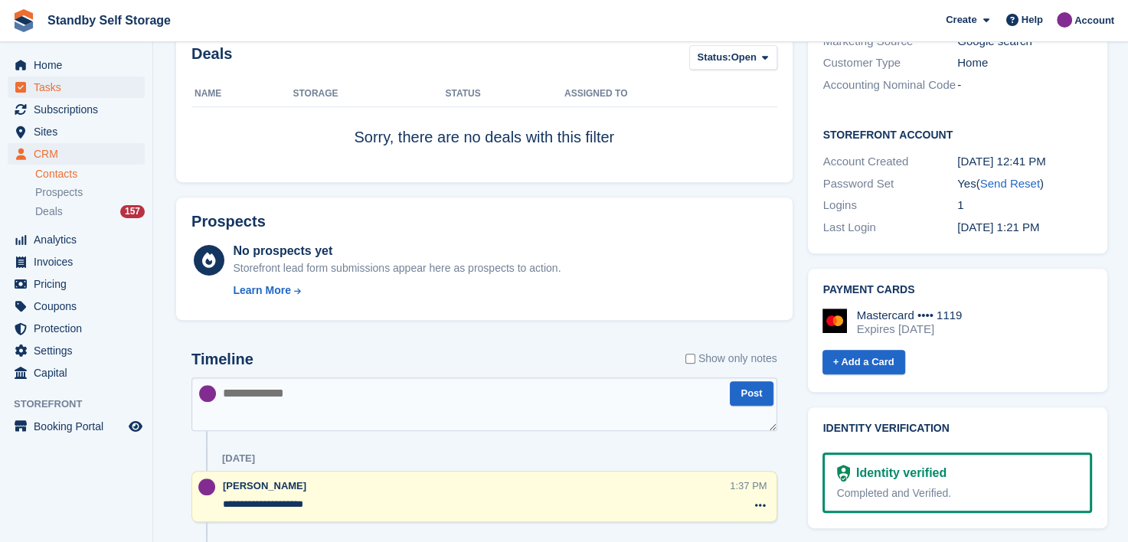
scroll to position [427, 0]
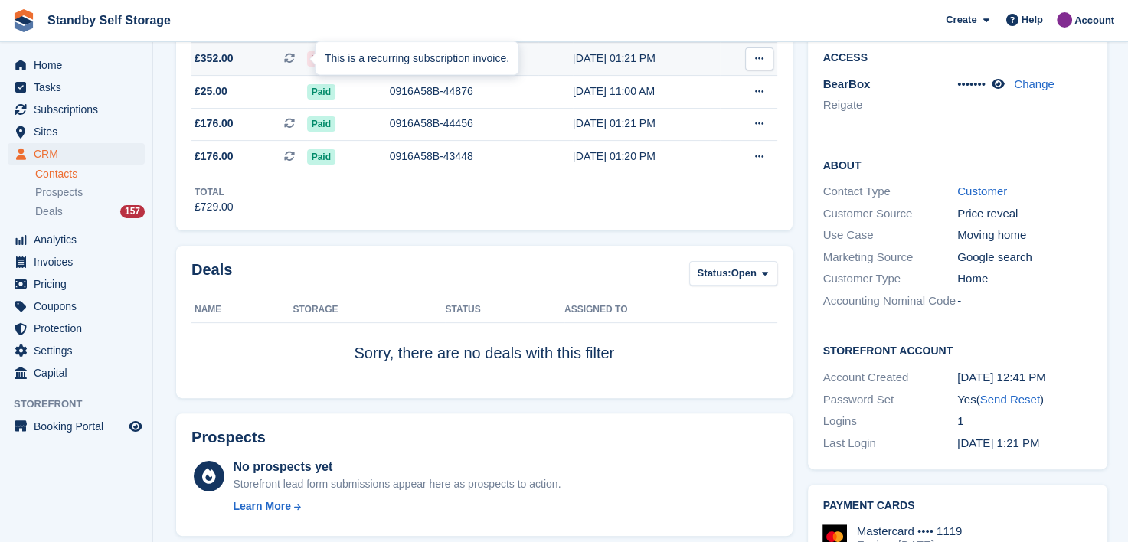
click at [427, 56] on div "This is a recurring subscription invoice." at bounding box center [417, 58] width 203 height 34
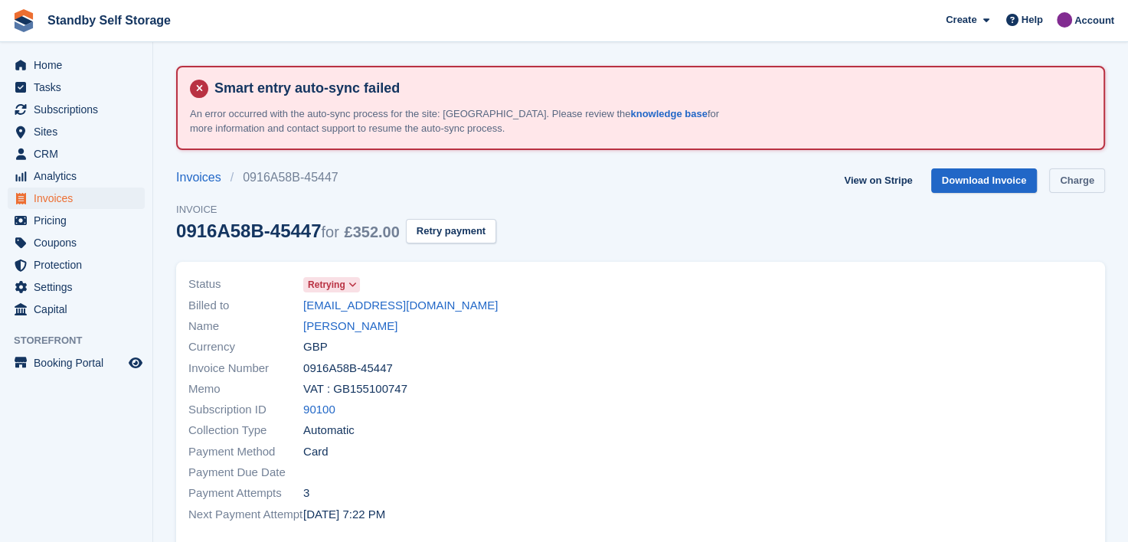
click at [1068, 179] on link "Charge" at bounding box center [1077, 181] width 56 height 25
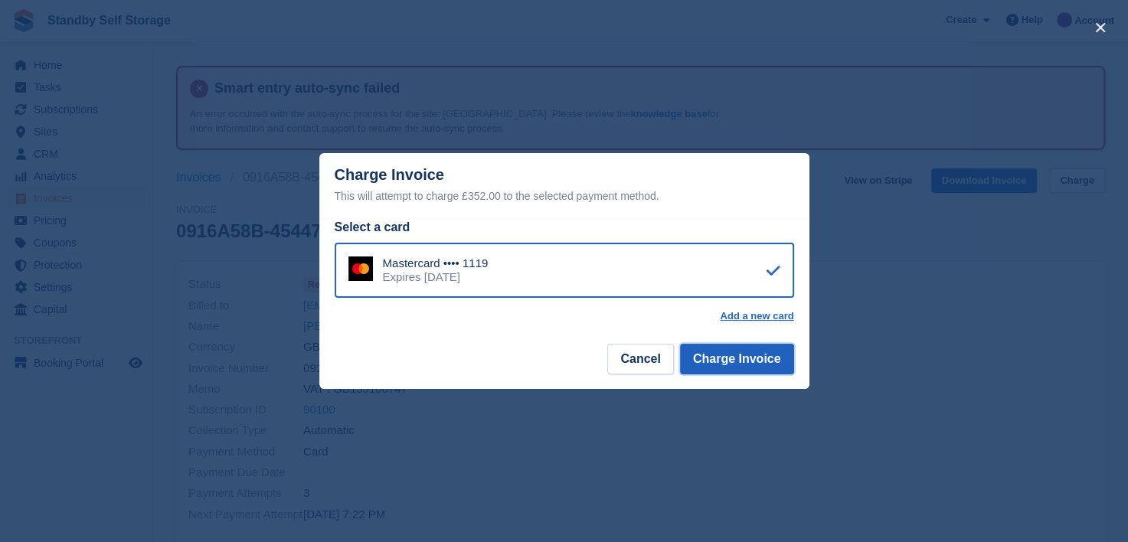
click at [714, 360] on button "Charge Invoice" at bounding box center [737, 359] width 114 height 31
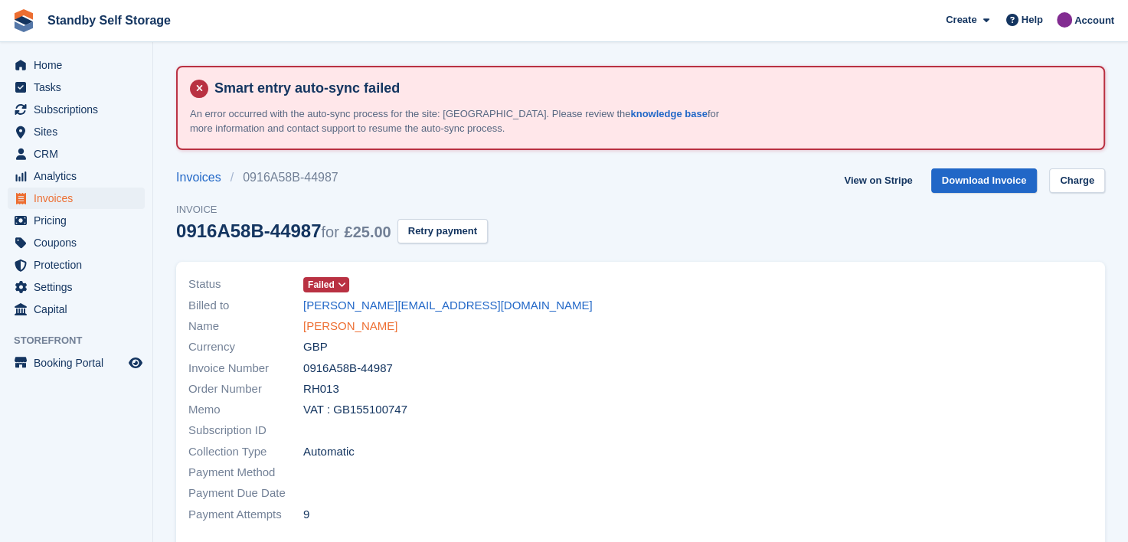
click at [362, 326] on link "[PERSON_NAME]" at bounding box center [350, 327] width 94 height 18
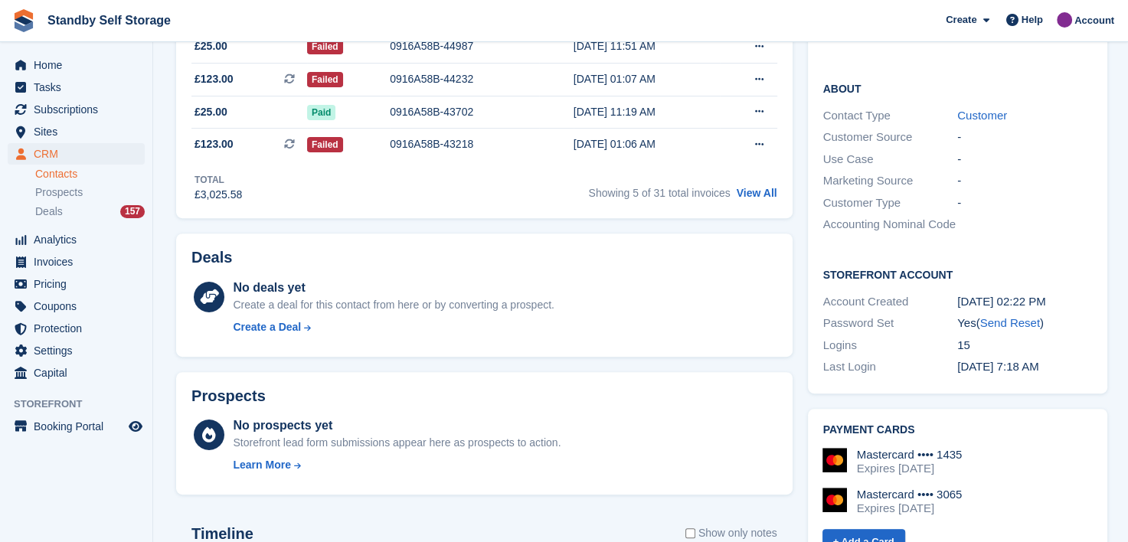
scroll to position [536, 0]
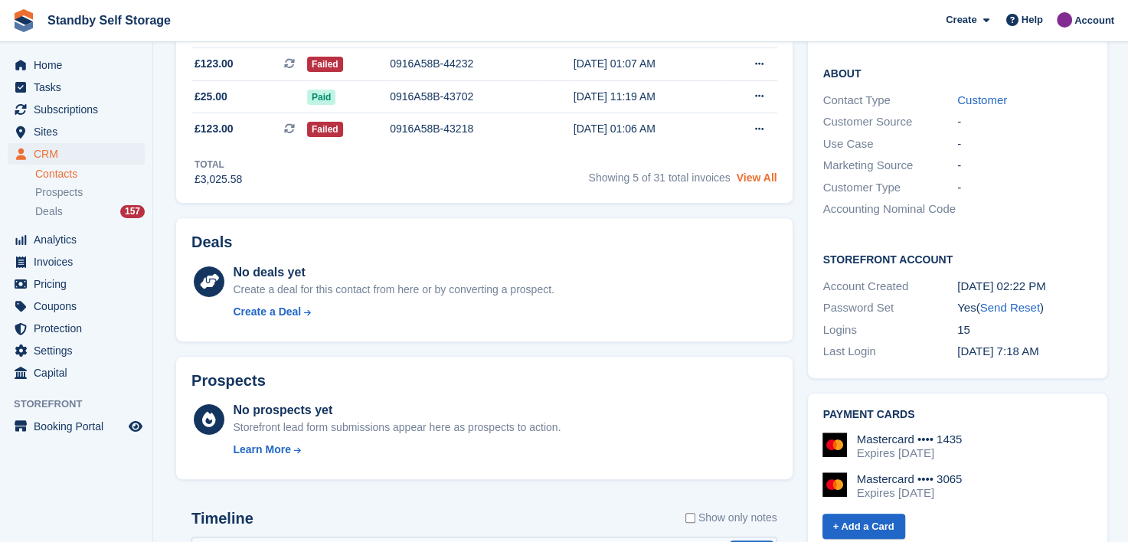
click at [752, 175] on link "View All" at bounding box center [757, 178] width 41 height 12
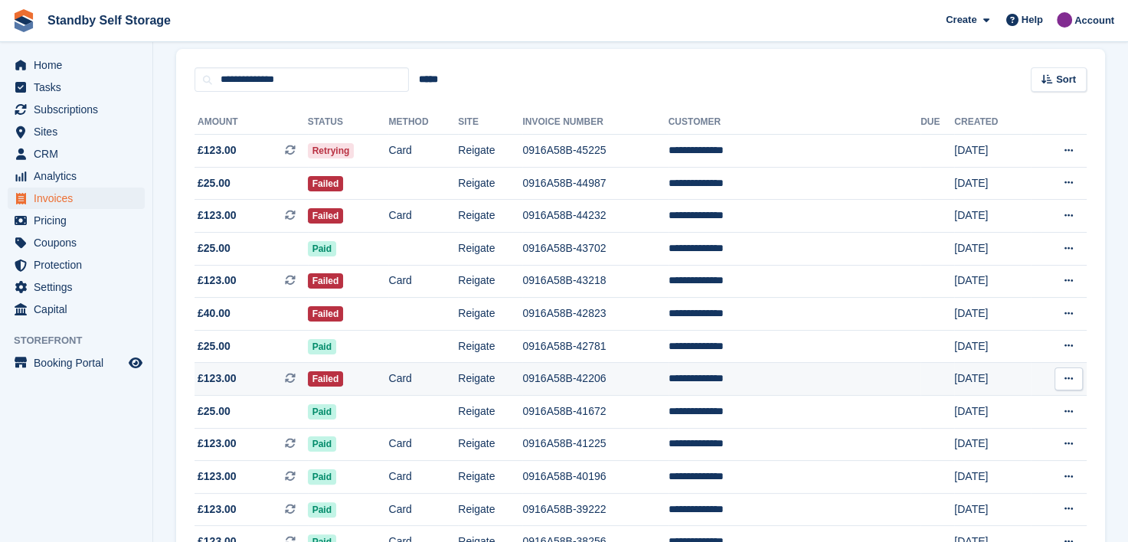
scroll to position [230, 0]
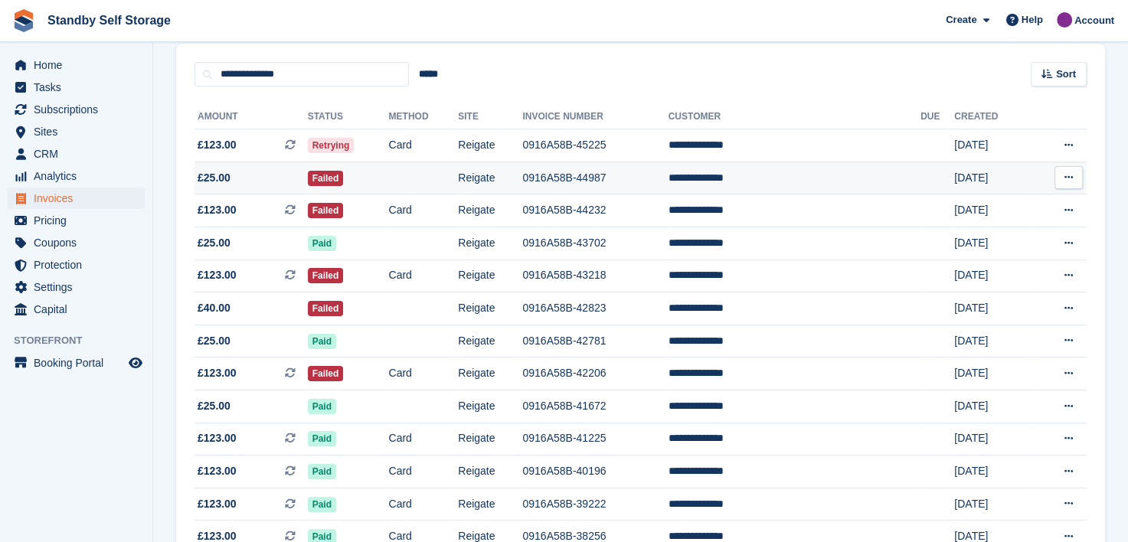
click at [1068, 178] on icon at bounding box center [1069, 177] width 8 height 10
click at [966, 227] on p "View on Stripe" at bounding box center [1009, 230] width 133 height 25
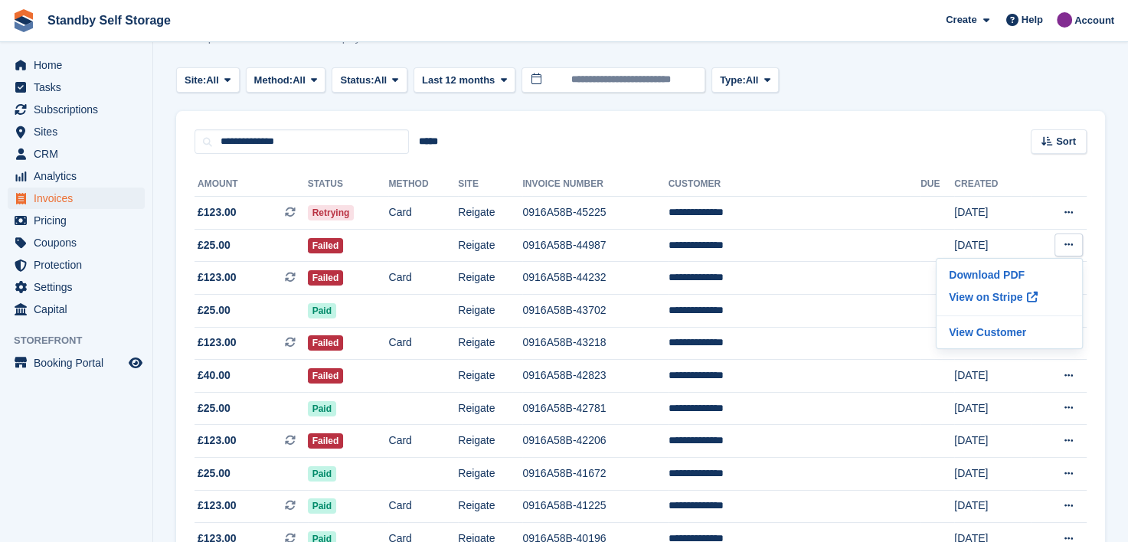
scroll to position [77, 0]
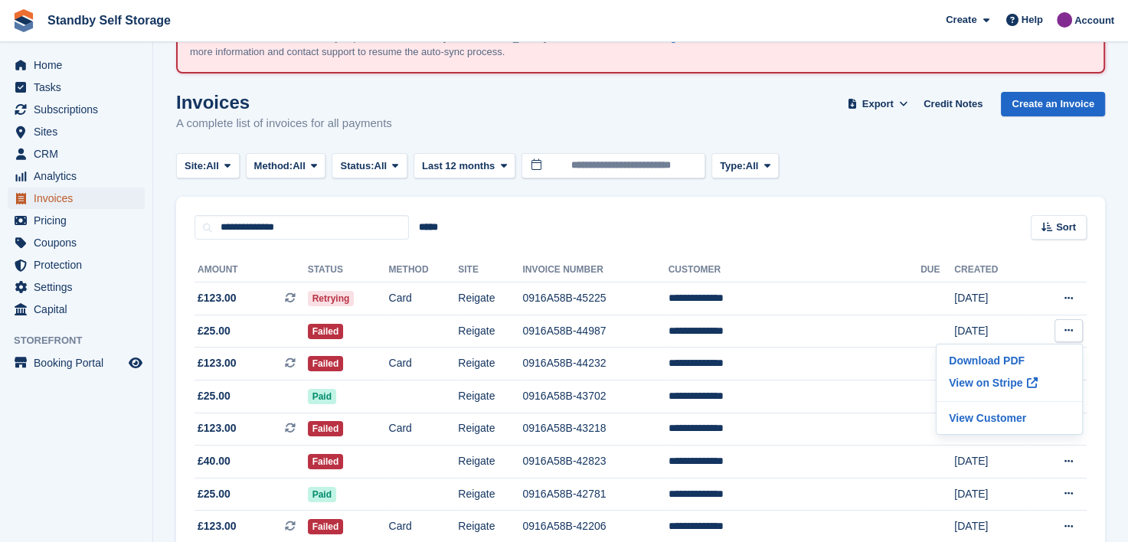
click at [49, 196] on span "Invoices" at bounding box center [80, 198] width 92 height 21
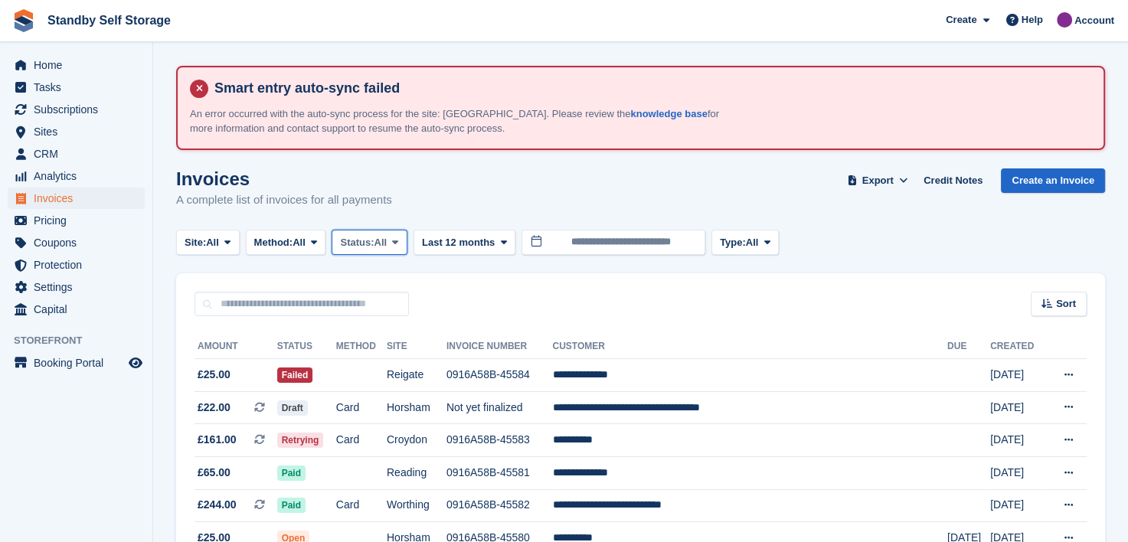
click at [398, 239] on icon at bounding box center [395, 242] width 6 height 10
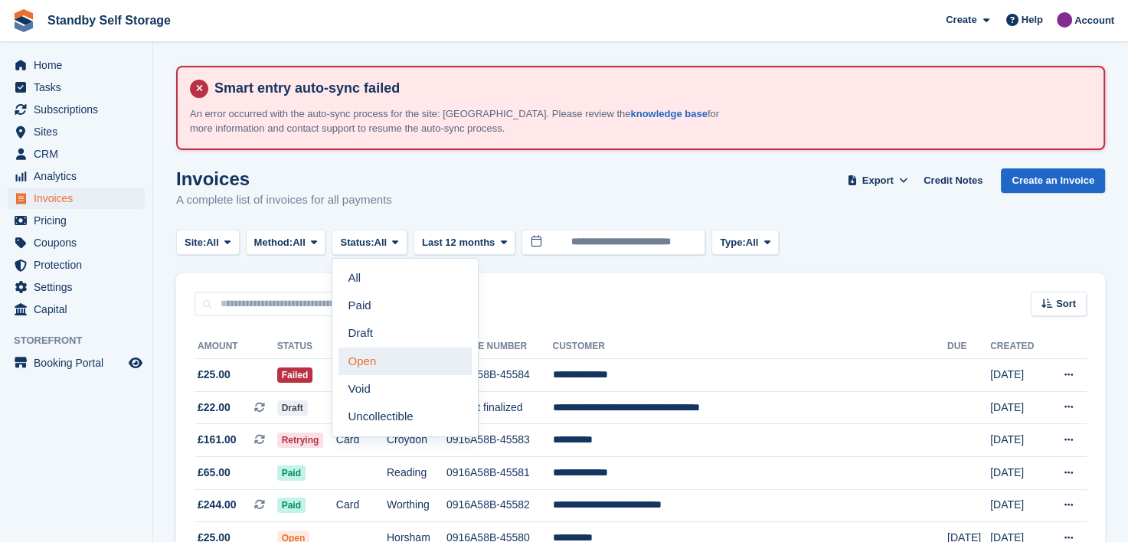
click at [383, 362] on link "Open" at bounding box center [405, 362] width 133 height 28
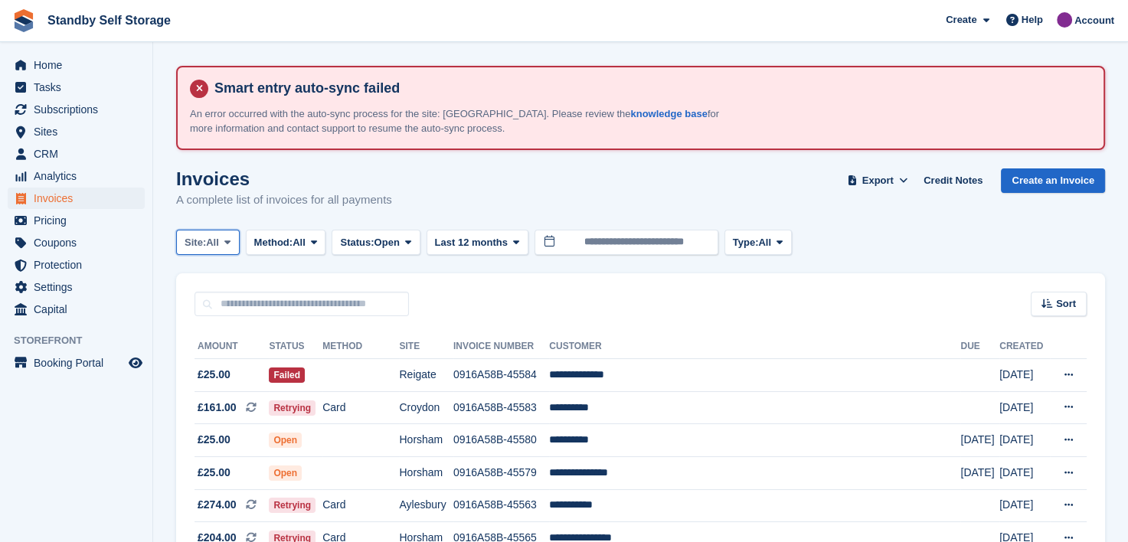
click at [227, 245] on icon at bounding box center [227, 242] width 6 height 10
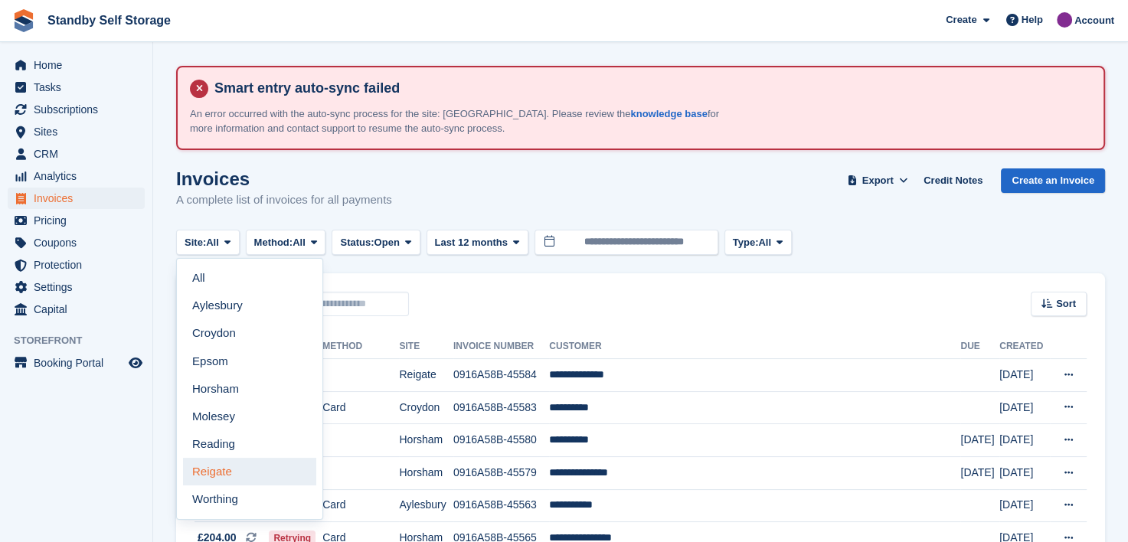
click at [222, 470] on link "Reigate" at bounding box center [249, 472] width 133 height 28
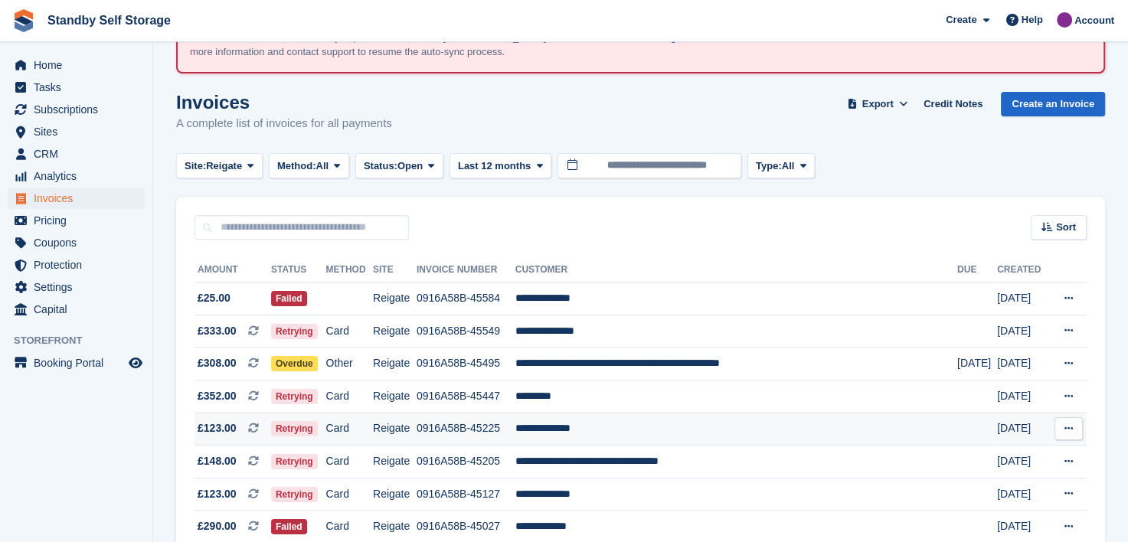
scroll to position [153, 0]
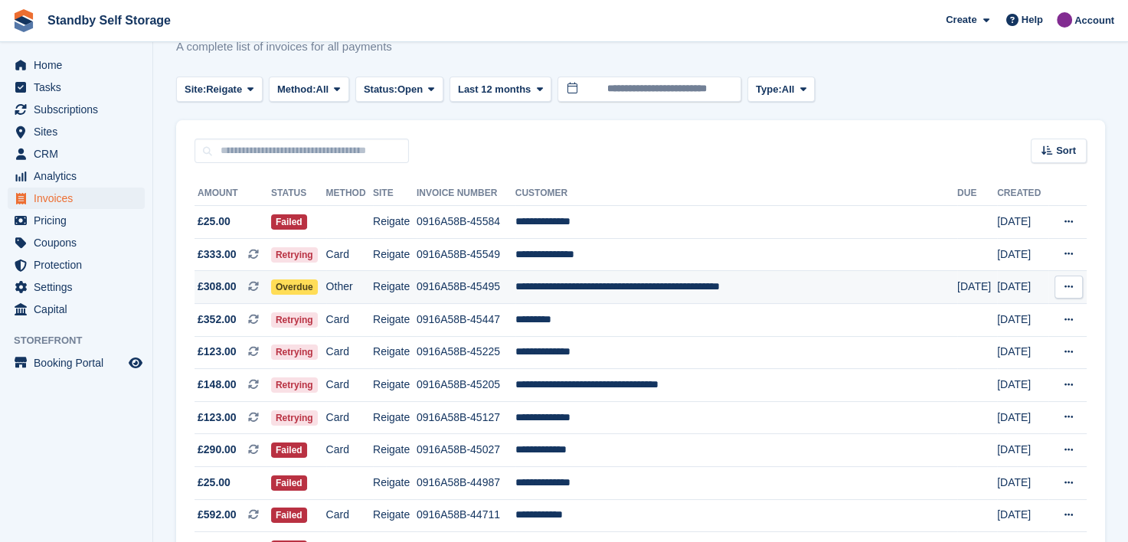
click at [483, 287] on td "0916A58B-45495" at bounding box center [466, 287] width 99 height 33
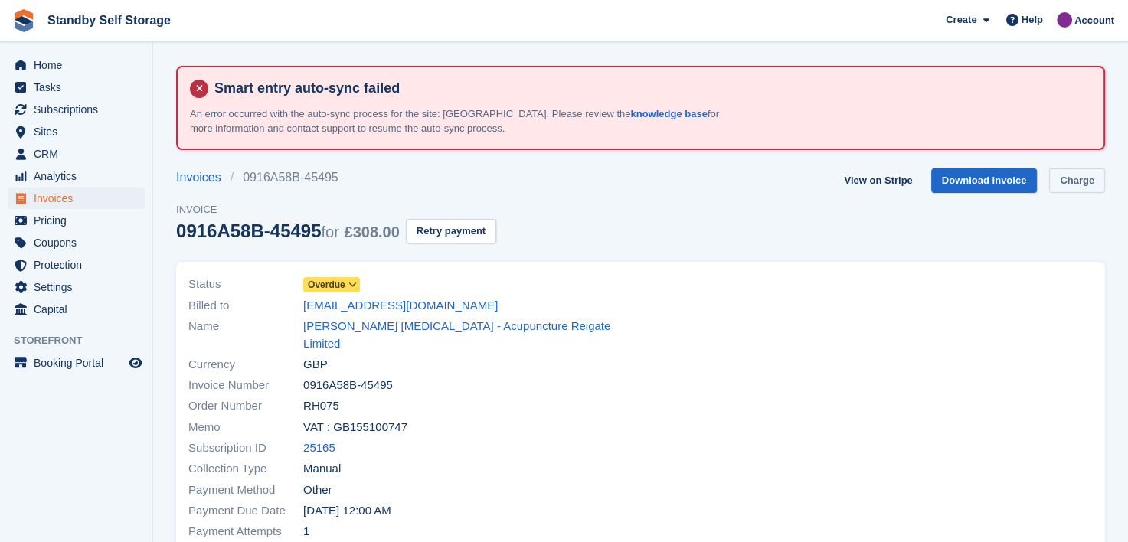
click at [1085, 182] on link "Charge" at bounding box center [1077, 181] width 56 height 25
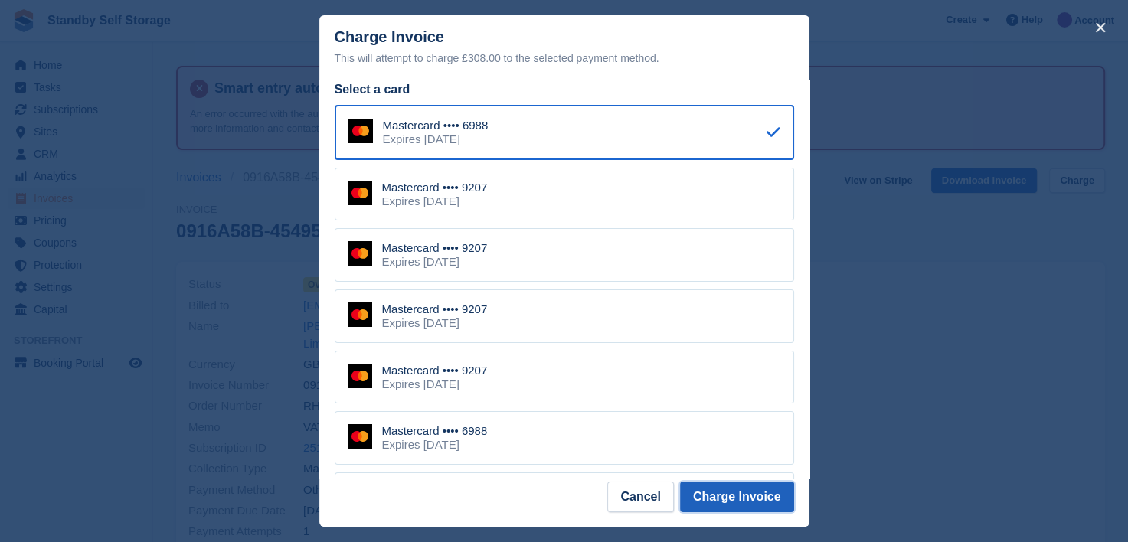
click at [716, 494] on button "Charge Invoice" at bounding box center [737, 497] width 114 height 31
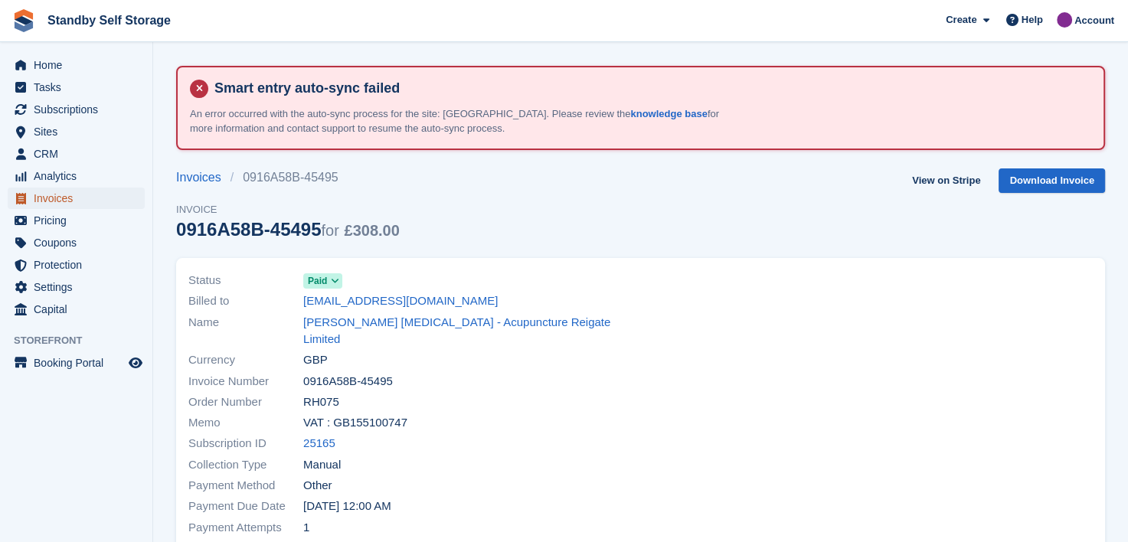
click at [46, 198] on span "Invoices" at bounding box center [80, 198] width 92 height 21
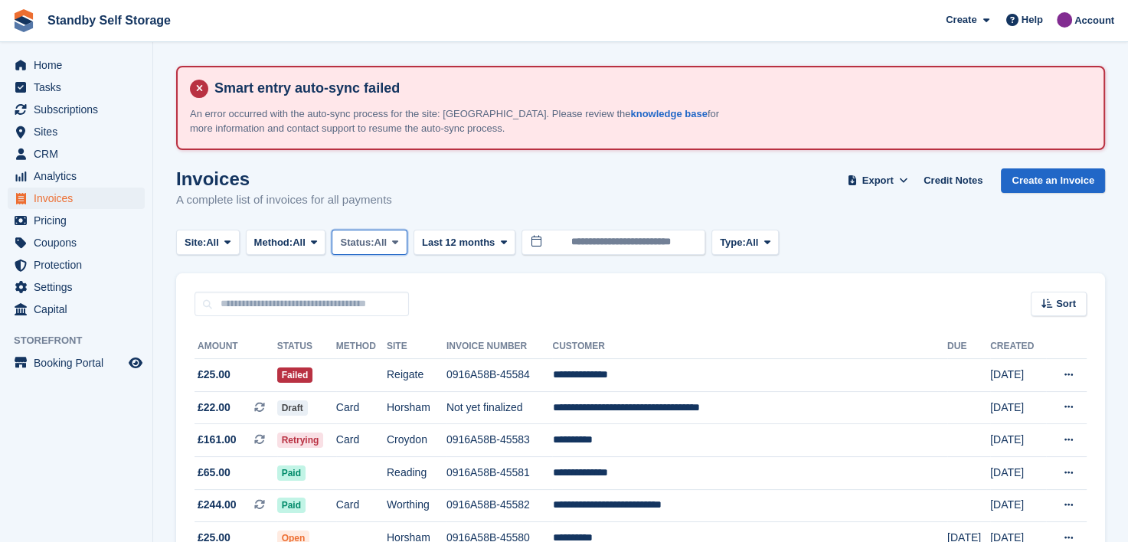
click at [398, 242] on icon at bounding box center [395, 242] width 6 height 10
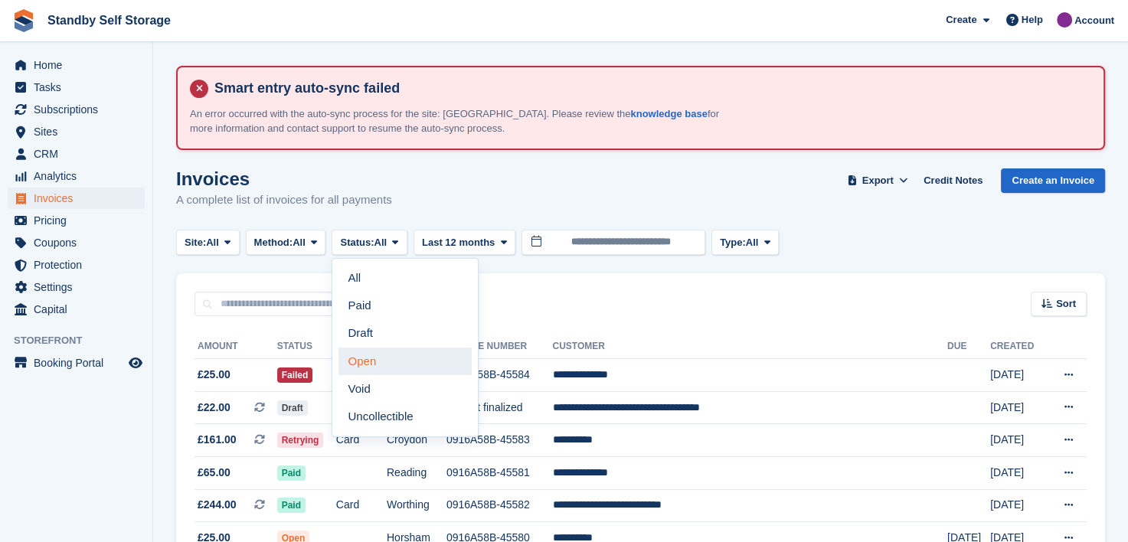
click at [365, 358] on link "Open" at bounding box center [405, 362] width 133 height 28
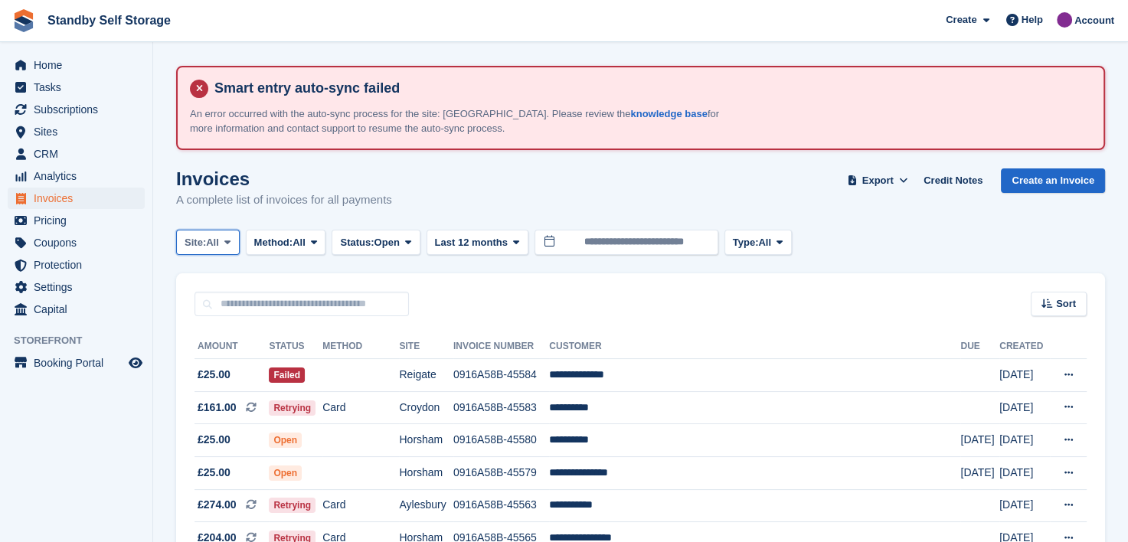
click at [234, 240] on span at bounding box center [227, 242] width 12 height 12
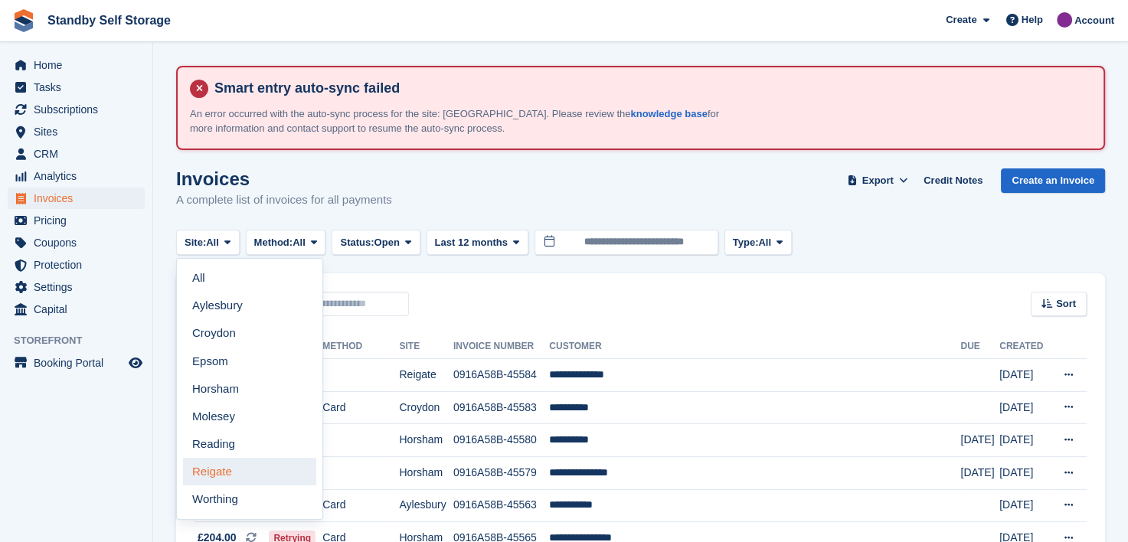
click at [219, 468] on link "Reigate" at bounding box center [249, 472] width 133 height 28
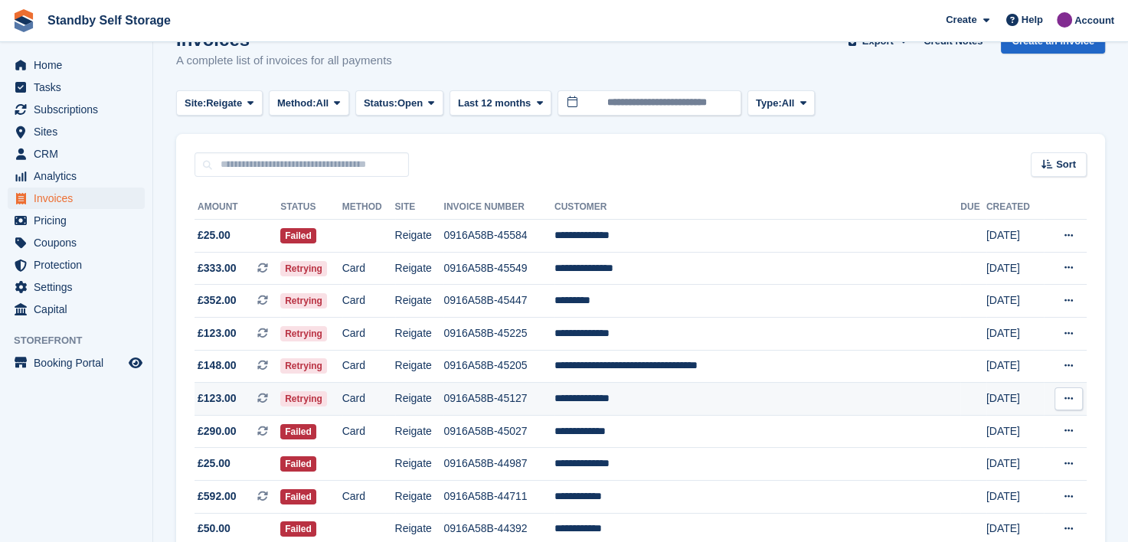
scroll to position [153, 0]
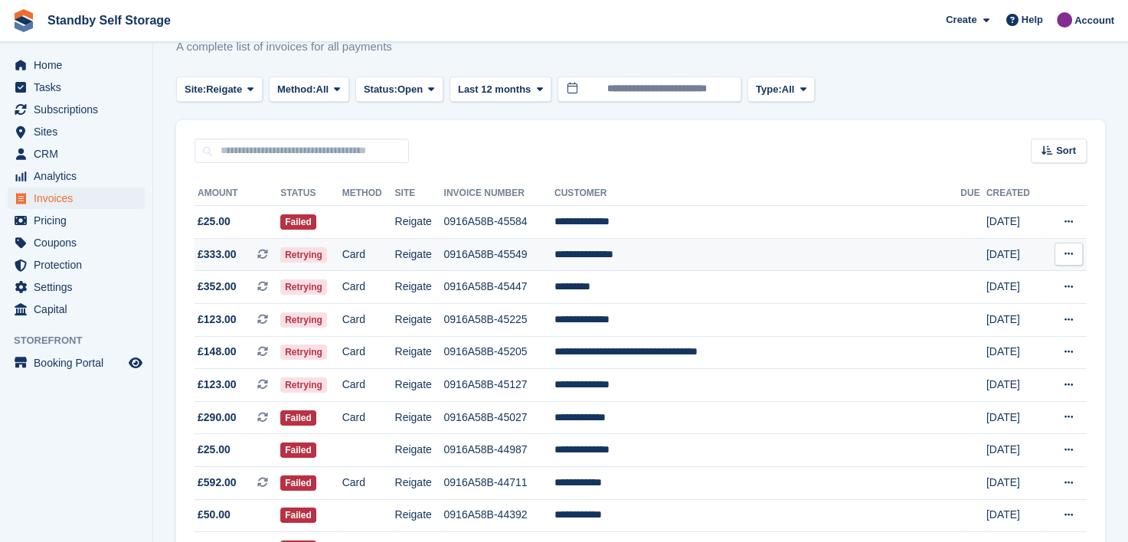
click at [538, 251] on td "0916A58B-45549" at bounding box center [498, 254] width 110 height 33
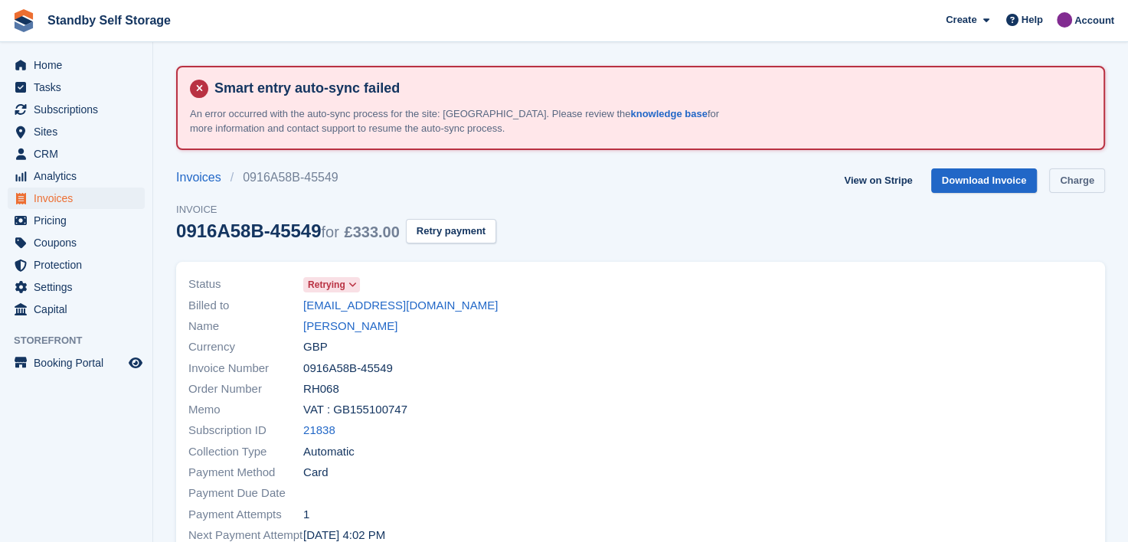
click at [1075, 179] on link "Charge" at bounding box center [1077, 181] width 56 height 25
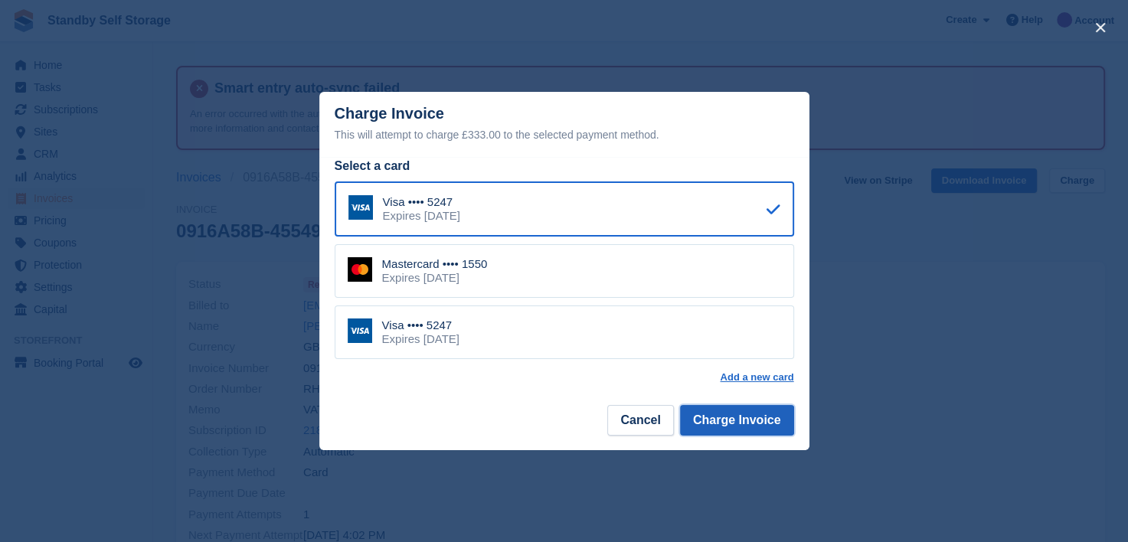
drag, startPoint x: 729, startPoint y: 418, endPoint x: 687, endPoint y: 418, distance: 42.1
click at [729, 417] on button "Charge Invoice" at bounding box center [737, 420] width 114 height 31
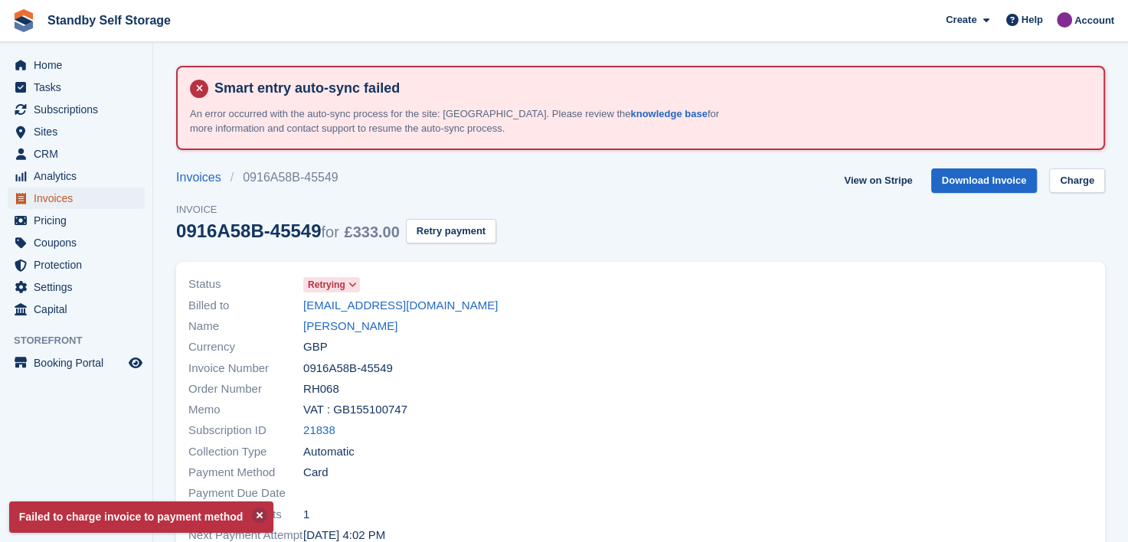
click at [51, 199] on span "Invoices" at bounding box center [80, 198] width 92 height 21
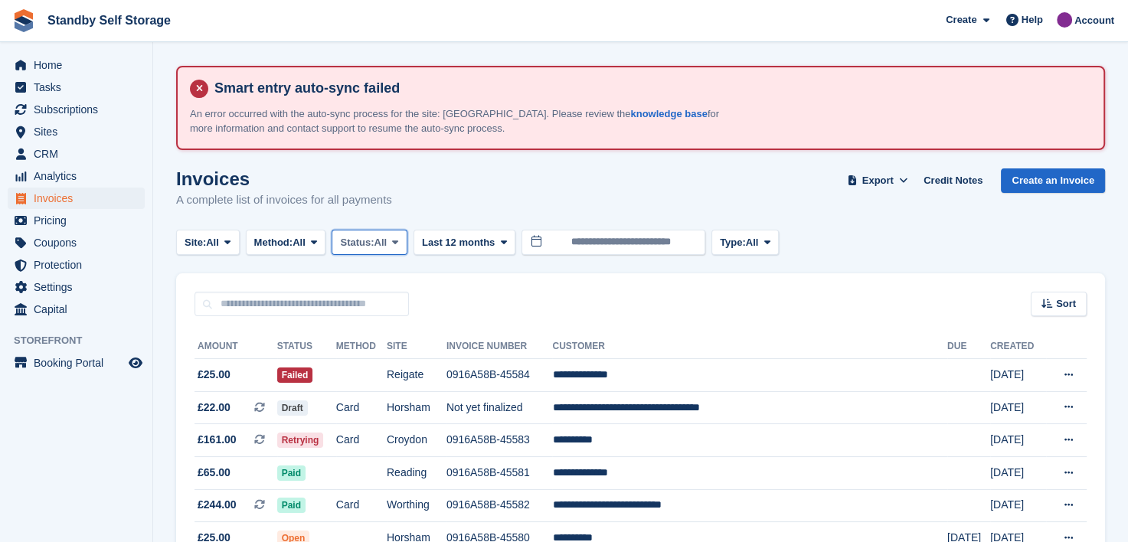
drag, startPoint x: 400, startPoint y: 240, endPoint x: 411, endPoint y: 339, distance: 98.6
click at [398, 240] on icon at bounding box center [395, 242] width 6 height 10
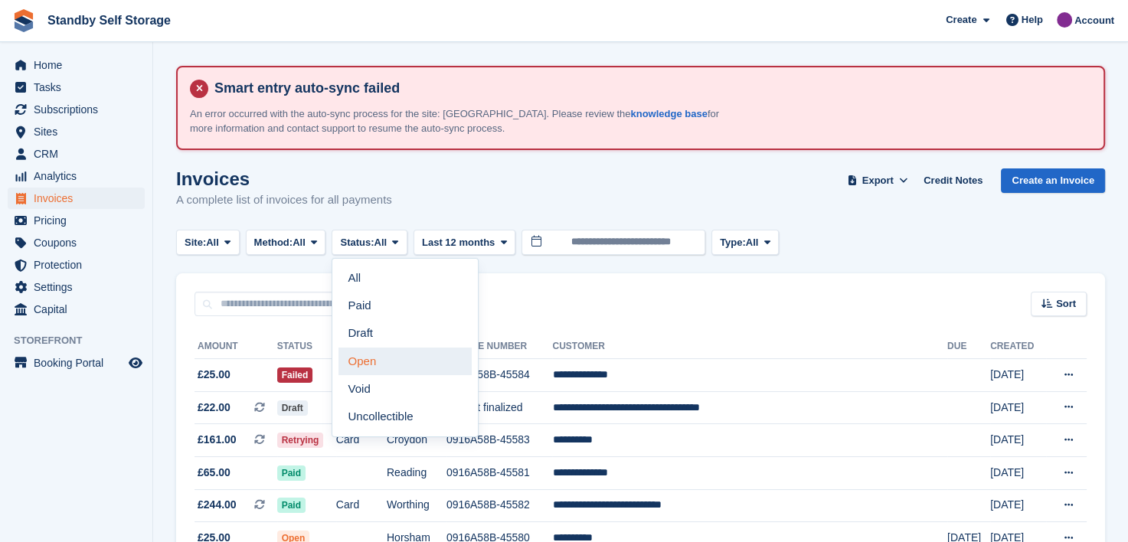
click at [388, 366] on link "Open" at bounding box center [405, 362] width 133 height 28
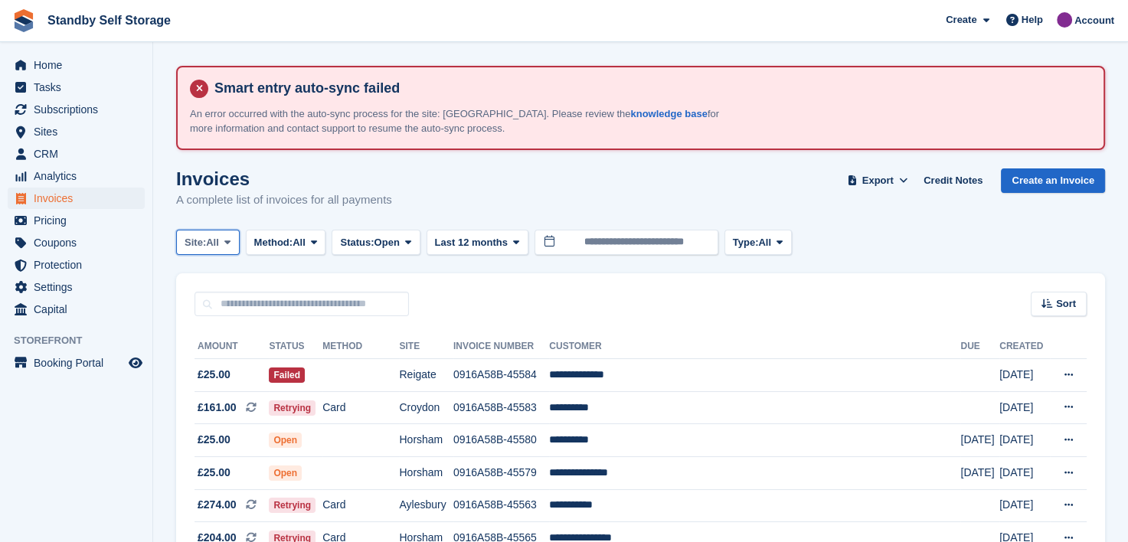
click at [227, 236] on span at bounding box center [227, 242] width 12 height 12
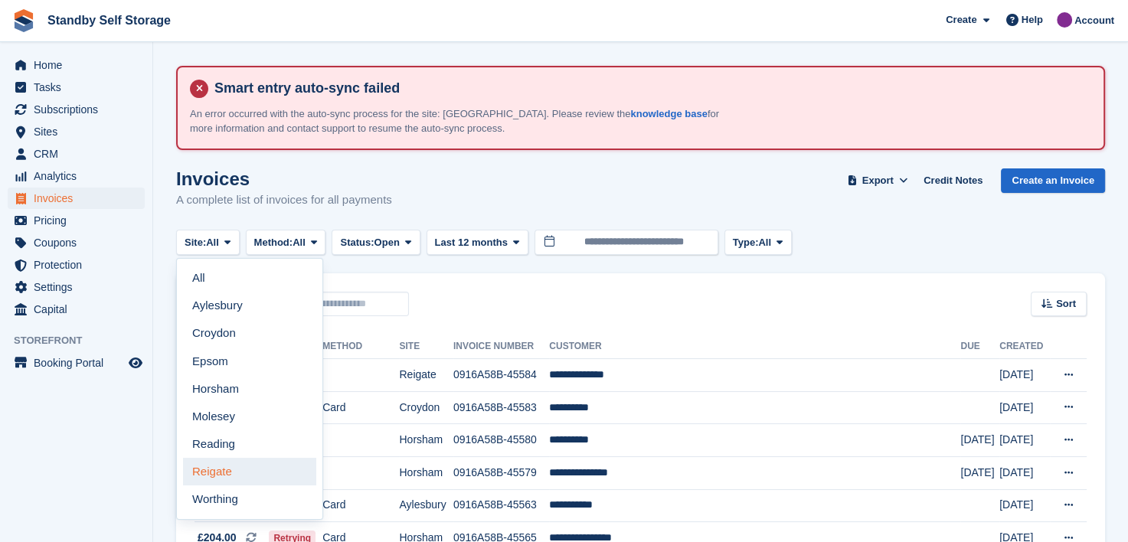
click at [221, 465] on link "Reigate" at bounding box center [249, 472] width 133 height 28
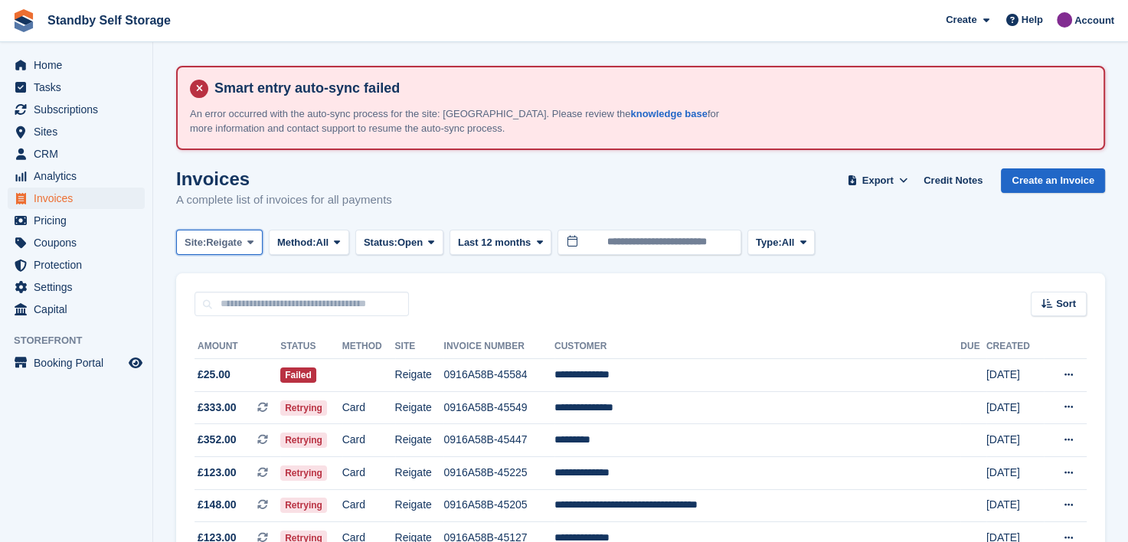
click at [250, 240] on icon at bounding box center [250, 242] width 6 height 10
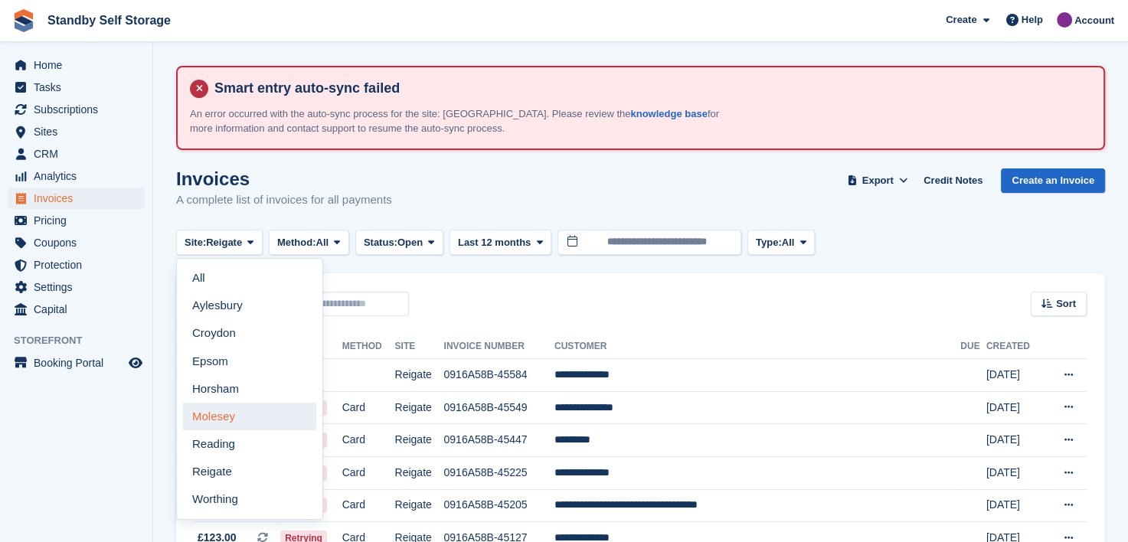
click at [237, 420] on link "Molesey" at bounding box center [249, 417] width 133 height 28
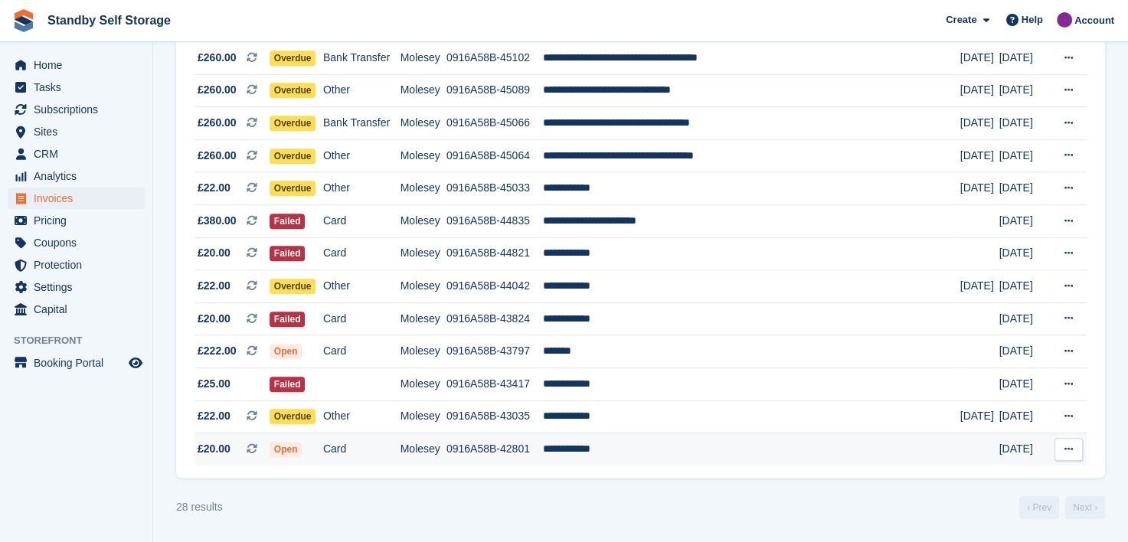
scroll to position [810, 0]
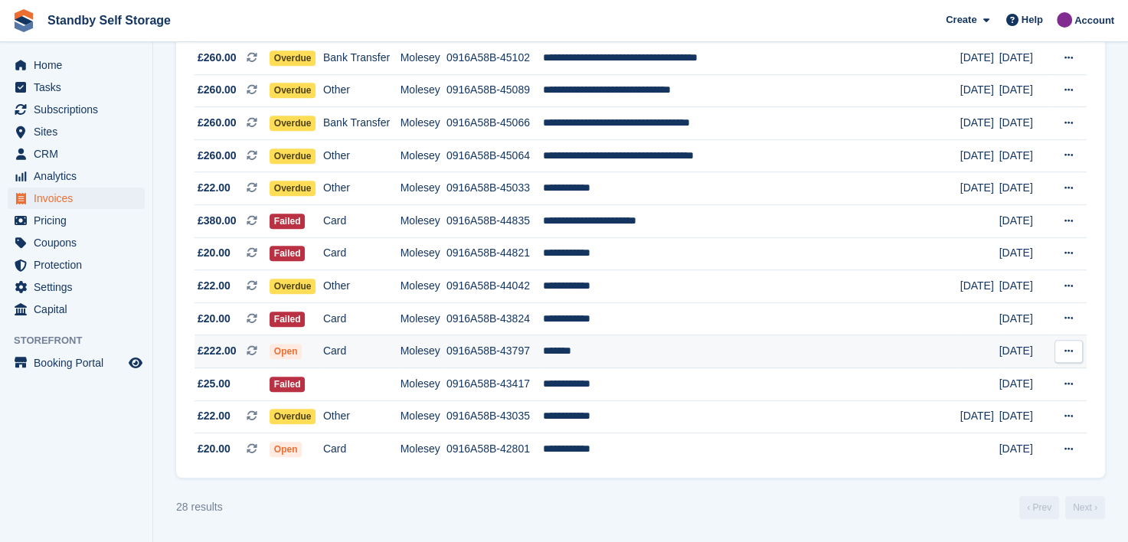
click at [593, 352] on td "*******" at bounding box center [751, 351] width 417 height 33
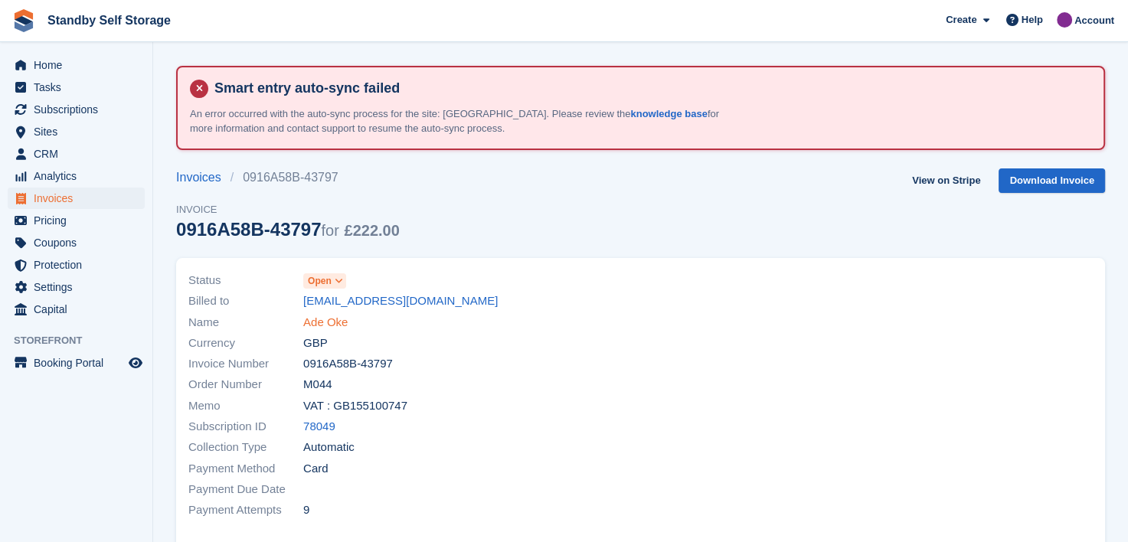
click at [319, 319] on link "Ade Oke" at bounding box center [325, 323] width 44 height 18
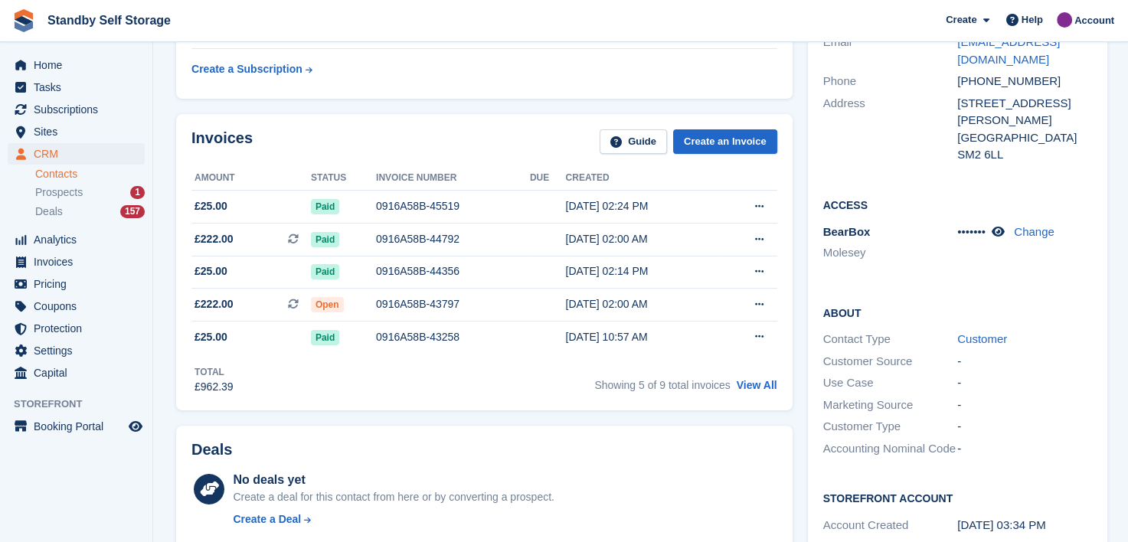
scroll to position [306, 0]
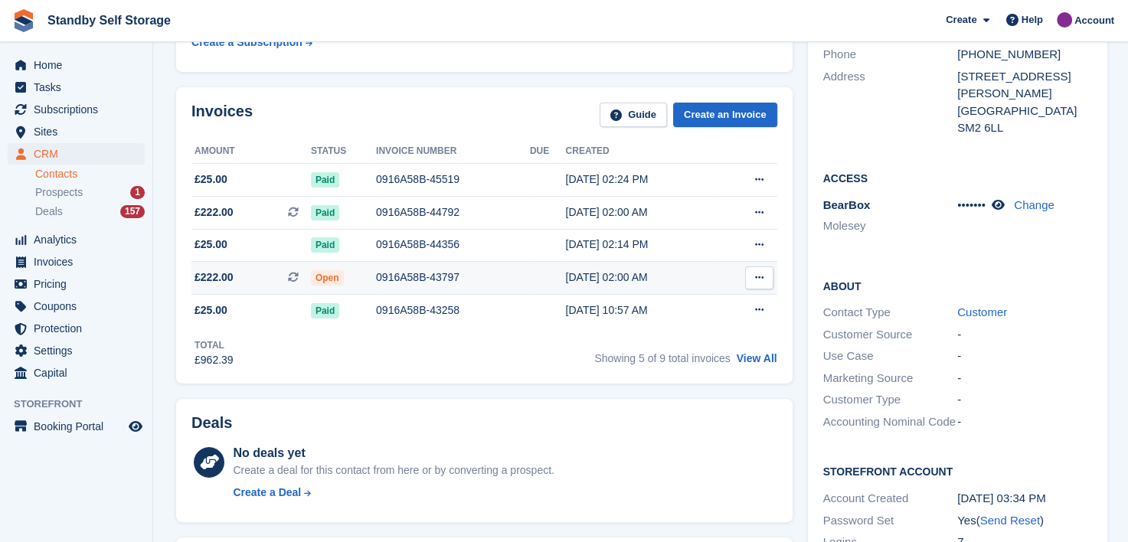
click at [417, 279] on div "0916A58B-43797" at bounding box center [453, 278] width 154 height 16
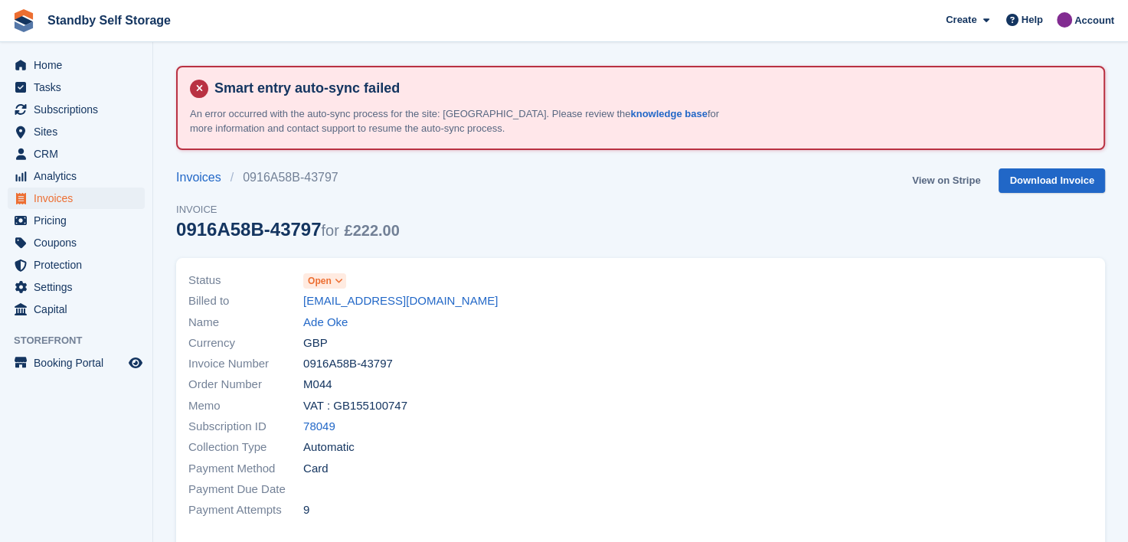
click at [951, 176] on link "View on Stripe" at bounding box center [946, 181] width 80 height 25
click at [49, 201] on span "Invoices" at bounding box center [80, 198] width 92 height 21
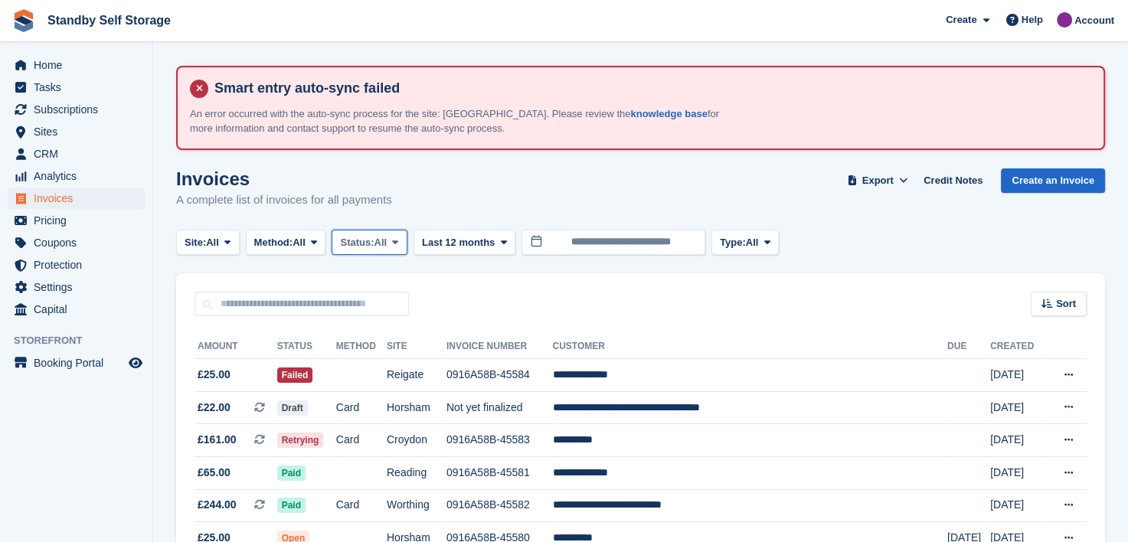
click at [398, 240] on icon at bounding box center [395, 242] width 6 height 10
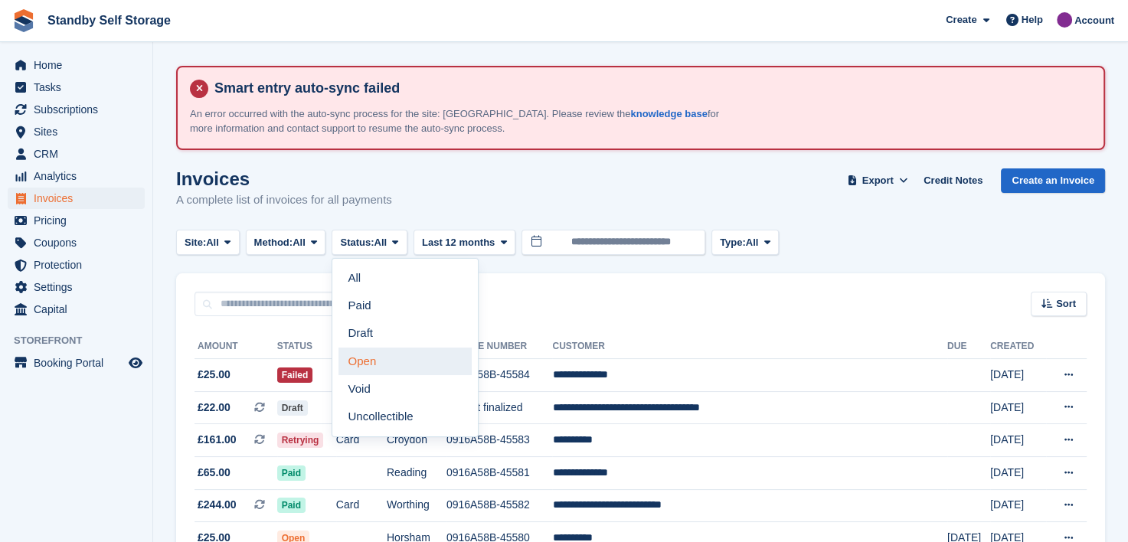
click at [377, 352] on link "Open" at bounding box center [405, 362] width 133 height 28
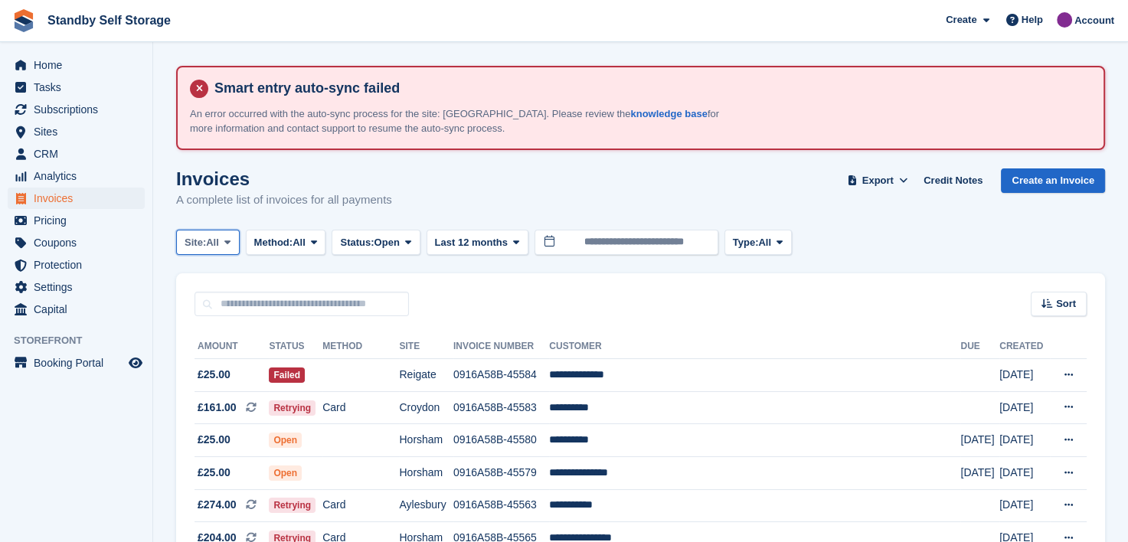
click at [234, 240] on span at bounding box center [227, 242] width 12 height 12
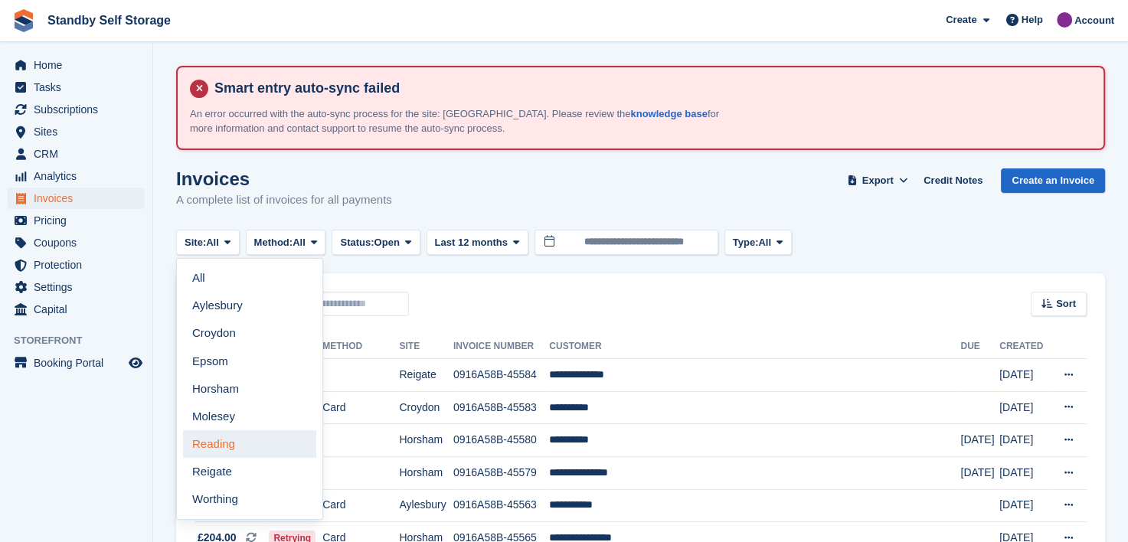
click at [208, 444] on link "Reading" at bounding box center [249, 444] width 133 height 28
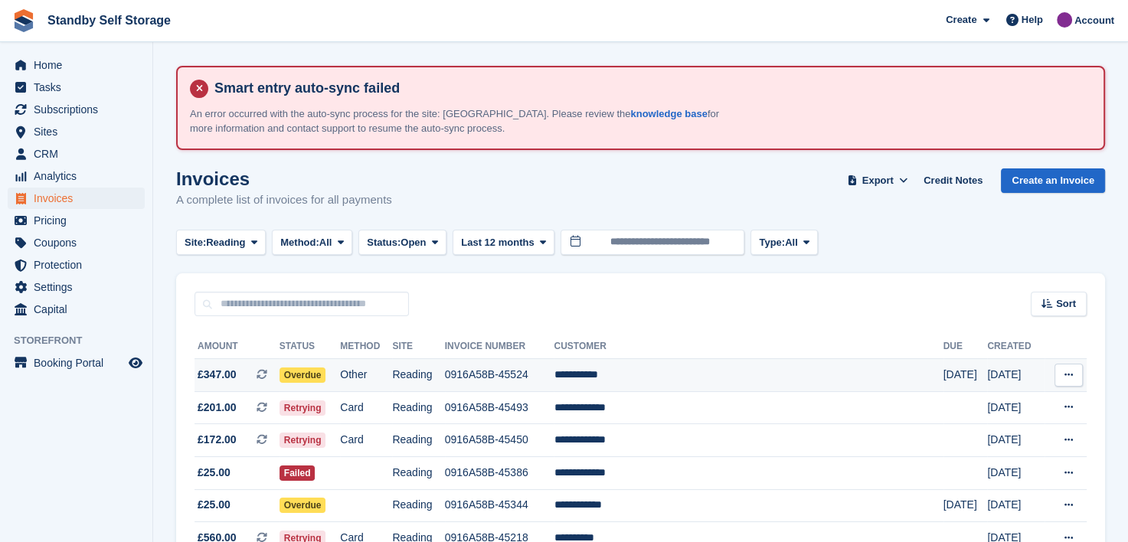
click at [518, 374] on td "0916A58B-45524" at bounding box center [500, 375] width 110 height 33
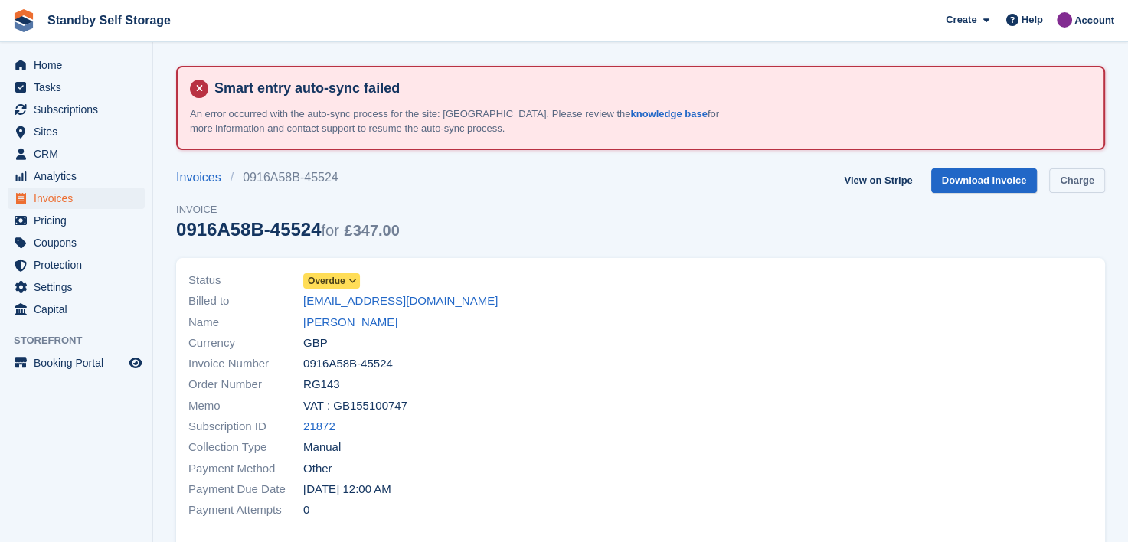
click at [1067, 178] on link "Charge" at bounding box center [1077, 181] width 56 height 25
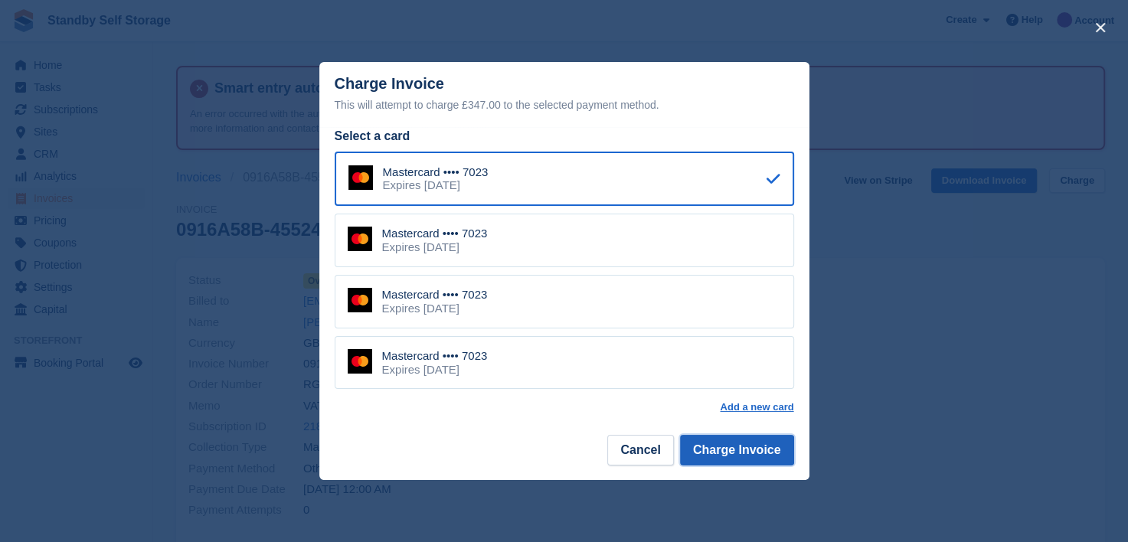
click at [732, 450] on button "Charge Invoice" at bounding box center [737, 450] width 114 height 31
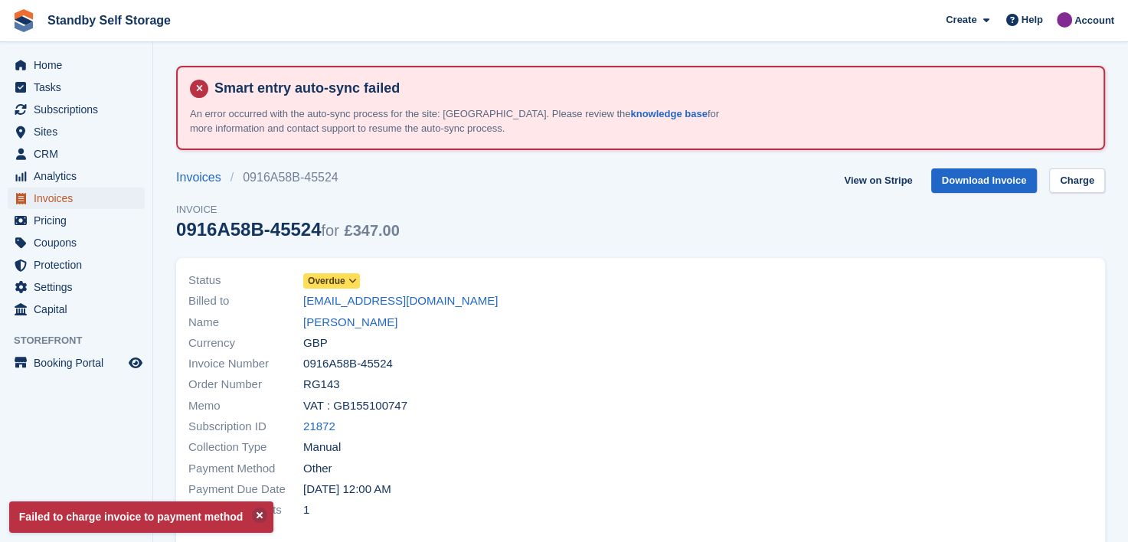
click at [47, 198] on span "Invoices" at bounding box center [80, 198] width 92 height 21
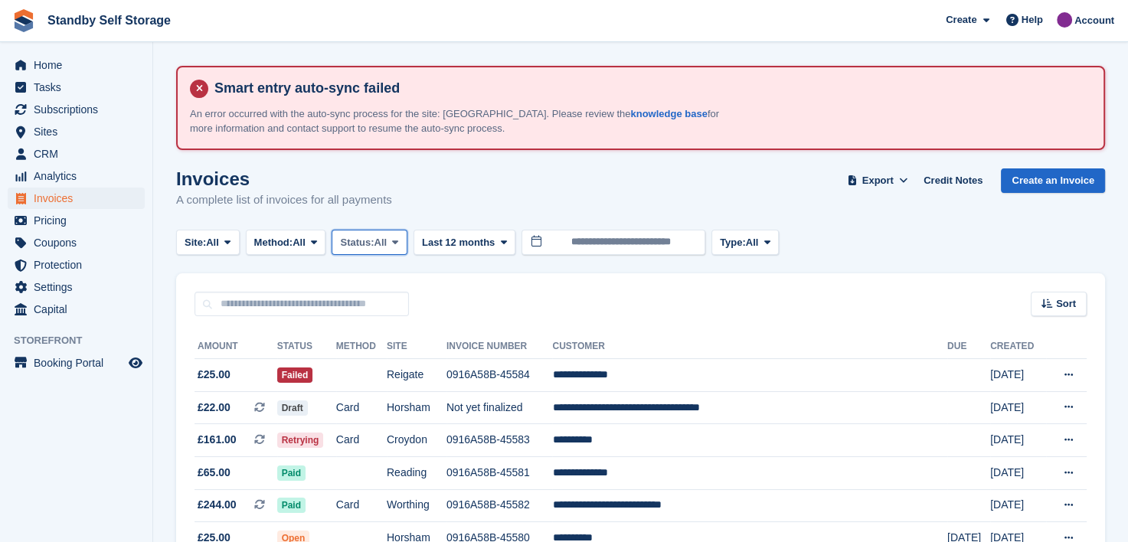
click at [398, 241] on icon at bounding box center [395, 242] width 6 height 10
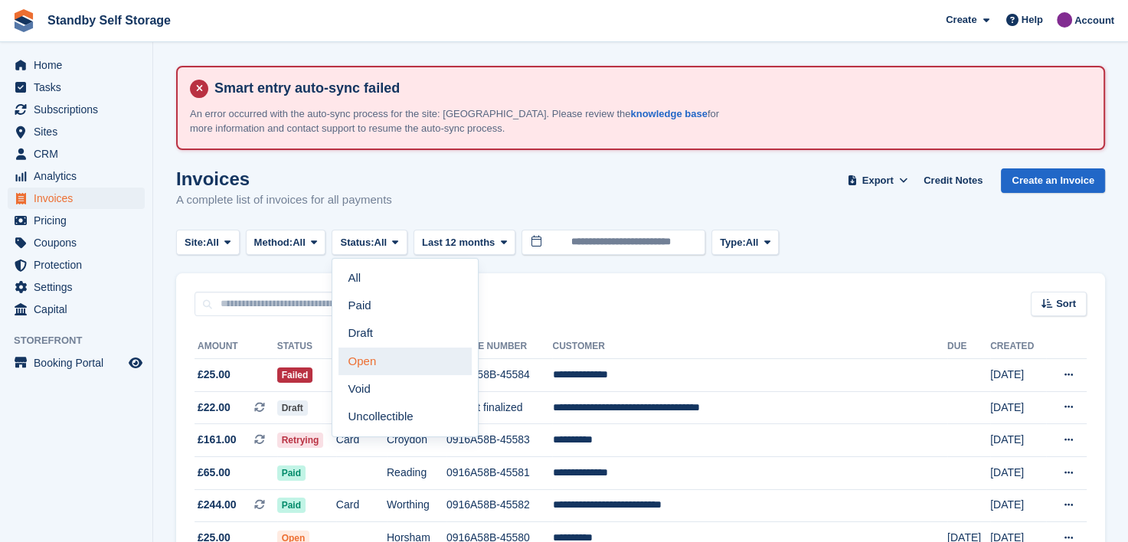
click at [381, 362] on link "Open" at bounding box center [405, 362] width 133 height 28
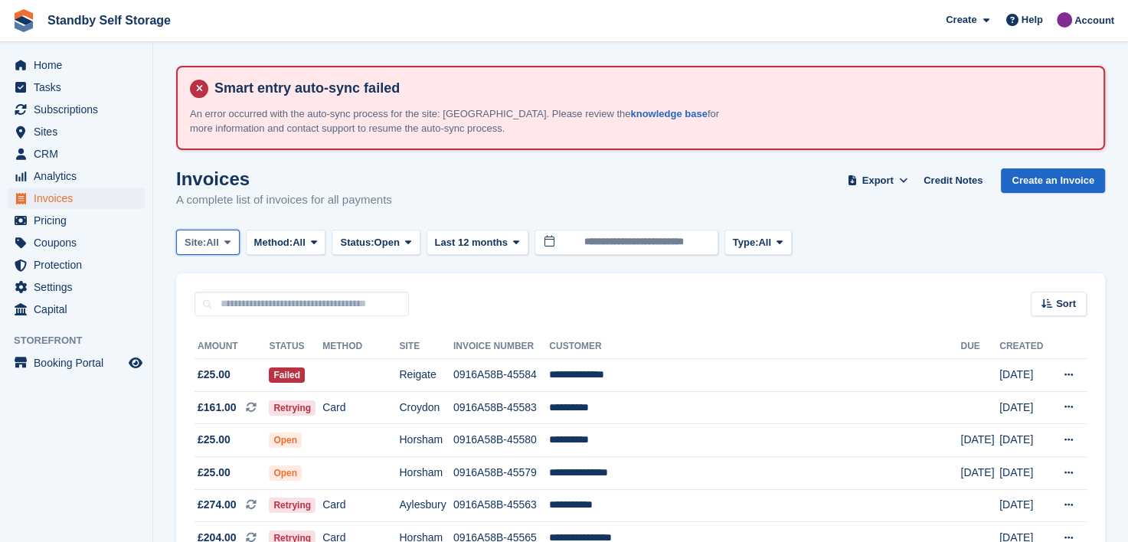
click at [229, 242] on icon at bounding box center [227, 242] width 6 height 10
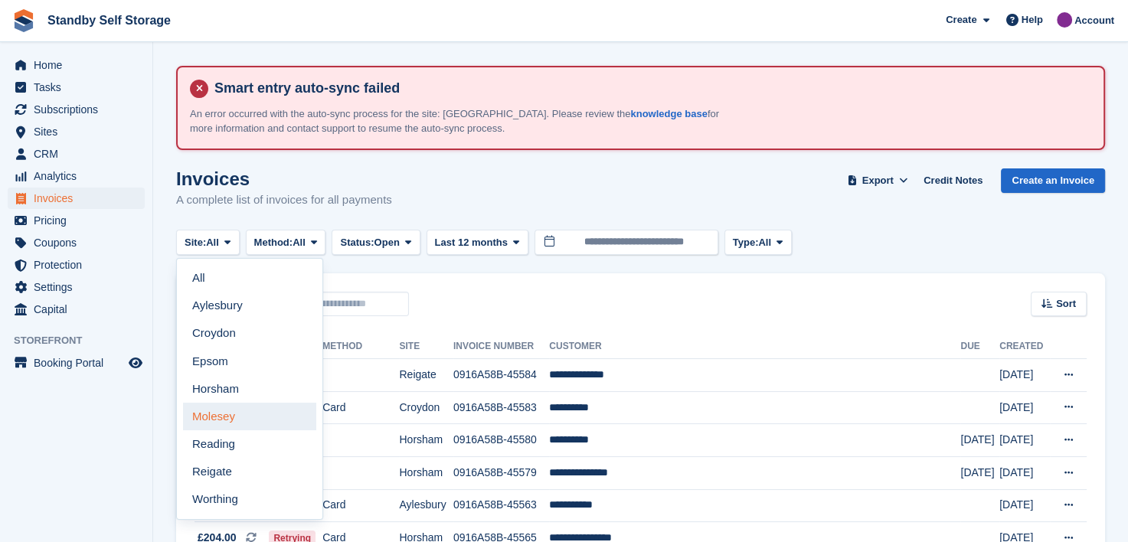
click at [224, 417] on link "Molesey" at bounding box center [249, 417] width 133 height 28
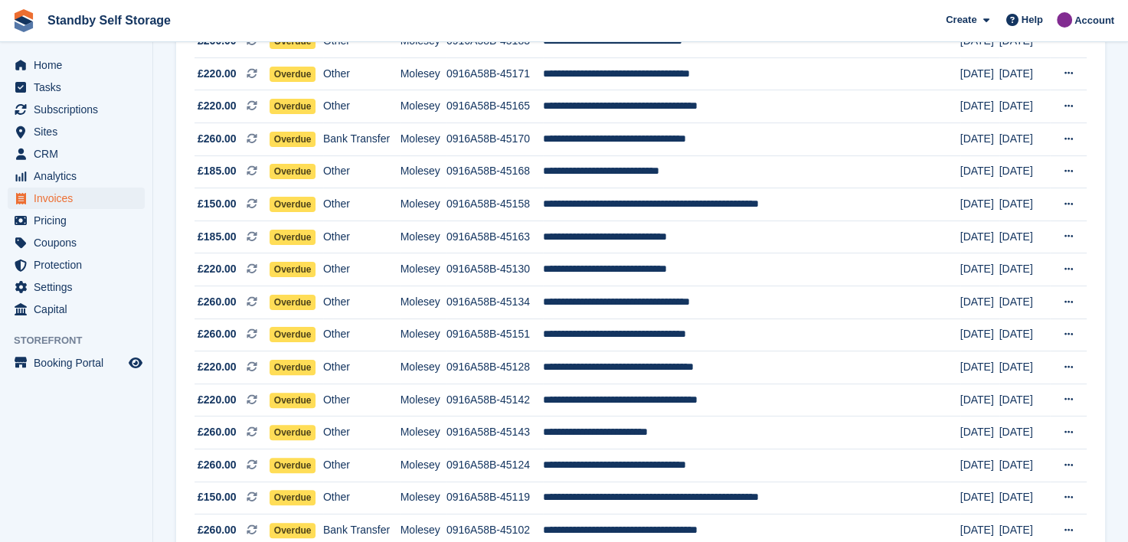
scroll to position [153, 0]
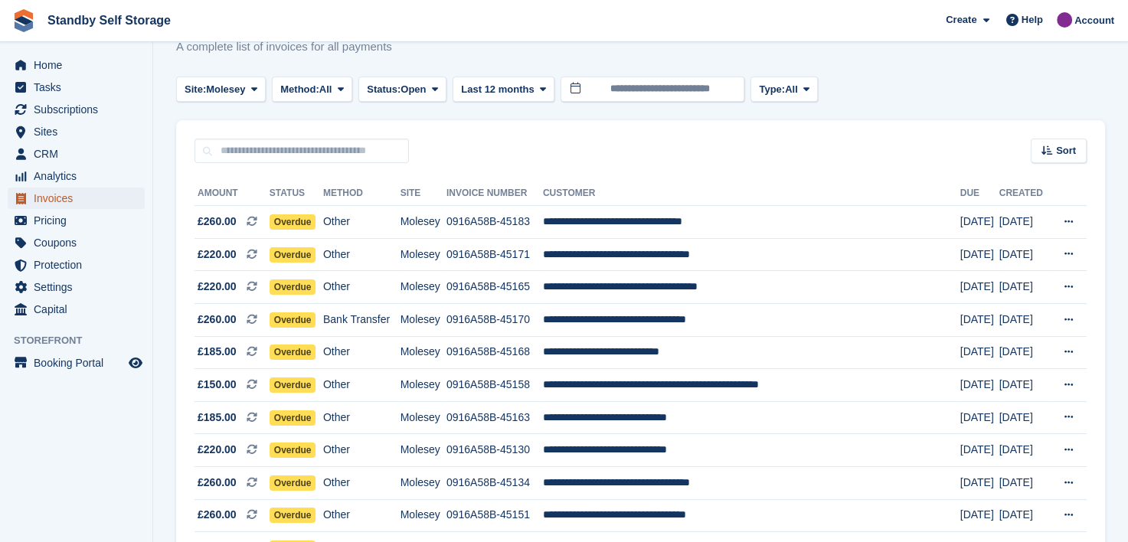
click at [41, 199] on span "Invoices" at bounding box center [80, 198] width 92 height 21
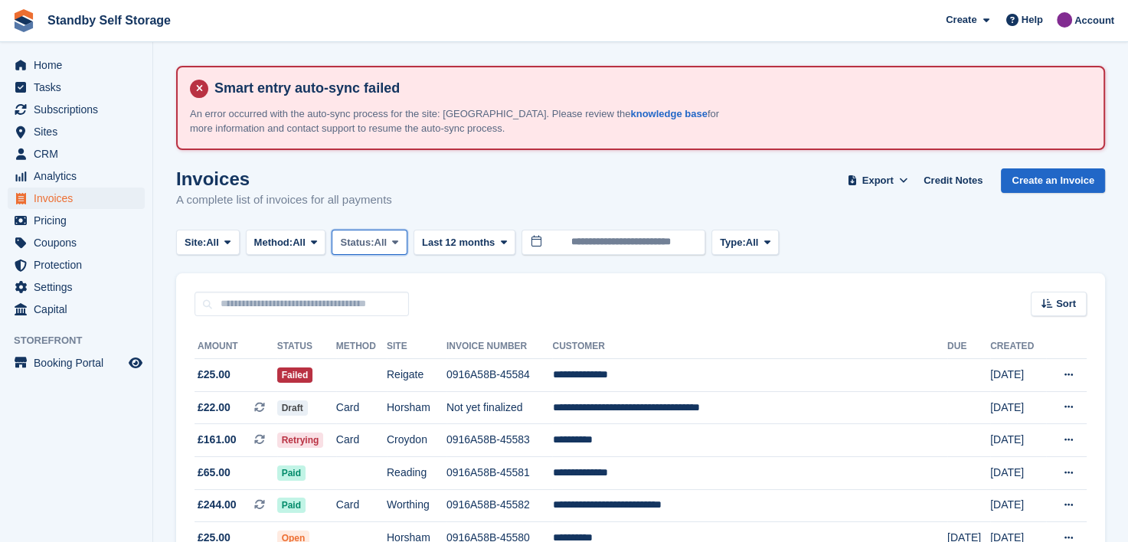
click at [398, 242] on icon at bounding box center [395, 242] width 6 height 10
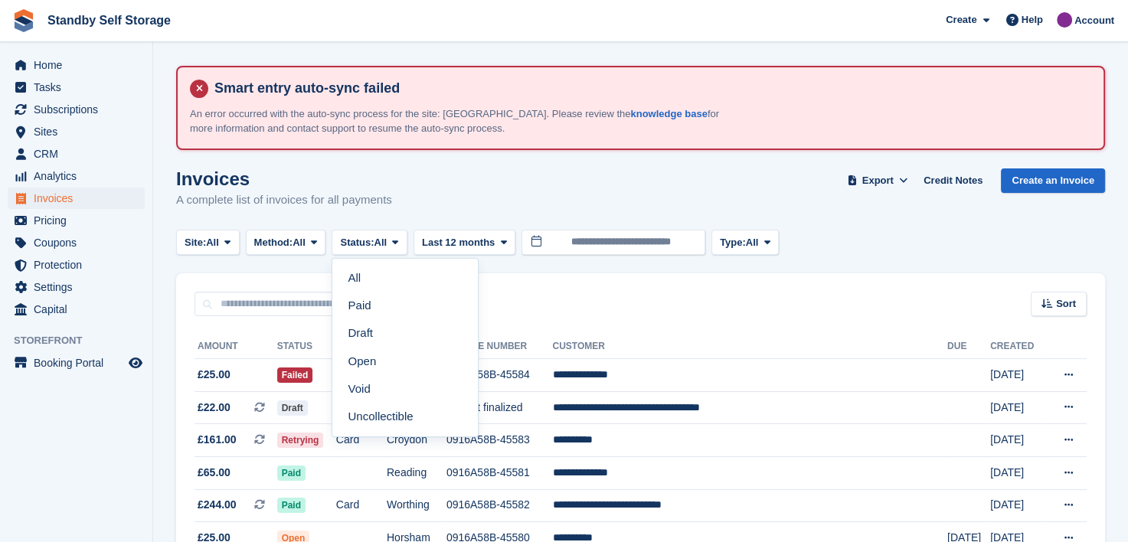
click at [376, 359] on link "Open" at bounding box center [405, 362] width 133 height 28
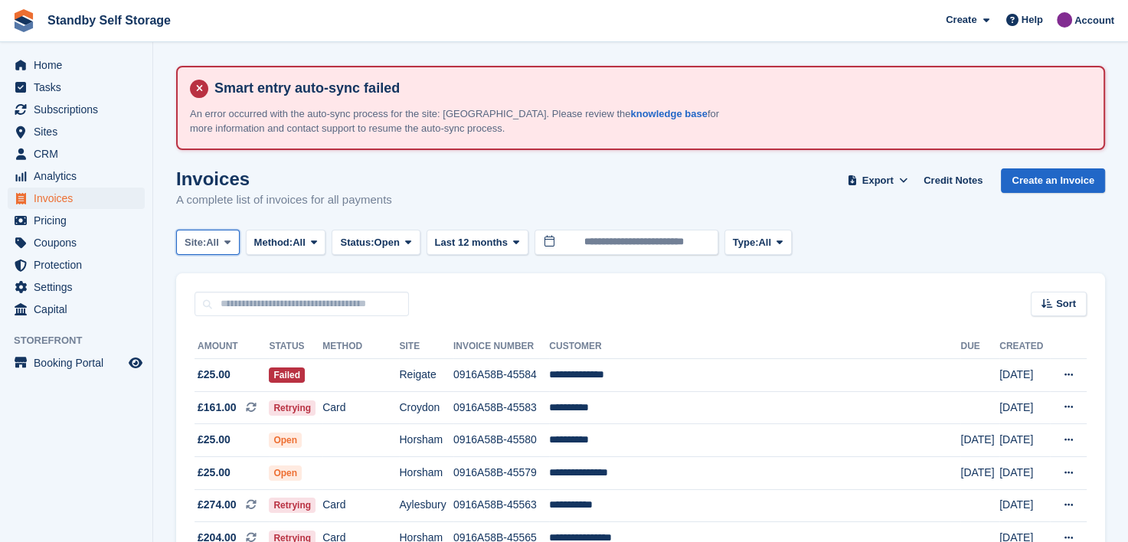
click at [226, 240] on icon at bounding box center [227, 242] width 6 height 10
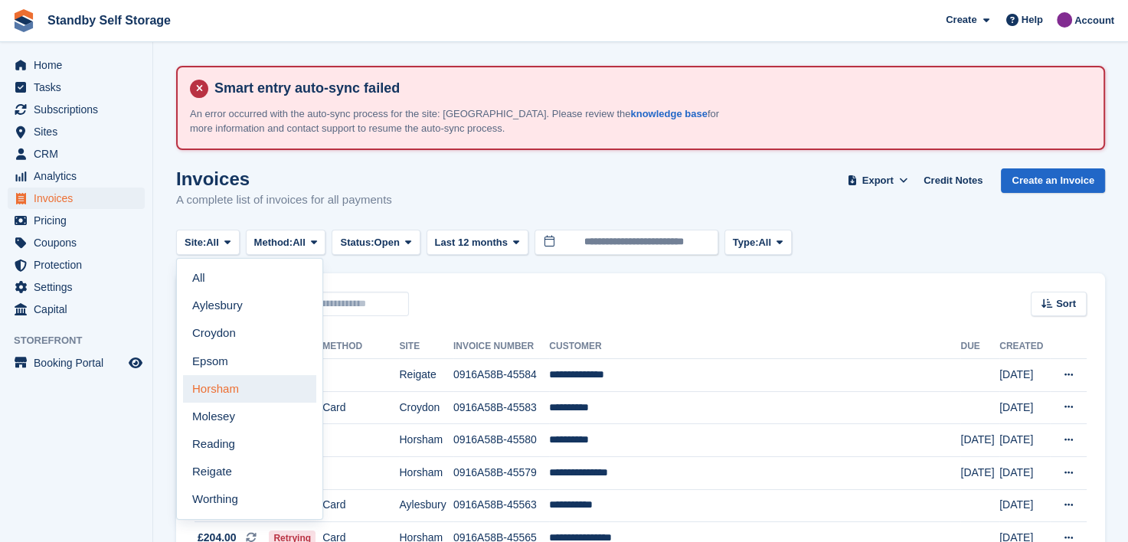
click at [230, 397] on link "Horsham" at bounding box center [249, 389] width 133 height 28
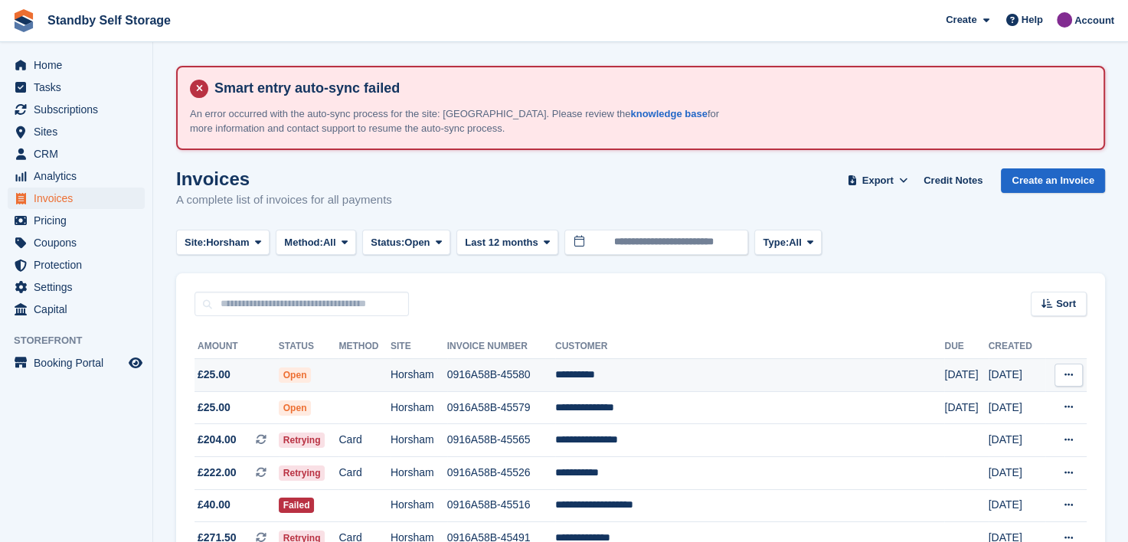
click at [535, 375] on td "0916A58B-45580" at bounding box center [501, 375] width 108 height 33
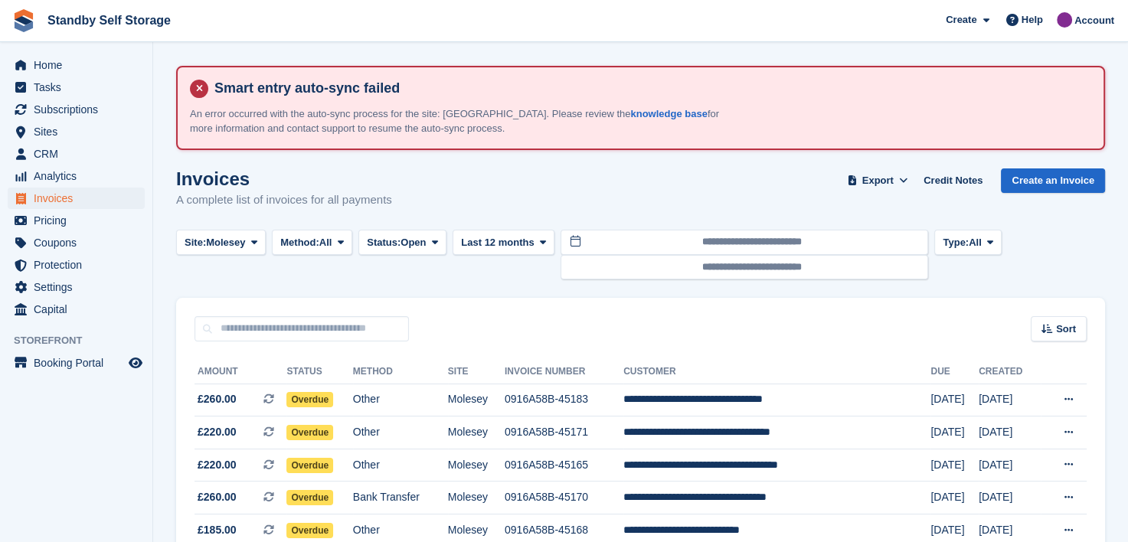
scroll to position [153, 0]
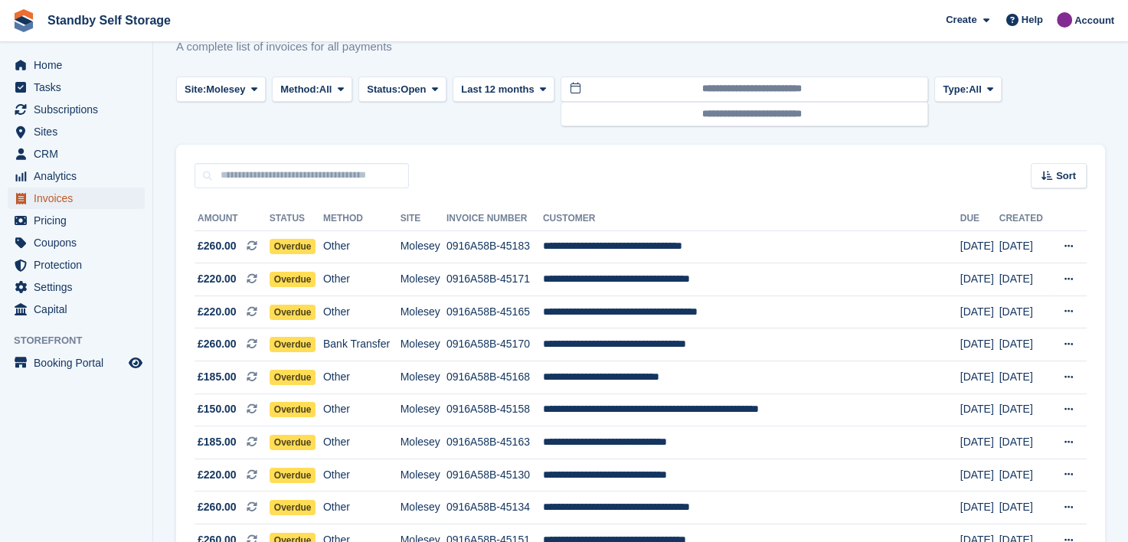
click at [49, 200] on span "Invoices" at bounding box center [80, 198] width 92 height 21
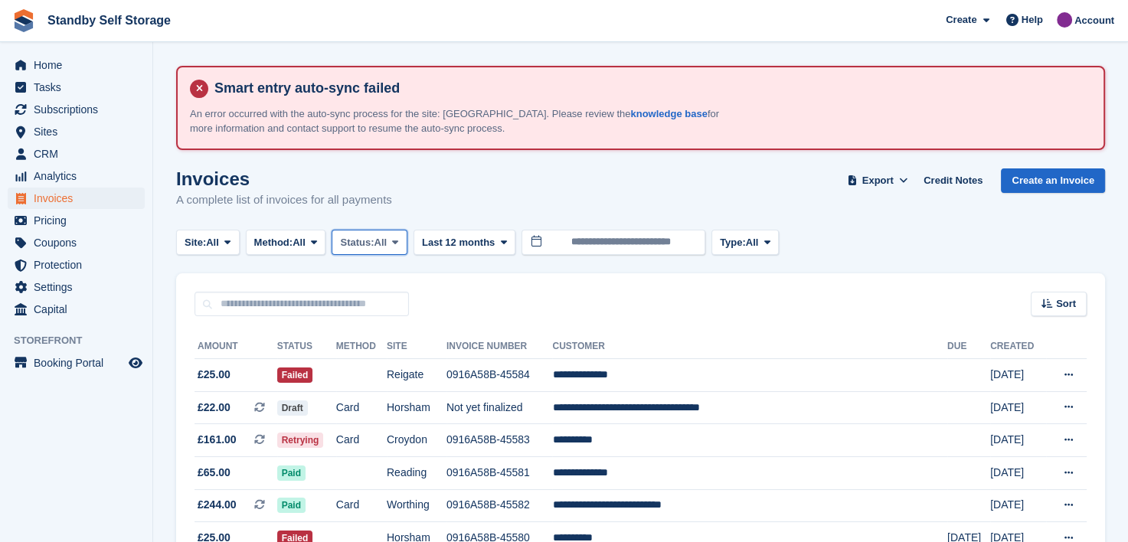
click at [398, 244] on icon at bounding box center [395, 242] width 6 height 10
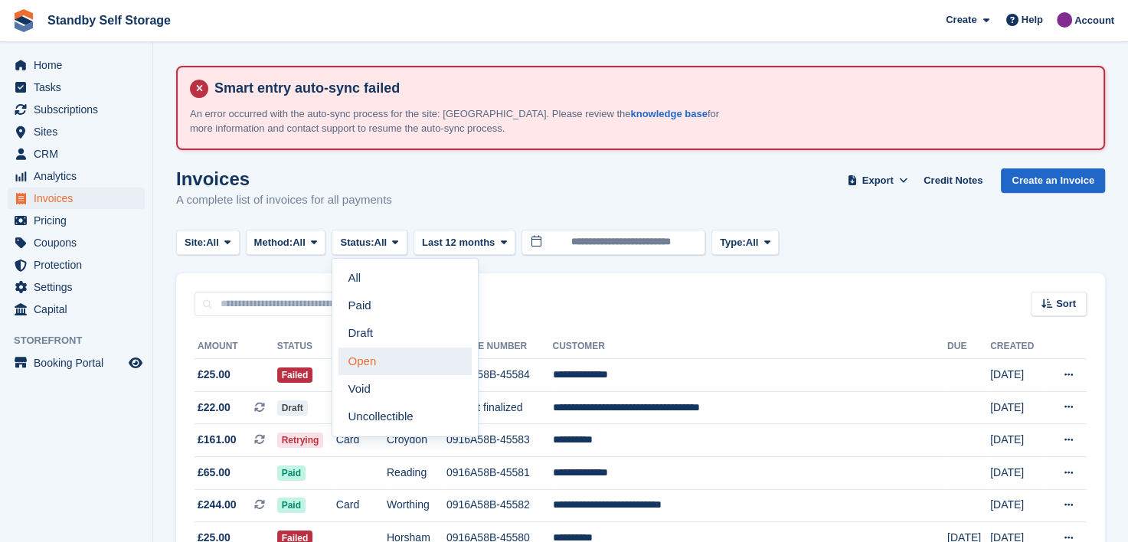
click at [380, 360] on link "Open" at bounding box center [405, 362] width 133 height 28
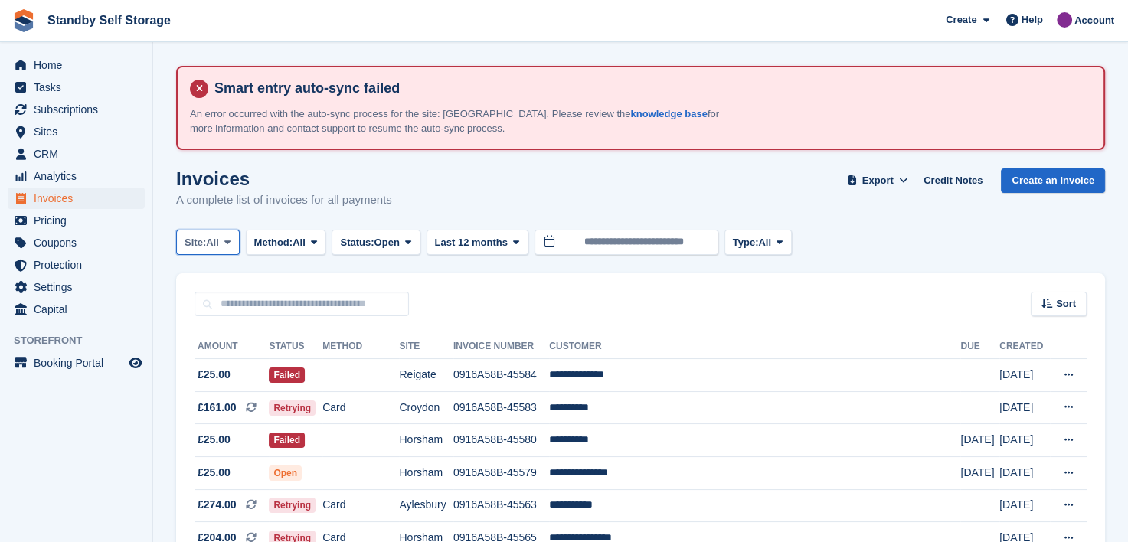
click at [233, 241] on span at bounding box center [227, 242] width 12 height 12
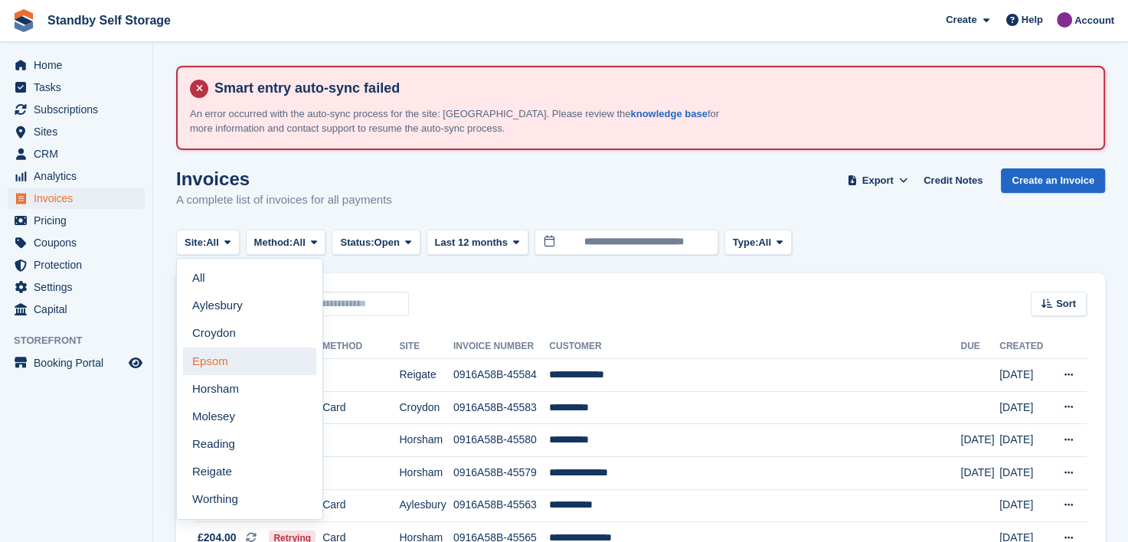
click at [204, 361] on link "Epsom" at bounding box center [249, 362] width 133 height 28
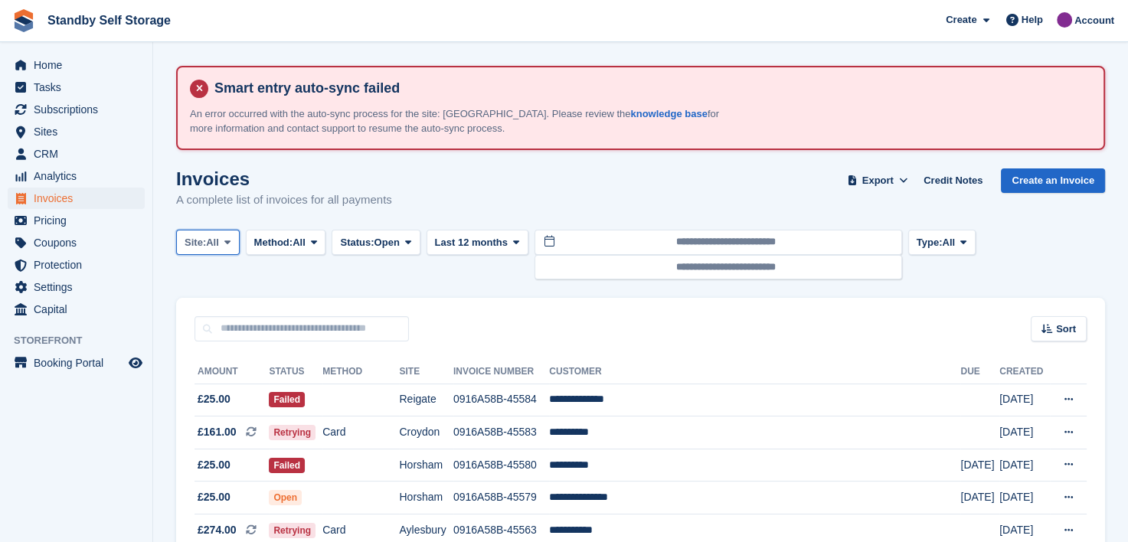
click at [229, 240] on icon at bounding box center [227, 242] width 6 height 10
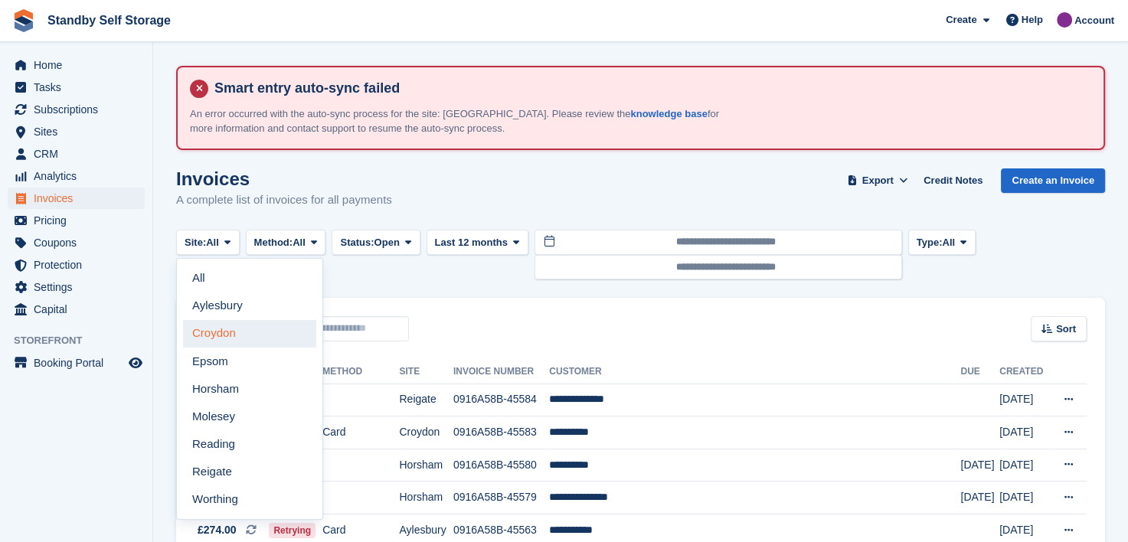
click at [208, 332] on link "Croydon" at bounding box center [249, 334] width 133 height 28
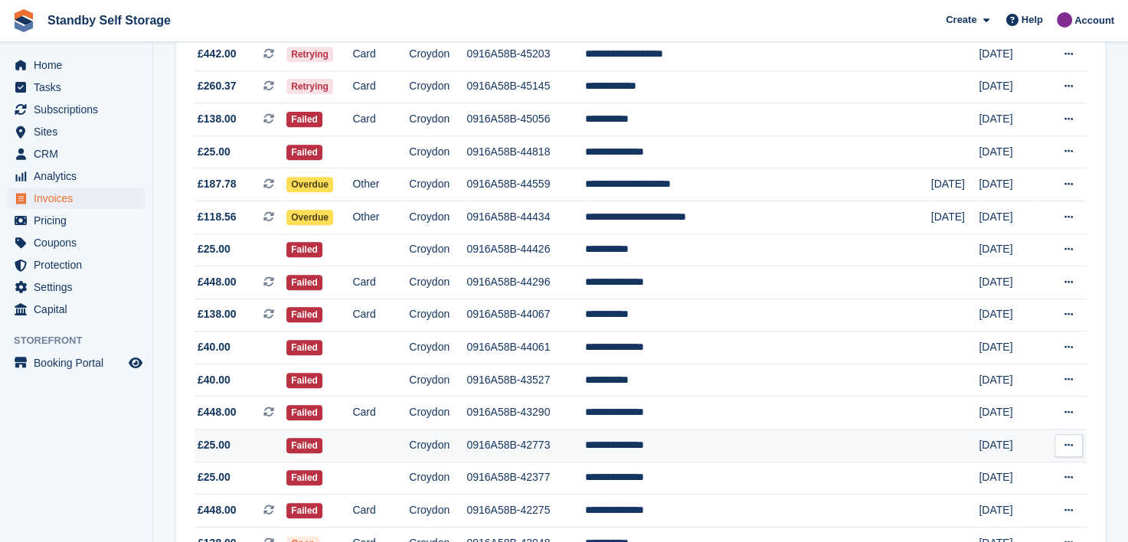
scroll to position [679, 0]
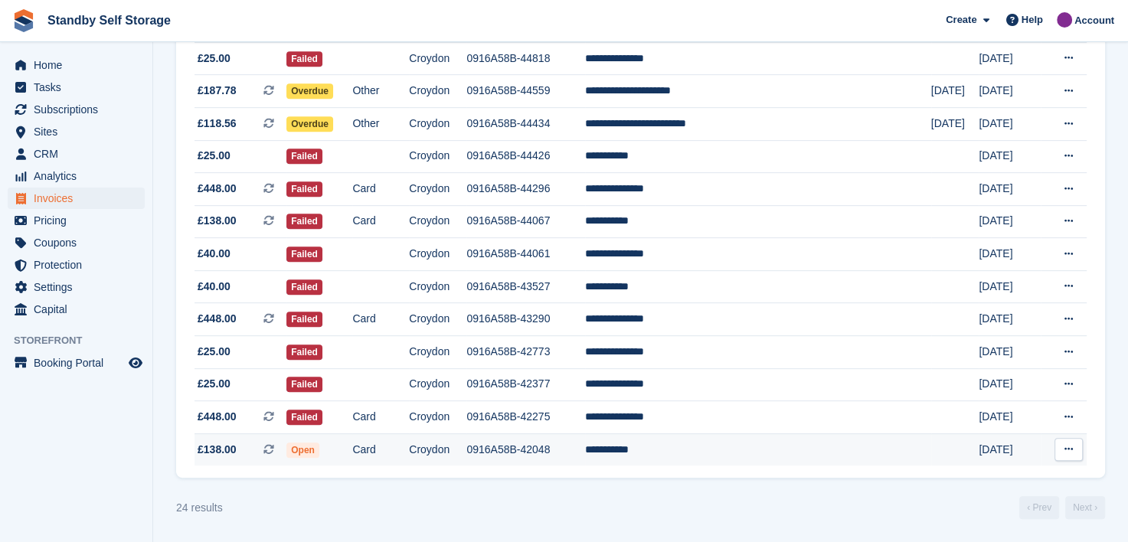
click at [676, 448] on td "**********" at bounding box center [758, 450] width 346 height 32
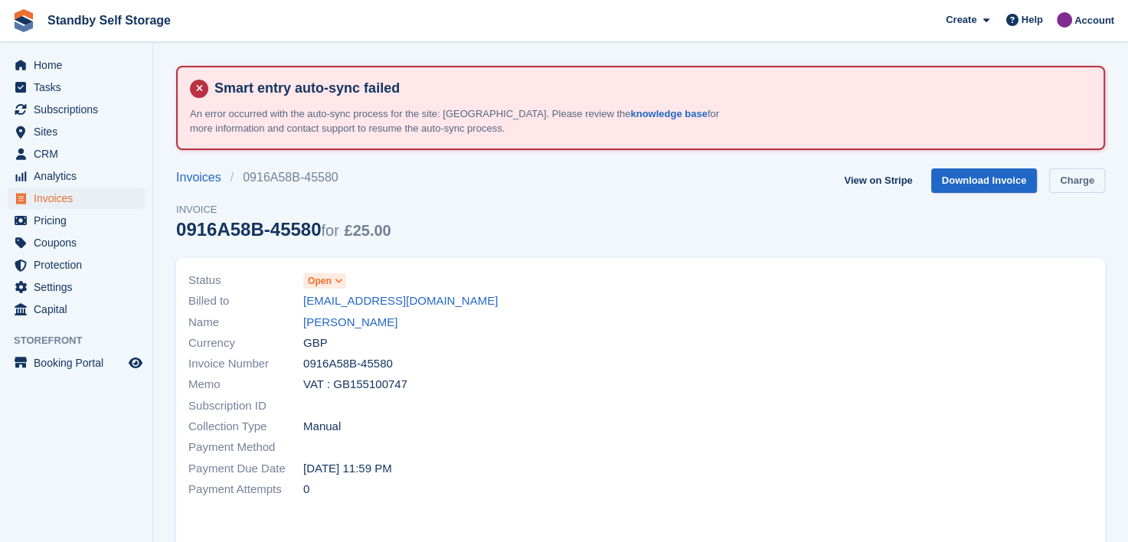
click at [1094, 175] on link "Charge" at bounding box center [1077, 181] width 56 height 25
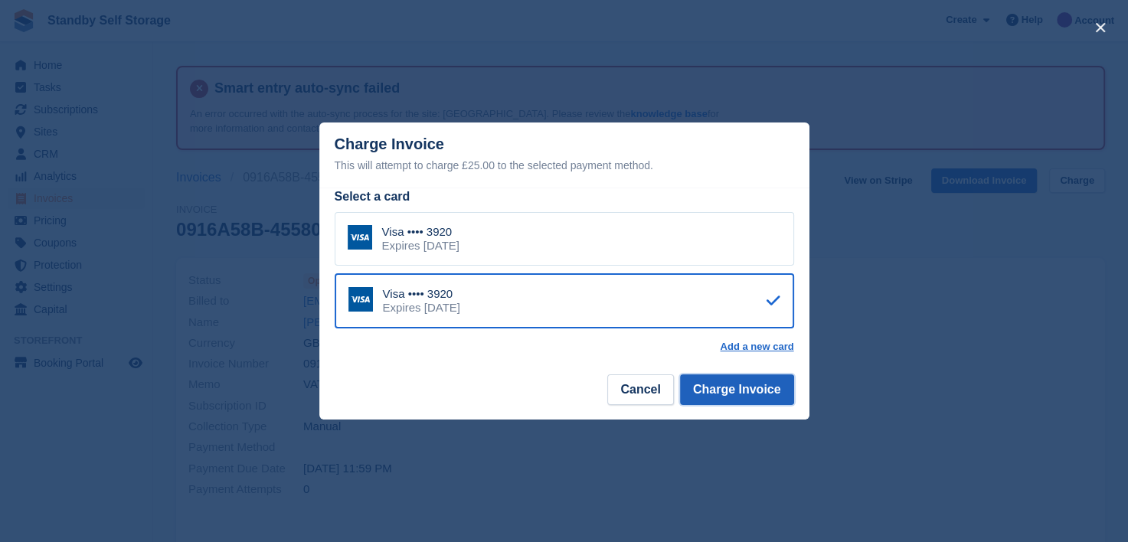
click at [767, 386] on button "Charge Invoice" at bounding box center [737, 390] width 114 height 31
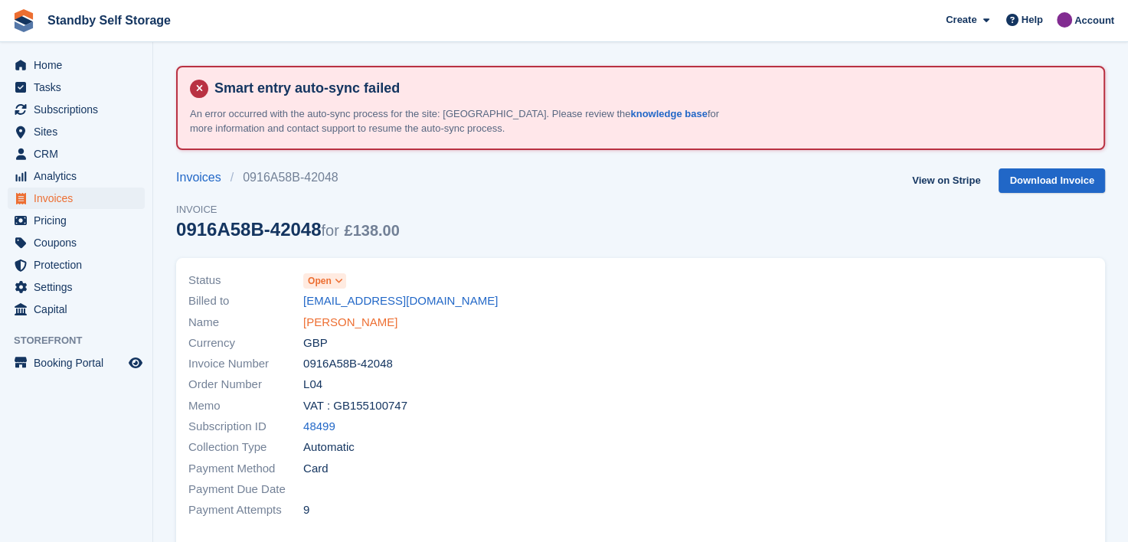
click at [327, 319] on link "Jade Cowans" at bounding box center [350, 323] width 94 height 18
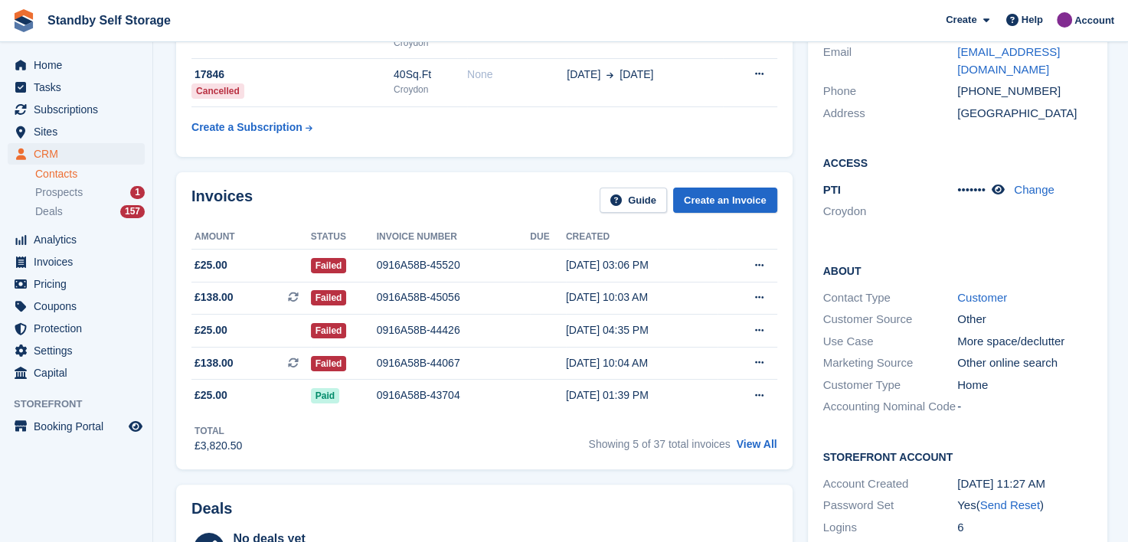
scroll to position [306, 0]
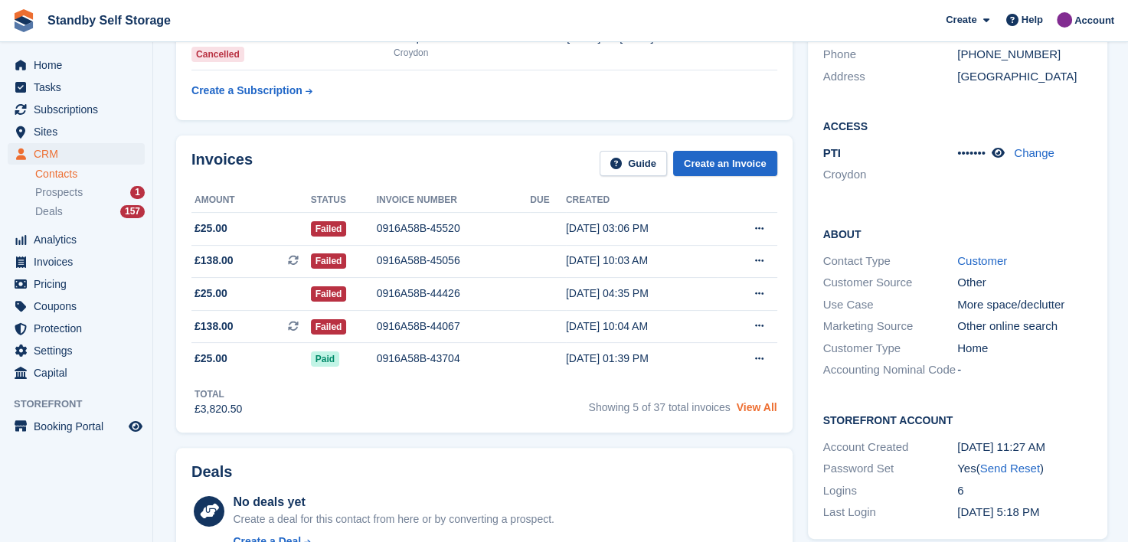
click at [751, 407] on link "View All" at bounding box center [757, 407] width 41 height 12
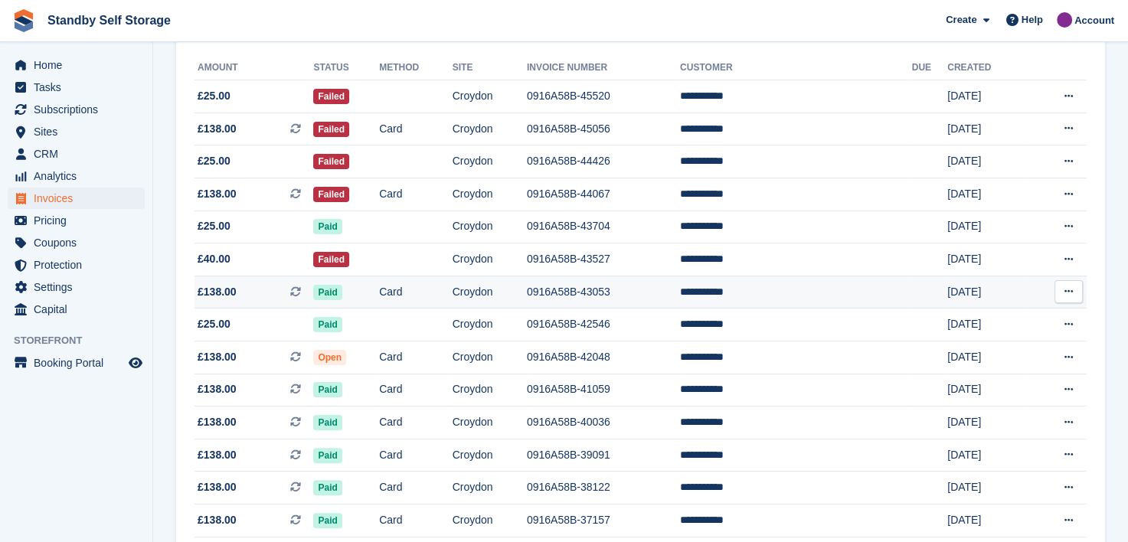
scroll to position [306, 0]
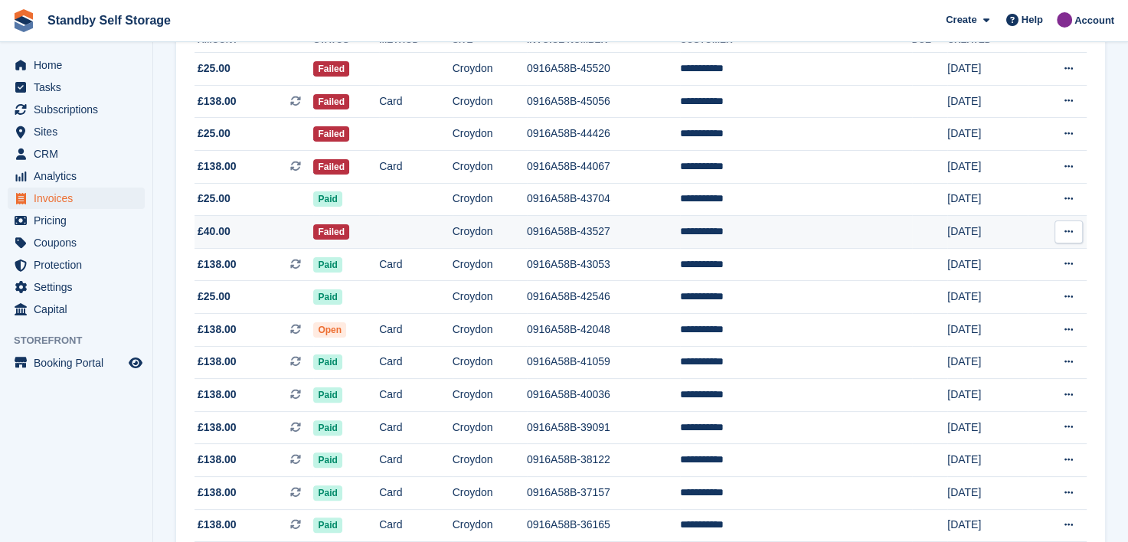
click at [738, 232] on td "**********" at bounding box center [796, 232] width 232 height 33
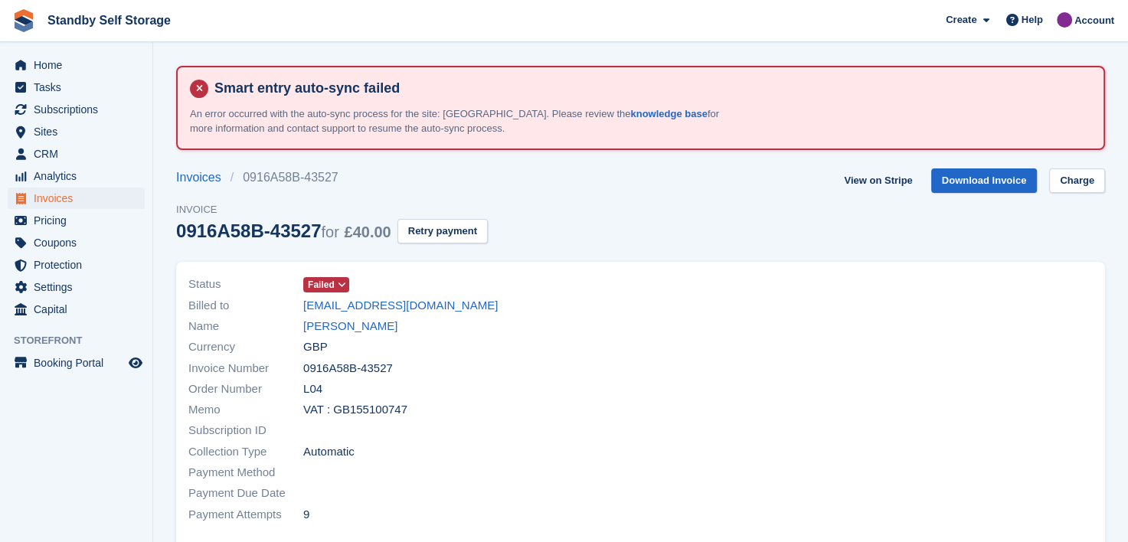
drag, startPoint x: 350, startPoint y: 325, endPoint x: 379, endPoint y: 332, distance: 30.1
click at [349, 325] on link "Jade Cowans" at bounding box center [350, 327] width 94 height 18
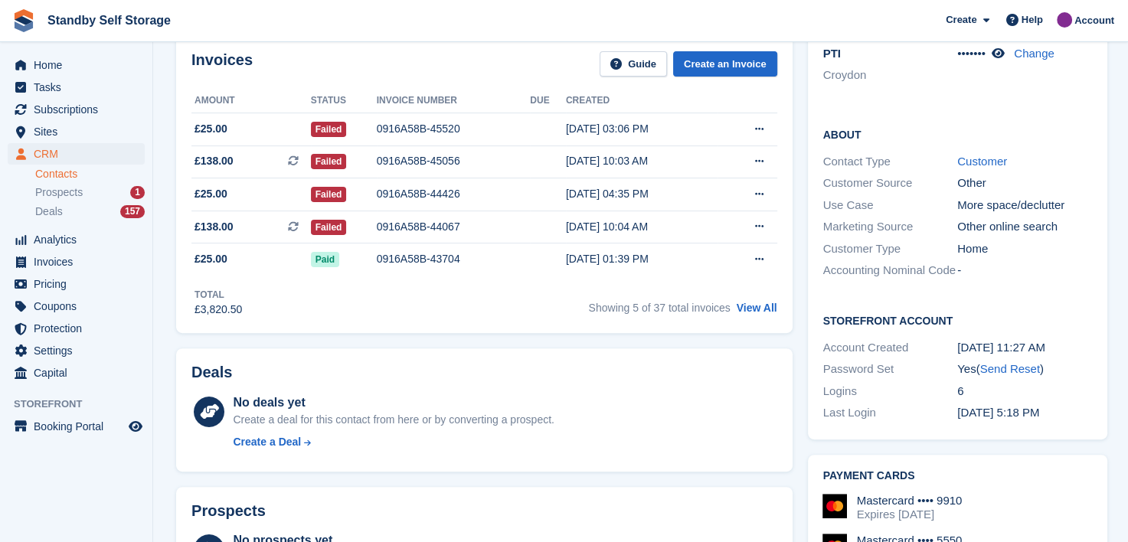
scroll to position [383, 0]
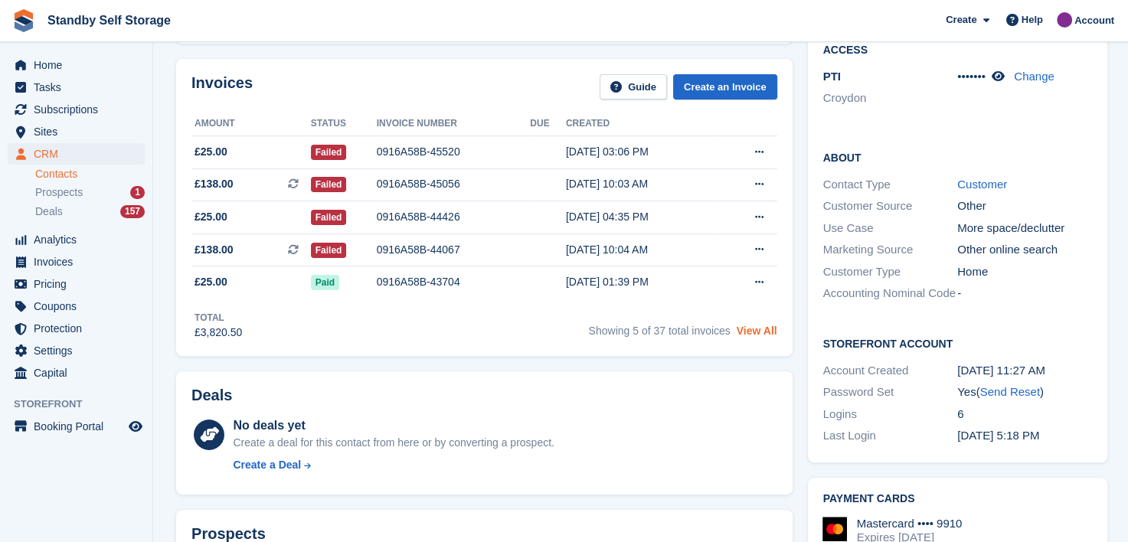
click at [746, 326] on link "View All" at bounding box center [757, 331] width 41 height 12
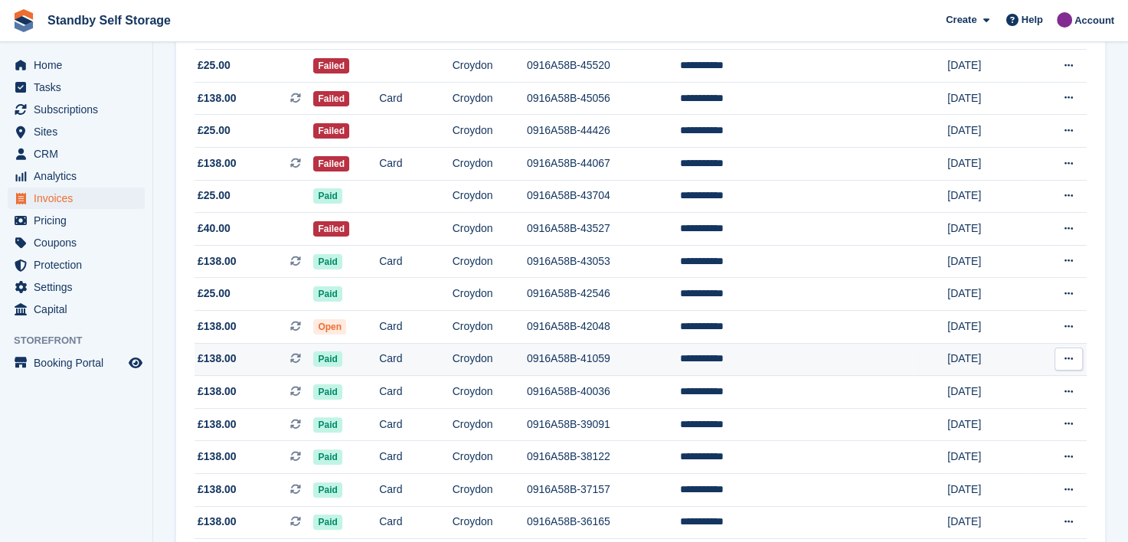
scroll to position [450, 0]
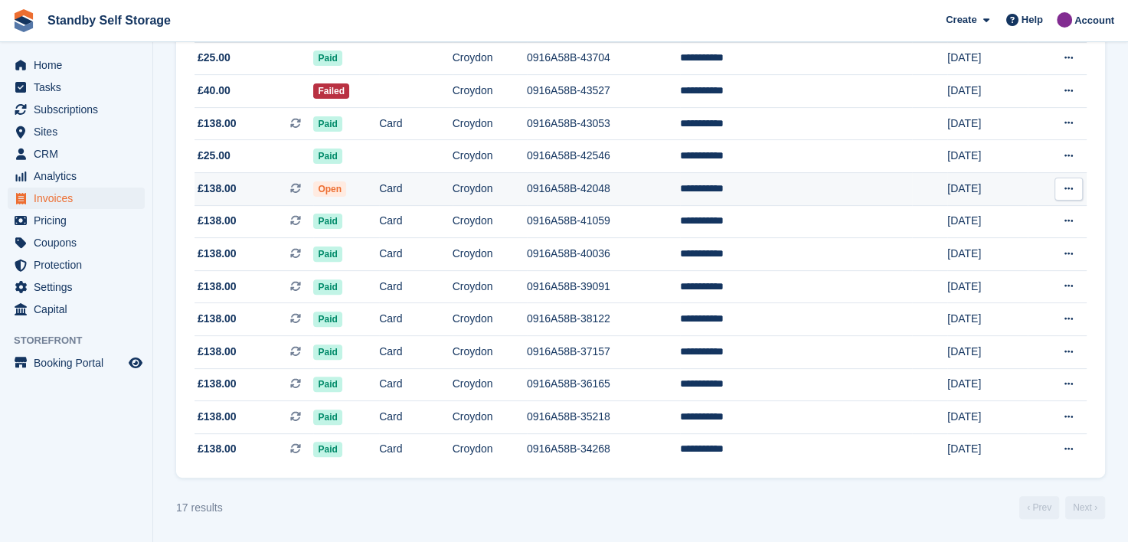
click at [756, 195] on td "**********" at bounding box center [796, 188] width 232 height 33
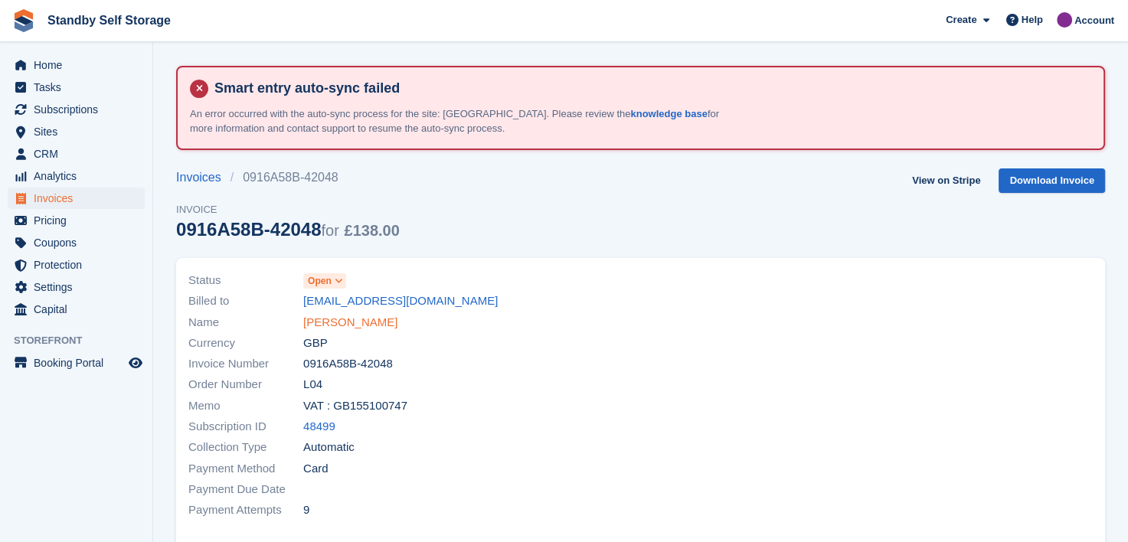
click at [312, 321] on link "[PERSON_NAME]" at bounding box center [350, 323] width 94 height 18
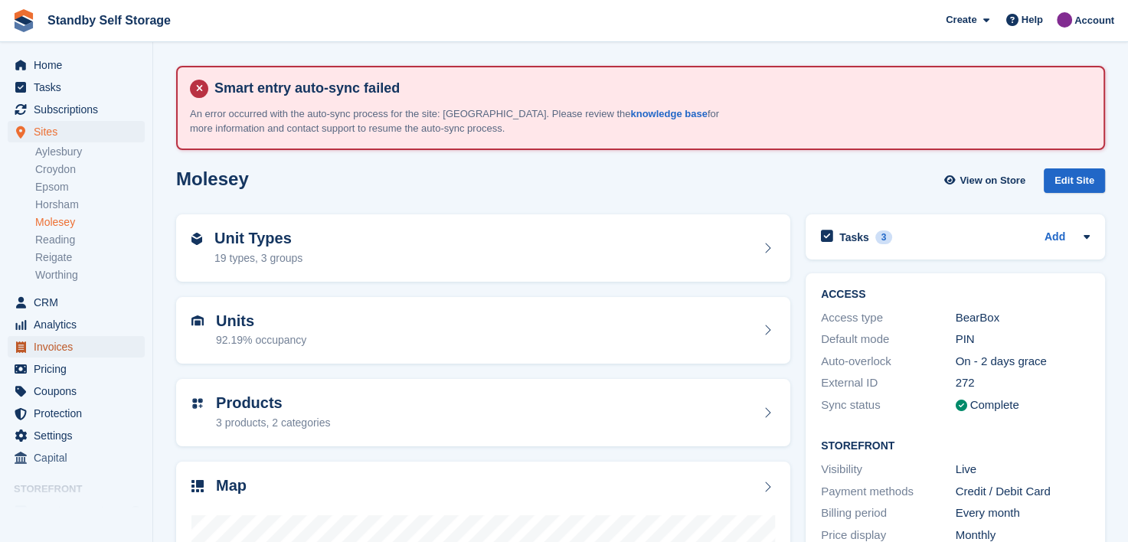
click at [42, 345] on span "Invoices" at bounding box center [80, 346] width 92 height 21
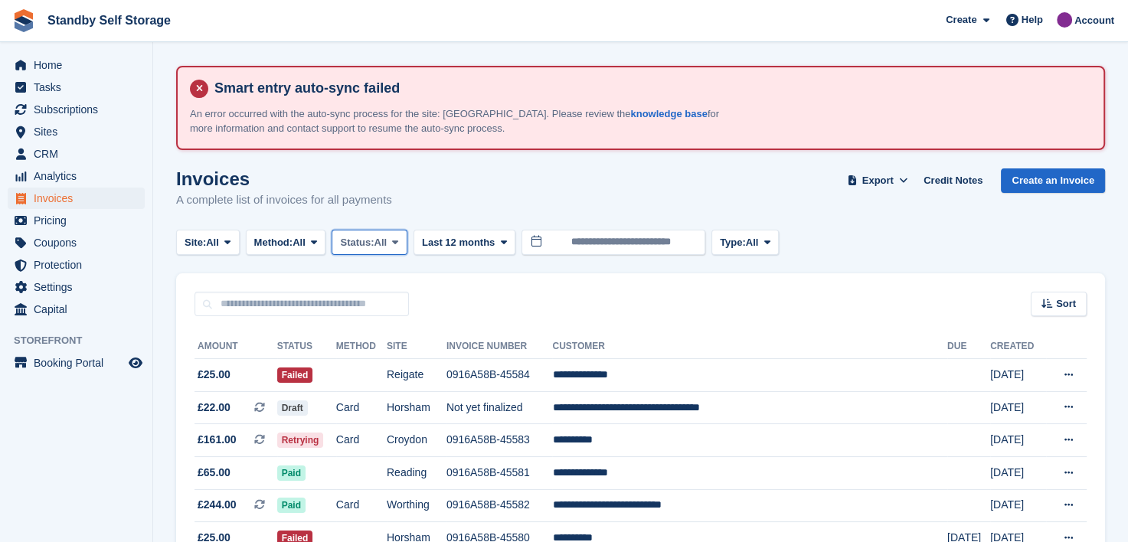
click at [398, 241] on icon at bounding box center [395, 242] width 6 height 10
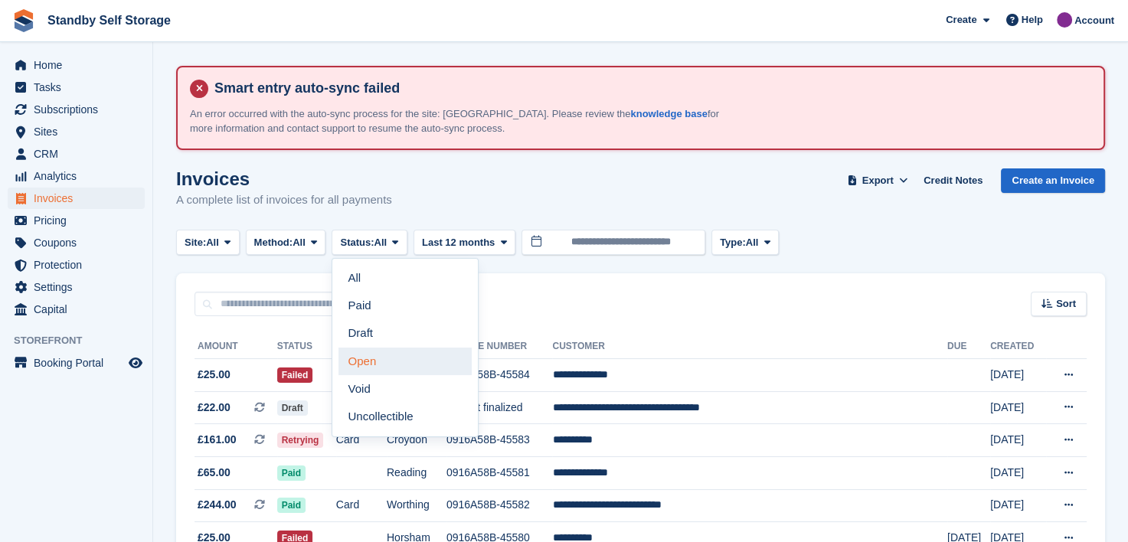
click at [365, 362] on link "Open" at bounding box center [405, 362] width 133 height 28
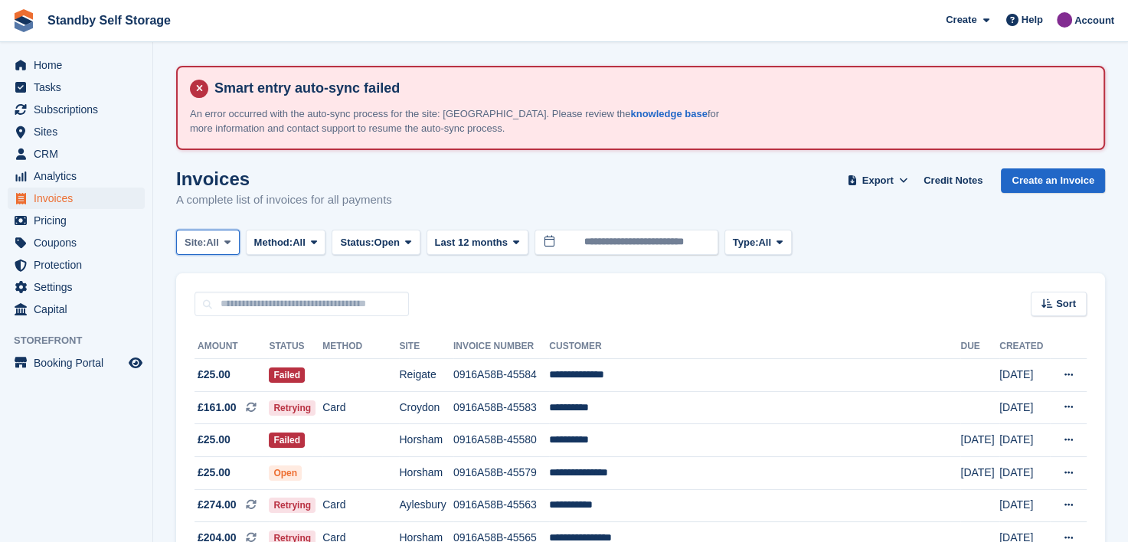
click at [228, 239] on icon at bounding box center [227, 242] width 6 height 10
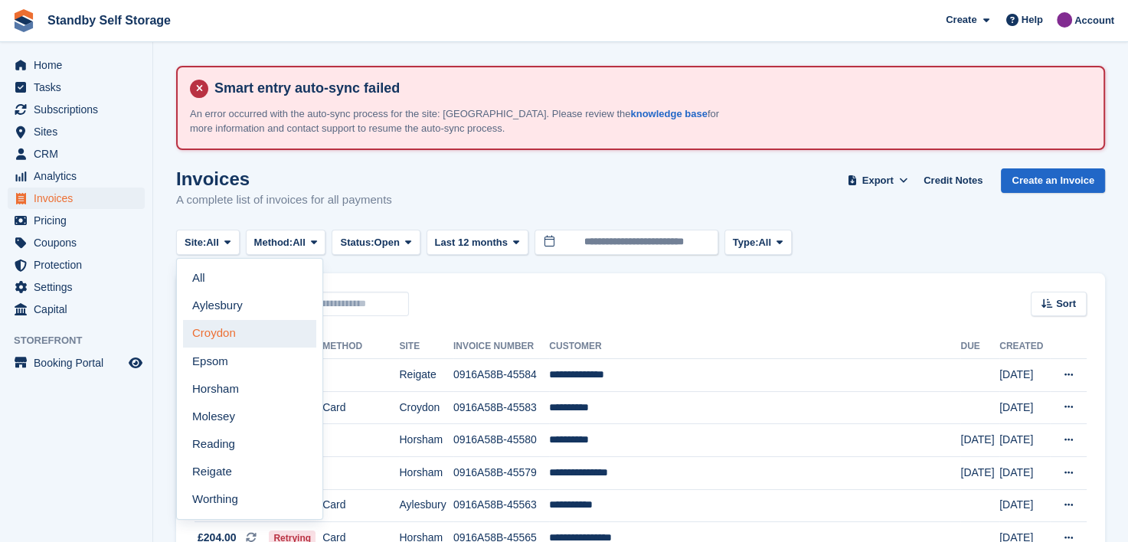
click at [208, 339] on link "Croydon" at bounding box center [249, 334] width 133 height 28
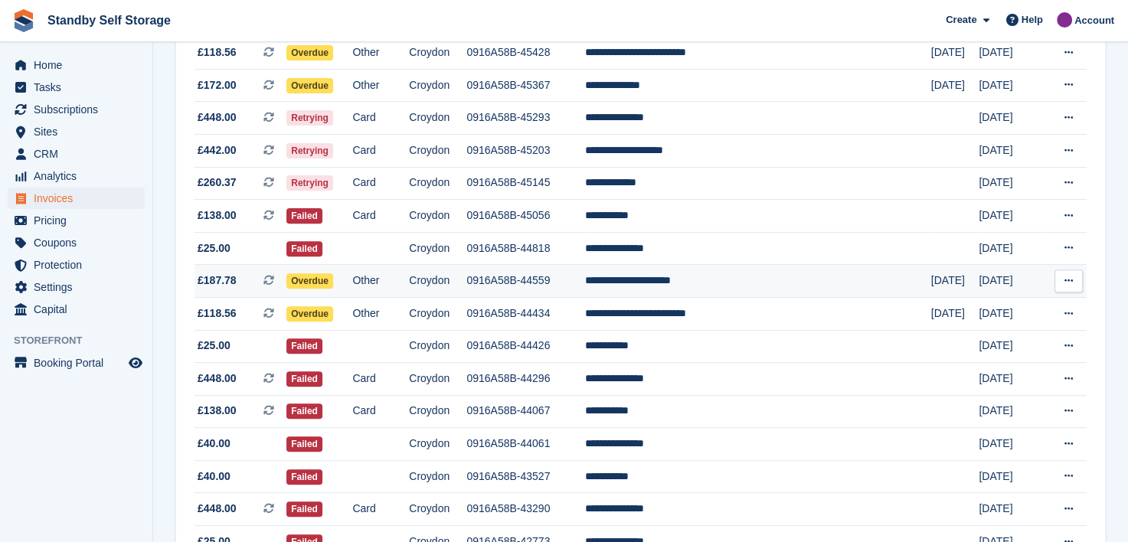
scroll to position [460, 0]
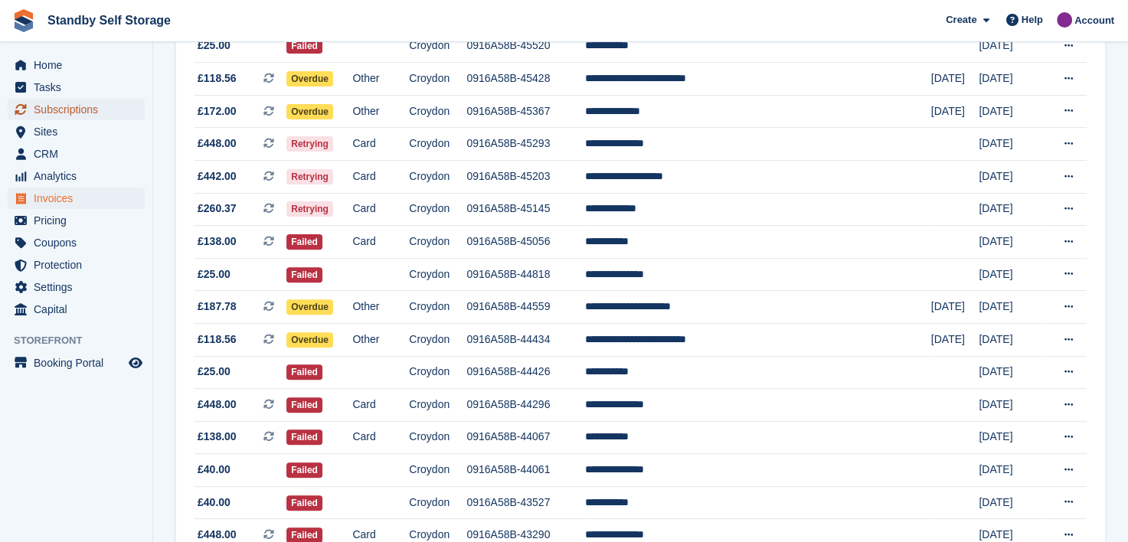
click at [60, 110] on span "Subscriptions" at bounding box center [80, 109] width 92 height 21
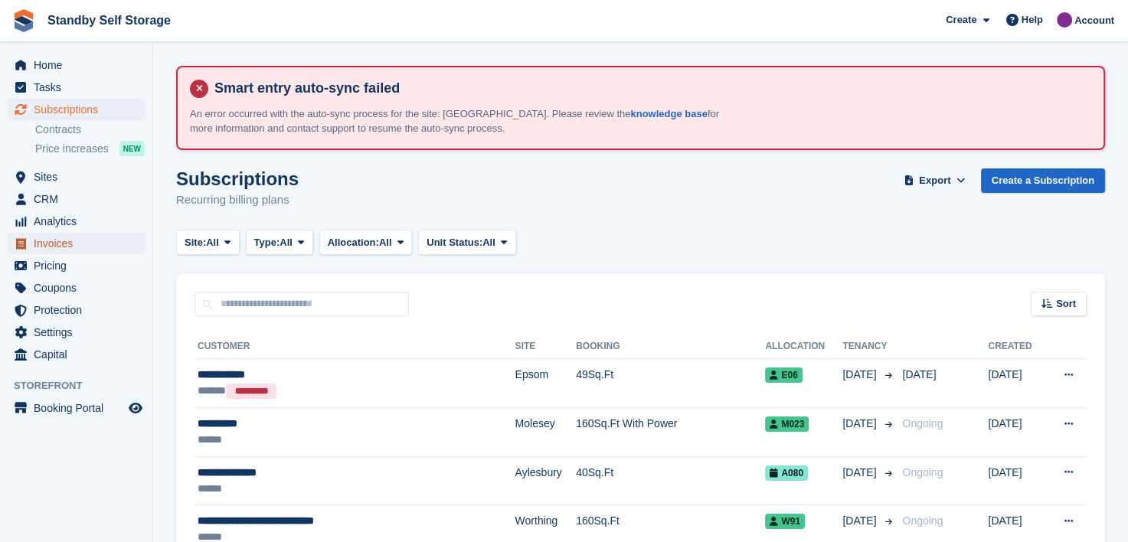
click at [49, 241] on span "Invoices" at bounding box center [80, 243] width 92 height 21
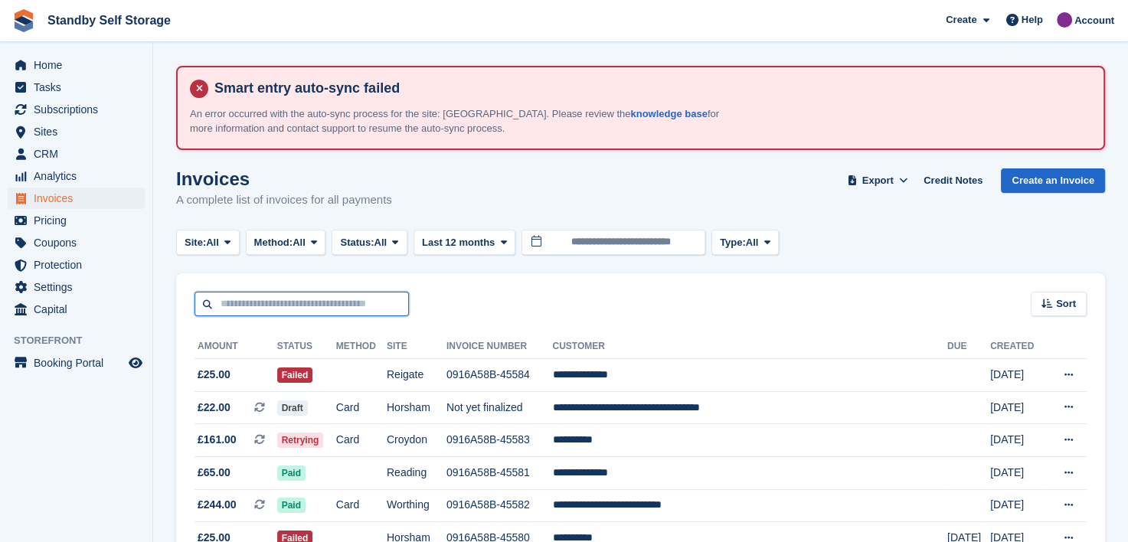
click at [247, 299] on input "text" at bounding box center [302, 304] width 214 height 25
type input "***"
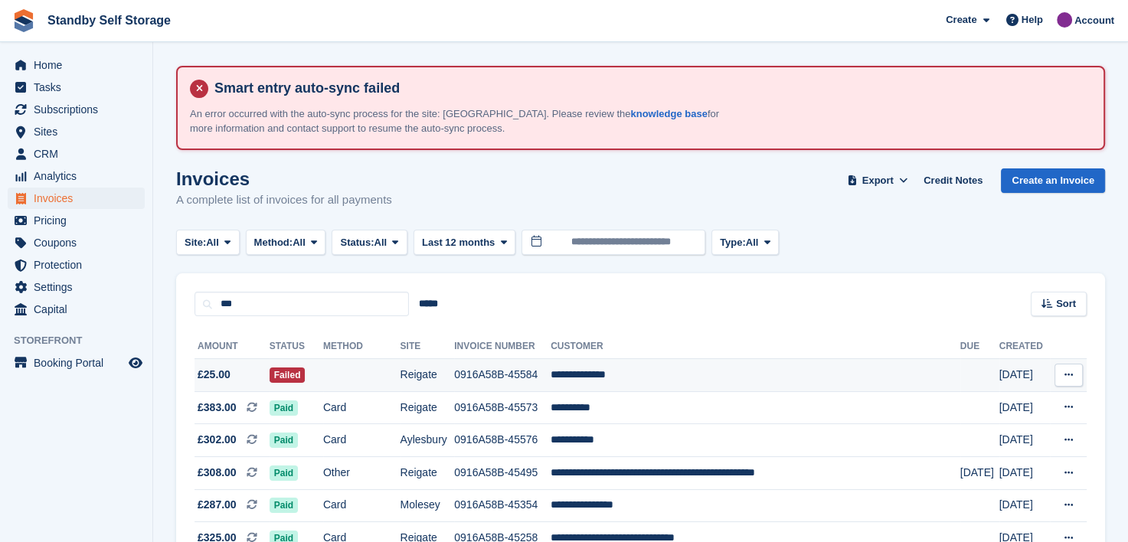
click at [603, 374] on td "**********" at bounding box center [756, 375] width 410 height 33
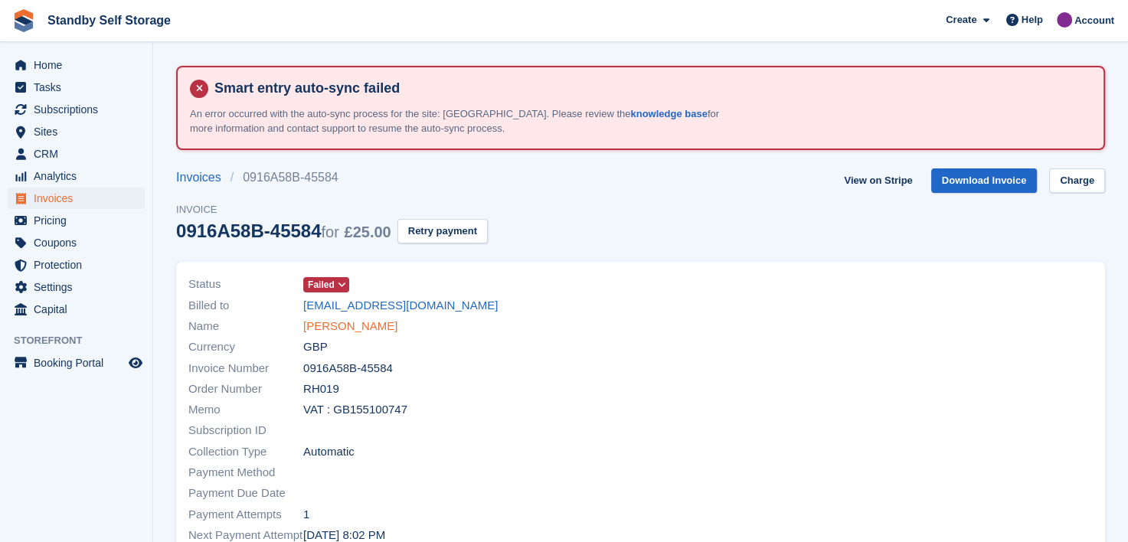
click at [348, 326] on link "[PERSON_NAME]" at bounding box center [350, 327] width 94 height 18
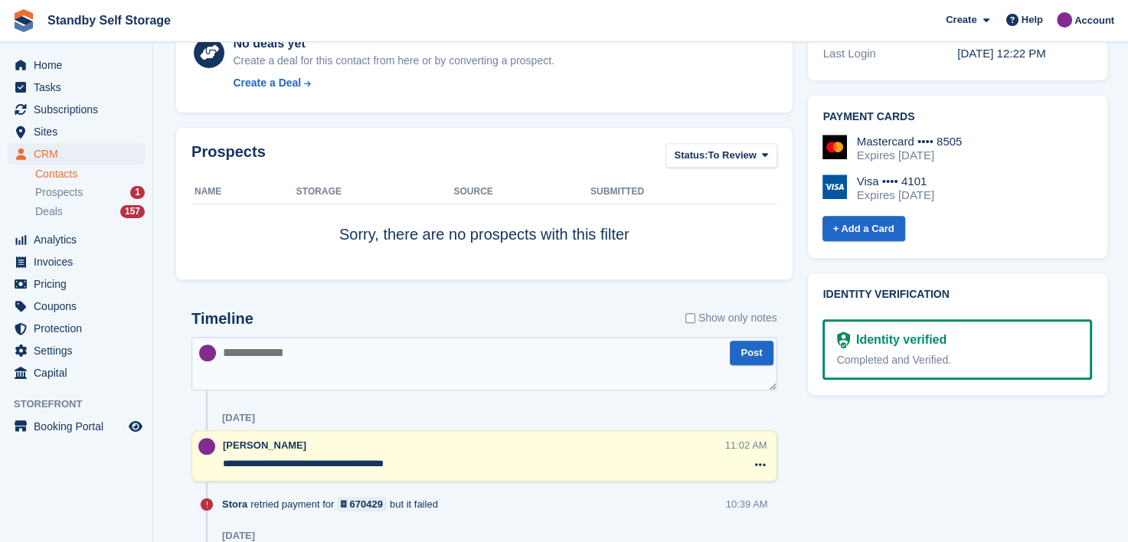
scroll to position [766, 0]
click at [308, 350] on textarea at bounding box center [484, 363] width 586 height 54
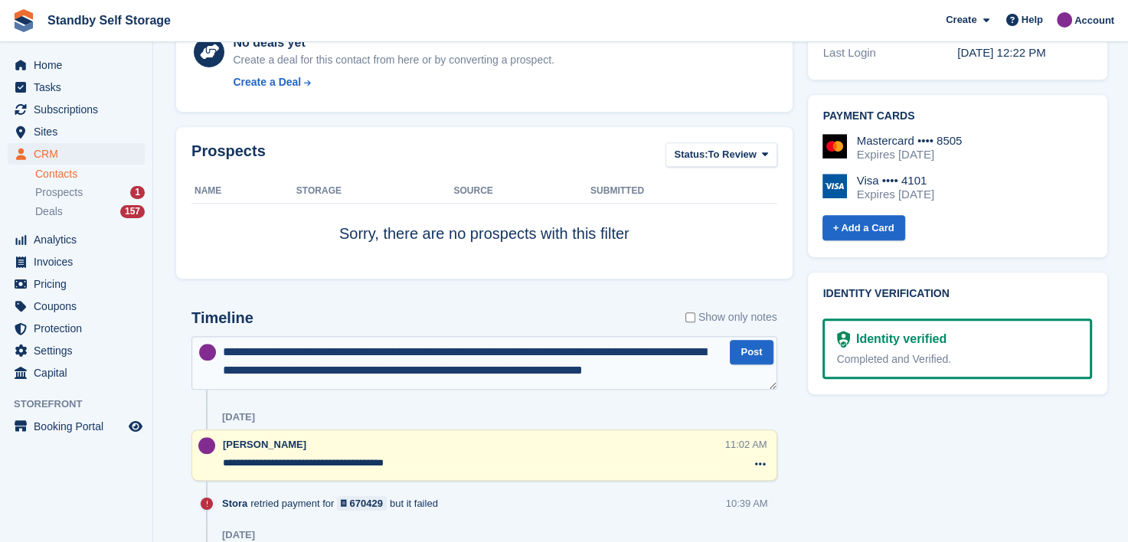
type textarea "**********"
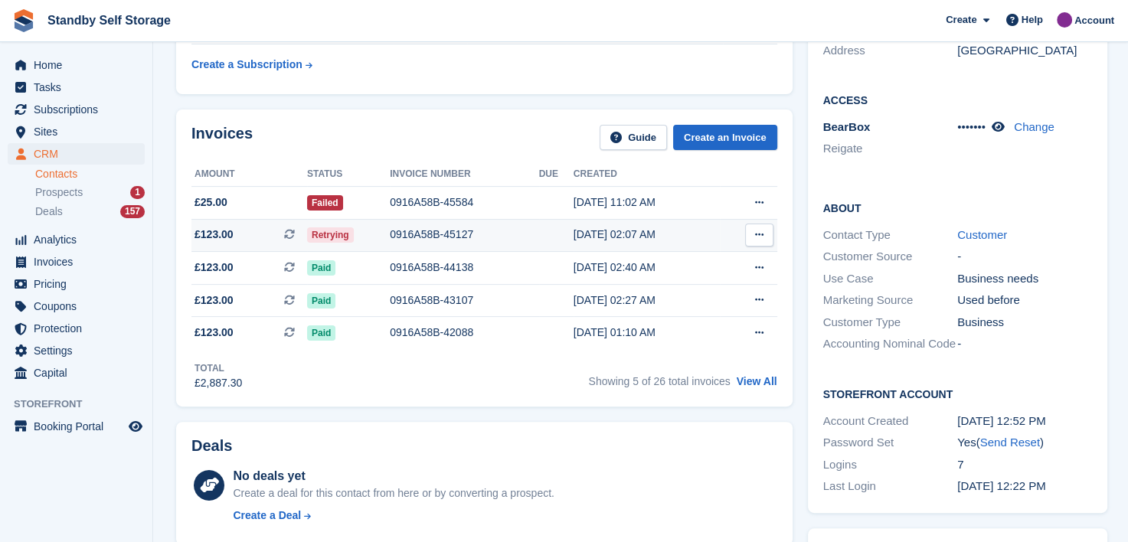
scroll to position [306, 0]
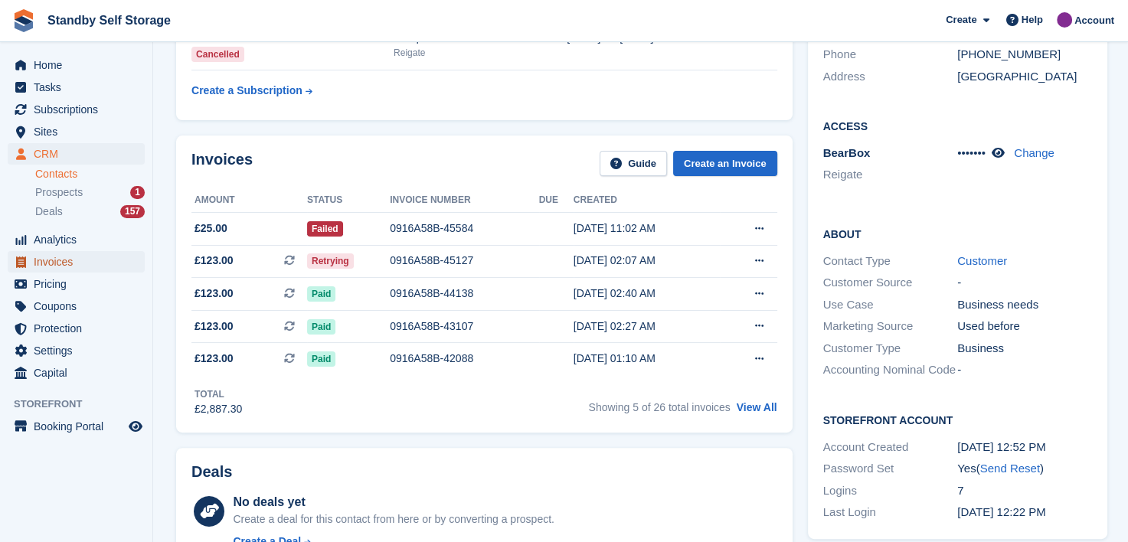
click at [46, 260] on span "Invoices" at bounding box center [80, 261] width 92 height 21
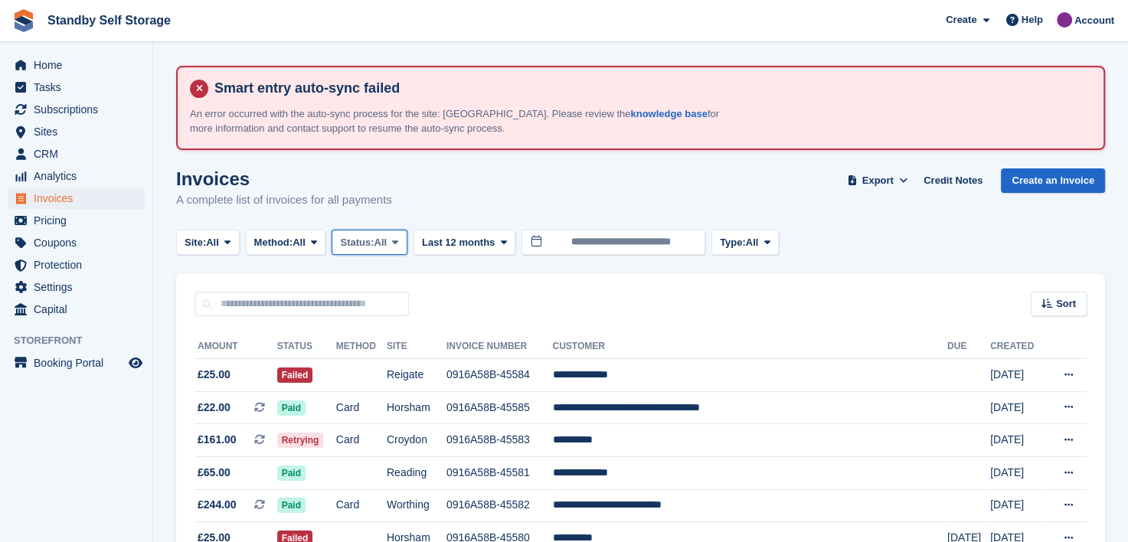
click at [401, 247] on span at bounding box center [395, 242] width 12 height 12
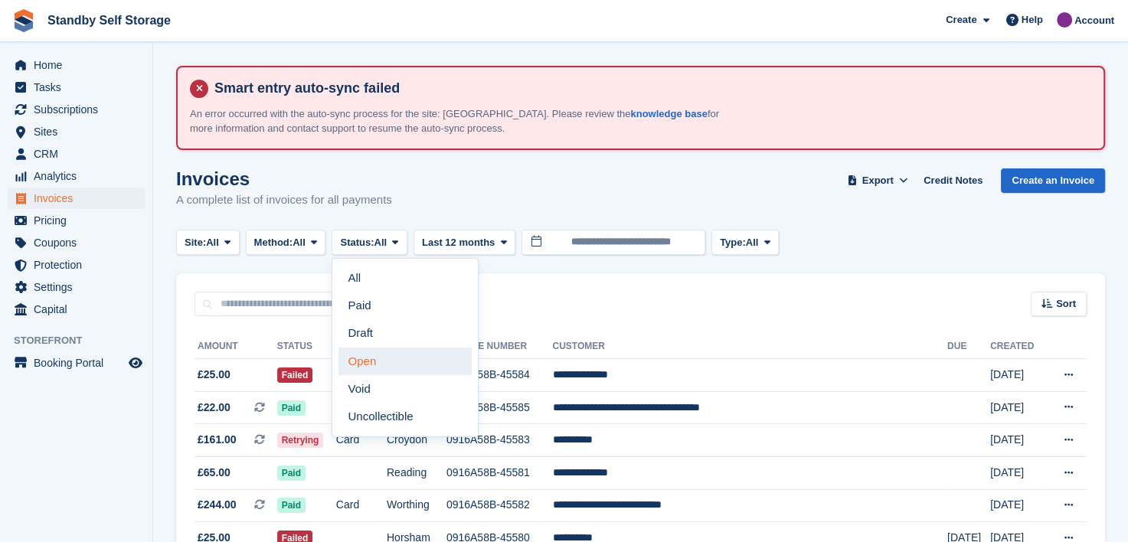
click at [368, 356] on link "Open" at bounding box center [405, 362] width 133 height 28
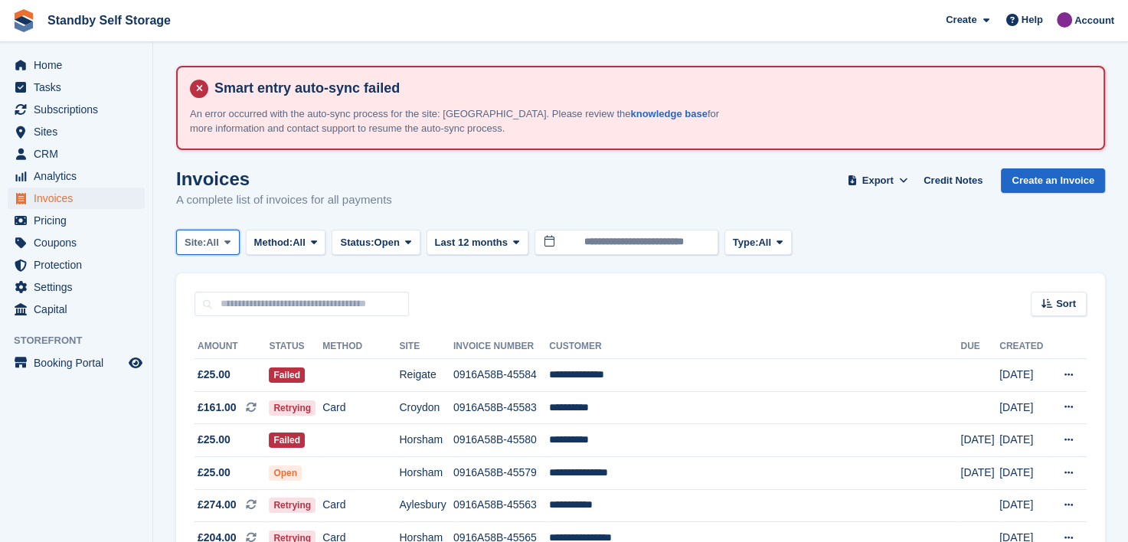
click at [230, 237] on icon at bounding box center [227, 242] width 6 height 10
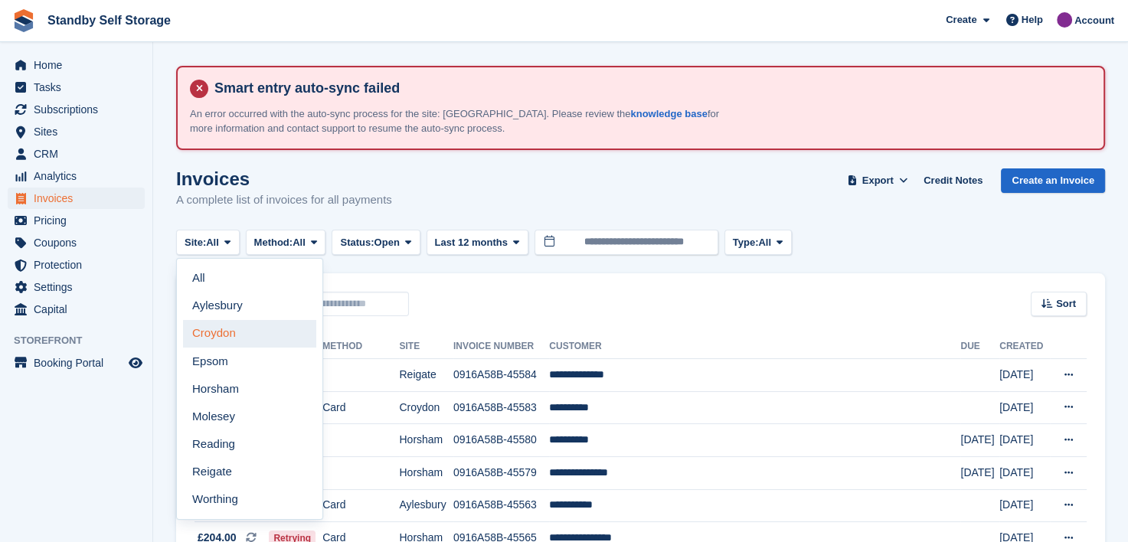
click at [205, 333] on link "Croydon" at bounding box center [249, 334] width 133 height 28
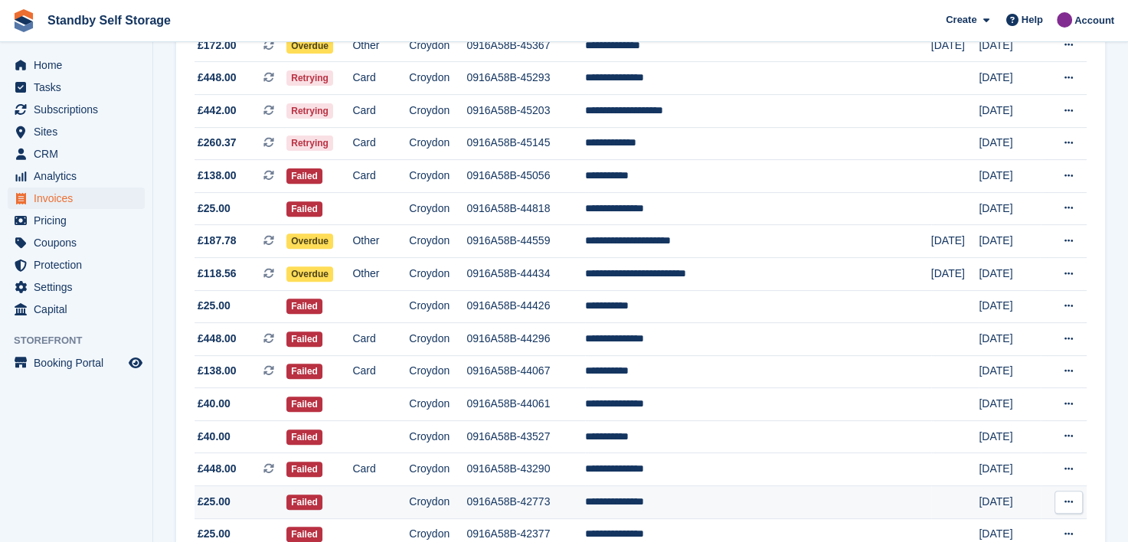
scroll to position [449, 0]
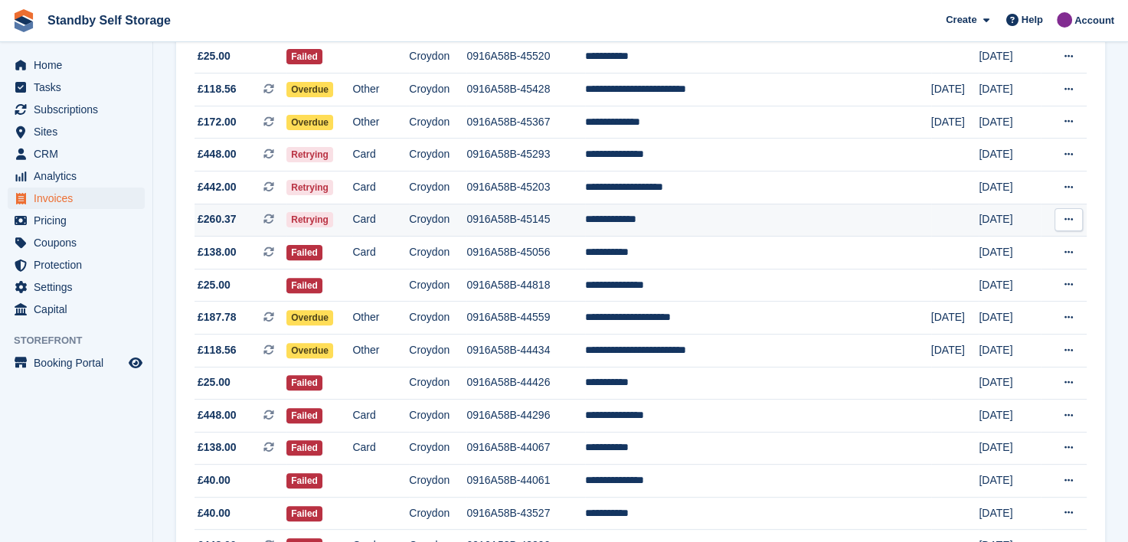
click at [680, 217] on td "**********" at bounding box center [758, 220] width 346 height 33
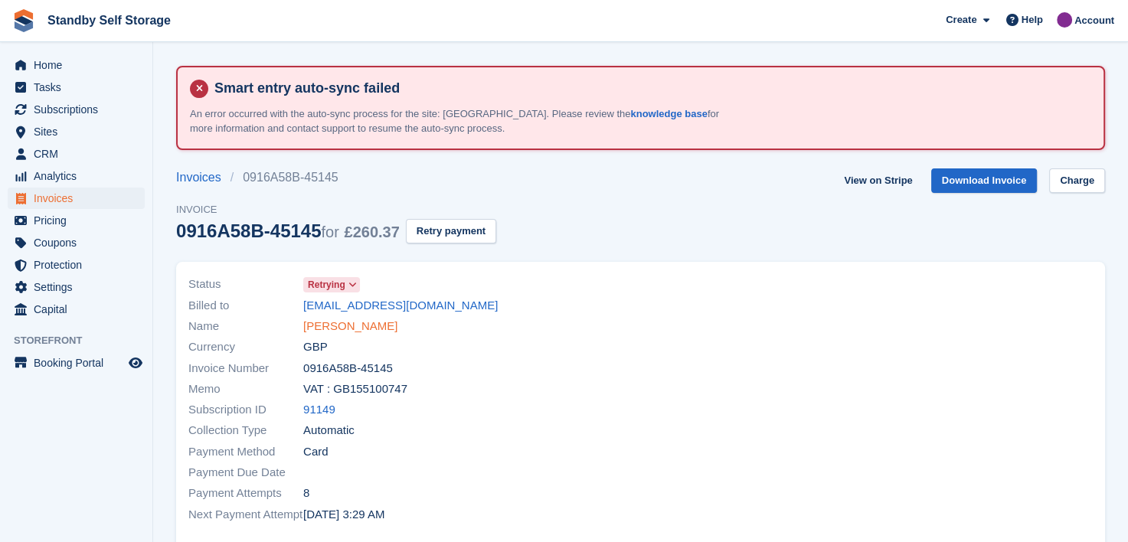
drag, startPoint x: 349, startPoint y: 325, endPoint x: 358, endPoint y: 324, distance: 9.2
click at [349, 325] on link "[PERSON_NAME]" at bounding box center [350, 327] width 94 height 18
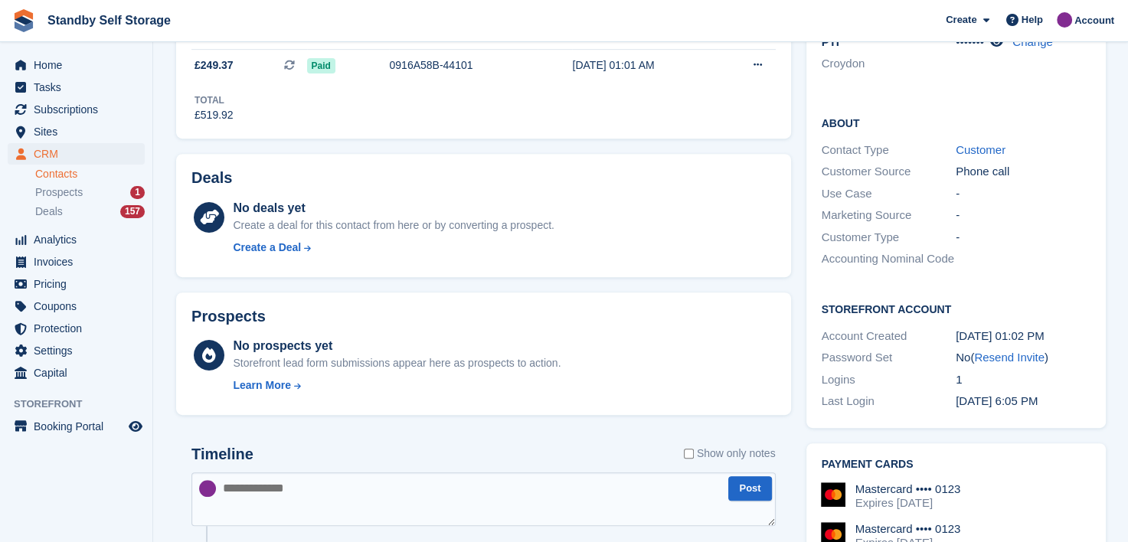
scroll to position [613, 0]
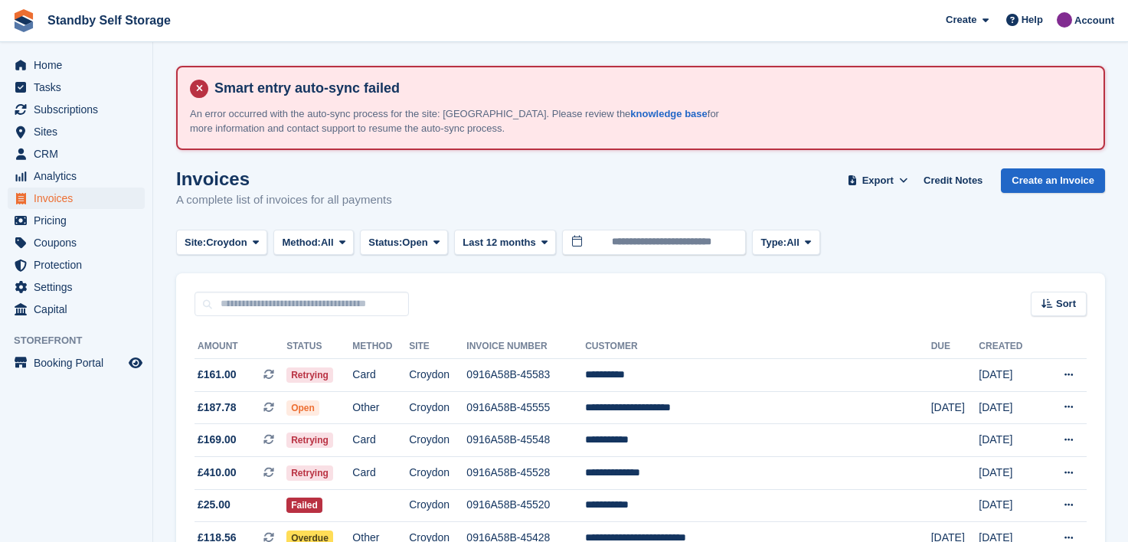
scroll to position [449, 0]
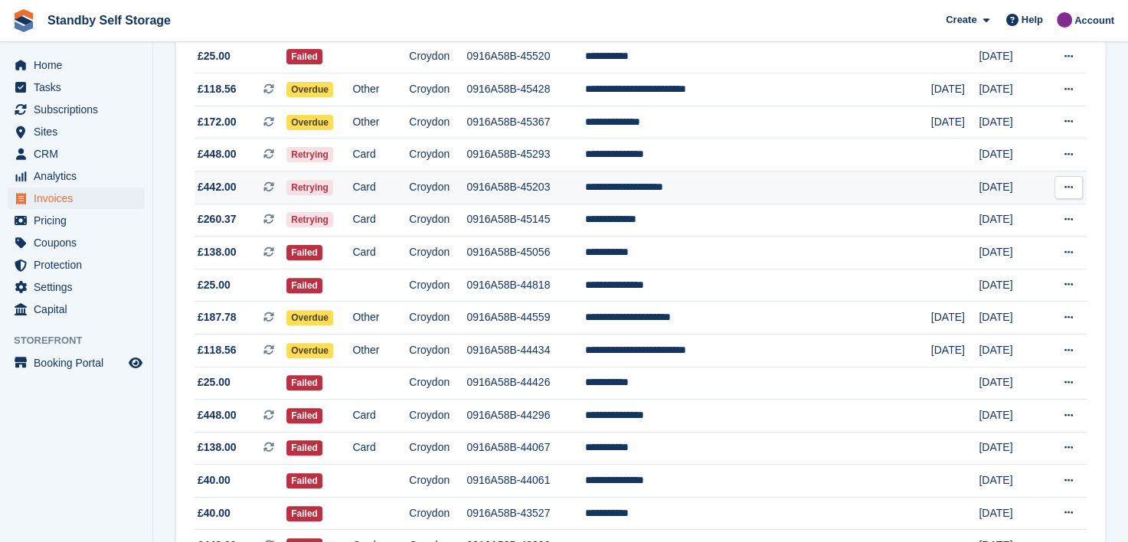
click at [690, 190] on td "**********" at bounding box center [758, 187] width 346 height 33
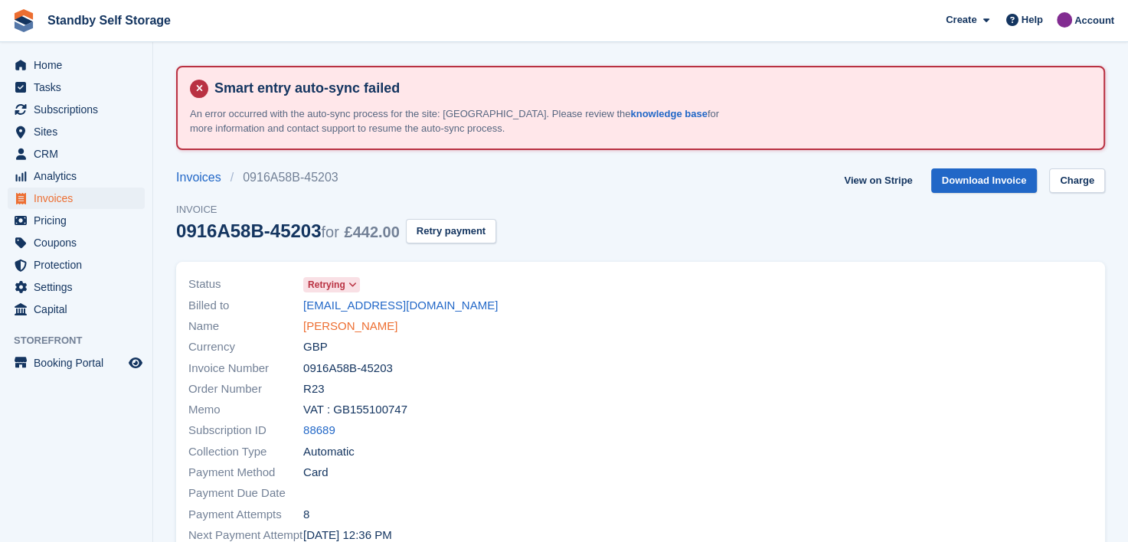
click at [349, 327] on link "[PERSON_NAME]" at bounding box center [350, 327] width 94 height 18
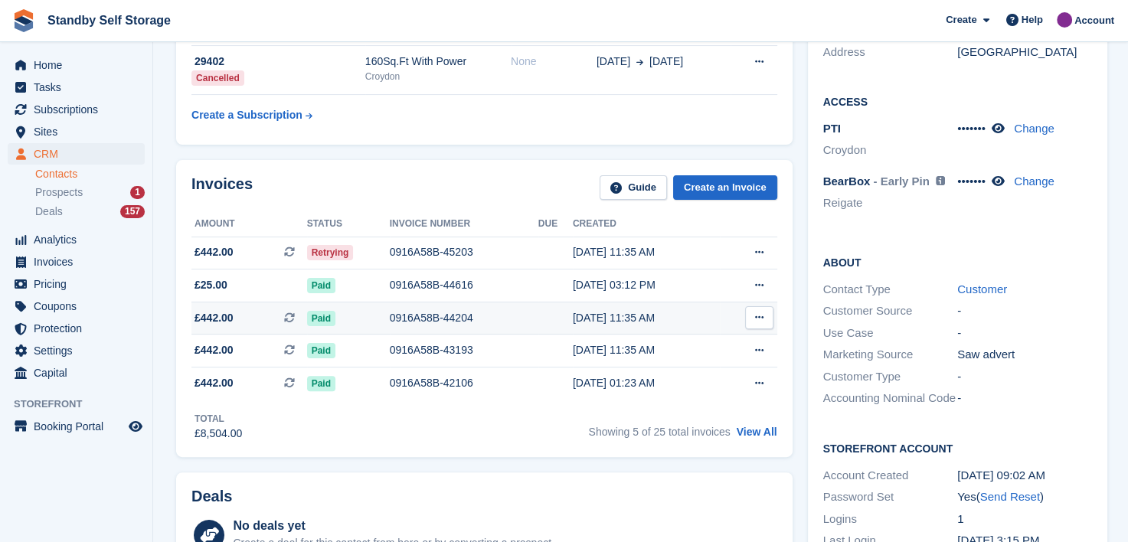
scroll to position [383, 0]
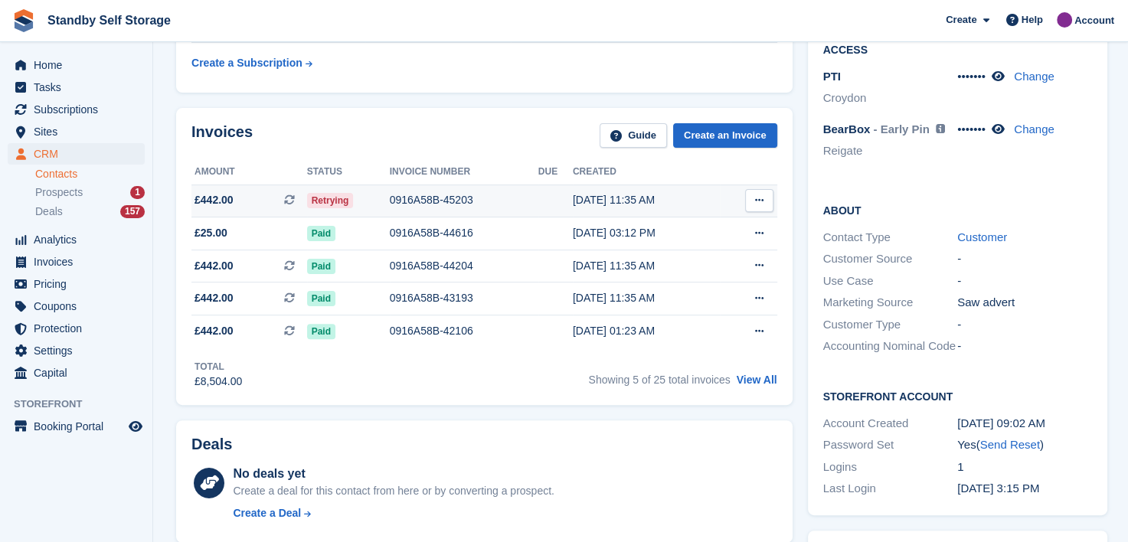
click at [432, 194] on div "0916A58B-45203" at bounding box center [464, 200] width 149 height 16
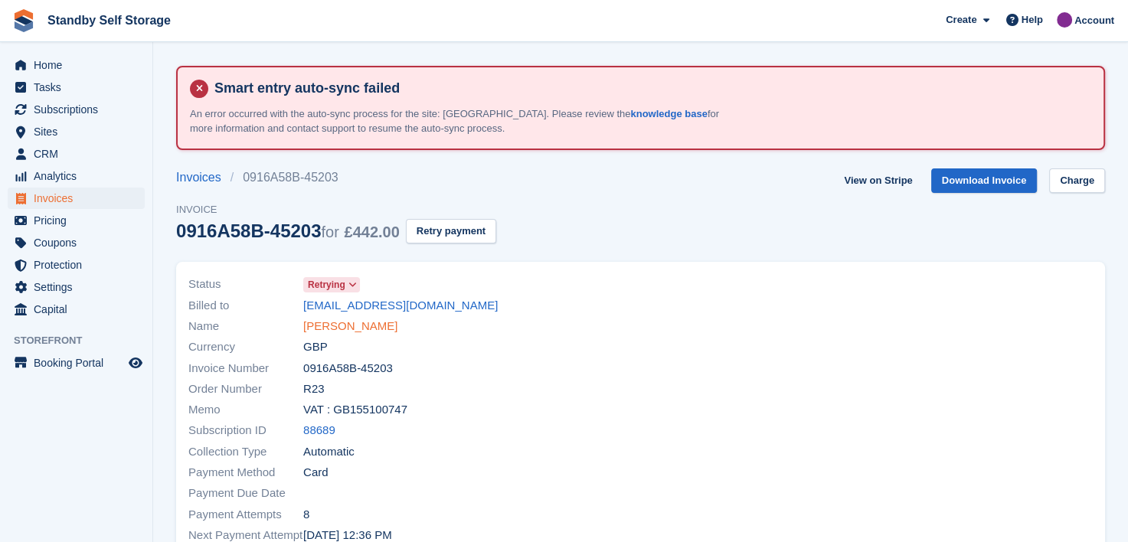
click at [374, 321] on link "[PERSON_NAME]" at bounding box center [350, 327] width 94 height 18
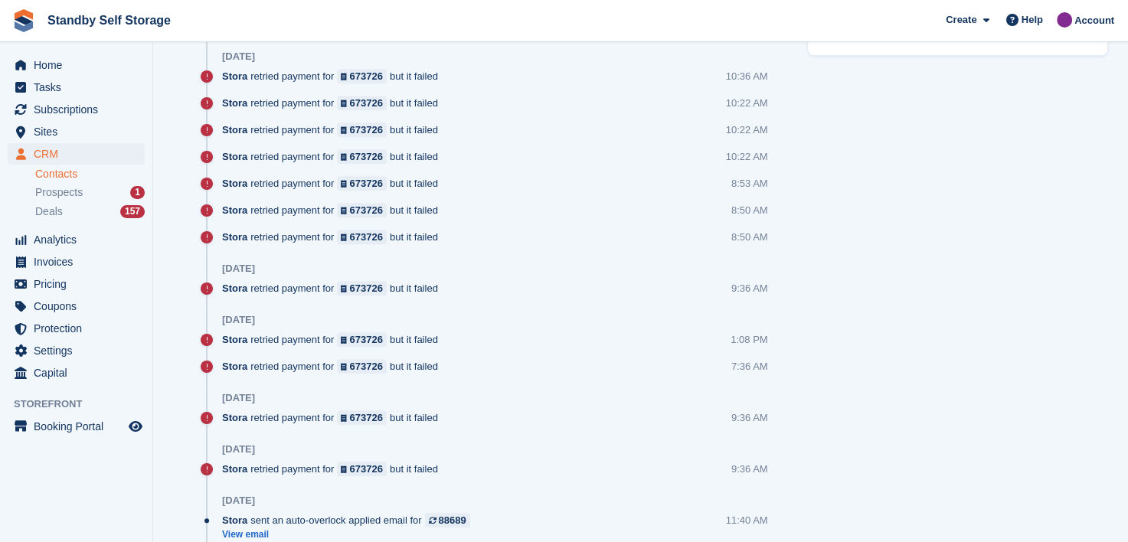
scroll to position [1149, 0]
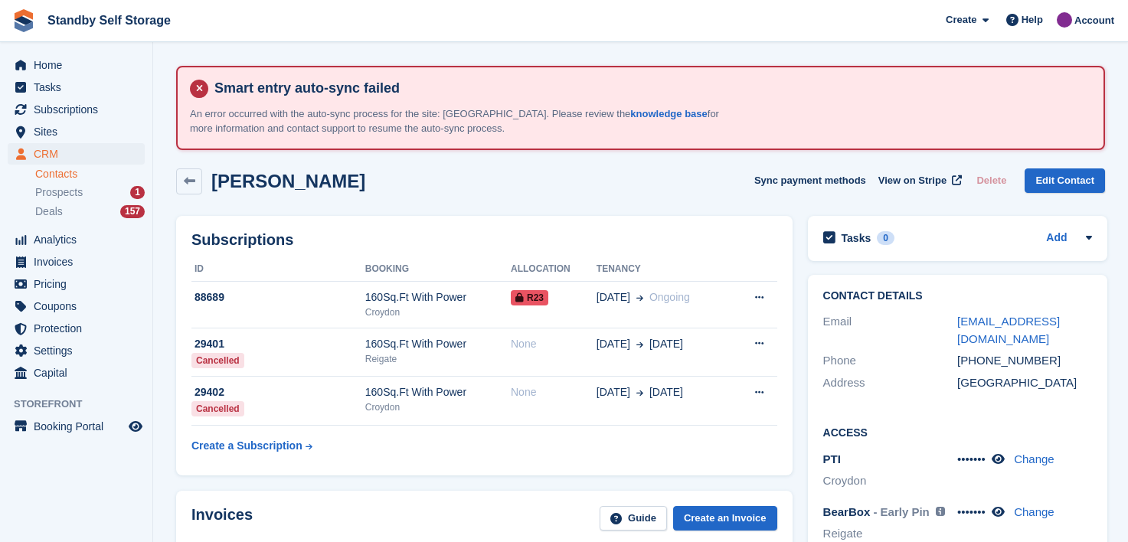
scroll to position [383, 0]
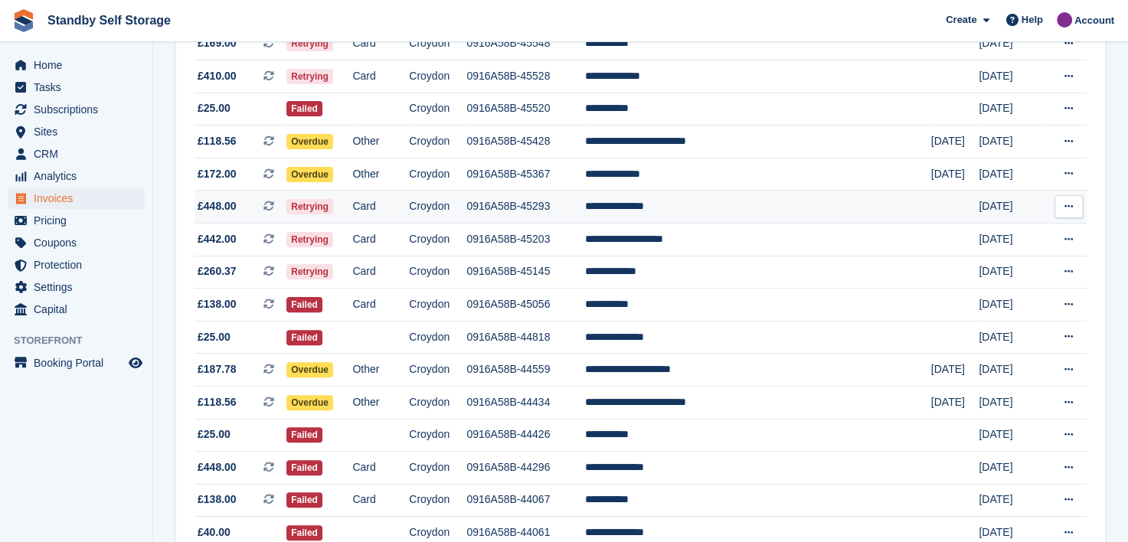
scroll to position [372, 0]
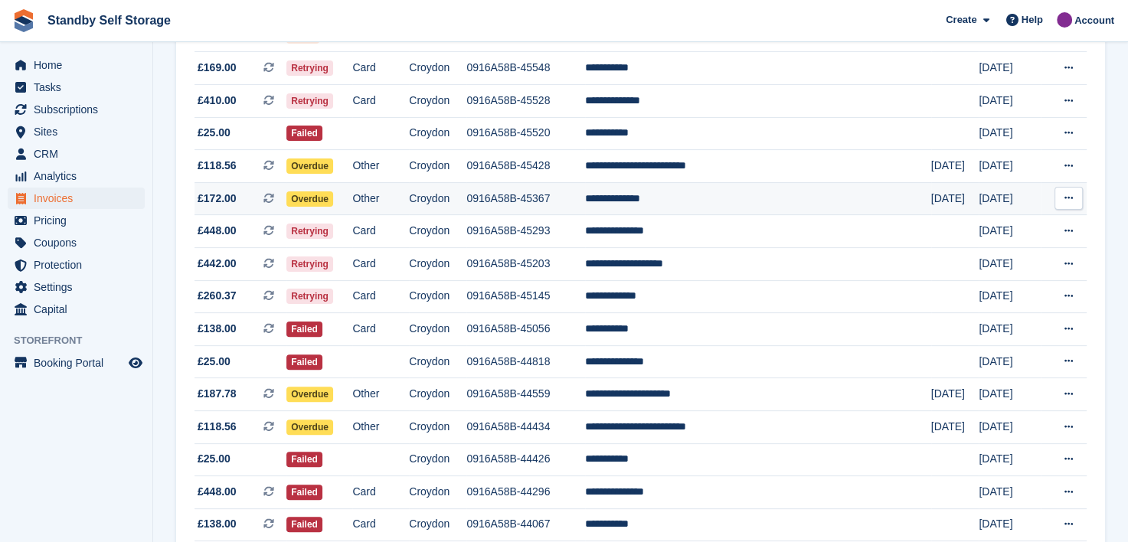
click at [675, 199] on td "**********" at bounding box center [758, 198] width 346 height 33
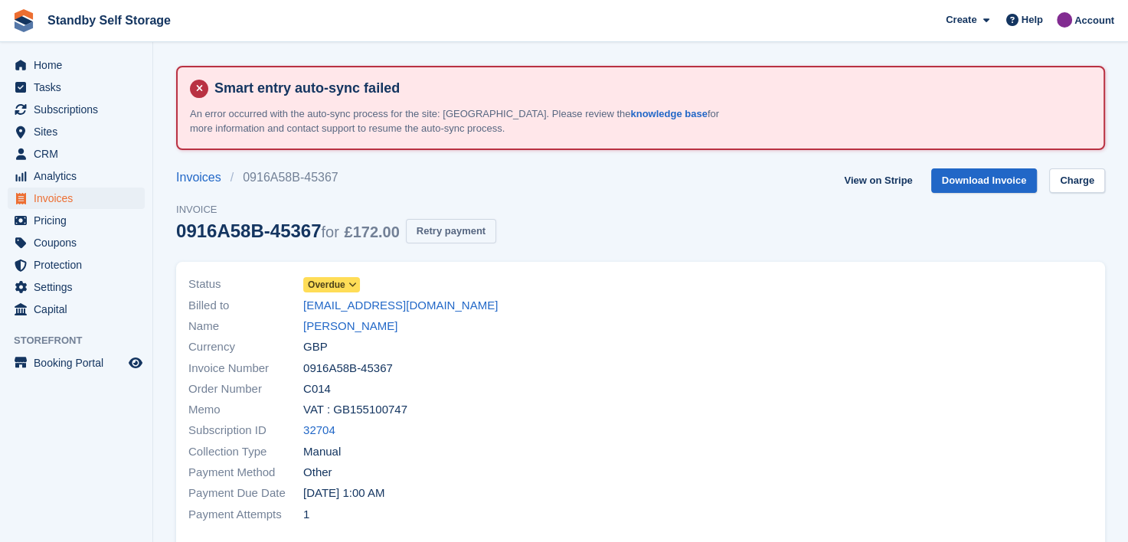
click at [463, 220] on button "Retry payment" at bounding box center [451, 231] width 90 height 25
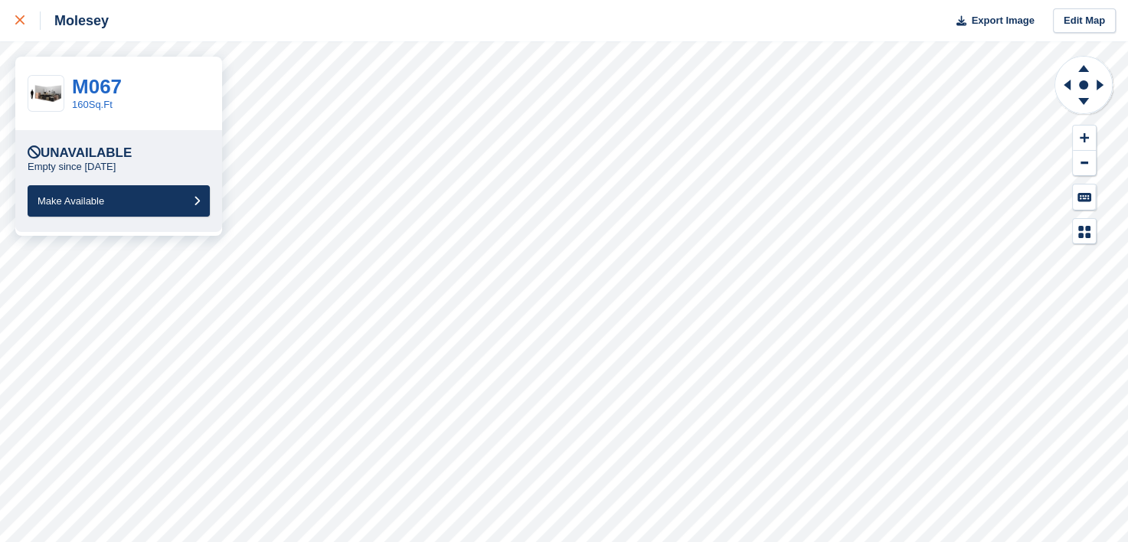
click at [16, 21] on icon at bounding box center [19, 19] width 9 height 9
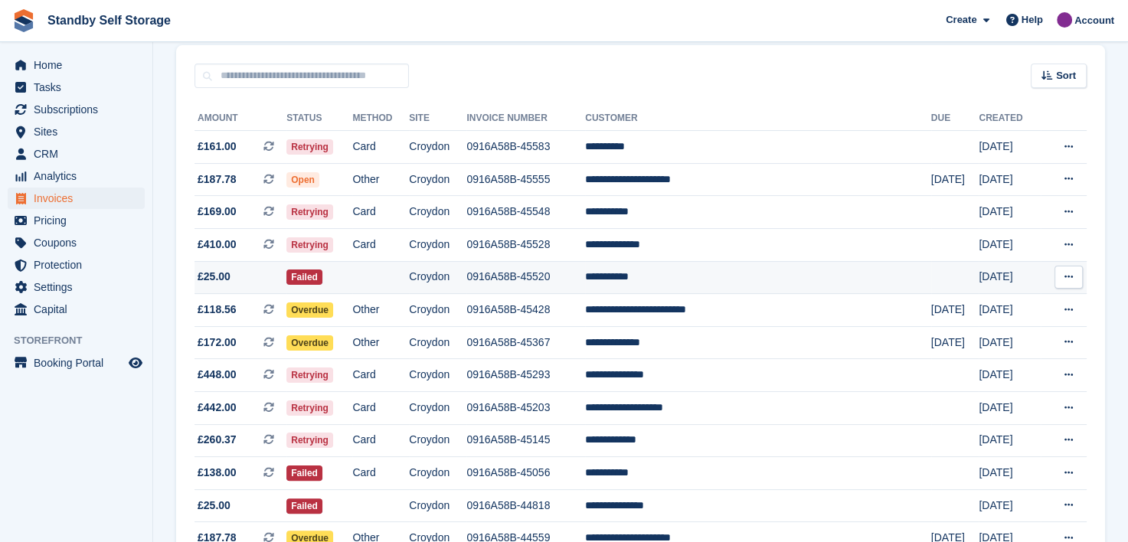
scroll to position [219, 0]
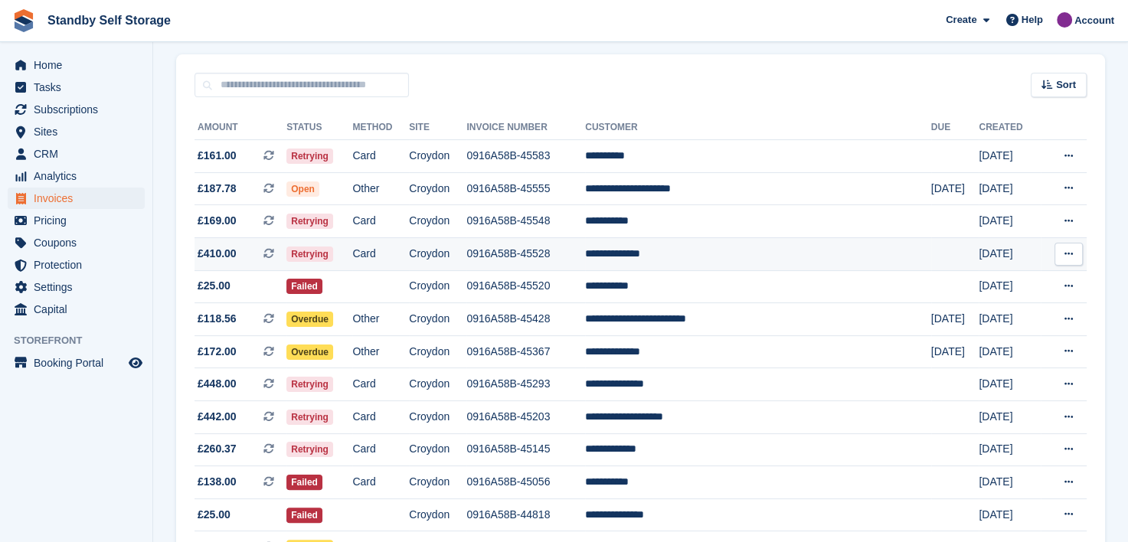
click at [559, 252] on td "0916A58B-45528" at bounding box center [525, 253] width 119 height 33
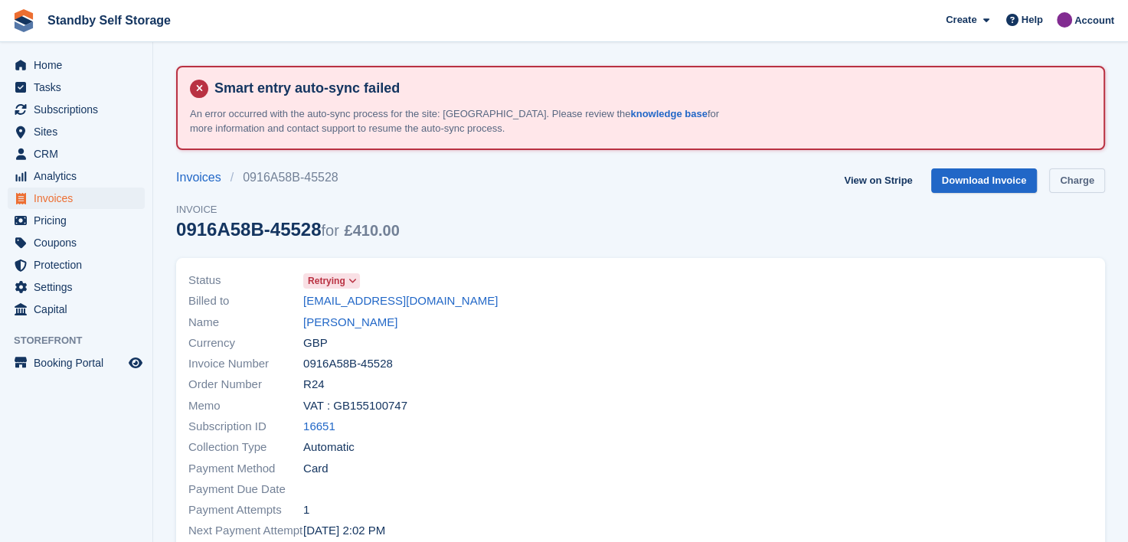
click at [1075, 174] on link "Charge" at bounding box center [1077, 181] width 56 height 25
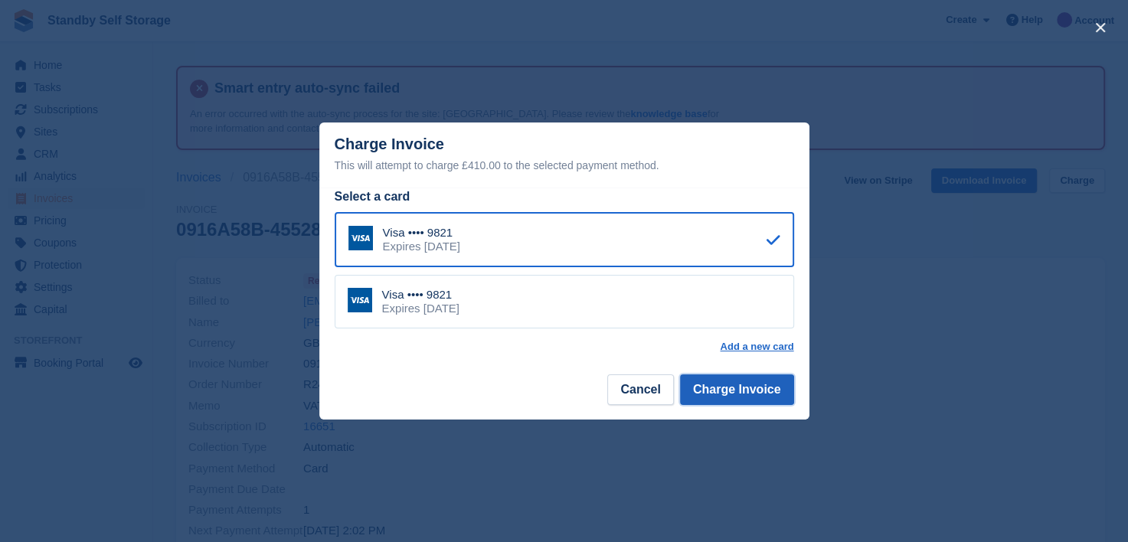
click at [722, 389] on button "Charge Invoice" at bounding box center [737, 390] width 114 height 31
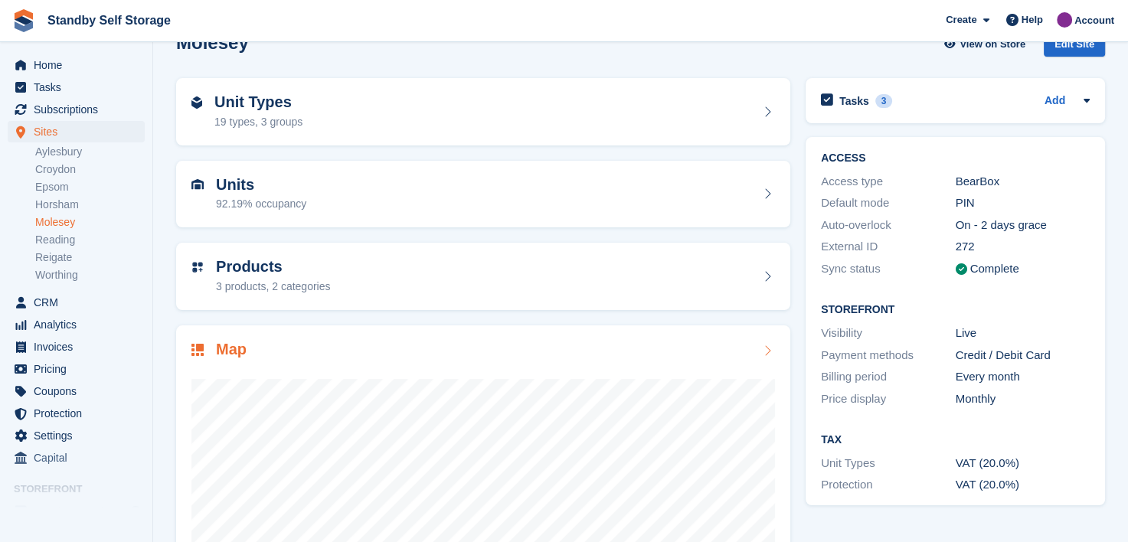
scroll to position [230, 0]
